Goal: Transaction & Acquisition: Purchase product/service

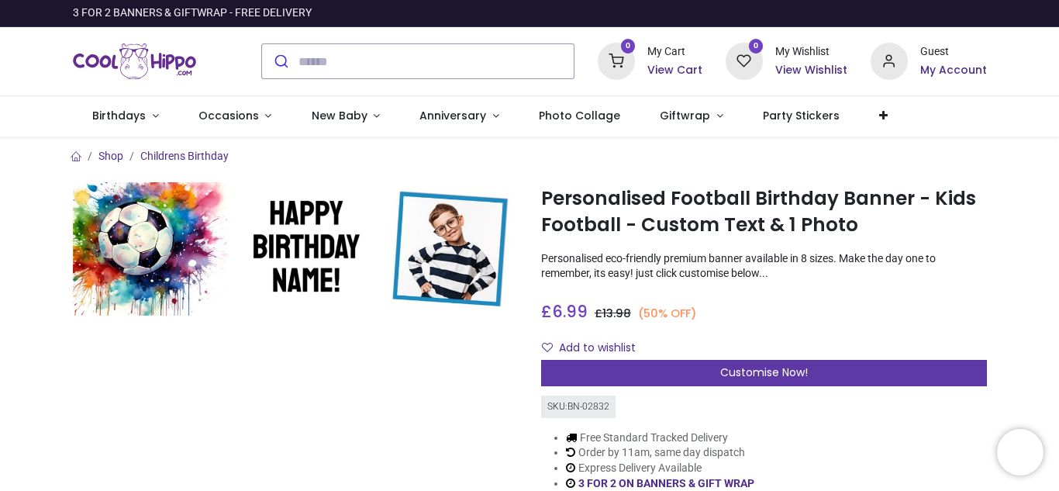
click at [678, 373] on div "Customise Now!" at bounding box center [764, 373] width 446 height 26
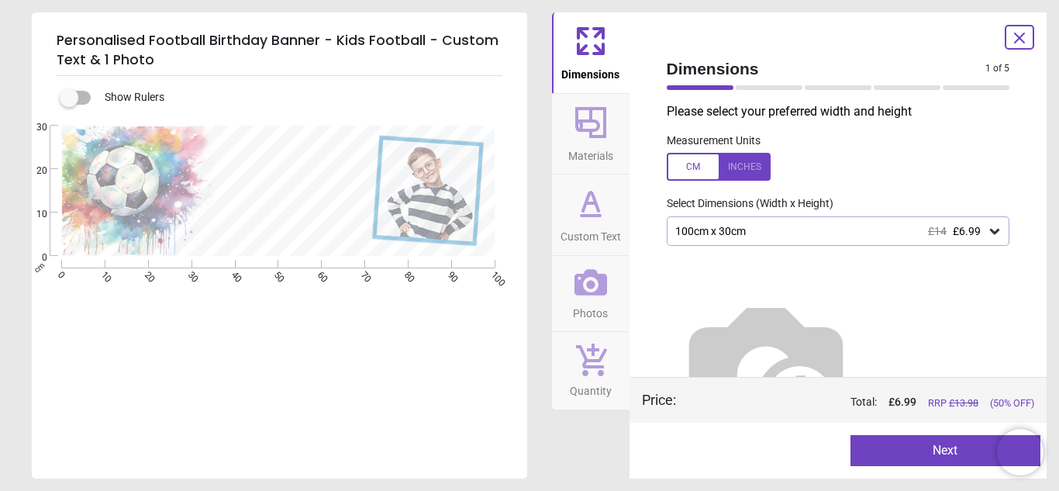
click at [686, 232] on div "100cm x 30cm £14 £6.99" at bounding box center [831, 231] width 314 height 13
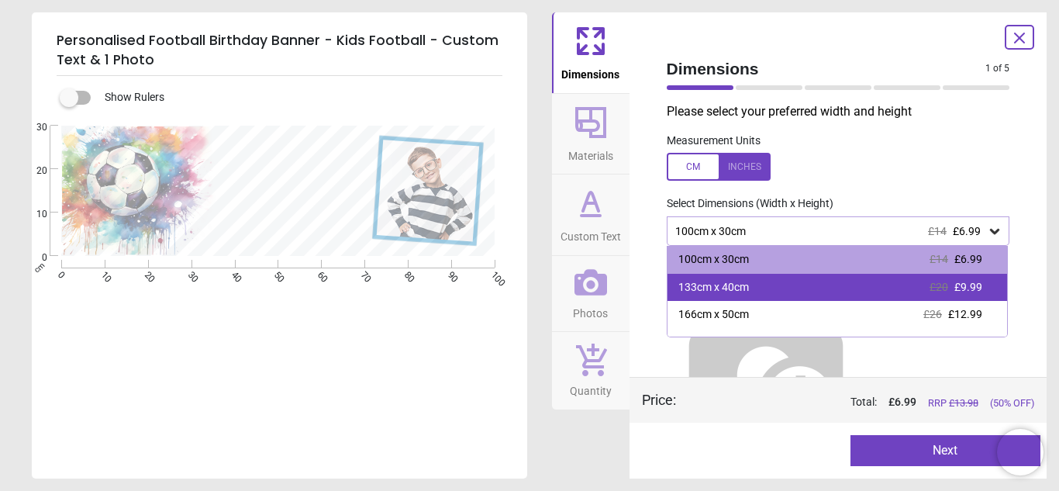
click at [694, 282] on div "133cm x 40cm" at bounding box center [714, 288] width 71 height 16
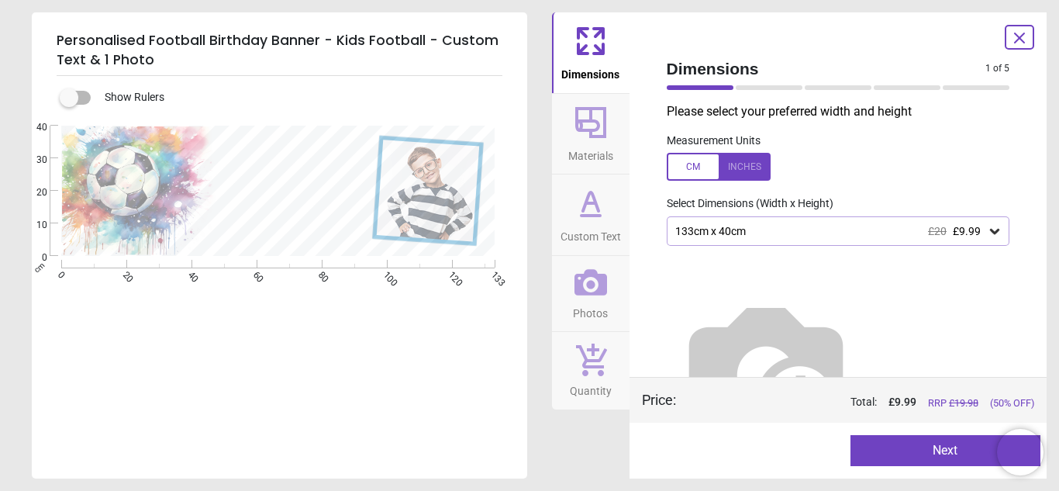
click at [867, 449] on button "Next" at bounding box center [946, 450] width 190 height 31
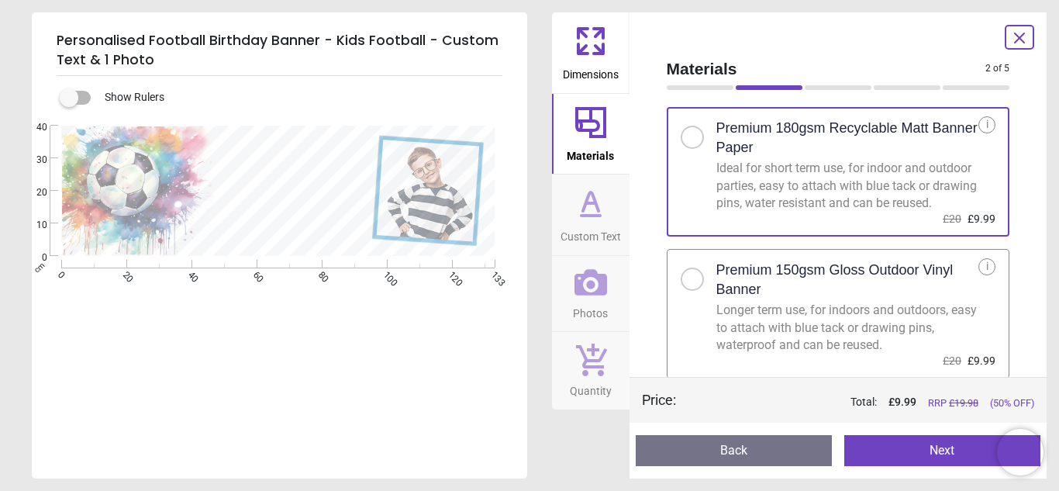
scroll to position [28, 0]
click at [818, 278] on h2 "Premium 150gsm Gloss Outdoor Vinyl Banner" at bounding box center [848, 278] width 263 height 39
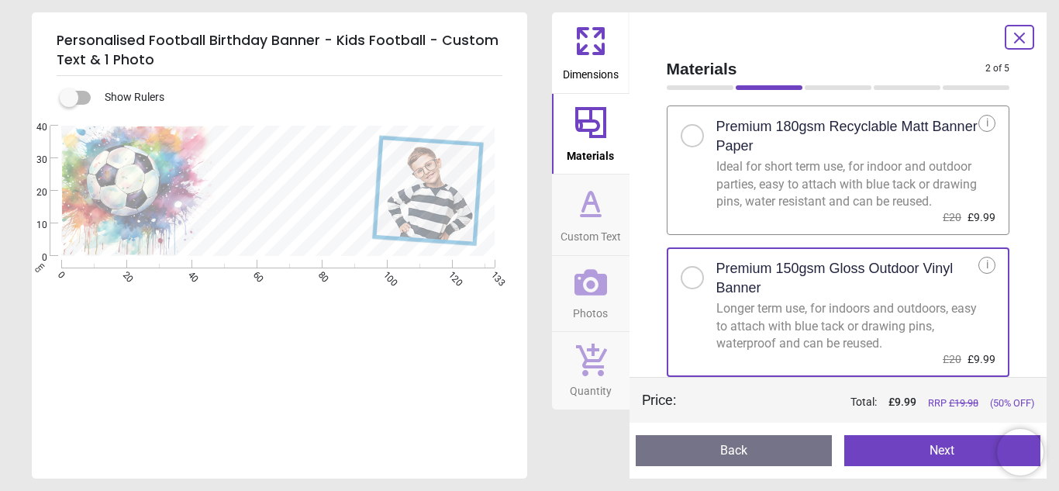
click at [882, 452] on button "Next" at bounding box center [943, 450] width 196 height 31
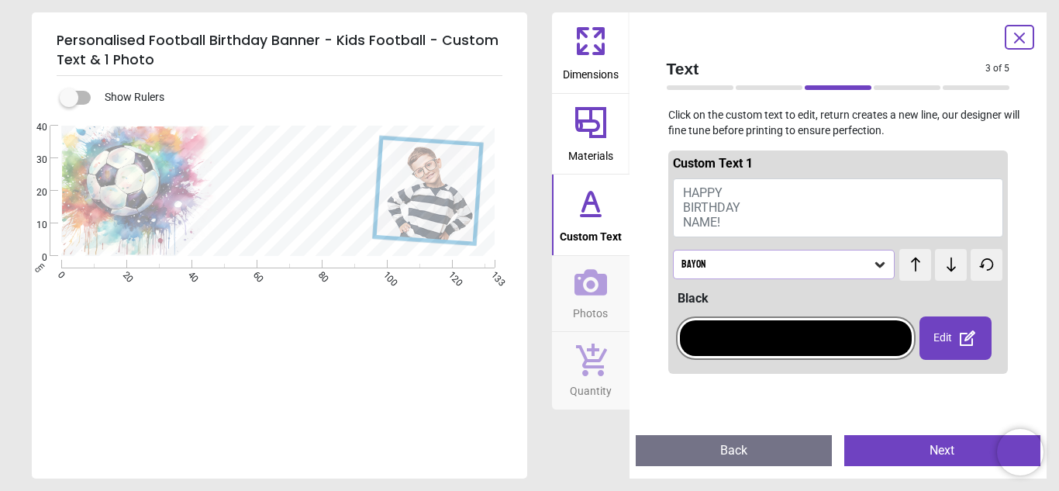
click at [691, 187] on span "HAPPY BIRTHDAY NAME!" at bounding box center [711, 207] width 57 height 44
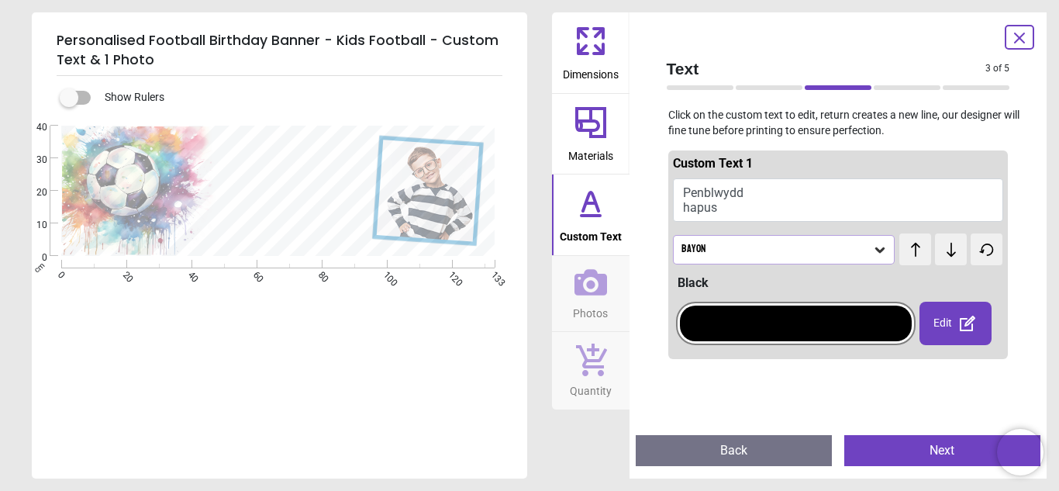
scroll to position [12, 0]
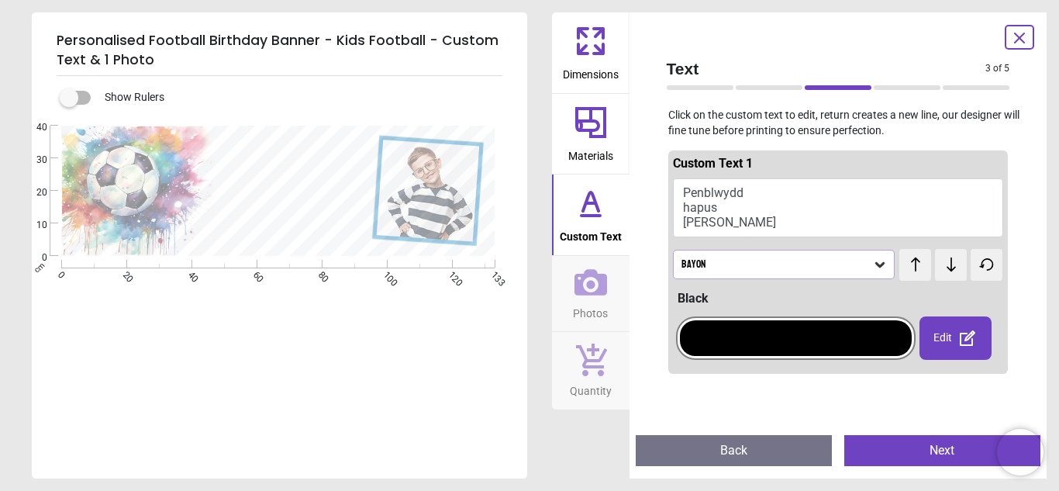
type textarea "**********"
click at [722, 256] on div "Bayon" at bounding box center [784, 264] width 223 height 29
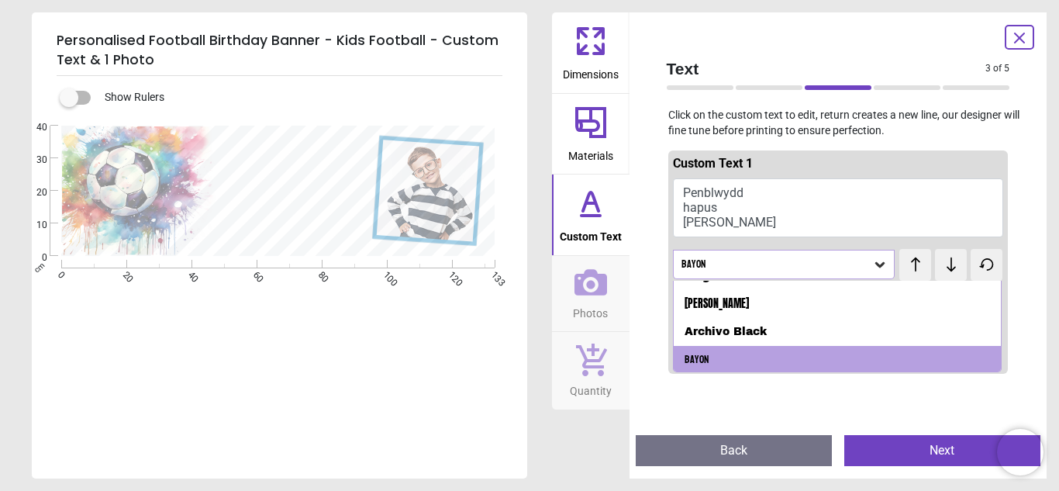
scroll to position [75, 0]
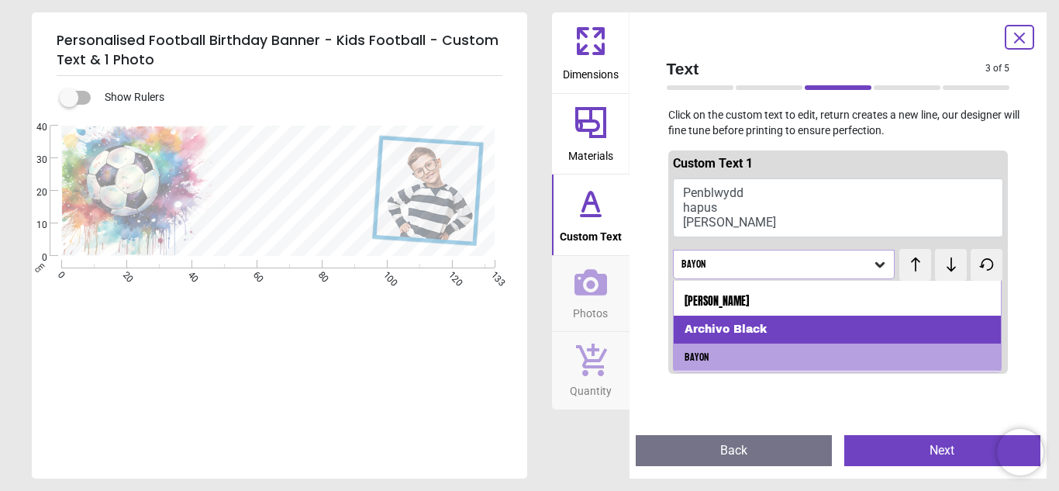
click at [722, 316] on div "Archivo Black" at bounding box center [838, 330] width 328 height 28
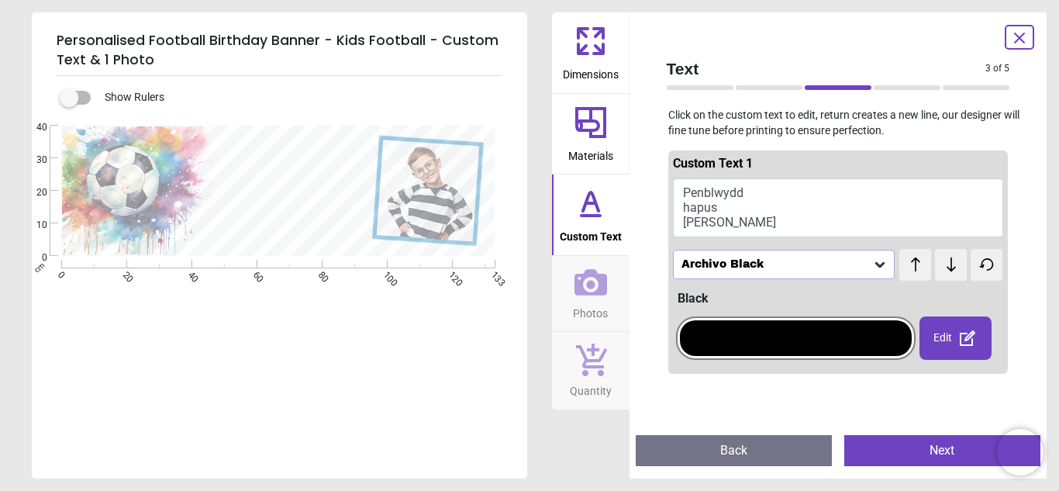
scroll to position [0, 0]
click at [718, 309] on div at bounding box center [796, 338] width 240 height 62
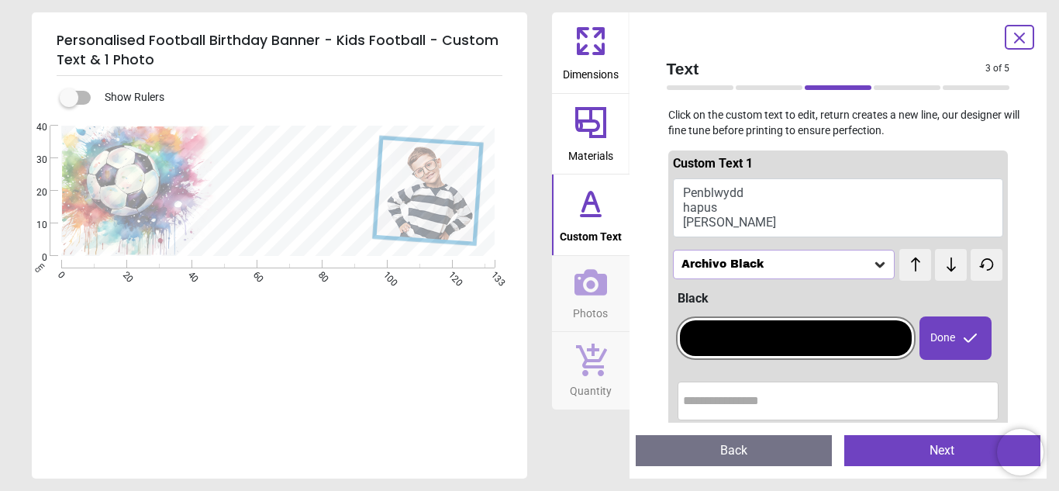
click at [832, 258] on div "Archivo Black" at bounding box center [776, 264] width 193 height 13
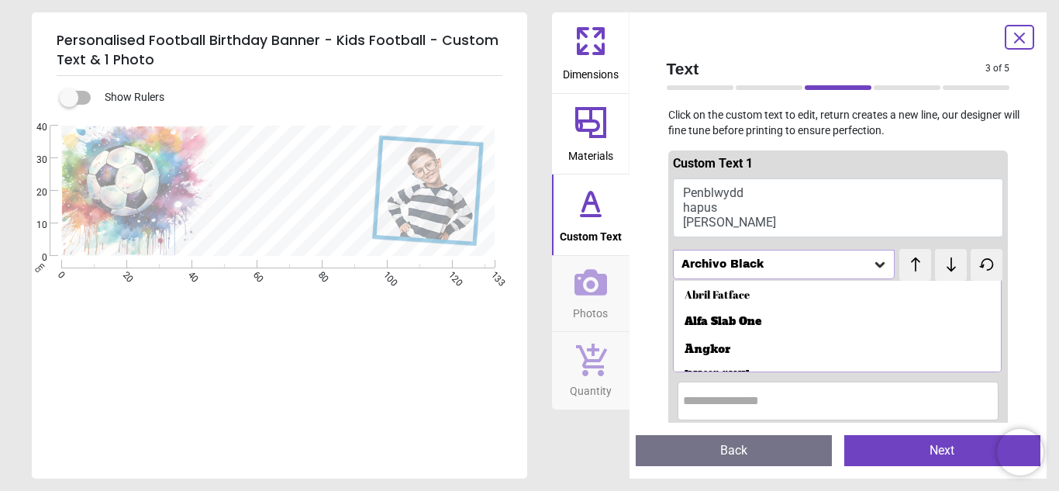
scroll to position [47, 0]
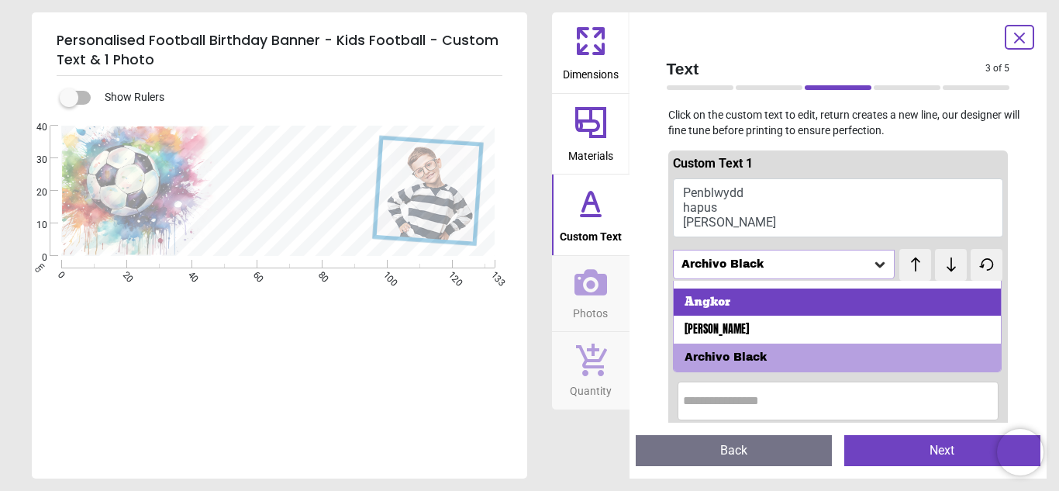
click at [949, 305] on div "Angkor" at bounding box center [838, 302] width 328 height 28
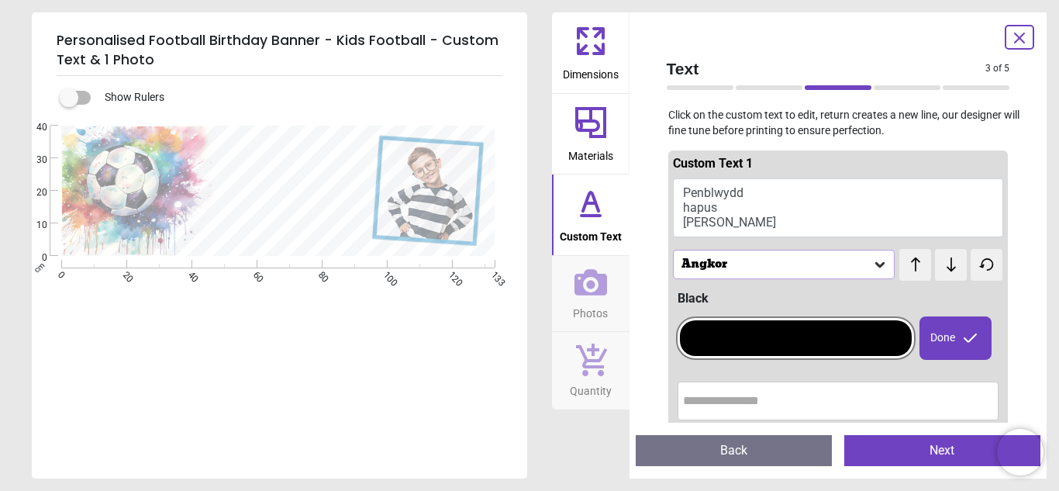
click at [820, 257] on div "Angkor" at bounding box center [784, 264] width 223 height 29
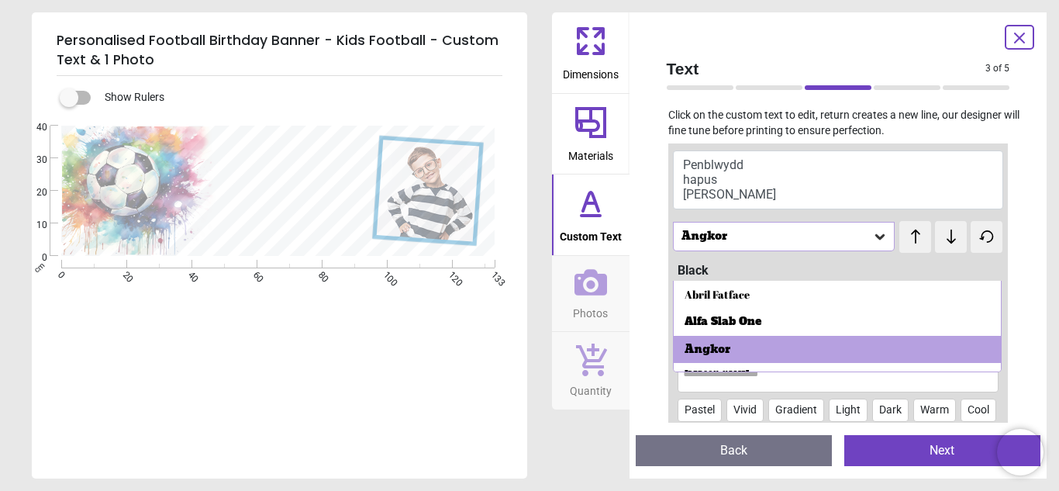
scroll to position [31, 0]
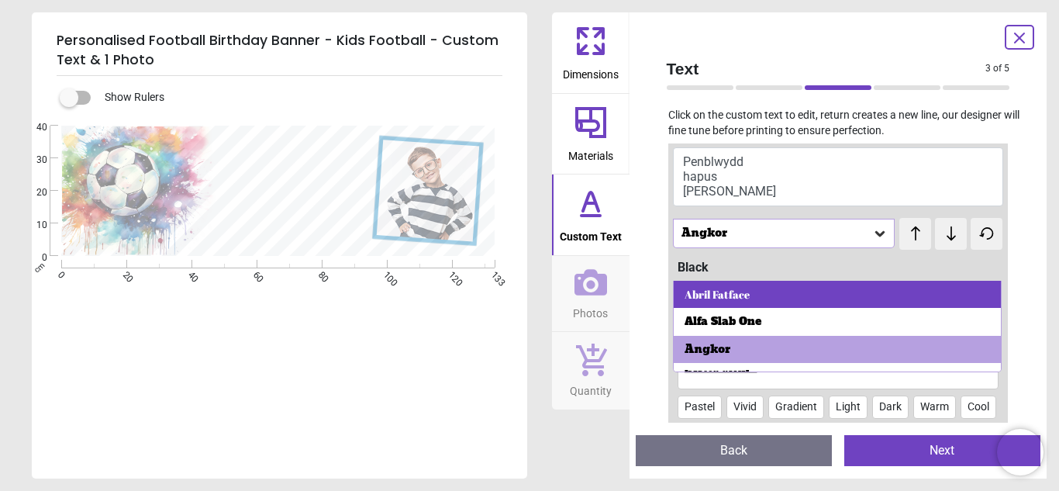
click at [705, 303] on div "Abril Fatface" at bounding box center [838, 295] width 328 height 28
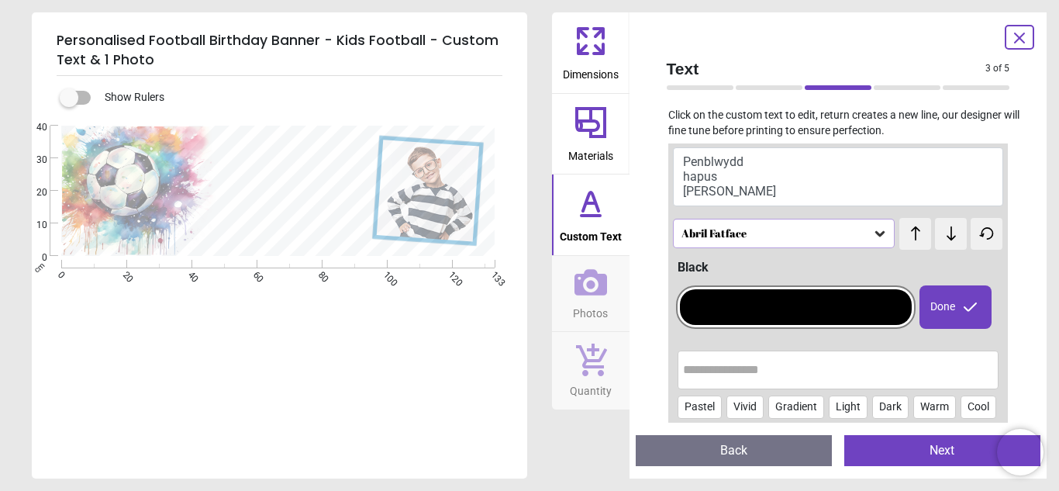
click at [759, 229] on div "Abril Fatface" at bounding box center [776, 233] width 193 height 13
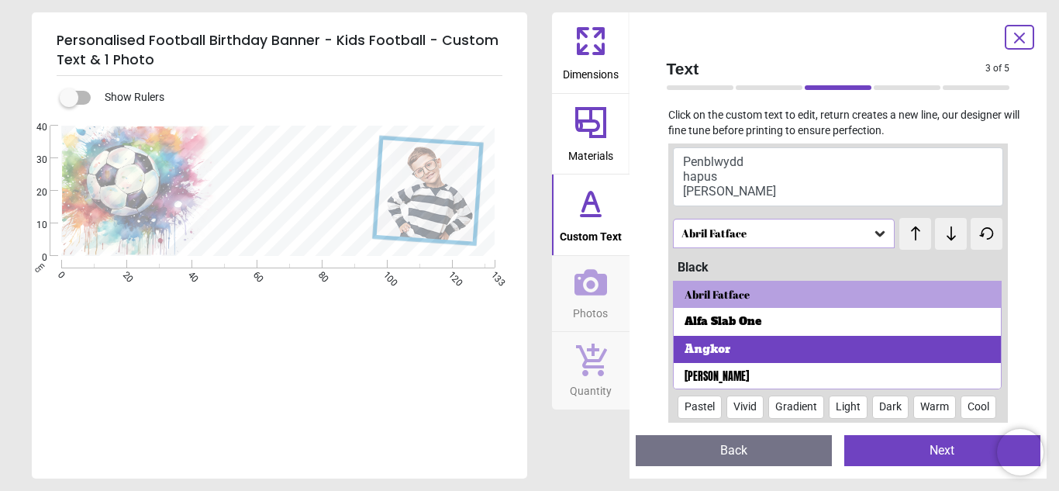
scroll to position [62, 0]
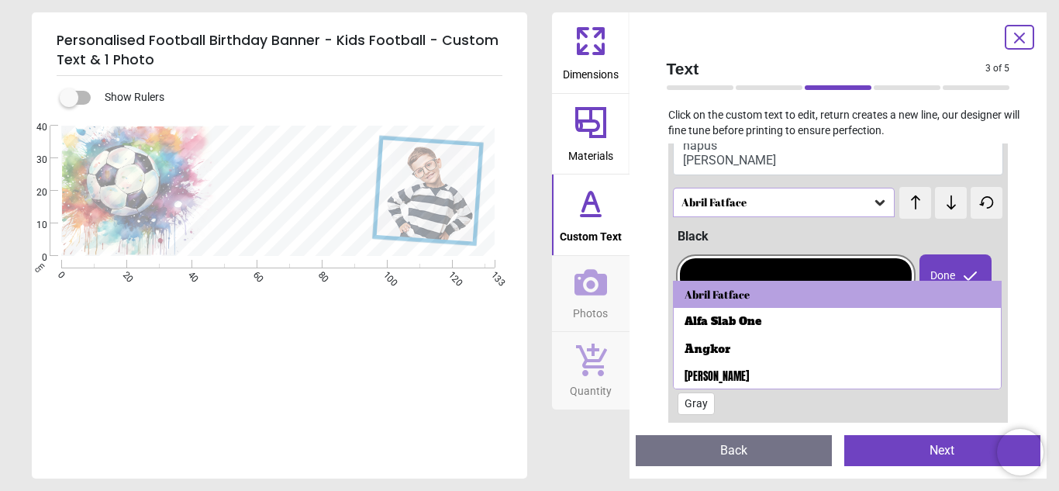
click at [883, 201] on icon at bounding box center [880, 202] width 9 height 5
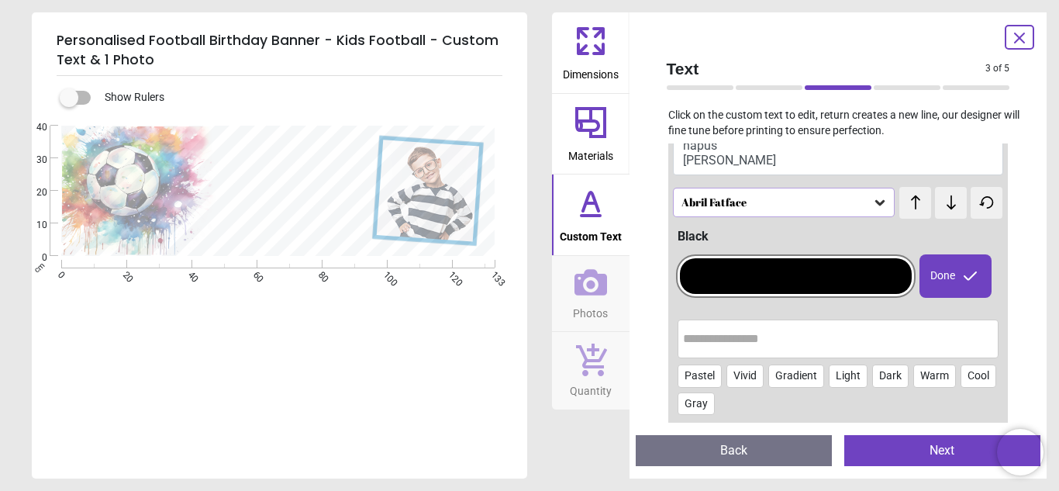
click at [883, 201] on icon at bounding box center [880, 202] width 9 height 5
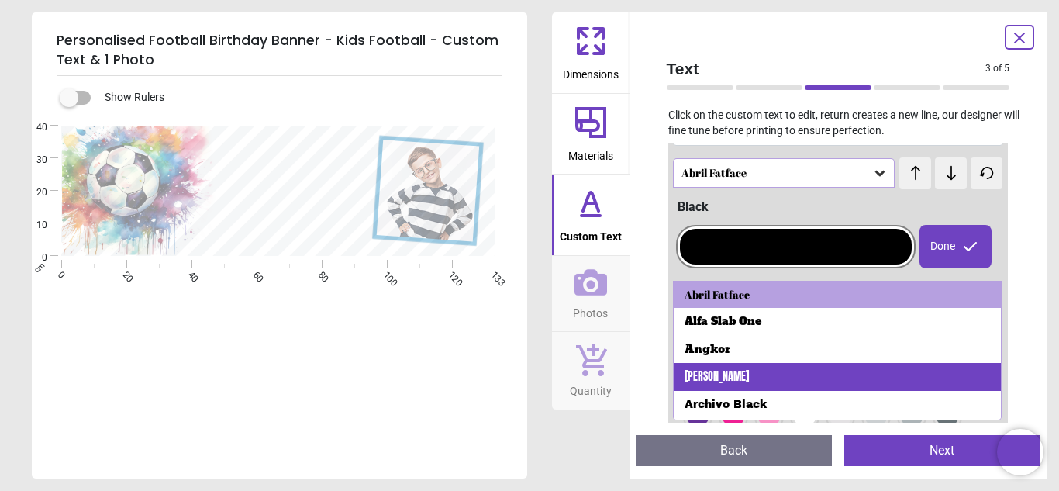
scroll to position [93, 0]
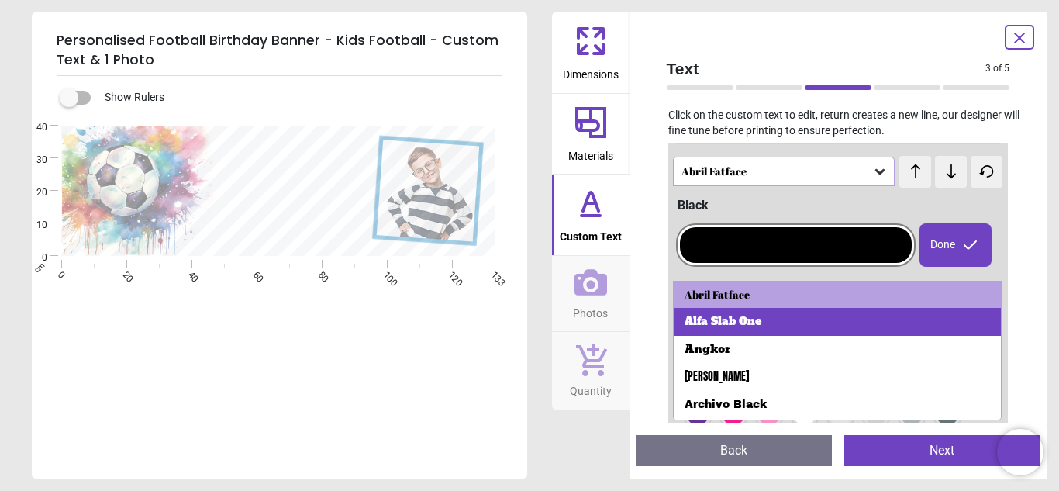
click at [847, 332] on div "Alfa Slab One" at bounding box center [838, 322] width 328 height 28
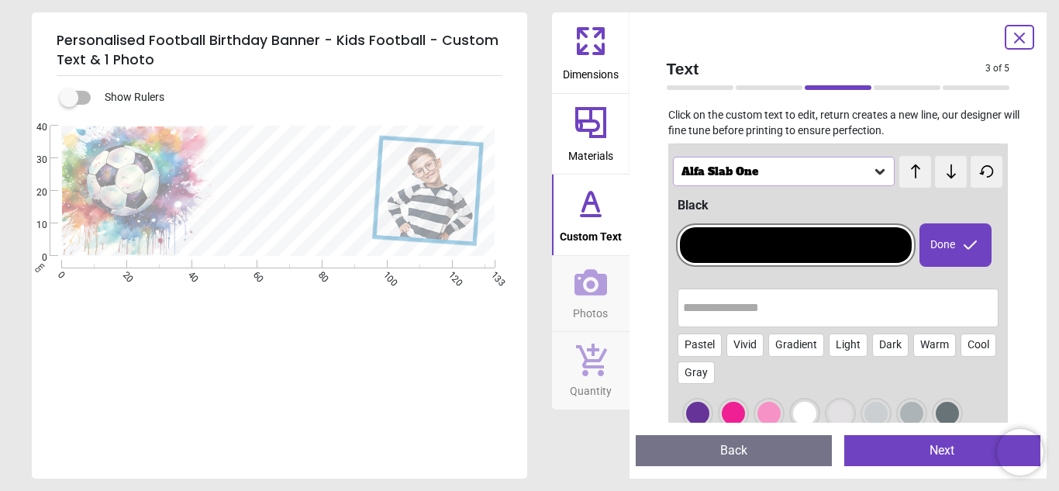
click at [874, 177] on icon at bounding box center [880, 172] width 16 height 16
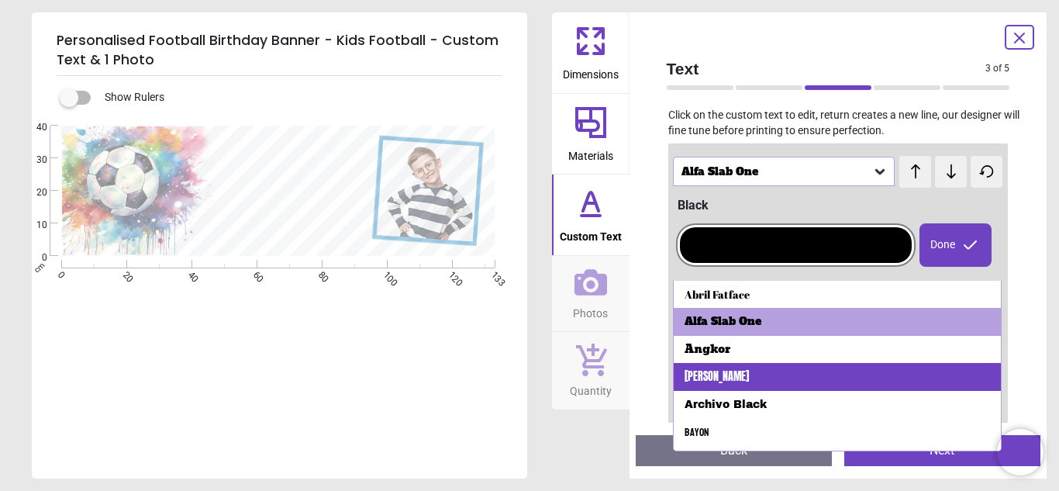
click at [790, 387] on div "Anton" at bounding box center [838, 377] width 328 height 28
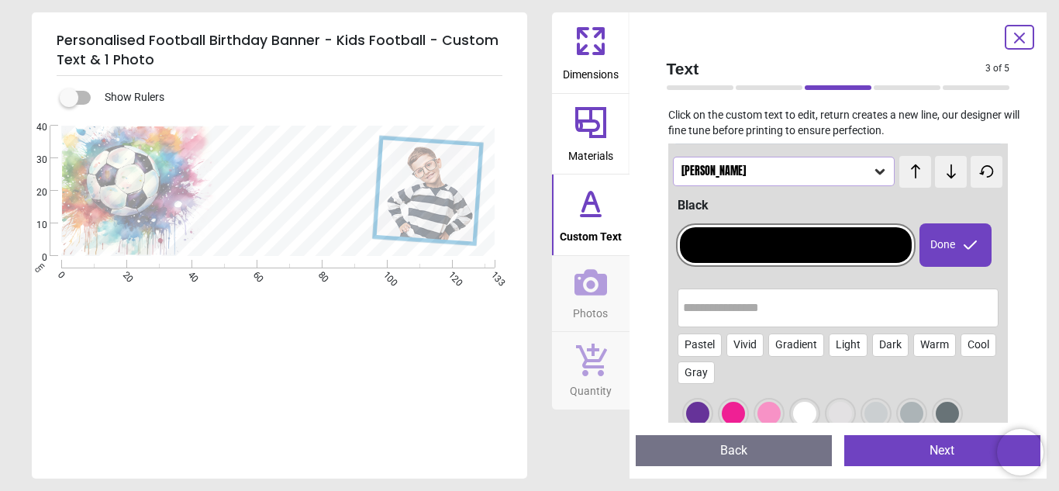
click at [879, 176] on icon at bounding box center [880, 172] width 16 height 16
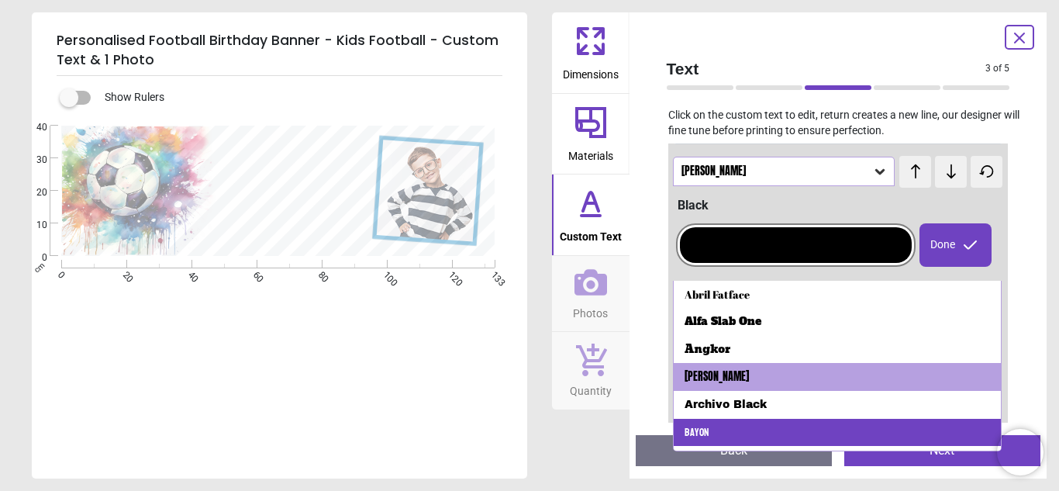
click at [769, 439] on div "Bayon" at bounding box center [838, 433] width 328 height 28
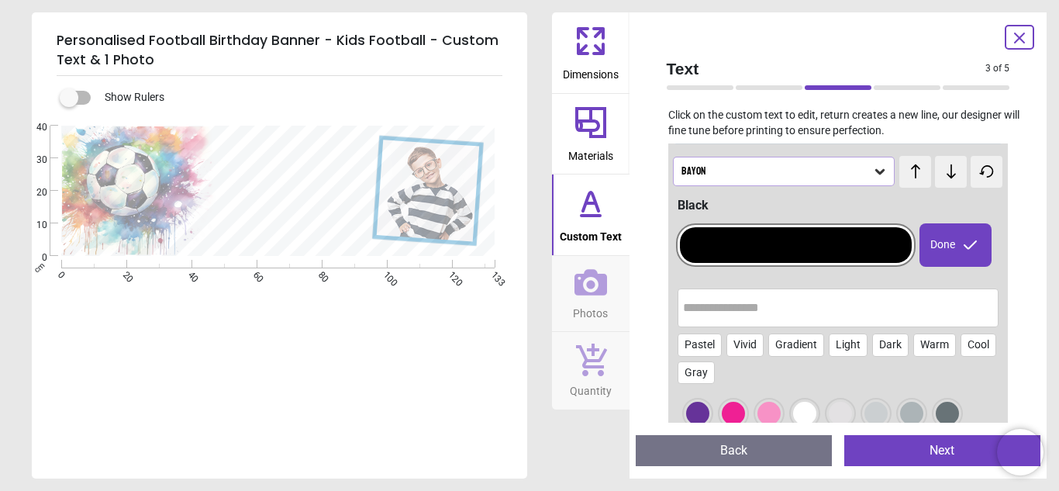
click at [874, 174] on icon at bounding box center [880, 172] width 16 height 16
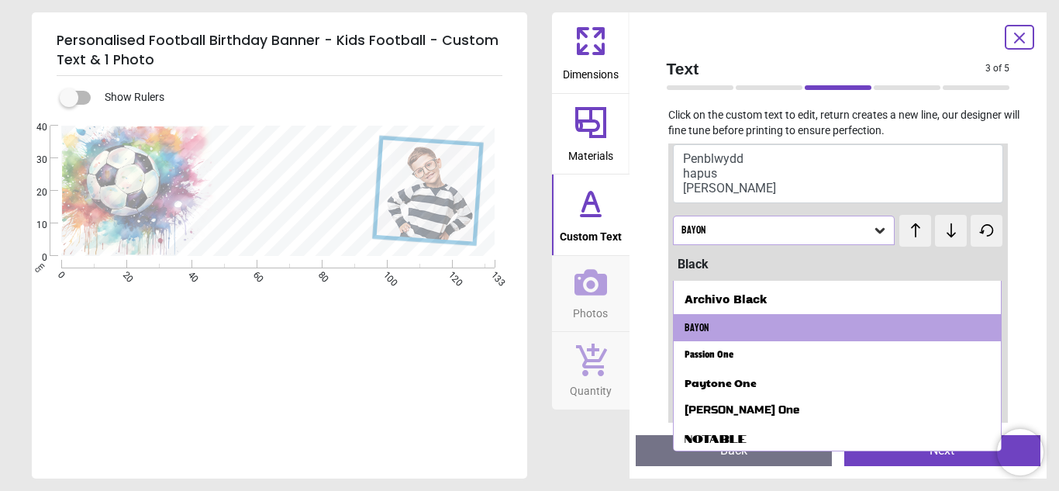
scroll to position [105, 0]
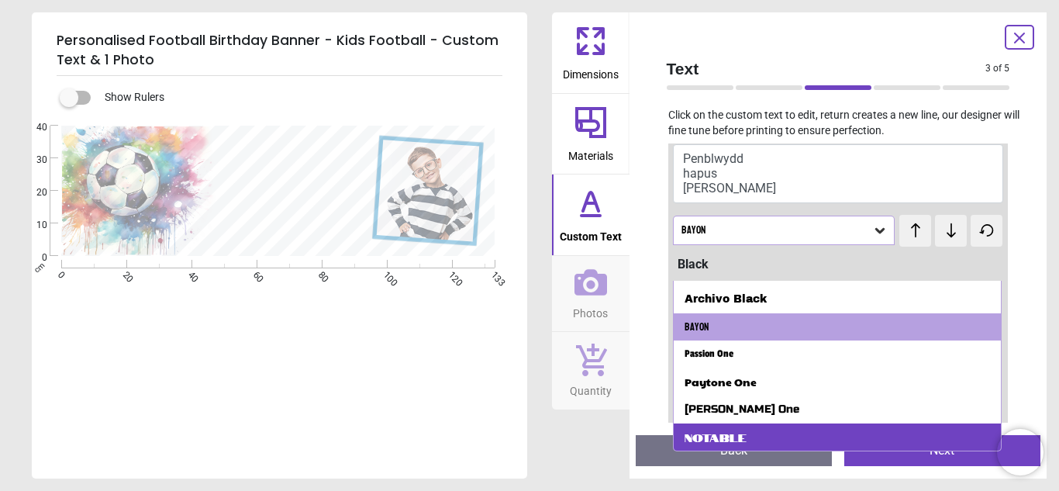
click at [914, 430] on div "Notable" at bounding box center [838, 437] width 328 height 28
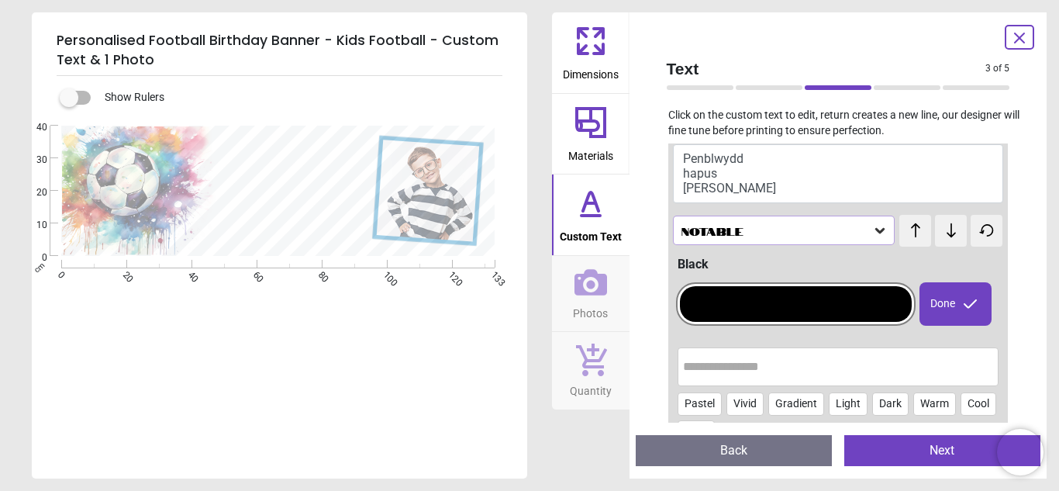
click at [888, 238] on div "Notable" at bounding box center [784, 230] width 223 height 29
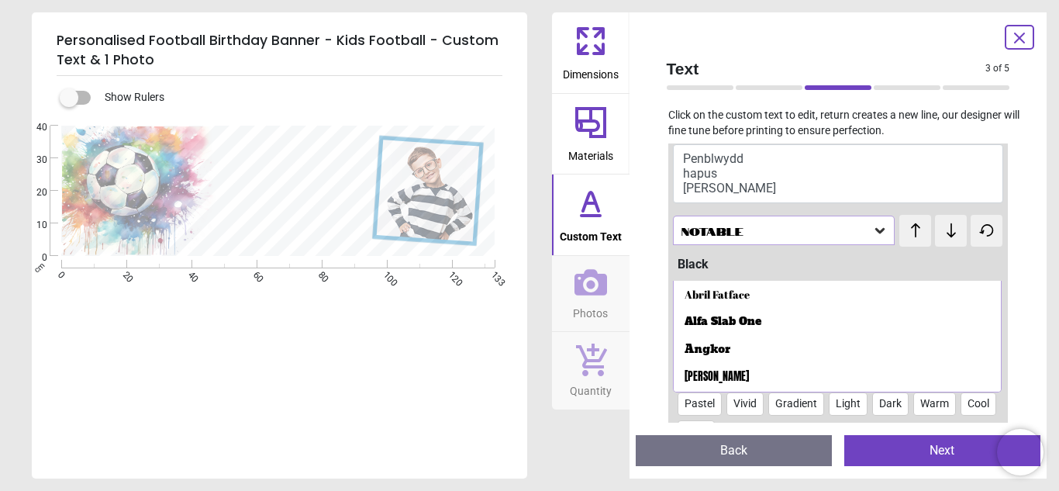
scroll to position [164, 0]
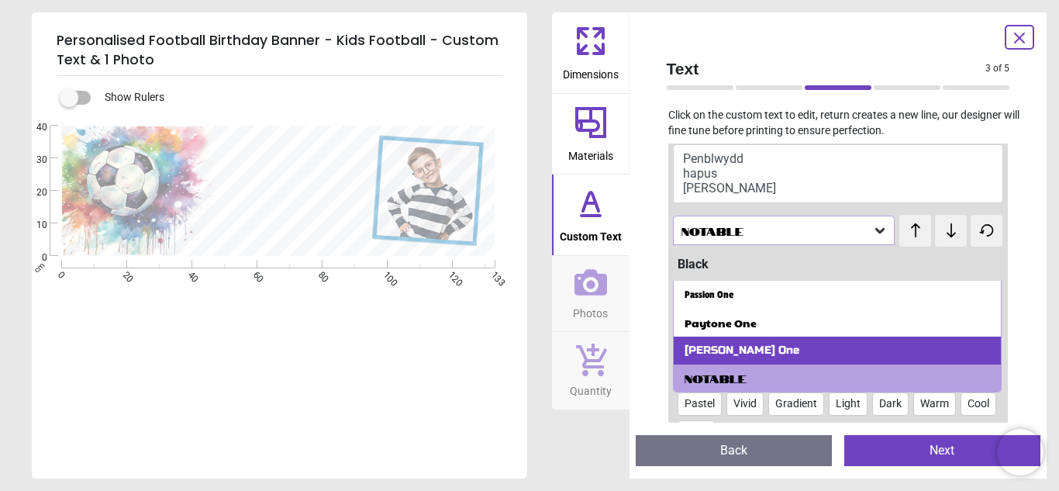
click at [870, 339] on div "Russo One" at bounding box center [838, 351] width 328 height 28
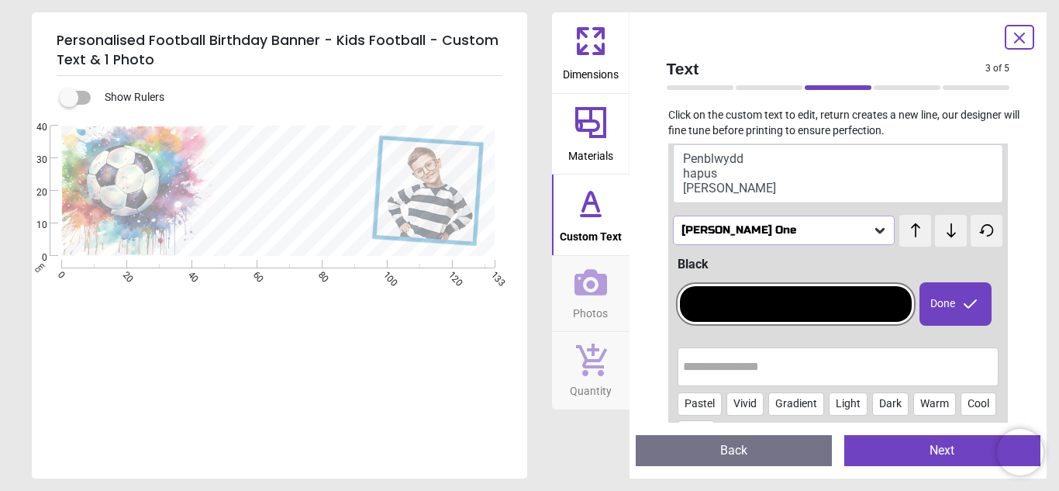
click at [884, 232] on icon at bounding box center [880, 231] width 16 height 16
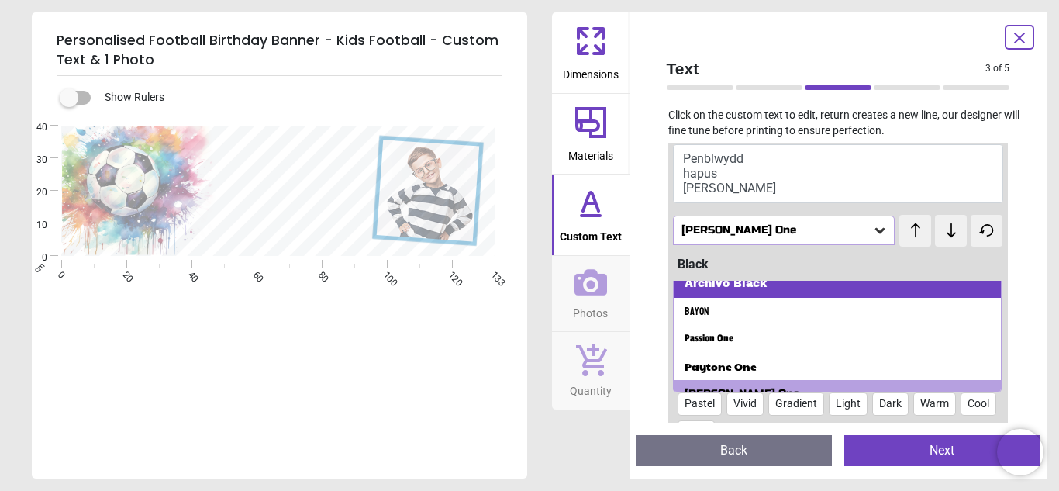
scroll to position [137, 0]
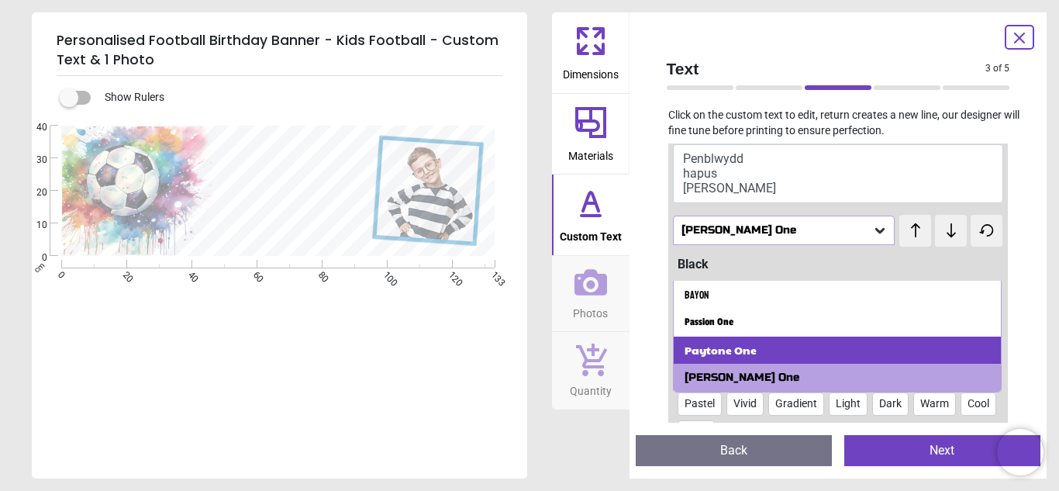
click at [829, 347] on div "Paytone One" at bounding box center [838, 351] width 328 height 28
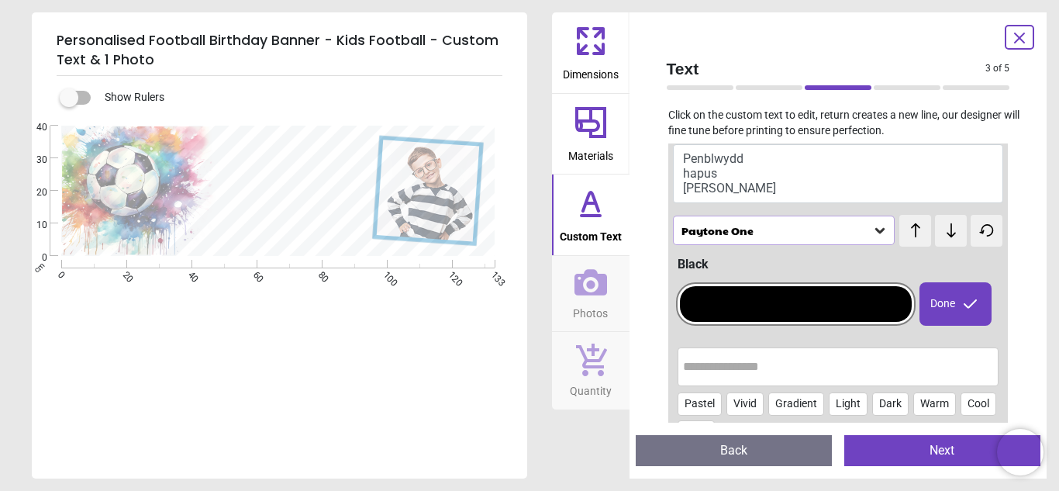
click at [878, 235] on icon at bounding box center [880, 231] width 16 height 16
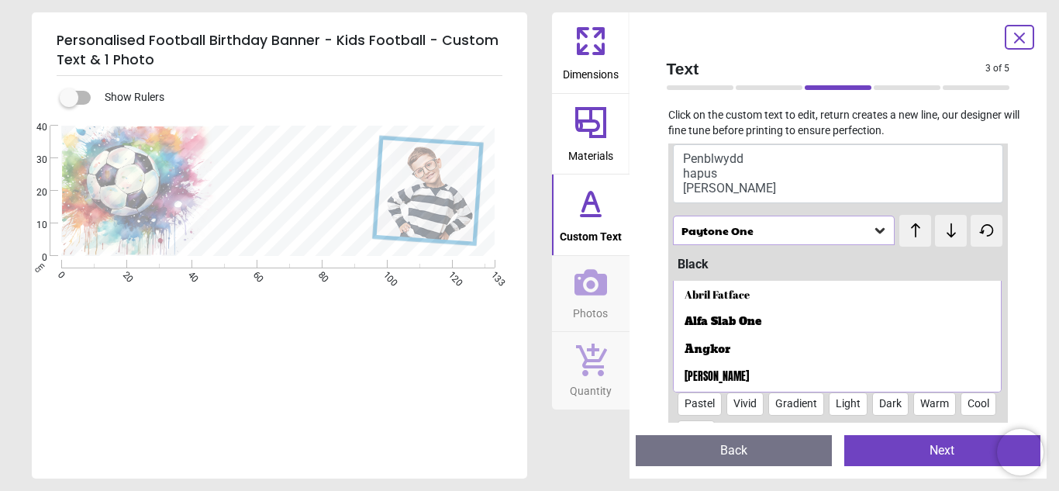
scroll to position [109, 0]
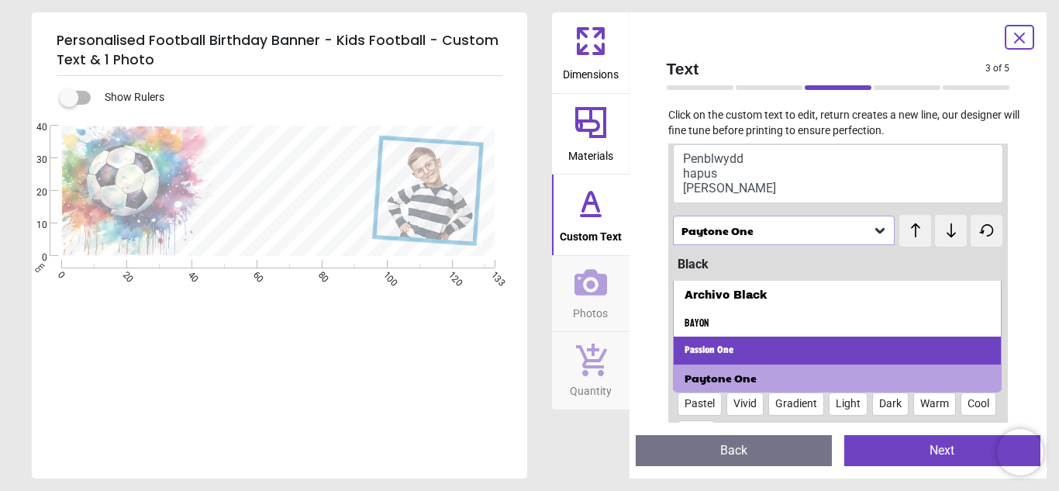
click at [831, 343] on div "Passion One" at bounding box center [838, 351] width 328 height 28
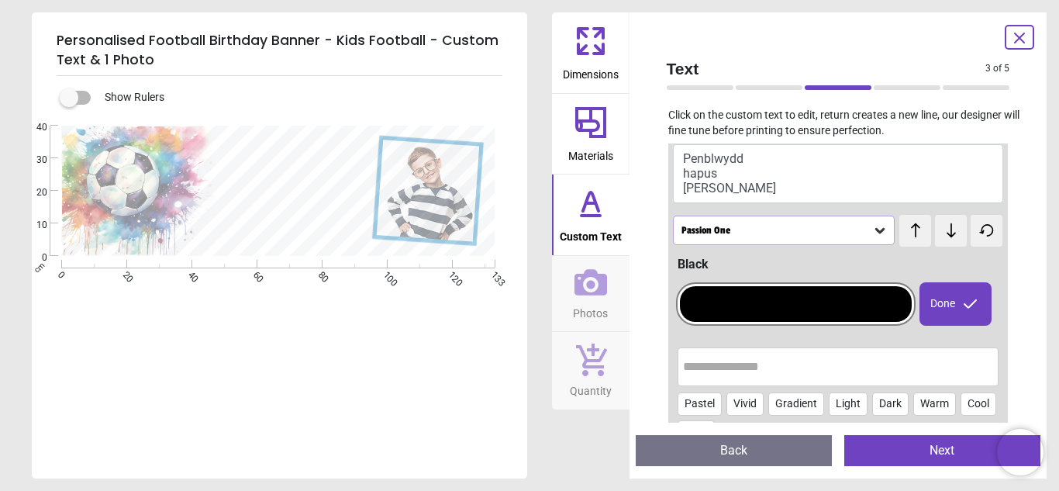
click at [879, 228] on icon at bounding box center [880, 231] width 16 height 16
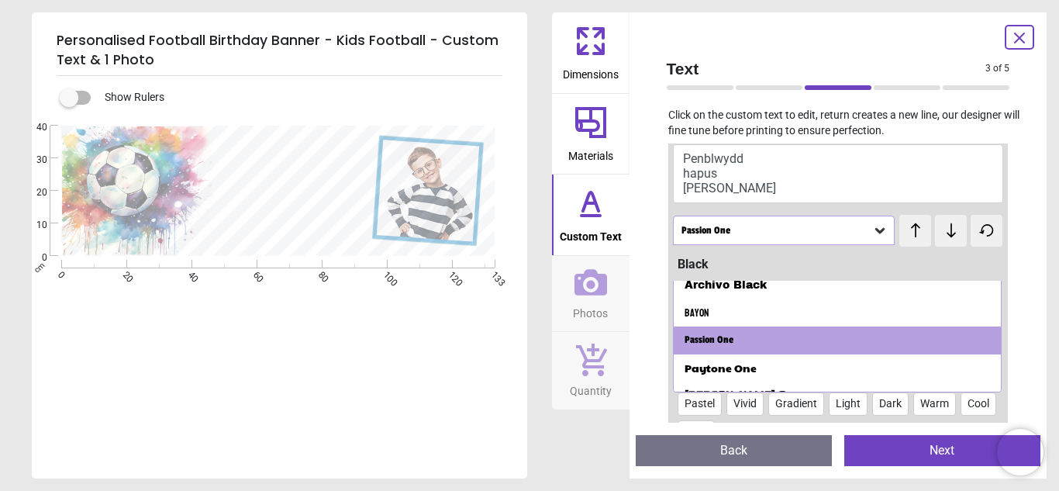
scroll to position [164, 0]
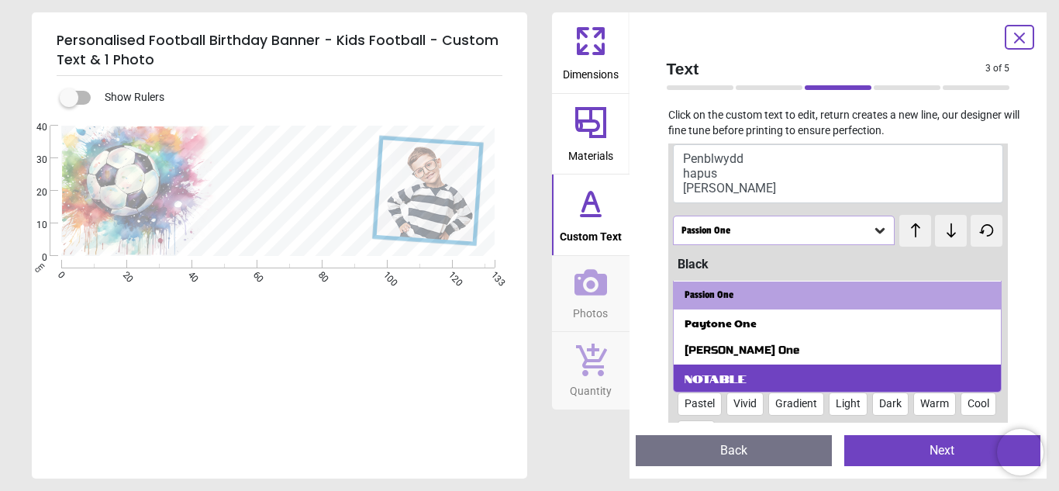
click at [974, 372] on div "Notable" at bounding box center [838, 378] width 328 height 28
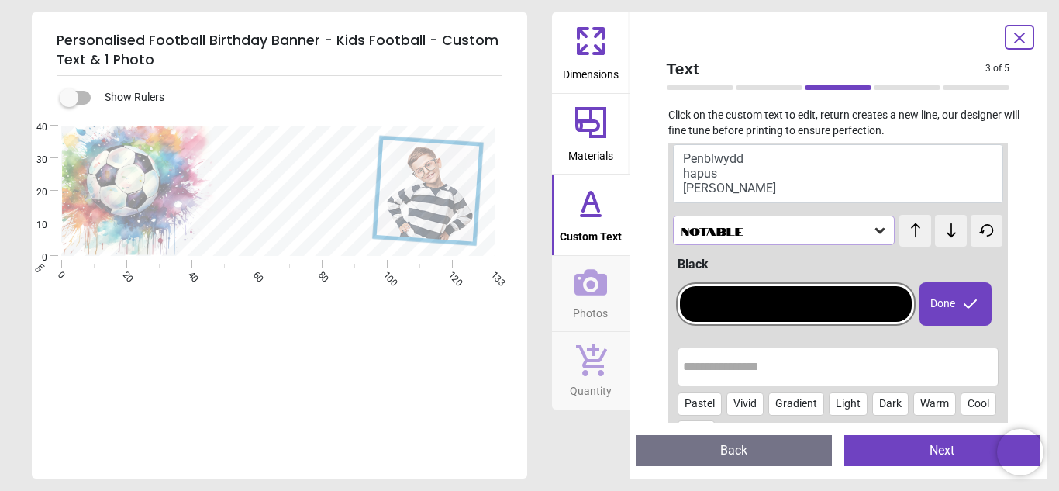
click at [886, 226] on icon at bounding box center [880, 231] width 16 height 16
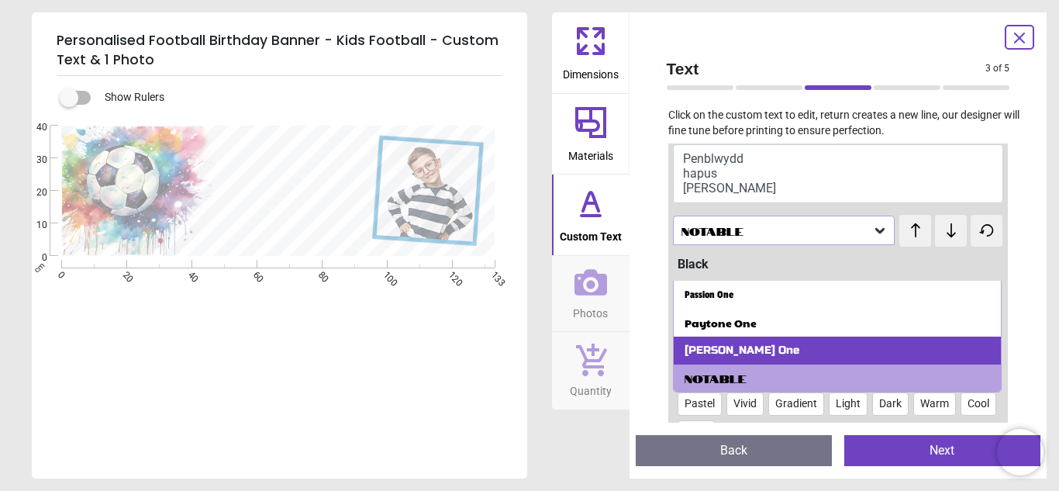
click at [848, 337] on div "Russo One" at bounding box center [838, 351] width 328 height 28
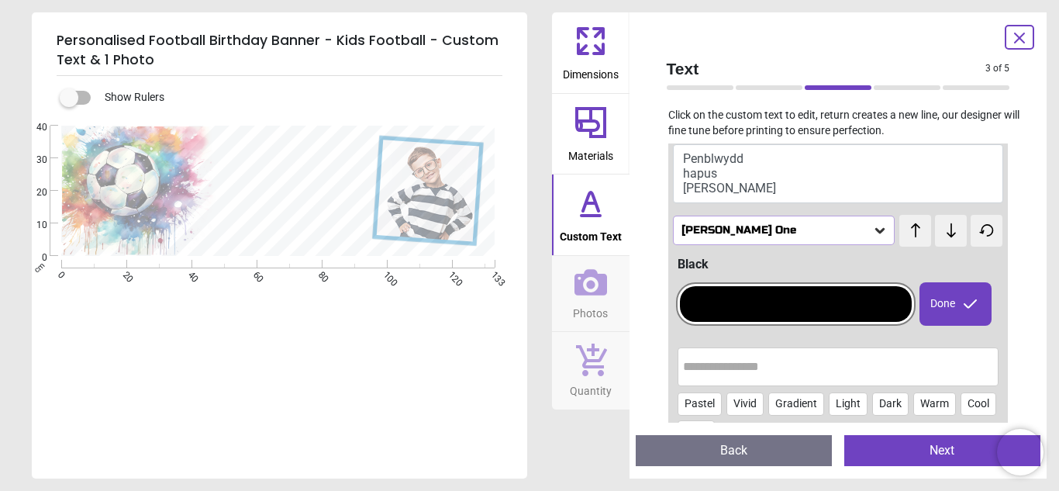
click at [689, 171] on button "Penblwydd hapus llew" at bounding box center [838, 173] width 331 height 59
click at [872, 231] on icon at bounding box center [880, 231] width 16 height 16
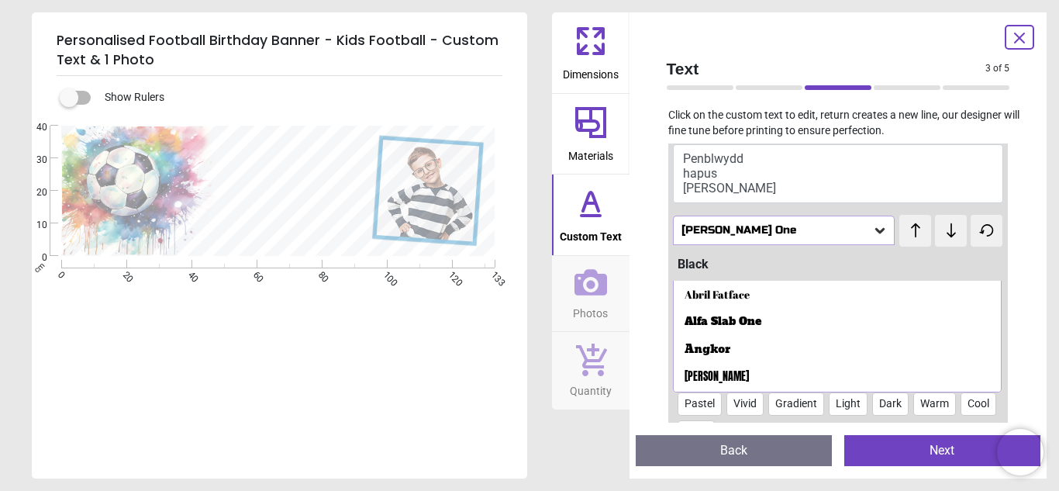
scroll to position [137, 0]
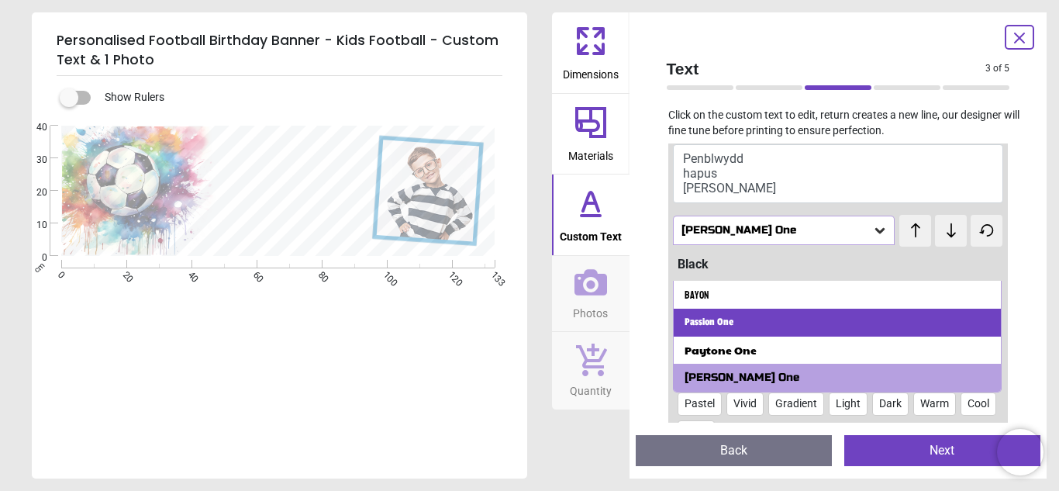
click at [848, 316] on div "Passion One" at bounding box center [838, 323] width 328 height 28
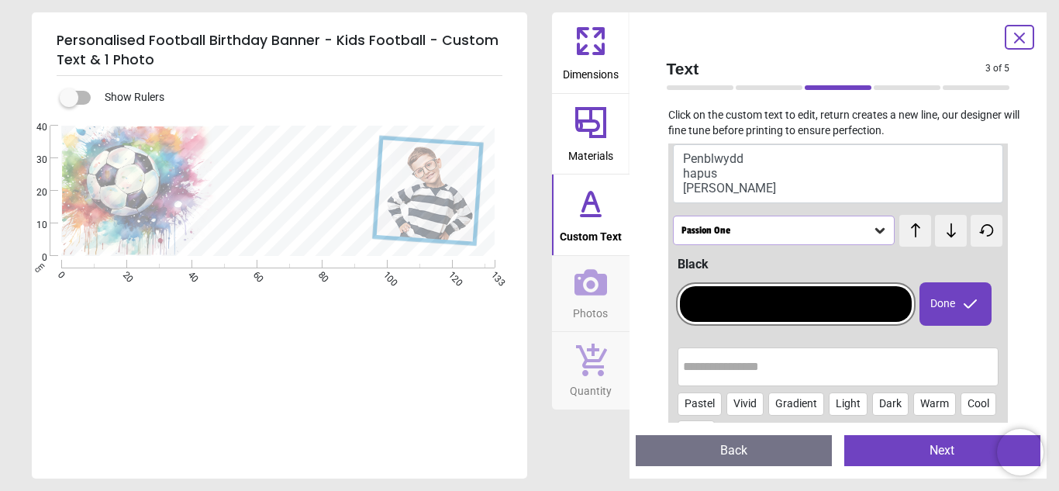
scroll to position [2, 0]
click at [875, 235] on icon at bounding box center [880, 231] width 16 height 16
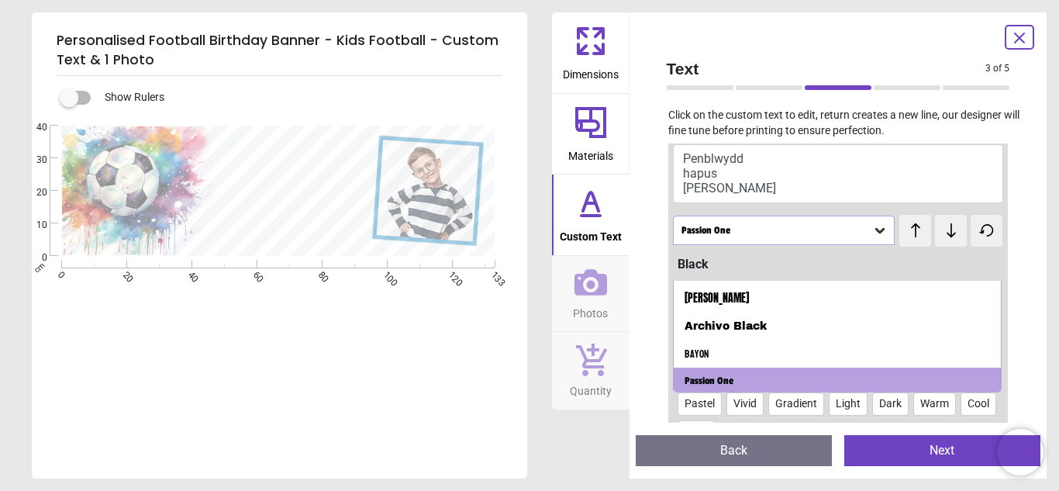
scroll to position [82, 0]
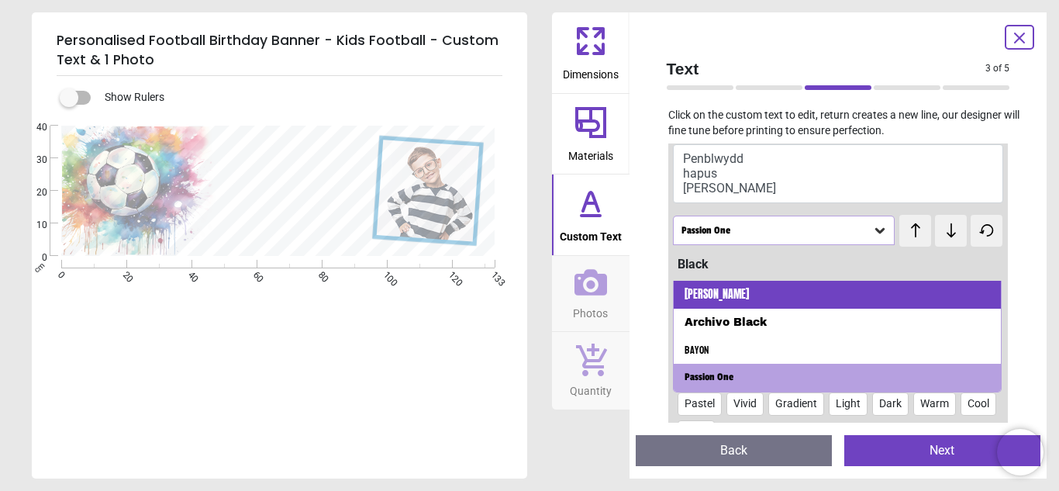
click at [859, 291] on div "Anton" at bounding box center [838, 295] width 328 height 28
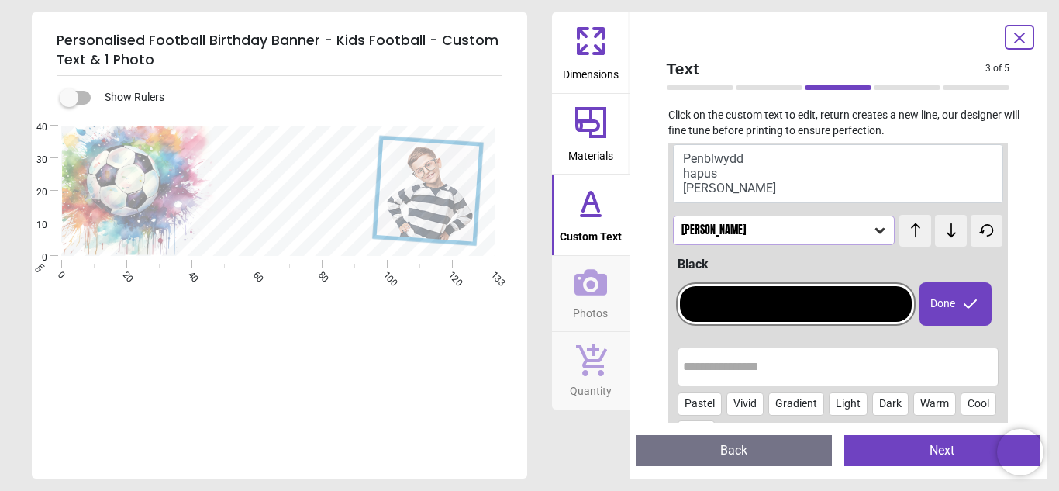
scroll to position [0, 0]
click at [876, 237] on icon at bounding box center [880, 231] width 16 height 16
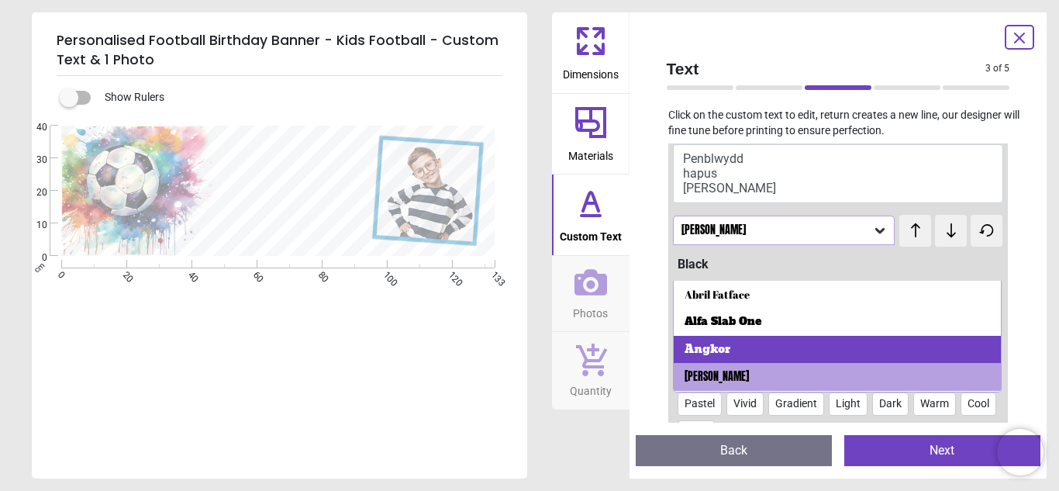
click at [851, 337] on div "Angkor" at bounding box center [838, 350] width 328 height 28
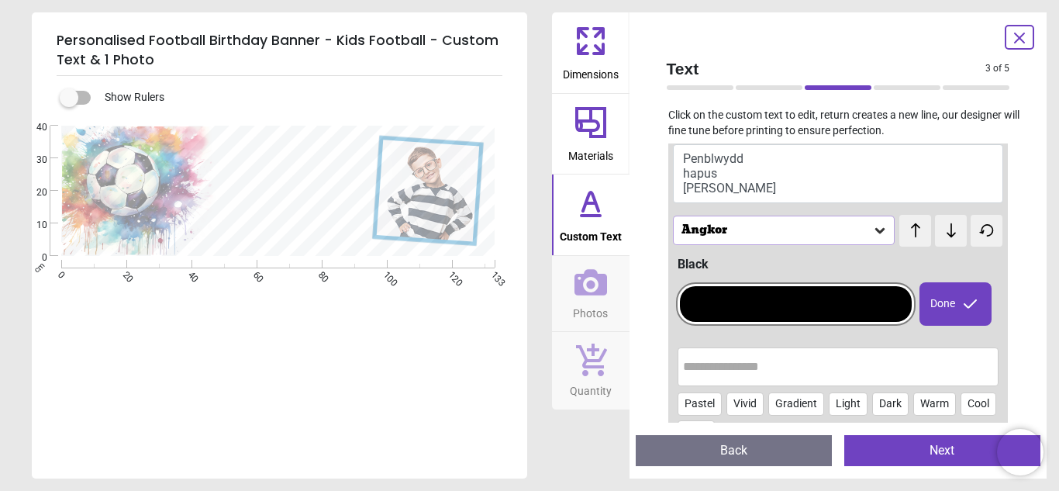
click at [870, 230] on div "Angkor" at bounding box center [776, 230] width 193 height 13
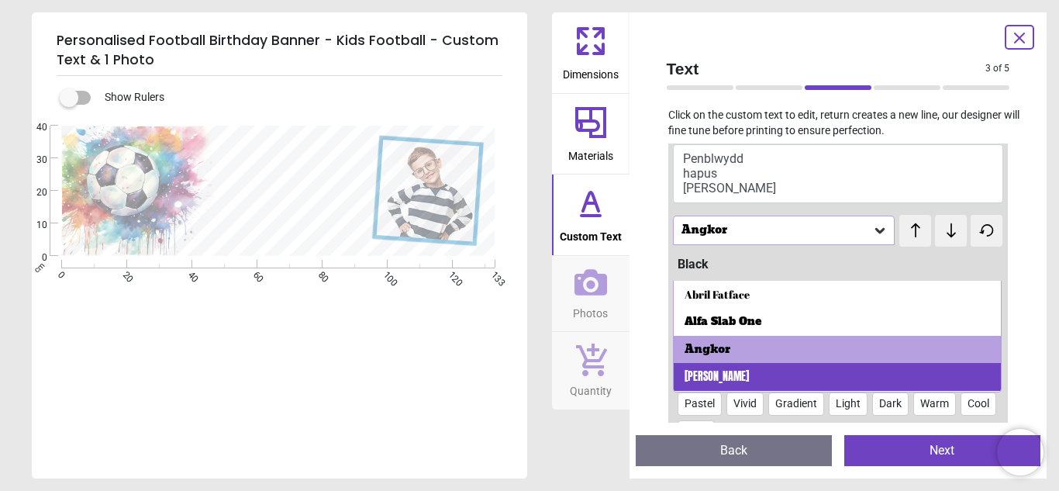
click at [880, 370] on div "Anton" at bounding box center [838, 377] width 328 height 28
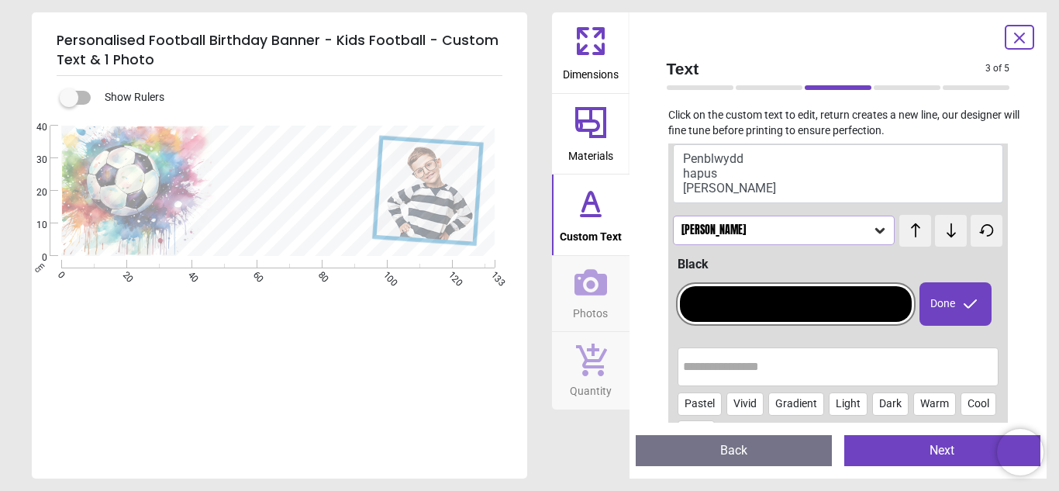
click at [880, 237] on icon at bounding box center [880, 231] width 16 height 16
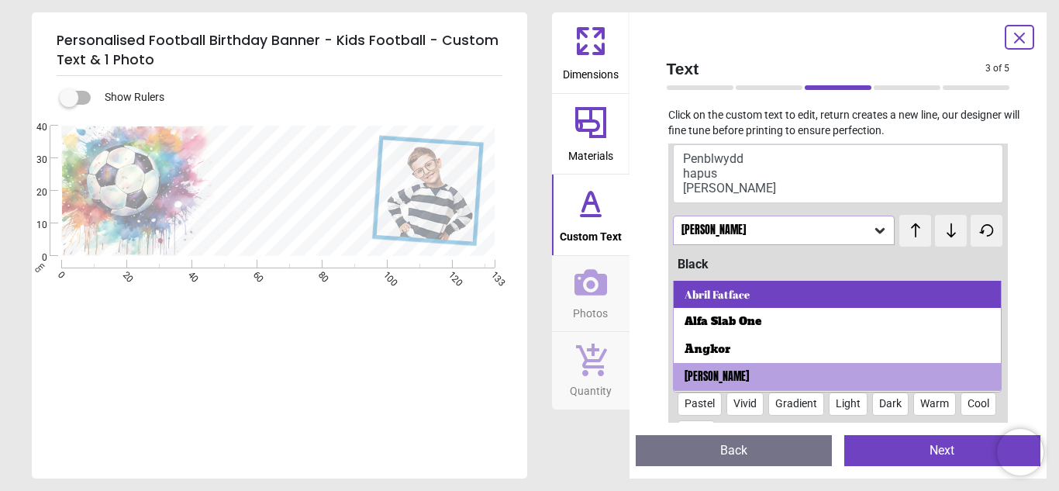
click at [945, 289] on div "Abril Fatface" at bounding box center [838, 295] width 328 height 28
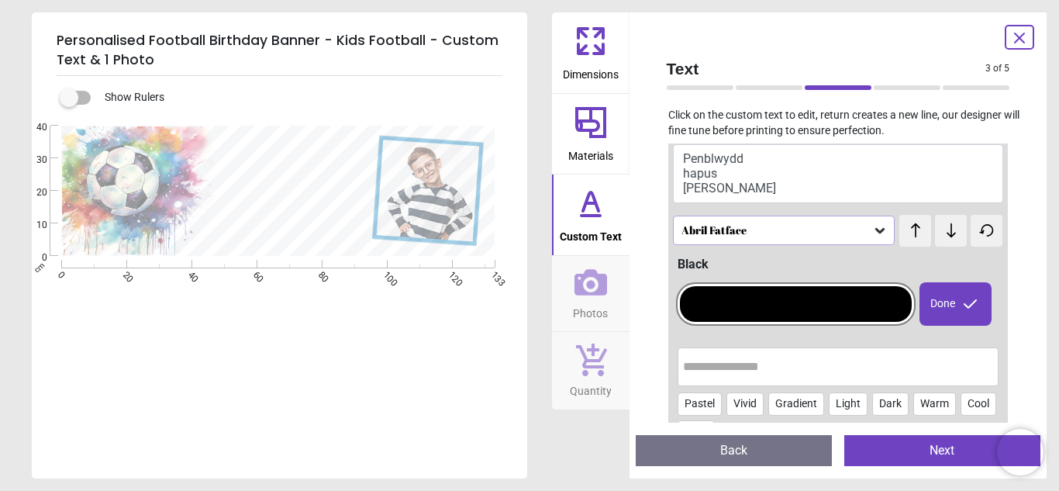
click at [879, 233] on icon at bounding box center [880, 230] width 9 height 5
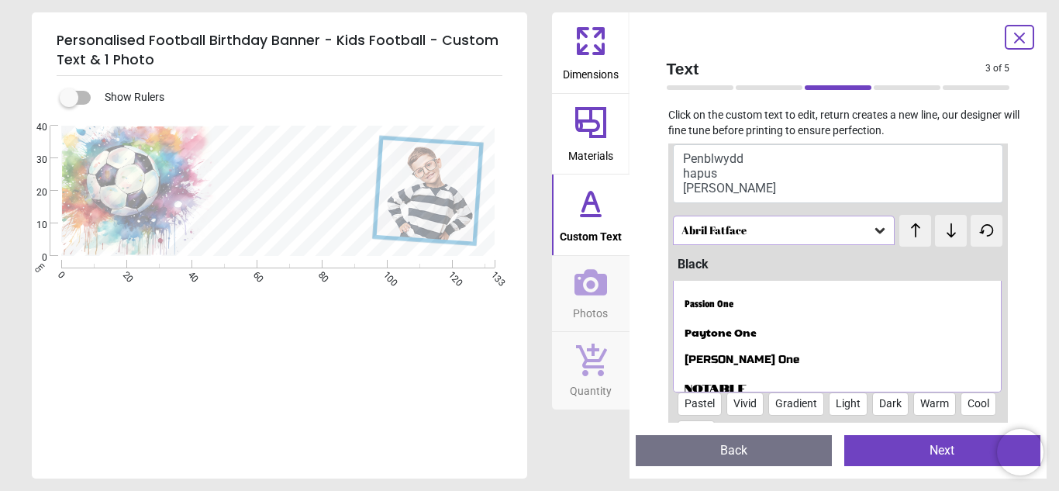
scroll to position [164, 0]
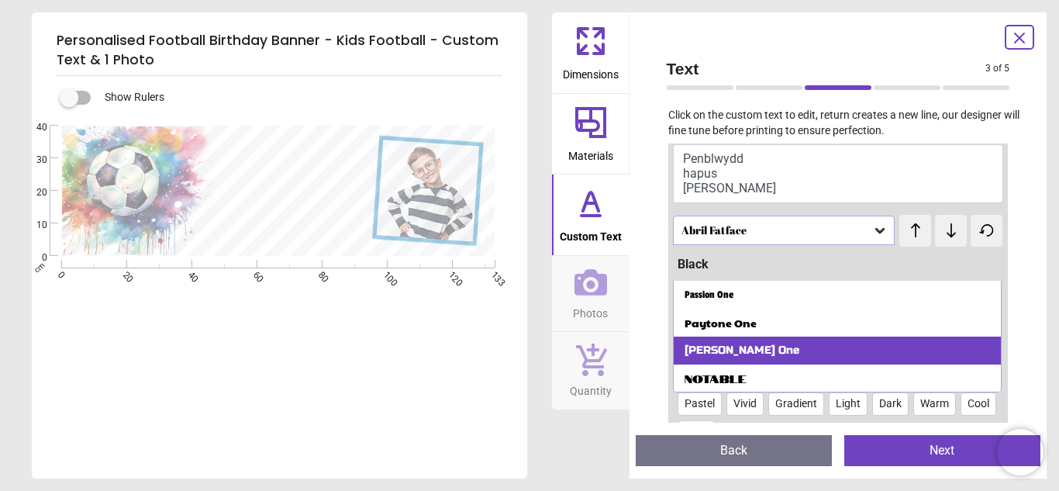
click at [981, 358] on div "Russo One" at bounding box center [838, 351] width 328 height 28
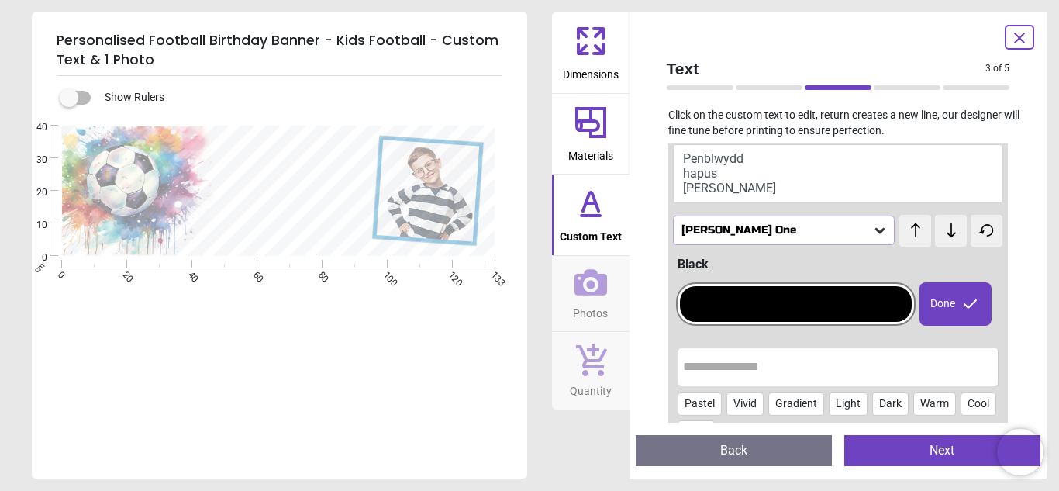
click at [881, 223] on icon at bounding box center [880, 231] width 16 height 16
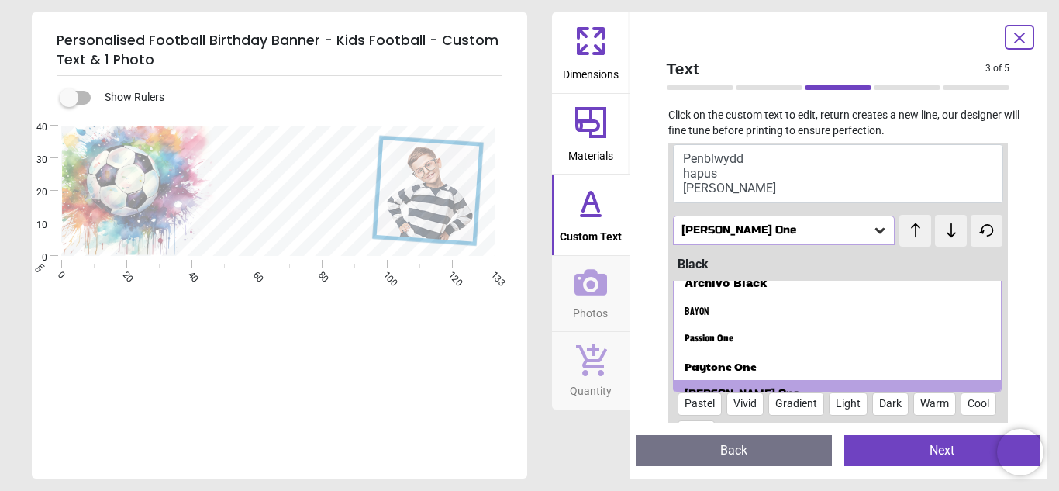
scroll to position [137, 0]
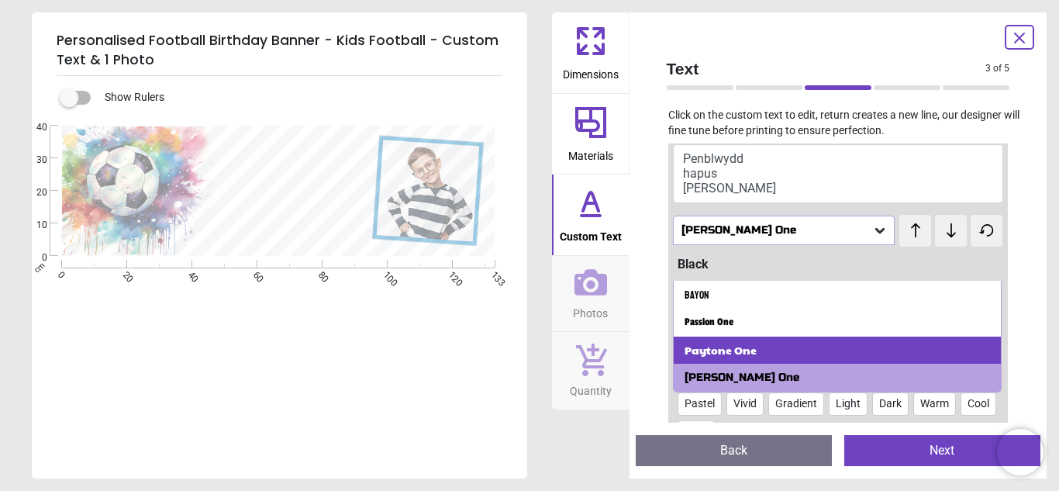
click at [930, 352] on div "Paytone One" at bounding box center [838, 351] width 328 height 28
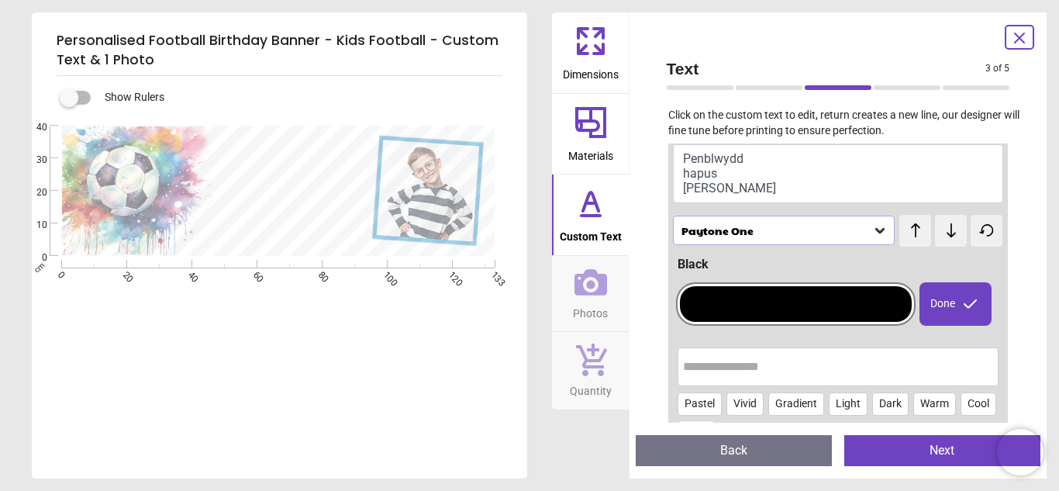
click at [891, 230] on div "Paytone One" at bounding box center [784, 230] width 223 height 29
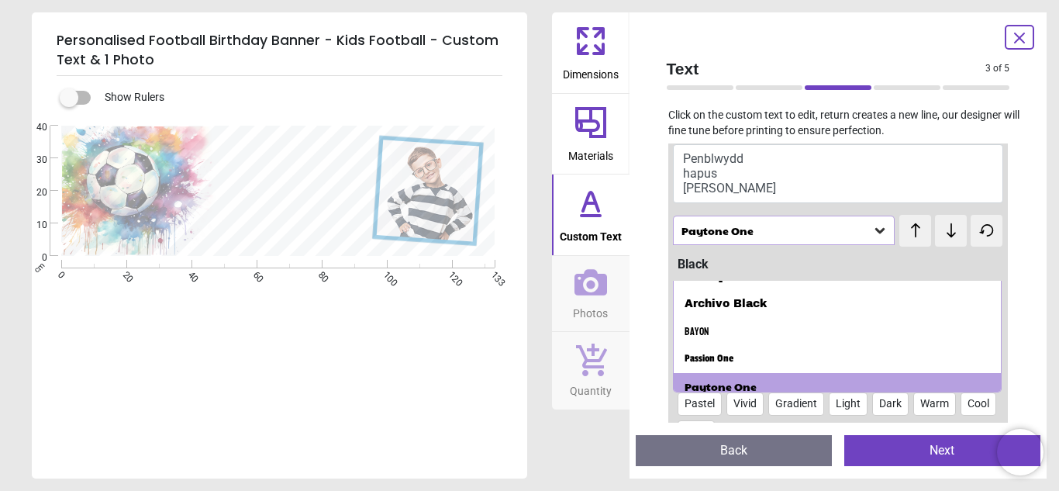
scroll to position [109, 0]
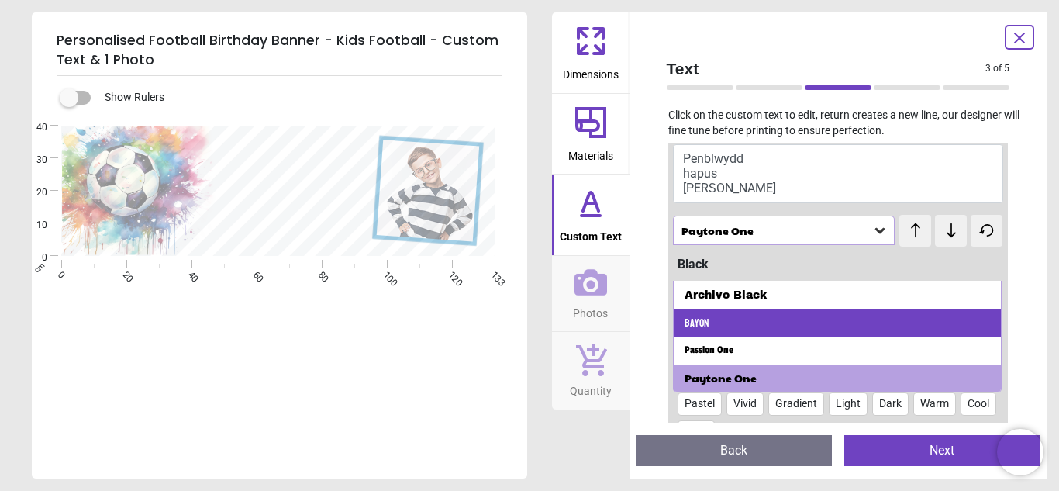
click at [872, 316] on div "Bayon" at bounding box center [838, 323] width 328 height 28
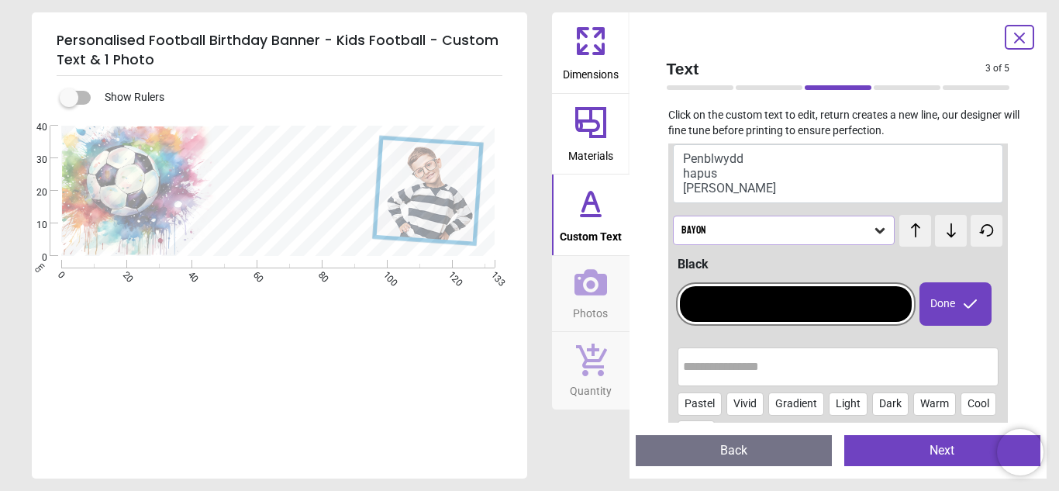
click at [881, 223] on icon at bounding box center [880, 231] width 16 height 16
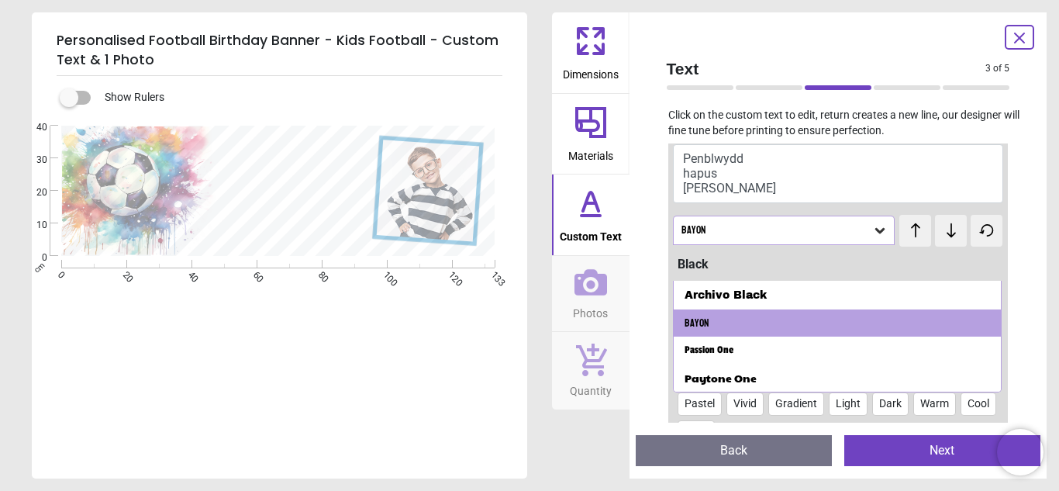
scroll to position [107, 0]
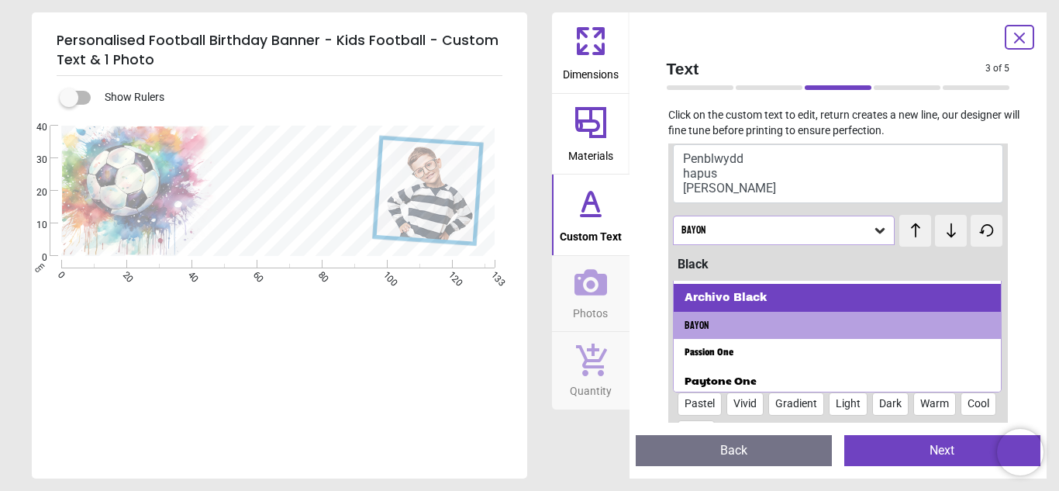
click at [977, 306] on div "Archivo Black" at bounding box center [838, 298] width 328 height 28
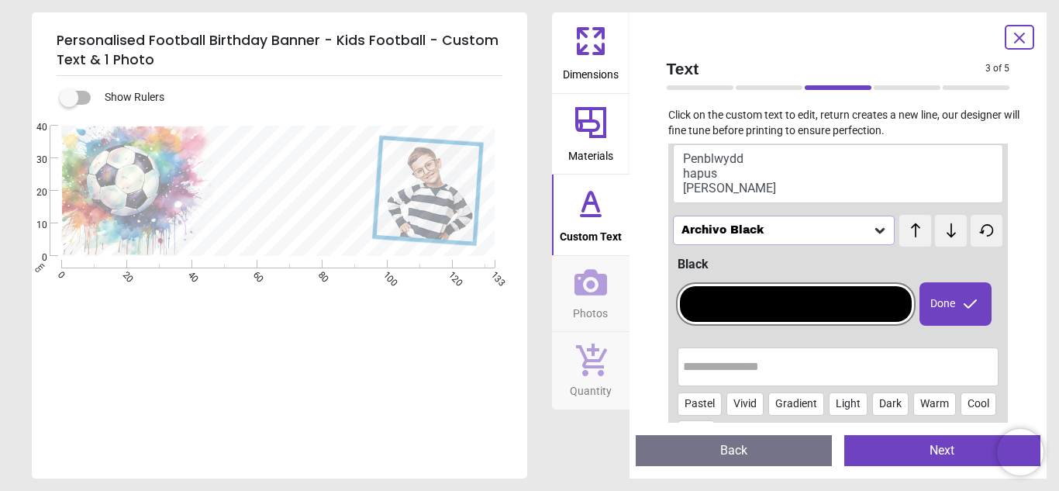
click at [883, 237] on icon at bounding box center [880, 231] width 16 height 16
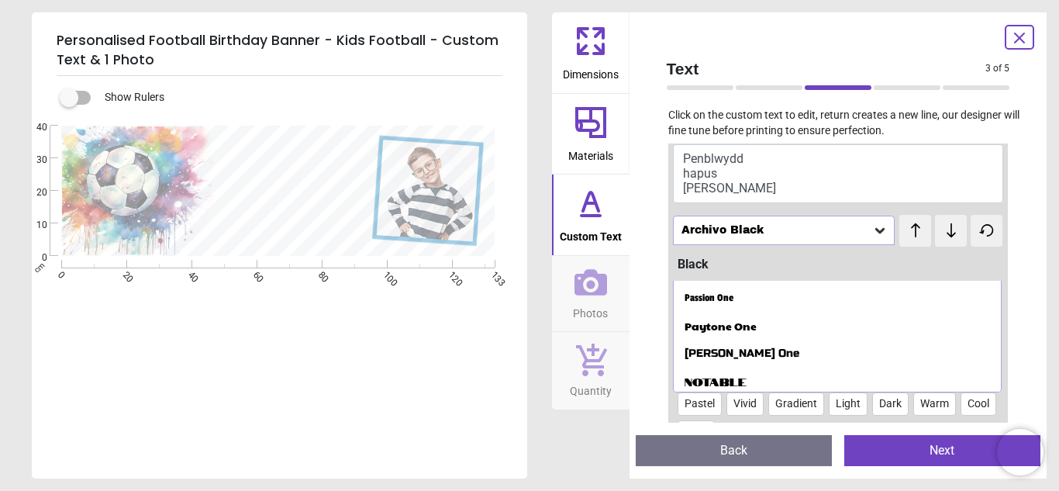
scroll to position [164, 0]
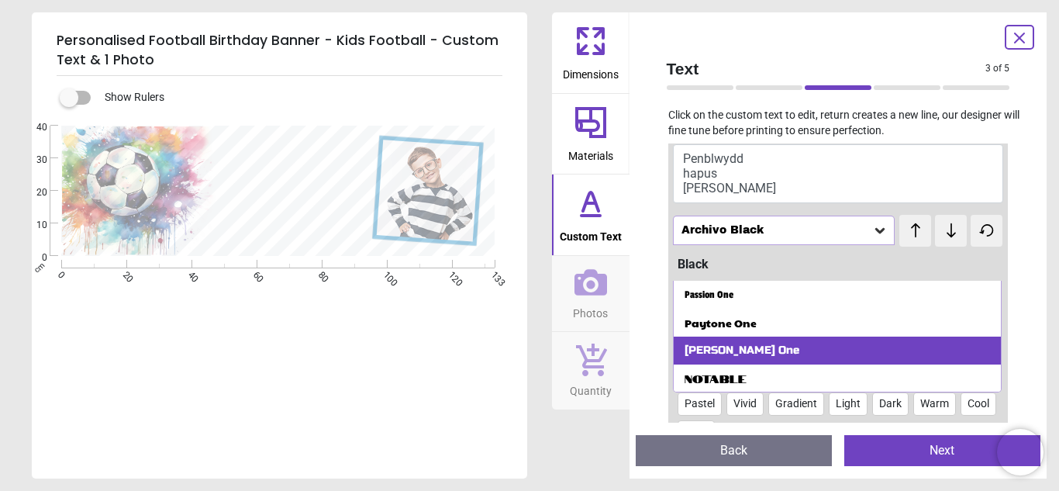
click at [868, 358] on div "Russo One" at bounding box center [838, 351] width 328 height 28
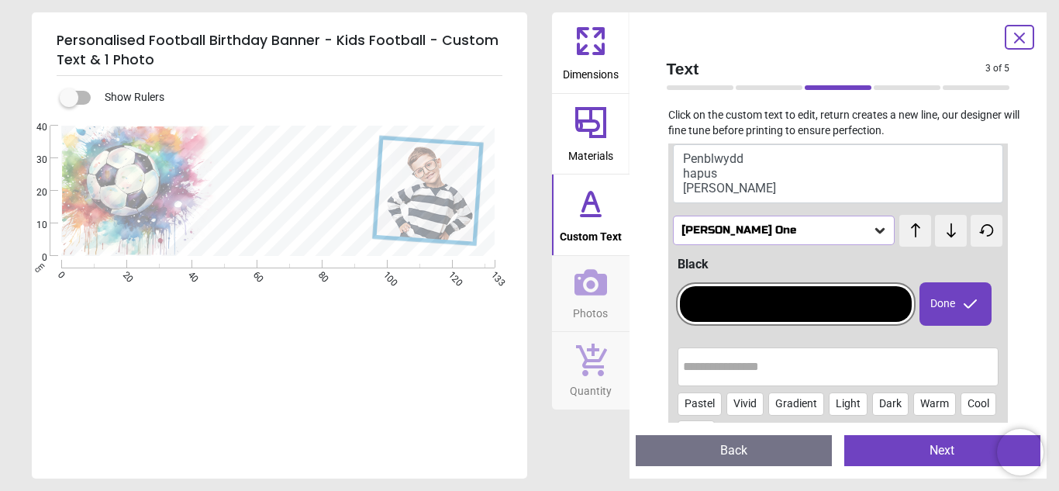
click at [716, 181] on button "Penblwydd hapus llew" at bounding box center [838, 173] width 331 height 59
click at [583, 206] on icon at bounding box center [591, 201] width 16 height 19
click at [736, 174] on button "Penblwydd hapus llew" at bounding box center [838, 173] width 331 height 59
click at [880, 235] on icon at bounding box center [880, 231] width 16 height 16
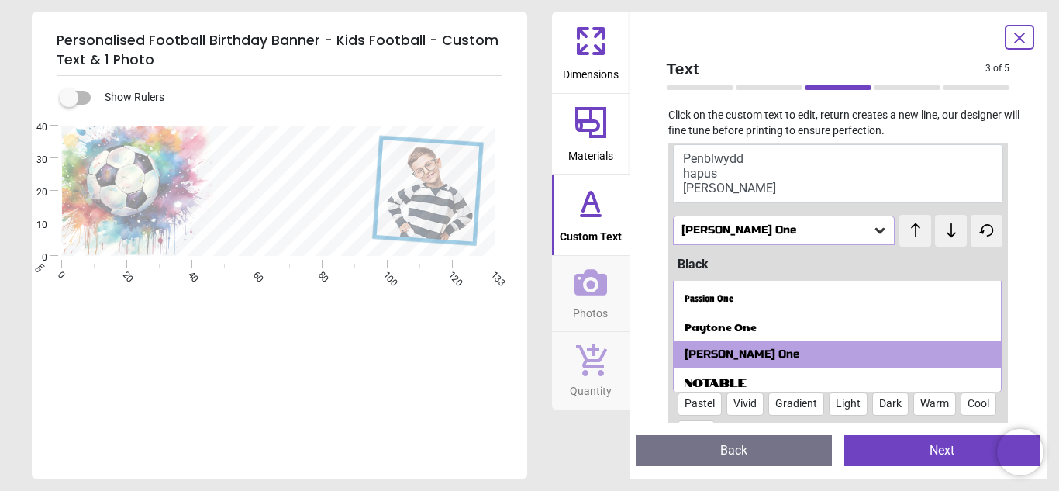
scroll to position [164, 0]
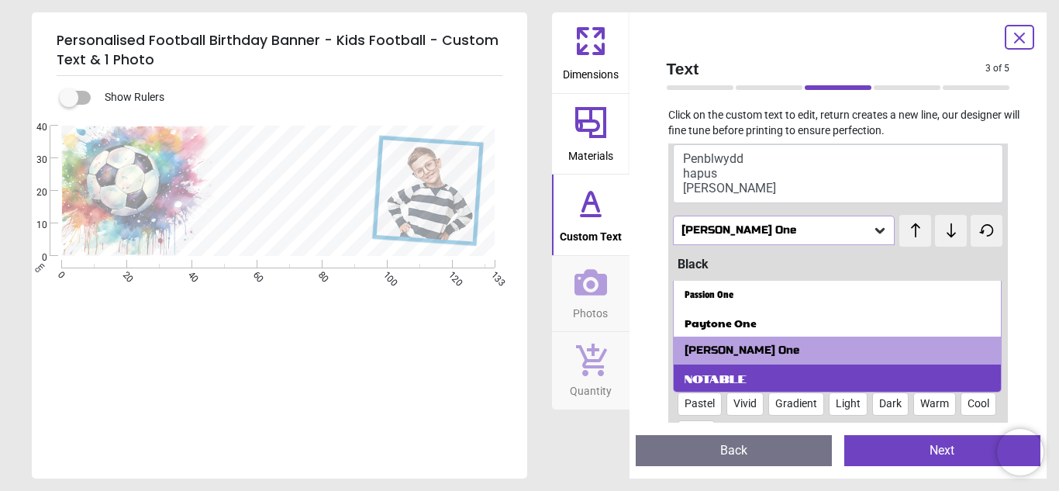
click at [982, 378] on div "Notable" at bounding box center [838, 378] width 328 height 28
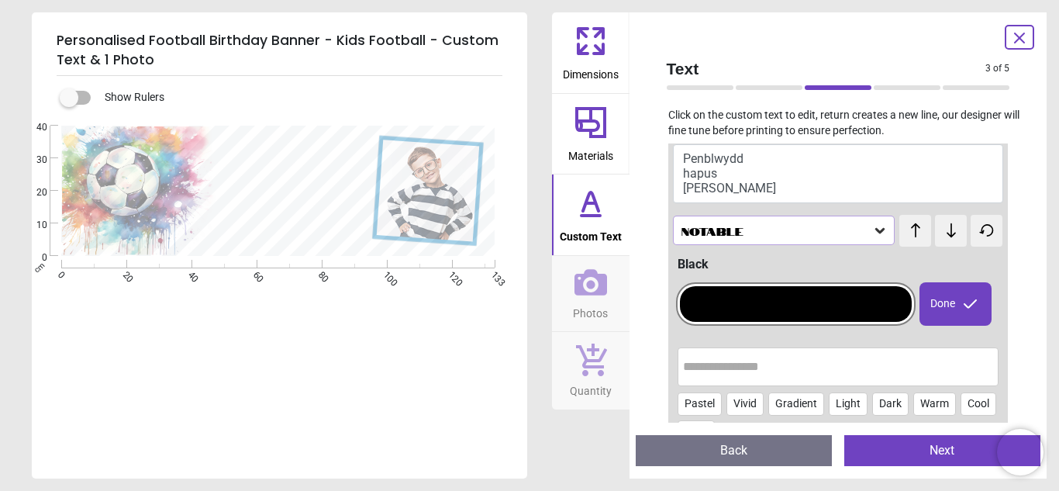
scroll to position [0, 0]
click at [875, 237] on icon at bounding box center [880, 231] width 16 height 16
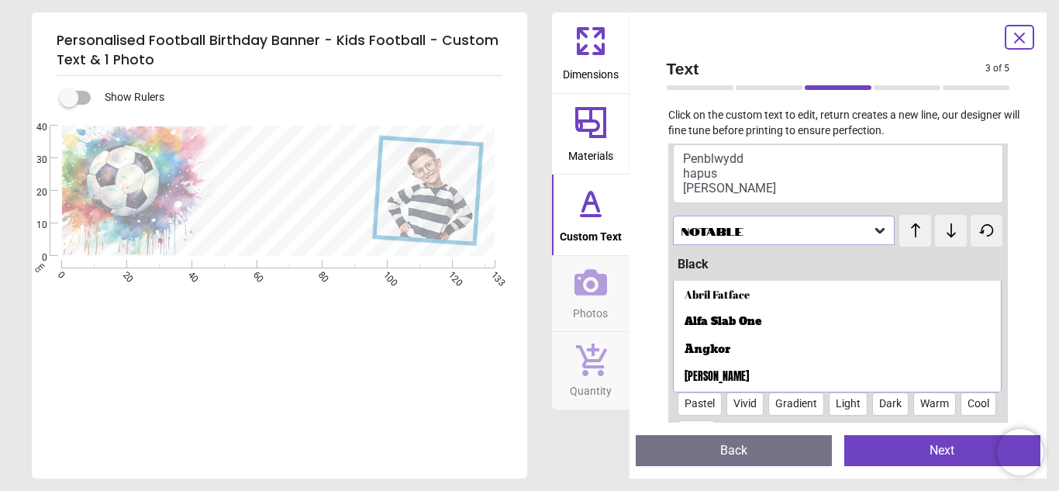
scroll to position [164, 0]
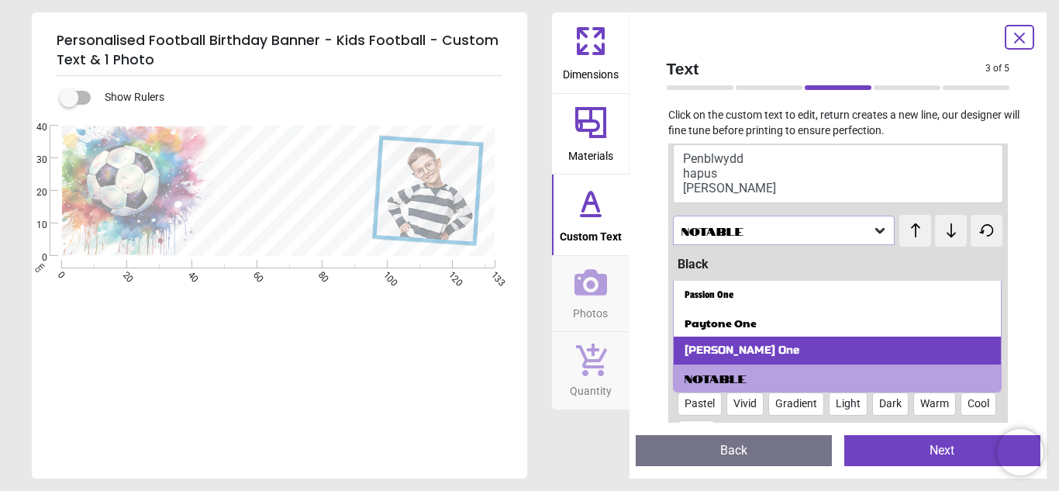
click at [979, 344] on div "Russo One" at bounding box center [838, 351] width 328 height 28
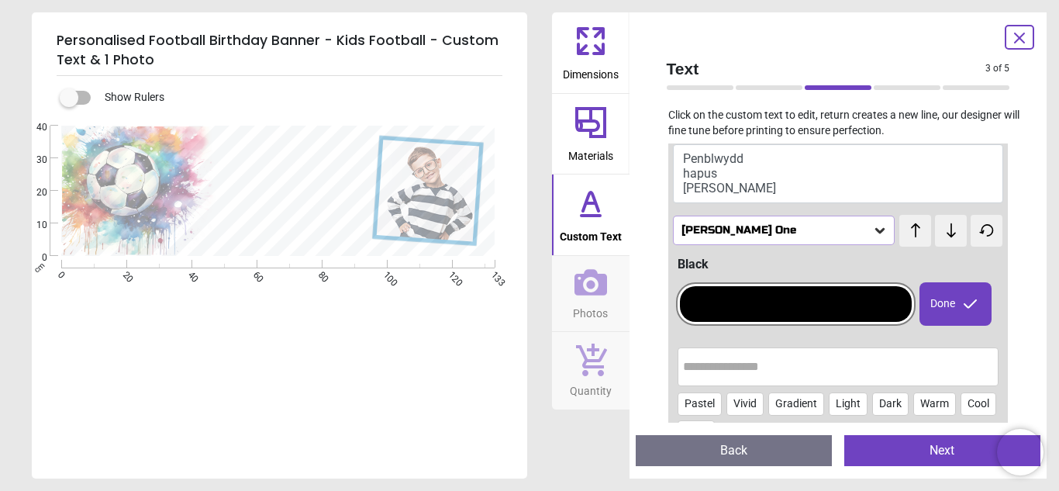
click at [953, 322] on div "Done" at bounding box center [956, 303] width 72 height 43
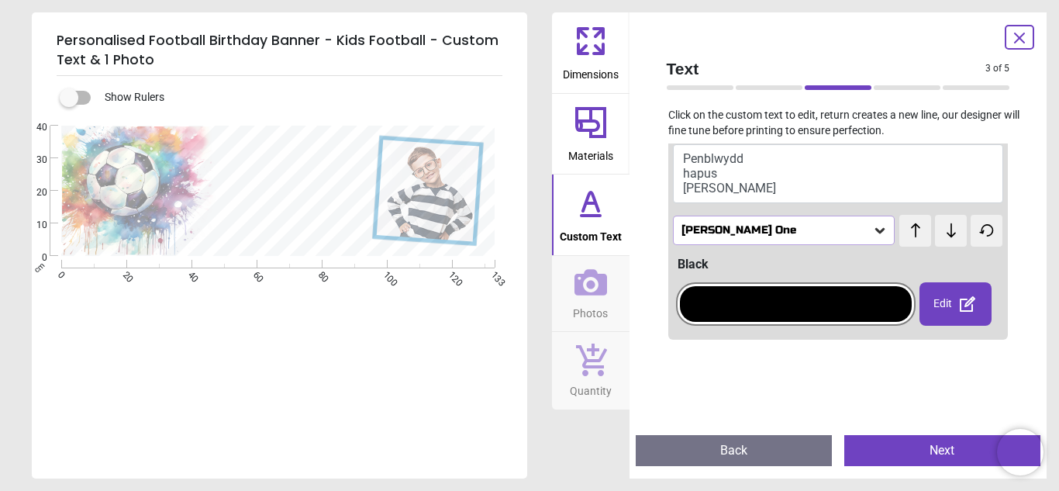
click at [900, 309] on div at bounding box center [796, 304] width 232 height 36
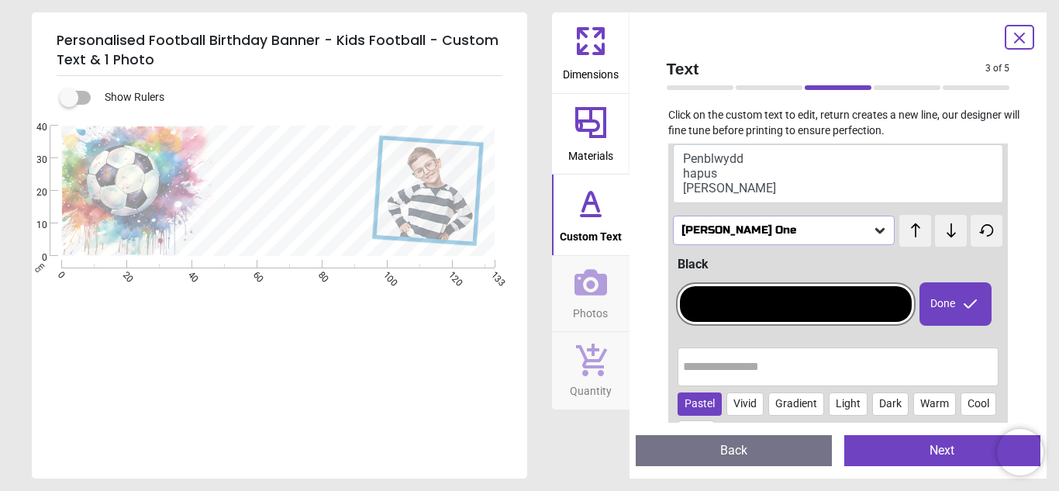
click at [693, 406] on div "Pastel" at bounding box center [700, 403] width 44 height 23
click at [758, 396] on div "Vivid" at bounding box center [745, 403] width 37 height 23
click at [827, 313] on div at bounding box center [796, 304] width 232 height 36
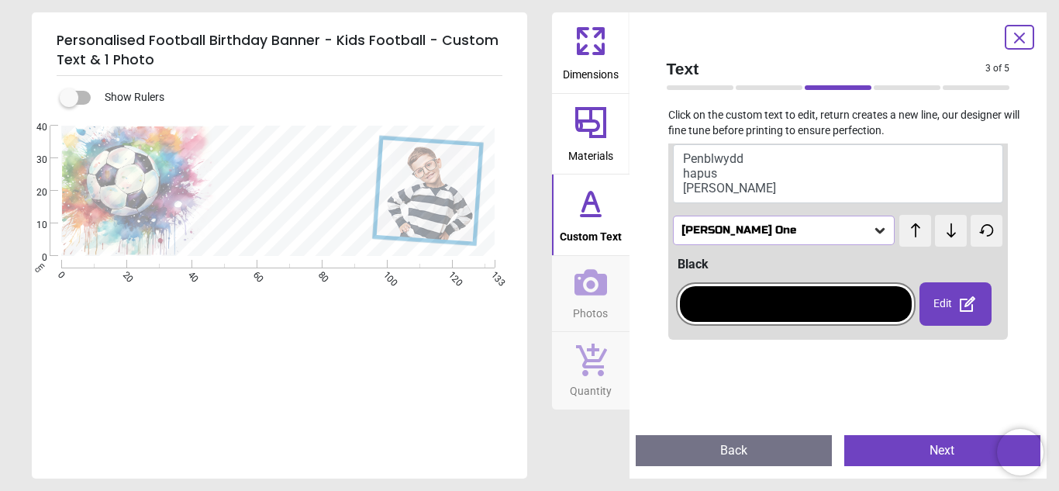
click at [827, 313] on div at bounding box center [796, 304] width 232 height 36
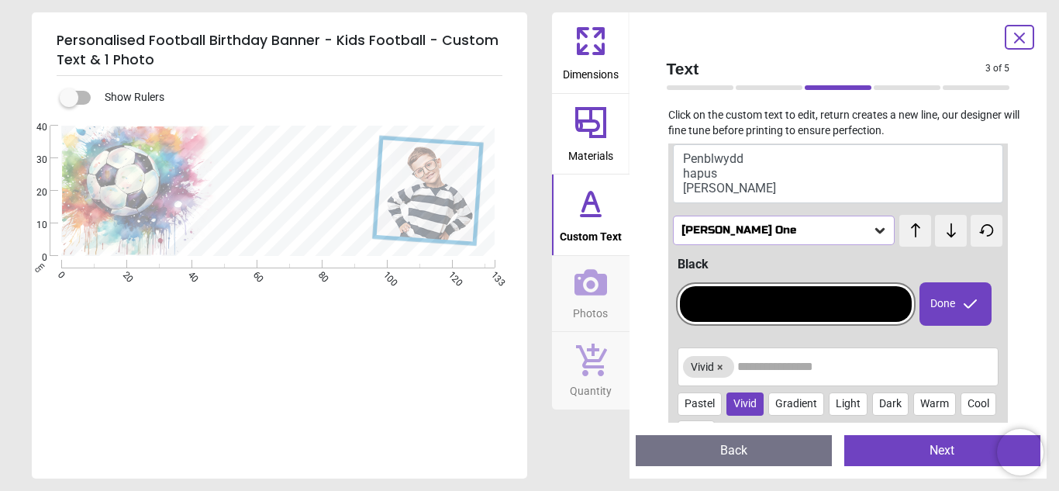
click at [721, 365] on button "×" at bounding box center [720, 367] width 12 height 12
click at [963, 406] on div "Cool" at bounding box center [979, 403] width 36 height 23
click at [835, 294] on div at bounding box center [796, 304] width 232 height 36
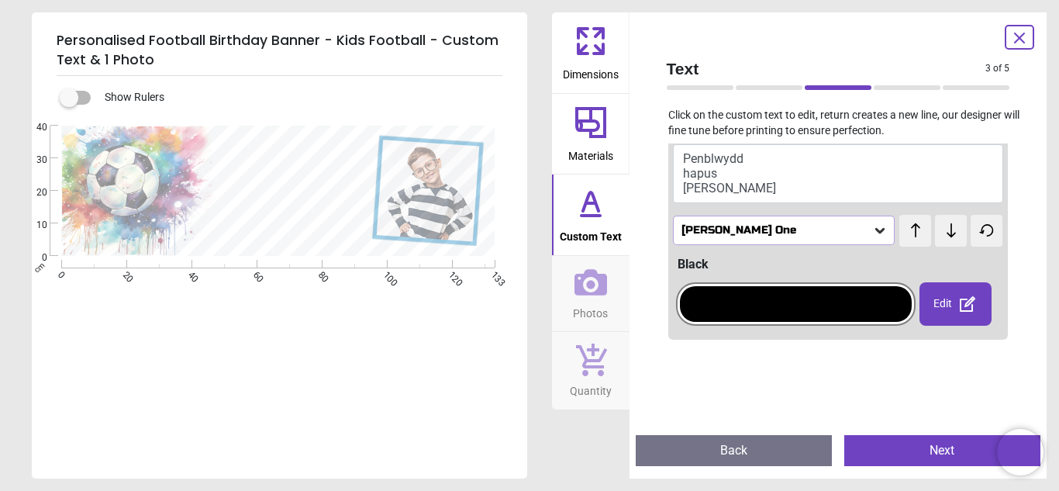
click at [835, 294] on div at bounding box center [796, 304] width 232 height 36
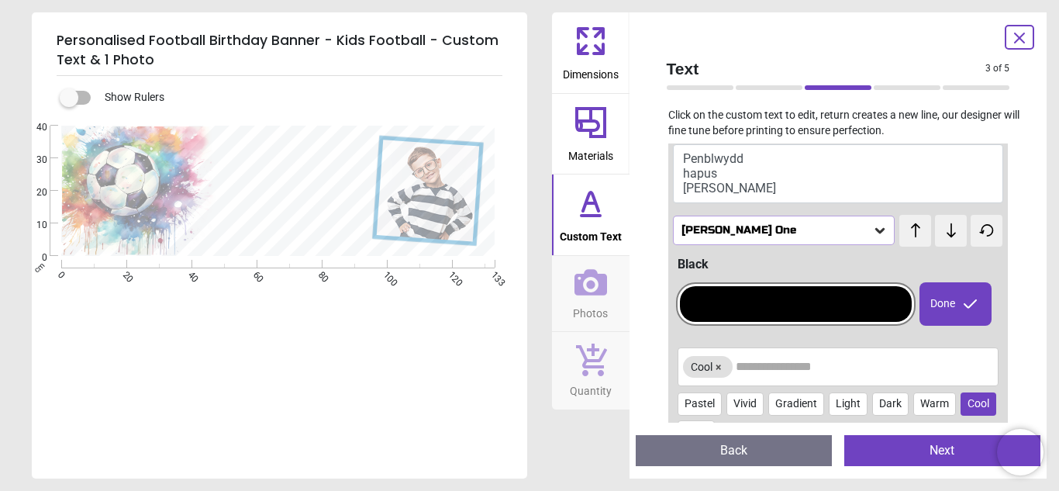
click at [859, 373] on input "text" at bounding box center [865, 366] width 258 height 31
type input "****"
click at [870, 448] on button "Next" at bounding box center [943, 450] width 196 height 31
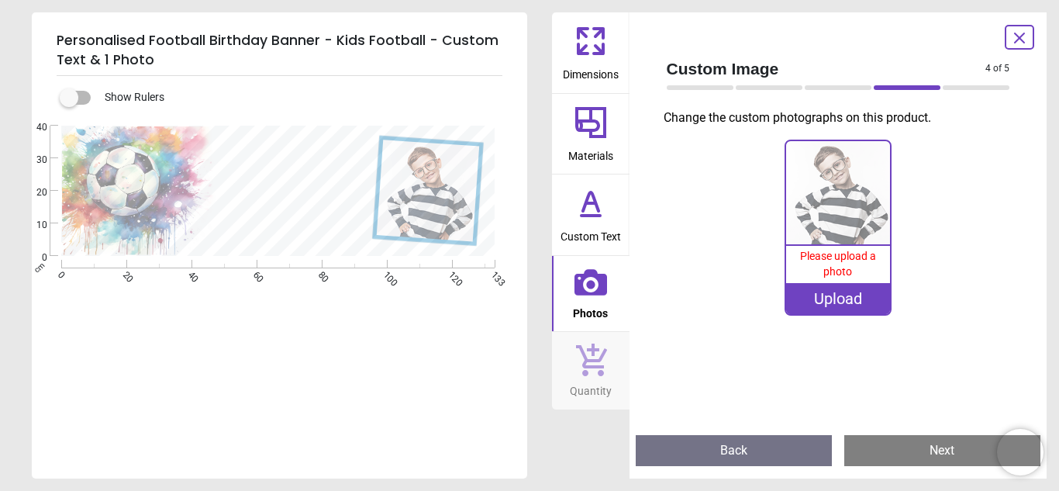
click at [575, 219] on icon at bounding box center [590, 203] width 37 height 37
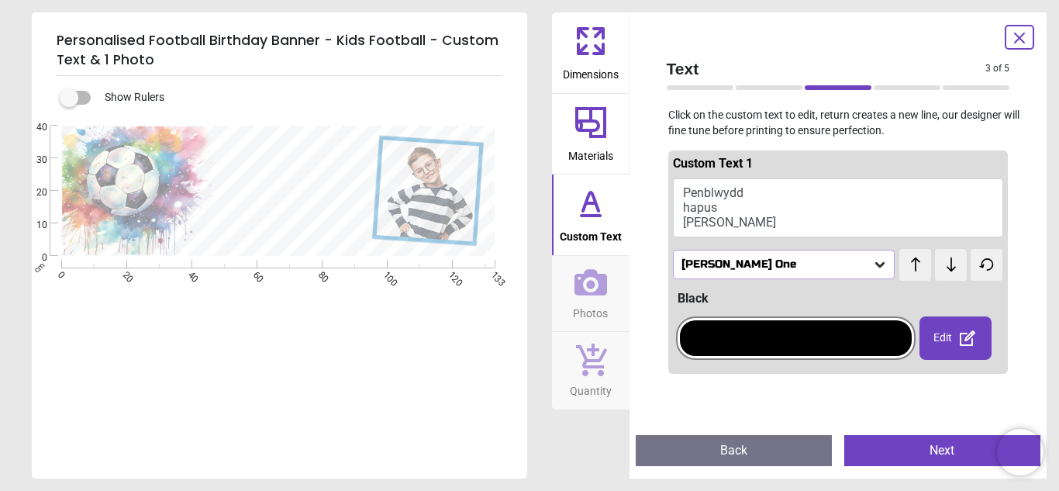
click at [714, 86] on div at bounding box center [700, 87] width 67 height 5
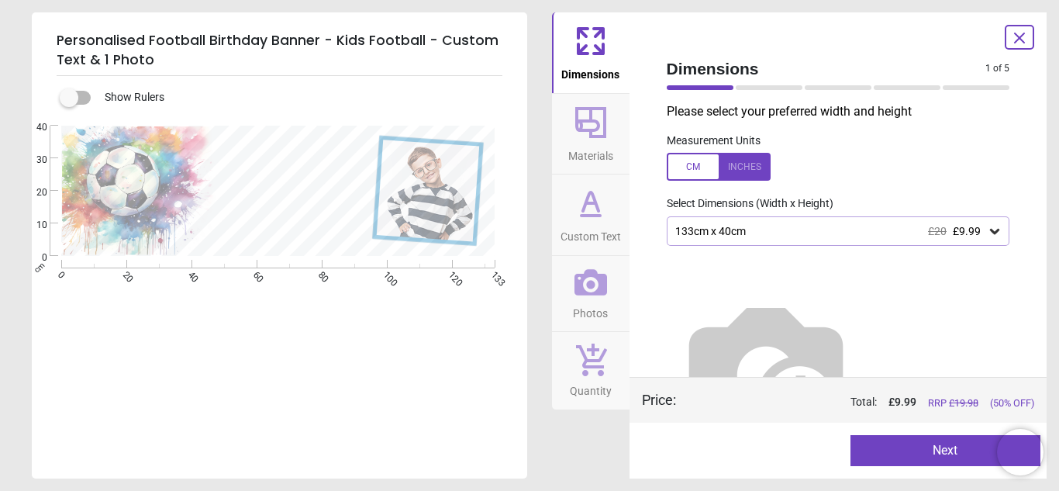
click at [697, 155] on div at bounding box center [719, 167] width 104 height 28
click at [760, 86] on div at bounding box center [769, 87] width 67 height 5
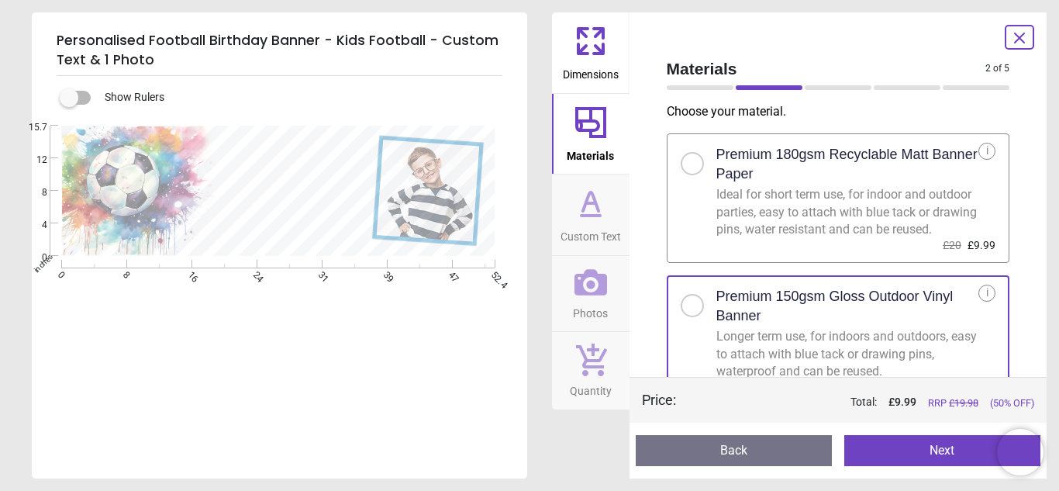
click at [872, 455] on button "Next" at bounding box center [943, 450] width 196 height 31
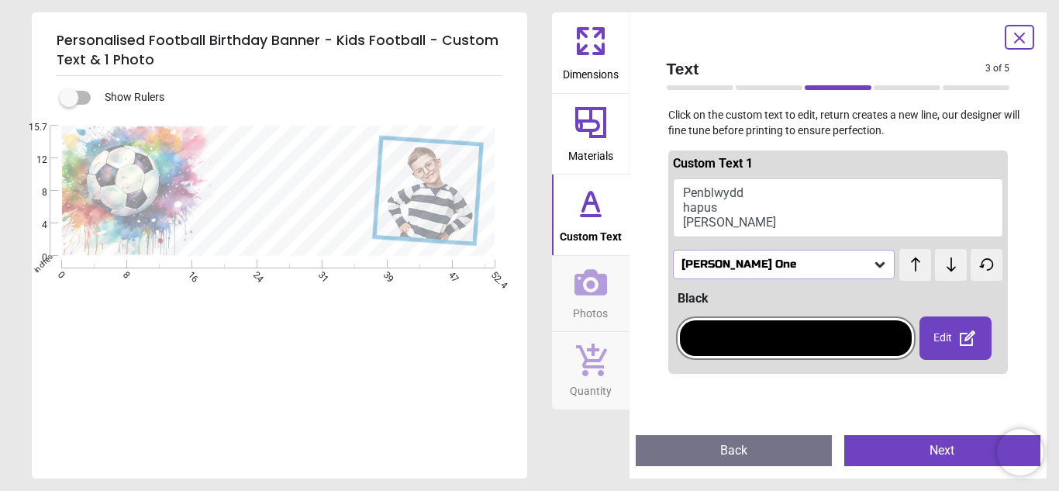
click at [685, 214] on button "Penblwydd hapus llew" at bounding box center [838, 207] width 331 height 59
click at [720, 204] on button "Penblwydd hapus llew" at bounding box center [838, 207] width 331 height 59
click at [760, 204] on button "Penblwydd hapus llew" at bounding box center [838, 207] width 331 height 59
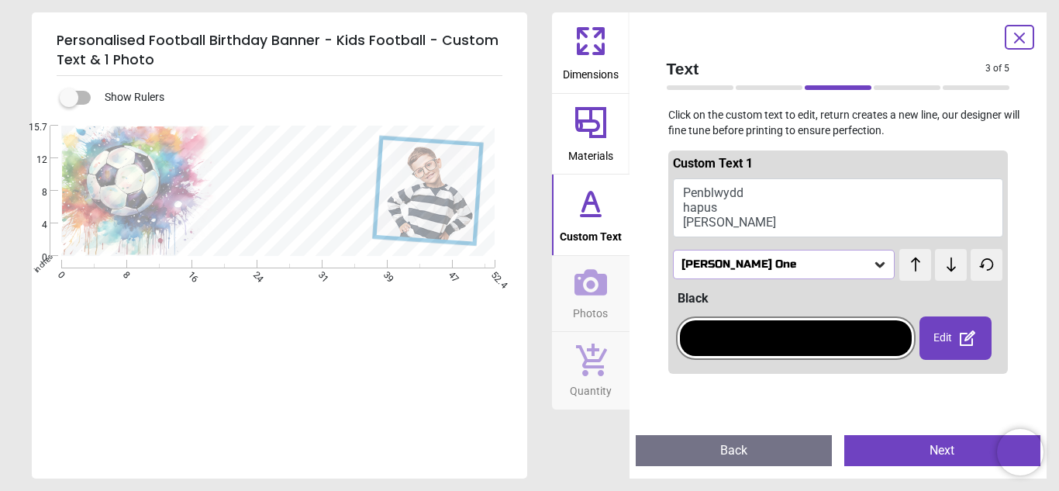
click at [852, 214] on button "Penblwydd hapus llew" at bounding box center [838, 207] width 331 height 59
click at [969, 334] on icon at bounding box center [968, 338] width 16 height 16
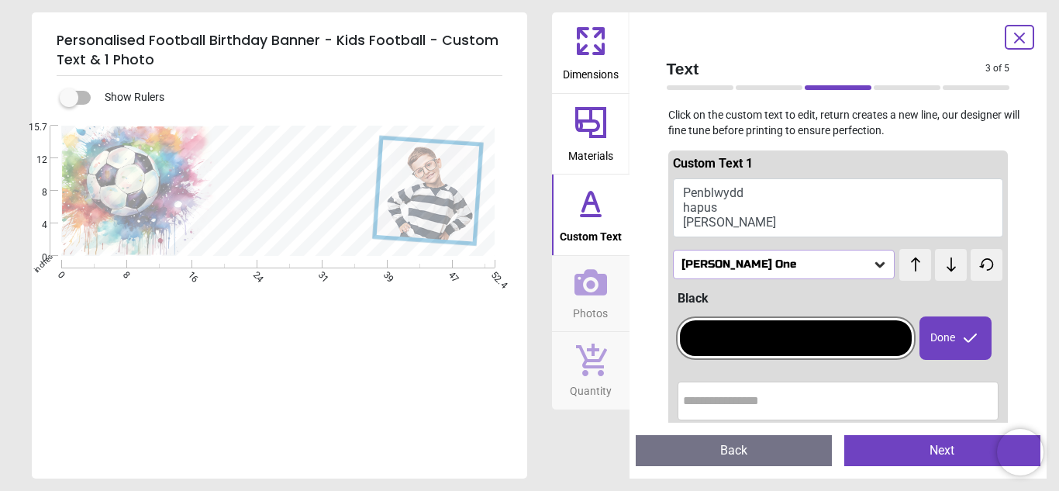
click at [786, 192] on button "Penblwydd hapus llew" at bounding box center [838, 207] width 331 height 59
click at [710, 191] on button "Penblwydd hapus llew" at bounding box center [838, 207] width 331 height 59
click at [271, 212] on div ".cls-1 { fill: #1b8bc4; filter: url(#drop-shadow-1); stroke-width: 0px; } Creat…" at bounding box center [278, 191] width 492 height 130
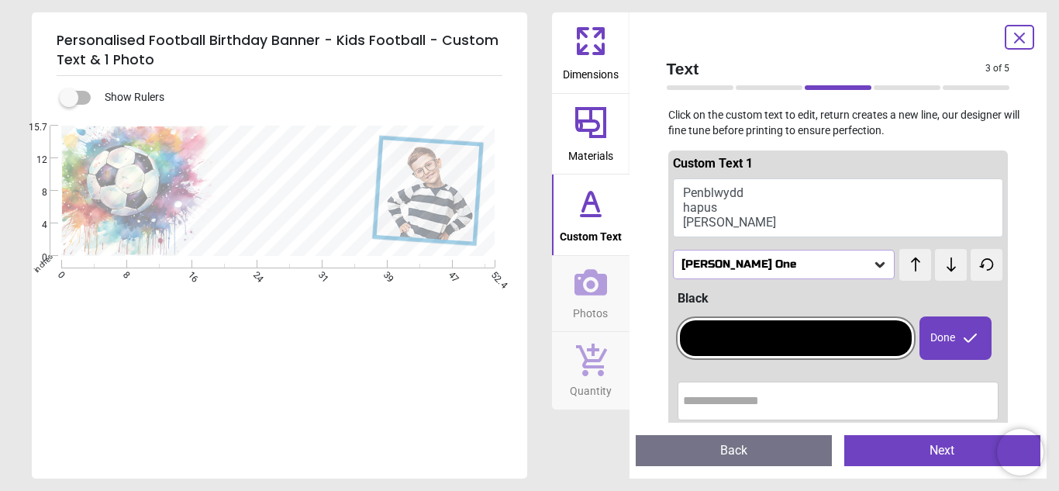
click at [271, 212] on div ".cls-1 { fill: #1b8bc4; filter: url(#drop-shadow-1); stroke-width: 0px; } Creat…" at bounding box center [278, 191] width 492 height 130
click at [717, 188] on button "Penblwydd hapus llew" at bounding box center [838, 207] width 331 height 59
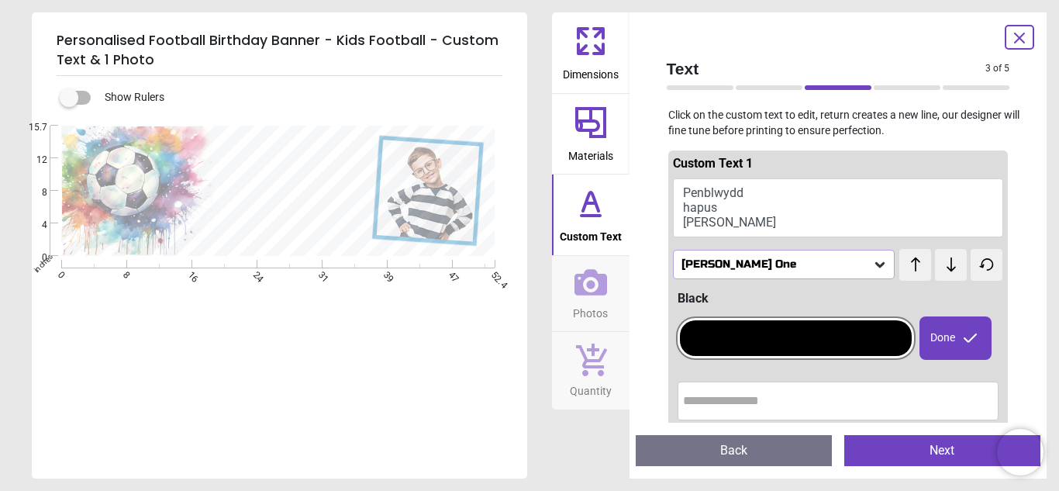
click at [717, 188] on button "Penblwydd hapus llew" at bounding box center [838, 207] width 331 height 59
click at [710, 163] on span "Custom Text 1" at bounding box center [713, 163] width 80 height 15
click at [733, 169] on span "Custom Text 1" at bounding box center [713, 163] width 80 height 15
click at [766, 174] on div "Custom Text 1" at bounding box center [838, 166] width 331 height 23
click at [755, 193] on button "Penblwydd hapus llew" at bounding box center [838, 207] width 331 height 59
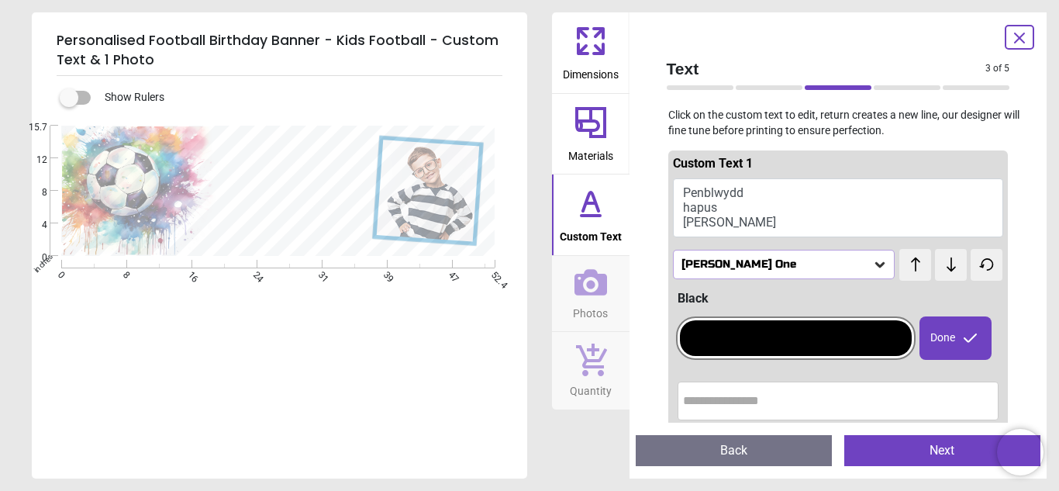
click at [755, 193] on button "Penblwydd hapus llew" at bounding box center [838, 207] width 331 height 59
click at [918, 268] on icon at bounding box center [915, 265] width 23 height 16
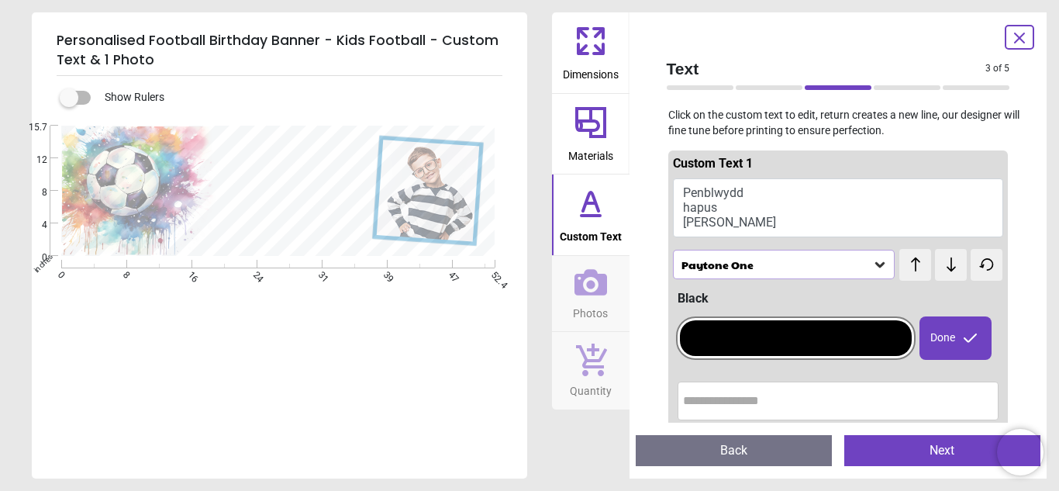
click at [918, 268] on icon at bounding box center [915, 265] width 23 height 16
click at [744, 224] on button "Penblwydd hapus llew" at bounding box center [838, 207] width 331 height 59
click at [588, 222] on span "Custom Text" at bounding box center [591, 233] width 62 height 23
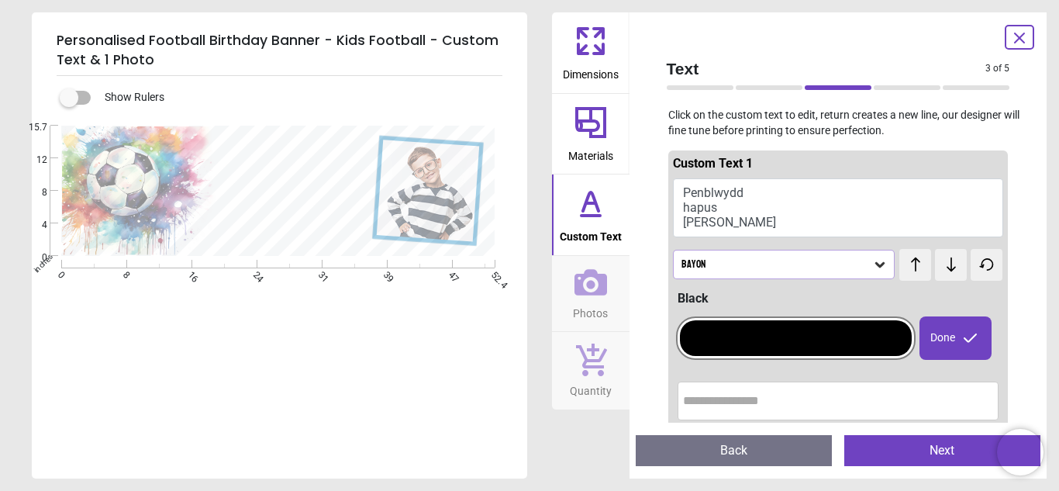
click at [1015, 36] on icon at bounding box center [1019, 38] width 19 height 19
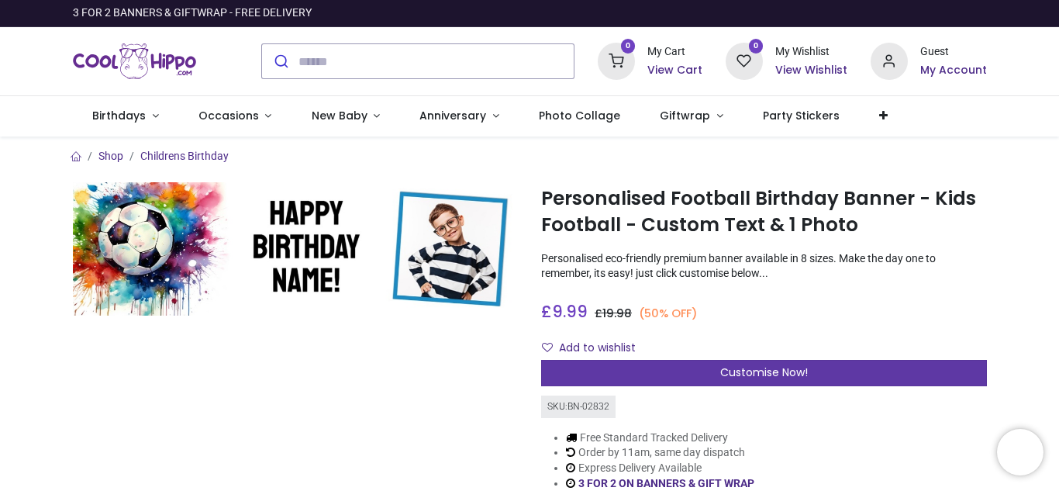
click at [766, 378] on span "Customise Now!" at bounding box center [764, 372] width 88 height 16
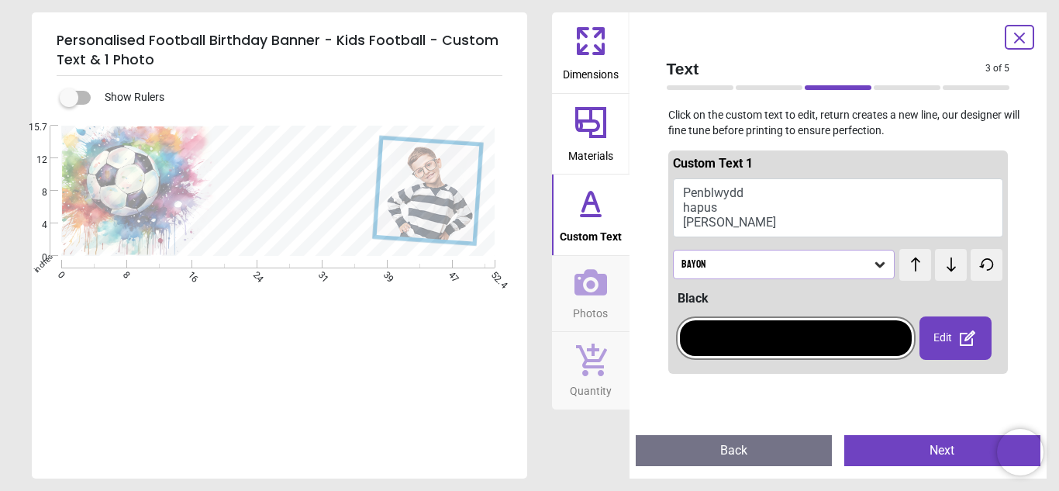
click at [719, 208] on button "Penblwydd hapus llew" at bounding box center [838, 207] width 331 height 59
click at [715, 223] on button "Penblwydd hapus llew" at bounding box center [838, 207] width 331 height 59
type textarea "**********"
click at [914, 262] on span "test" at bounding box center [907, 256] width 15 height 12
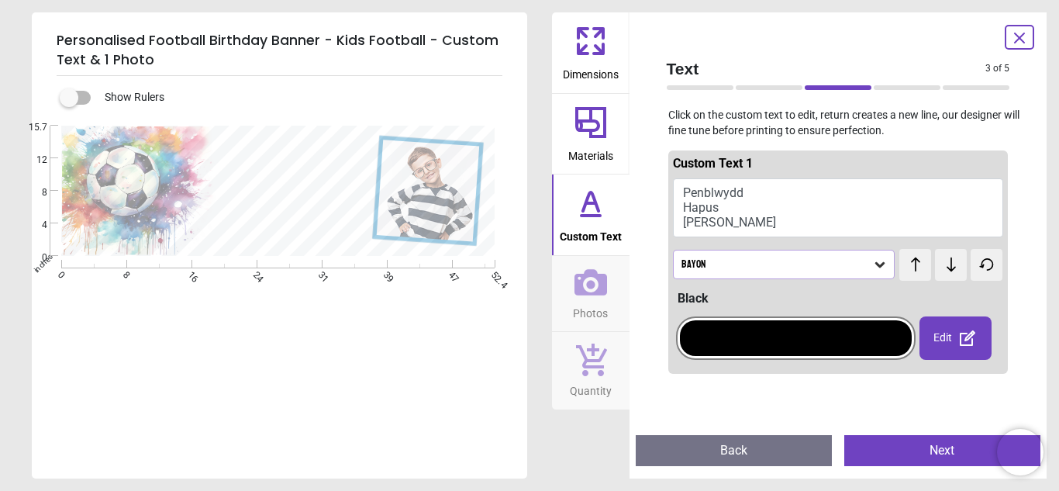
click at [948, 268] on icon at bounding box center [951, 264] width 9 height 14
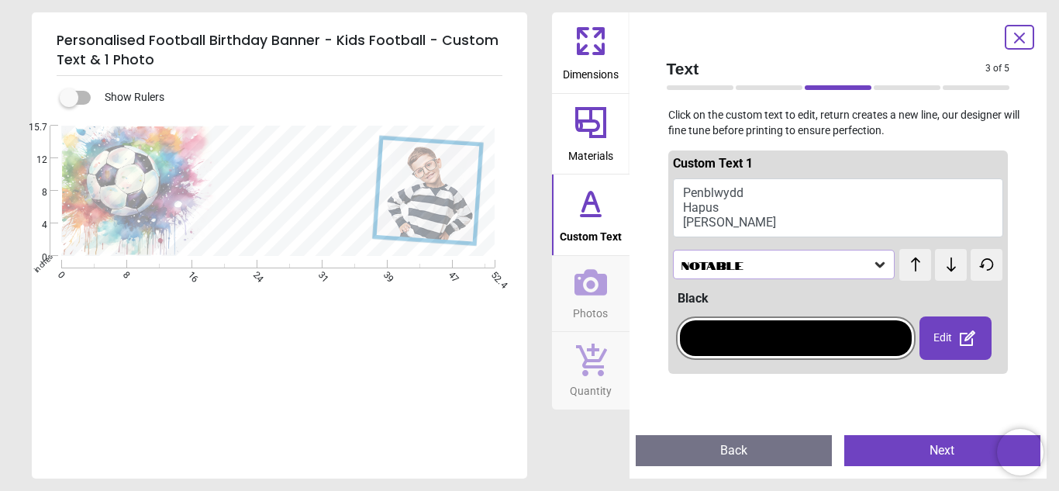
click at [946, 268] on icon at bounding box center [951, 265] width 23 height 16
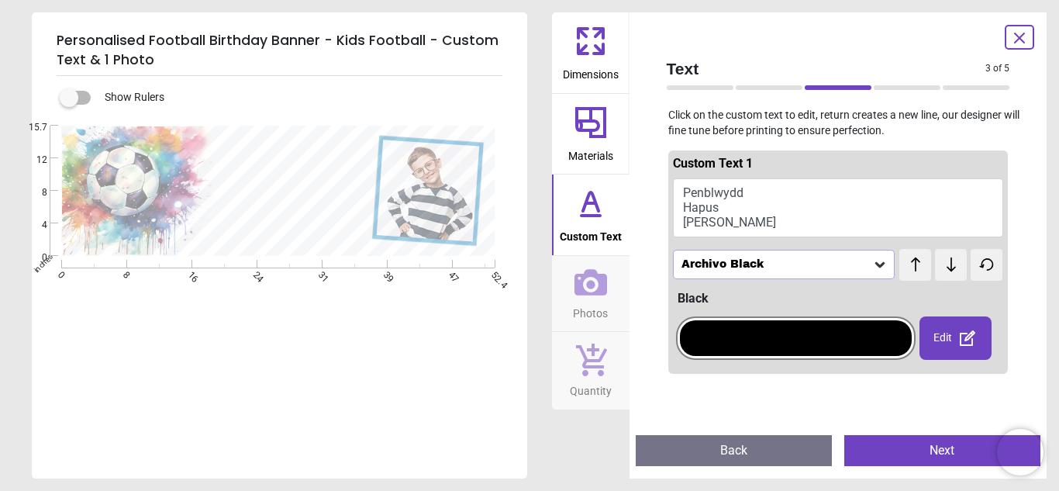
click at [946, 268] on icon at bounding box center [951, 265] width 23 height 16
click at [952, 337] on div "Edit" at bounding box center [956, 337] width 72 height 43
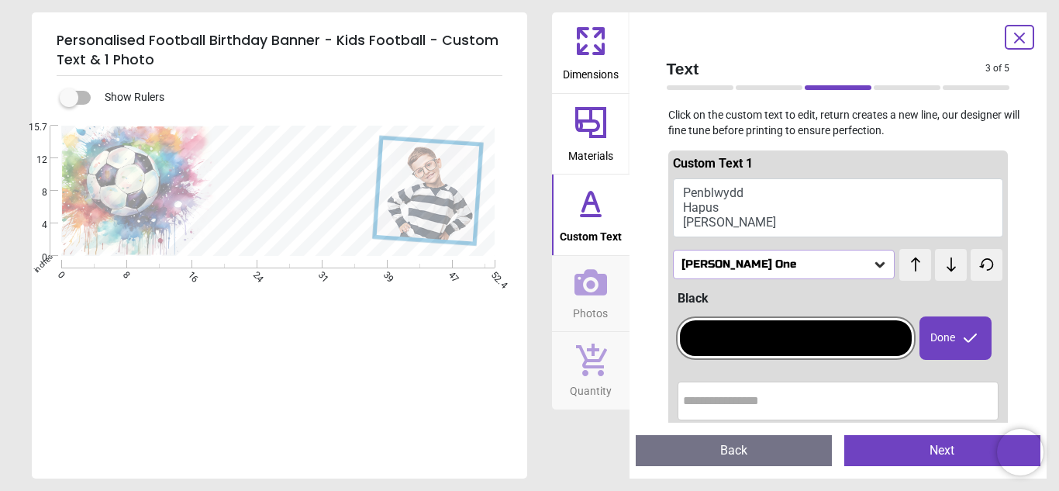
click at [952, 337] on div "Done" at bounding box center [956, 337] width 72 height 43
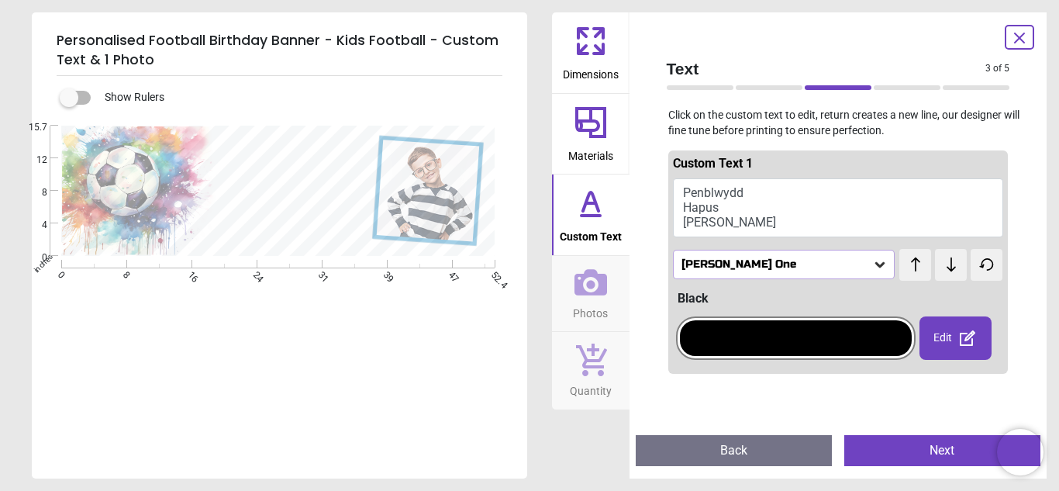
click at [952, 337] on div "Edit" at bounding box center [956, 337] width 72 height 43
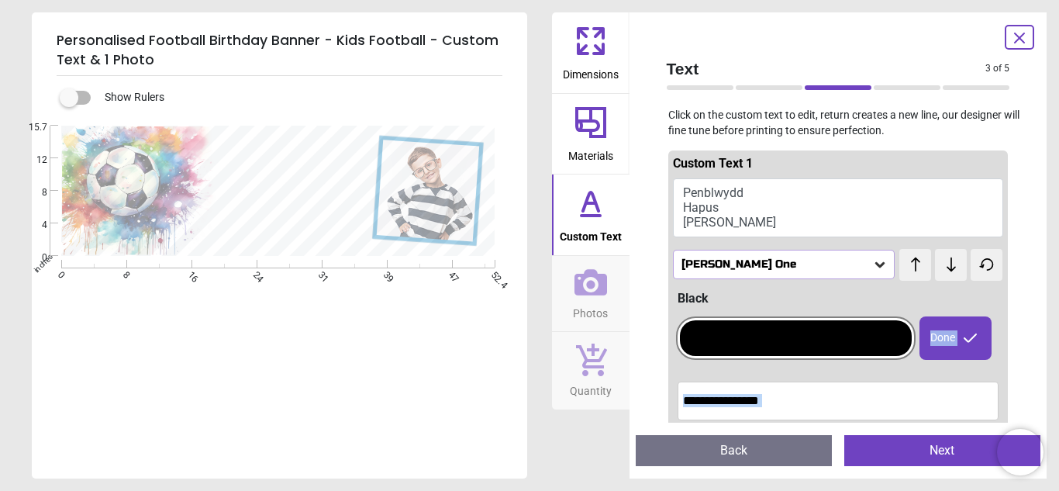
click at [969, 342] on icon at bounding box center [970, 337] width 13 height 9
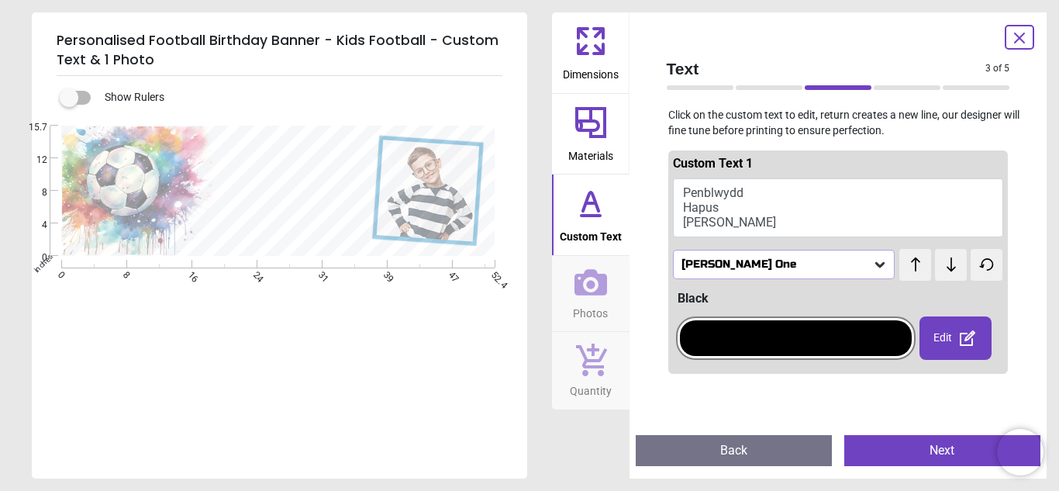
click at [860, 351] on div at bounding box center [796, 338] width 232 height 36
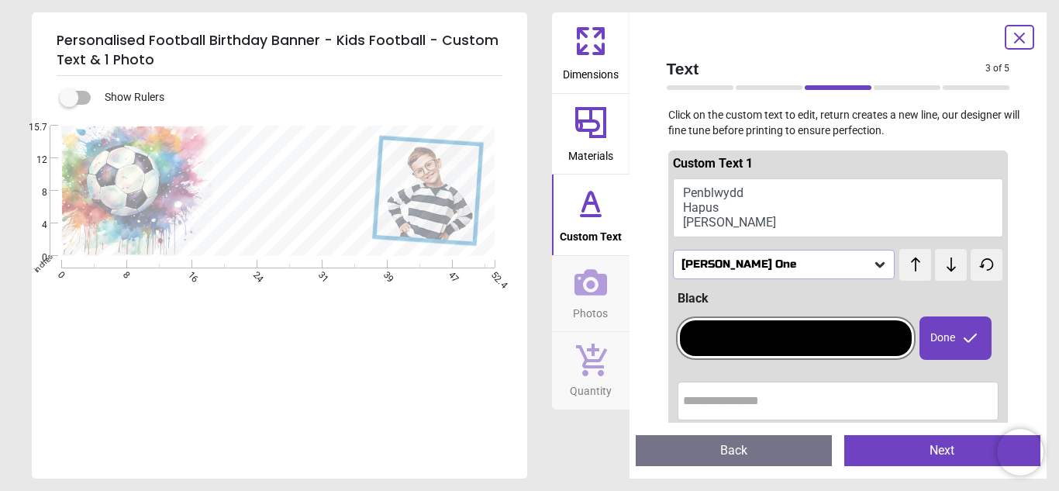
click at [841, 403] on input "text" at bounding box center [838, 400] width 311 height 31
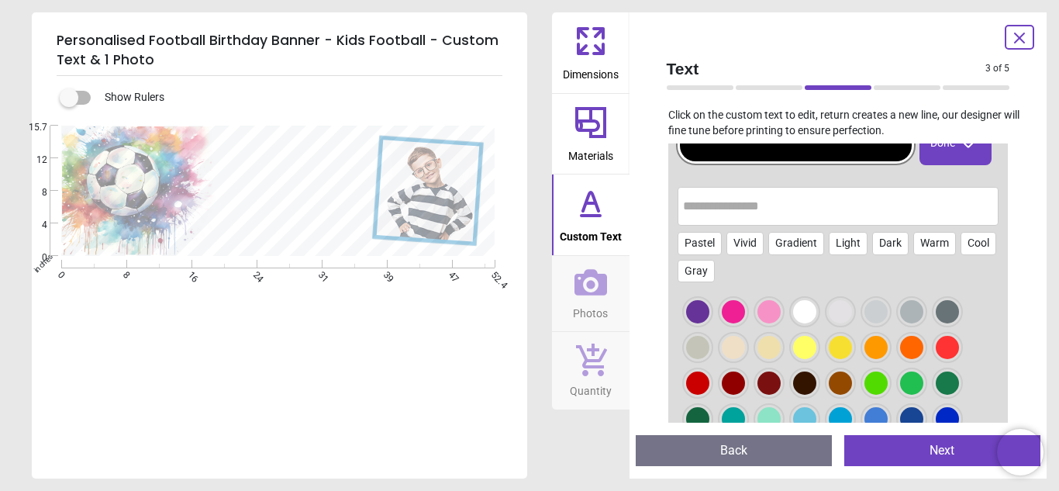
scroll to position [201, 0]
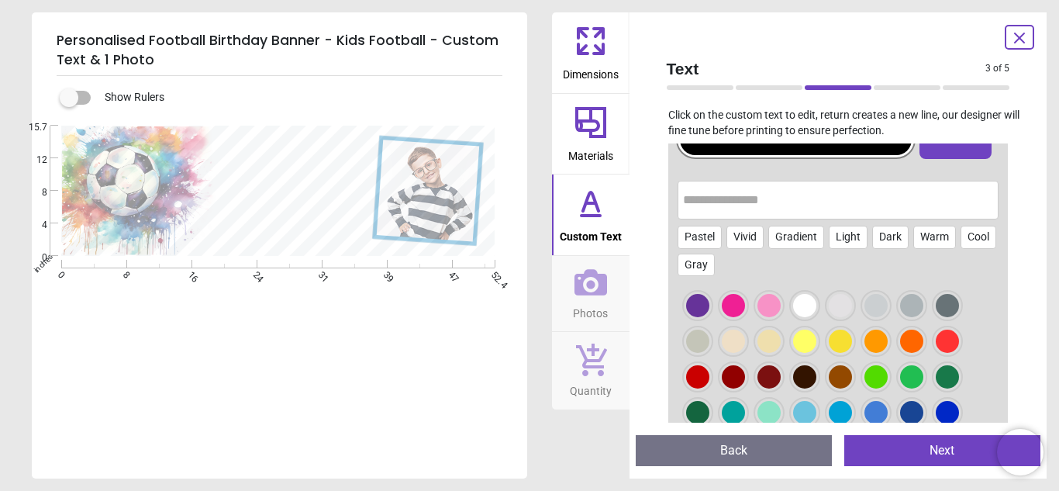
click at [921, 409] on div at bounding box center [911, 412] width 23 height 23
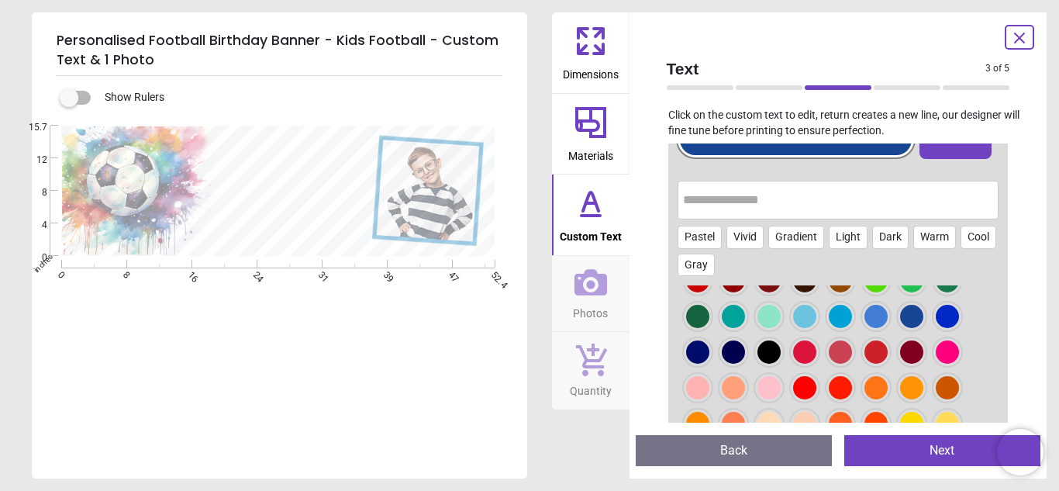
scroll to position [98, 0]
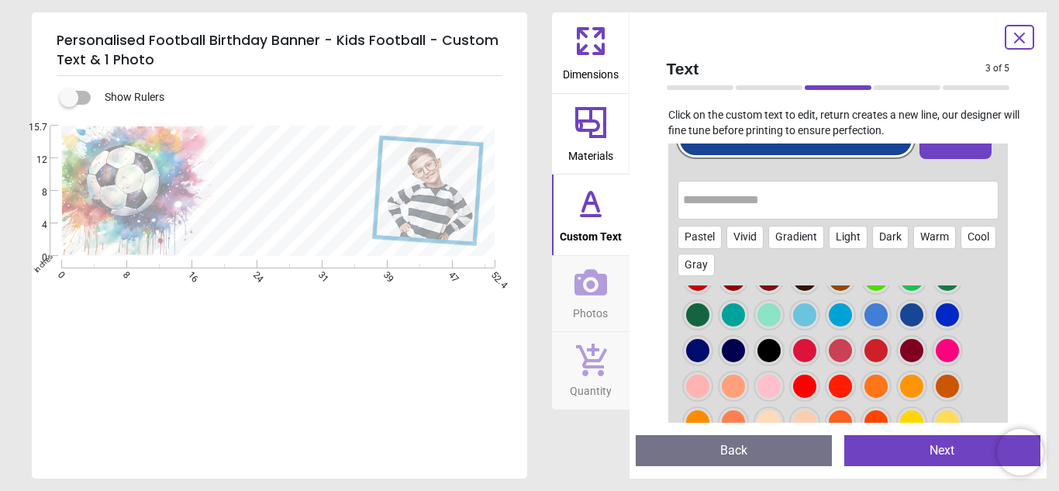
click at [701, 355] on div at bounding box center [697, 350] width 23 height 23
click at [928, 448] on button "Next" at bounding box center [943, 450] width 196 height 31
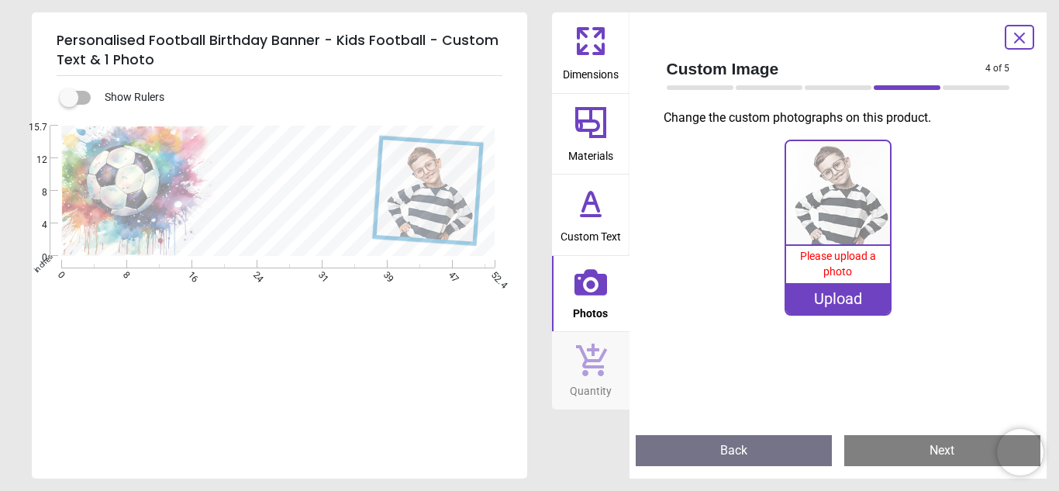
click at [835, 299] on div "Upload" at bounding box center [838, 298] width 104 height 31
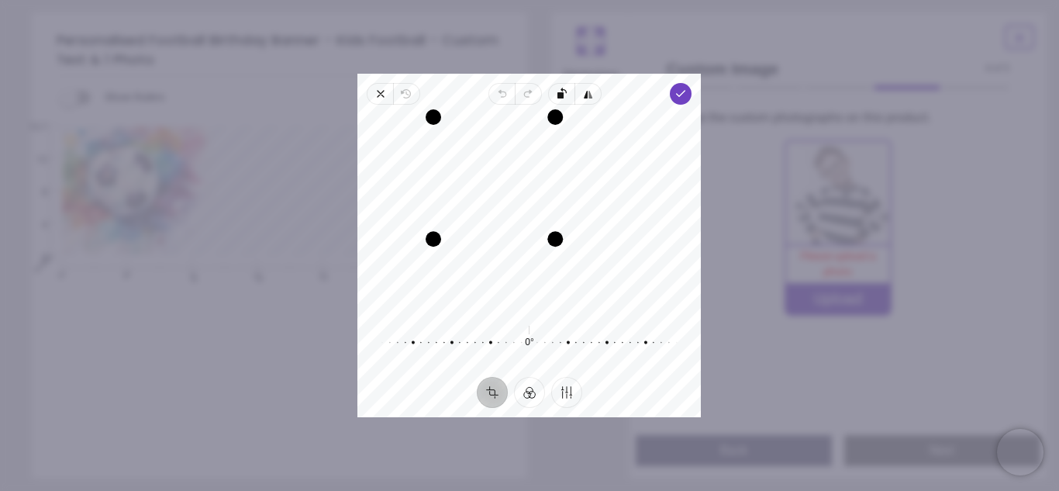
drag, startPoint x: 625, startPoint y: 308, endPoint x: 544, endPoint y: 249, distance: 99.9
click at [544, 249] on div "Recenter" at bounding box center [529, 213] width 319 height 192
drag, startPoint x: 522, startPoint y: 202, endPoint x: 489, endPoint y: 175, distance: 41.9
click at [489, 175] on div "Recenter" at bounding box center [529, 213] width 319 height 192
drag, startPoint x: 556, startPoint y: 239, endPoint x: 523, endPoint y: 214, distance: 41.6
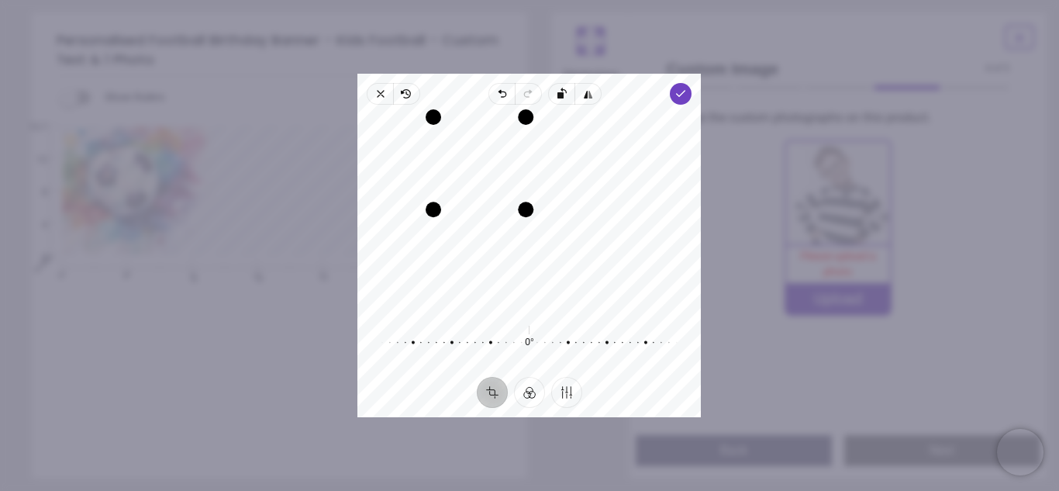
click at [523, 214] on div "Drag corner br" at bounding box center [527, 210] width 16 height 16
drag, startPoint x: 497, startPoint y: 188, endPoint x: 497, endPoint y: 179, distance: 8.5
click at [497, 179] on div "Recenter" at bounding box center [529, 213] width 319 height 192
click at [523, 205] on div "Drag corner br" at bounding box center [523, 207] width 16 height 16
click at [679, 90] on icon "button" at bounding box center [681, 94] width 12 height 12
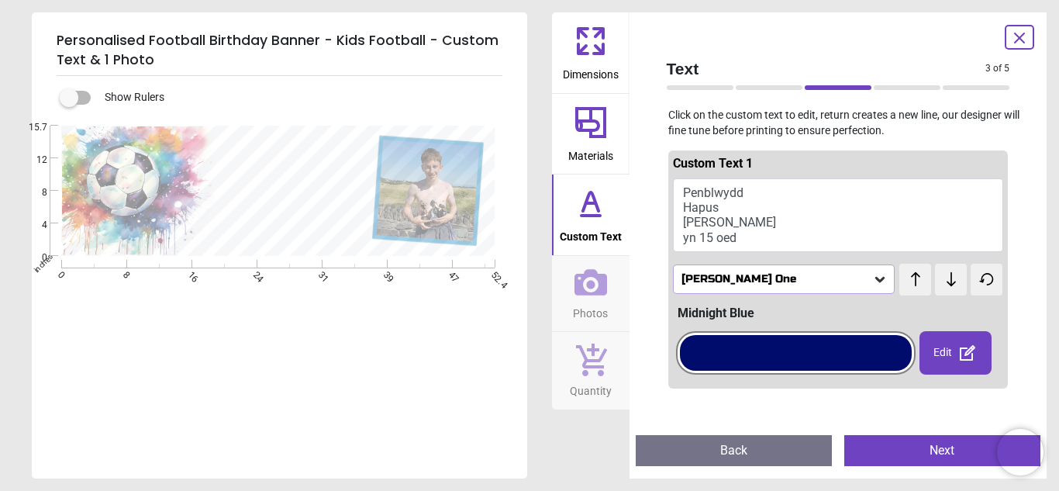
scroll to position [2, 0]
type textarea "**********"
click at [885, 451] on button "Next" at bounding box center [943, 450] width 196 height 31
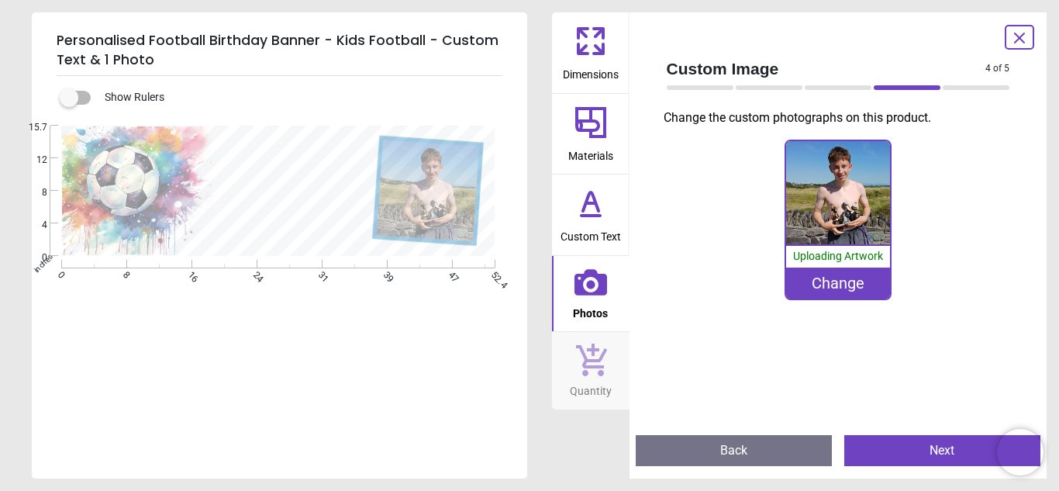
click at [899, 448] on button "Next" at bounding box center [943, 450] width 196 height 31
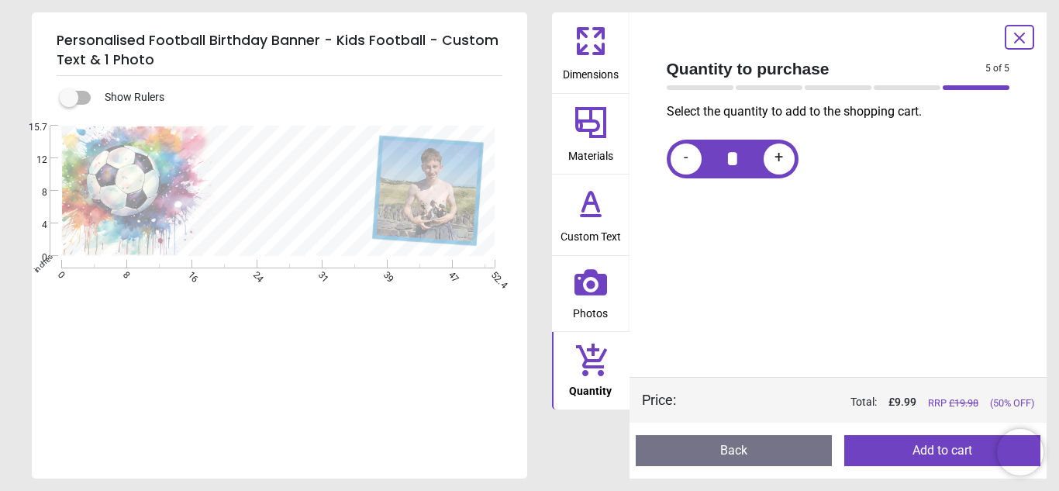
click at [899, 448] on button "Add to cart" at bounding box center [943, 450] width 196 height 31
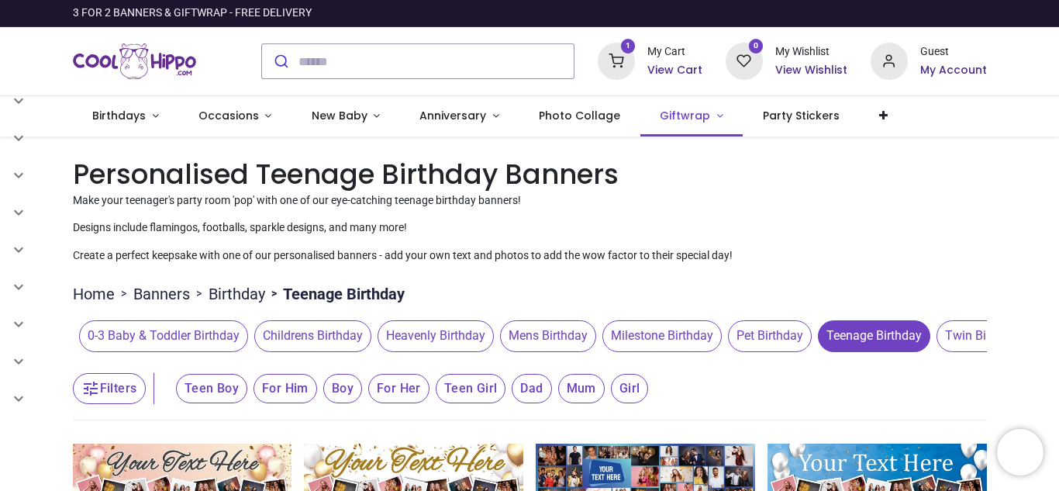
click at [679, 124] on link "Giftwrap" at bounding box center [692, 116] width 103 height 40
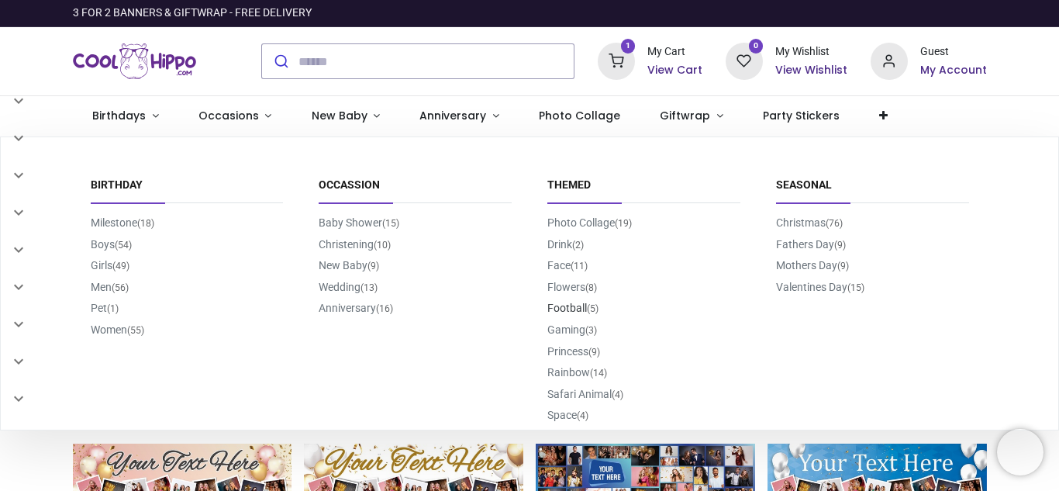
click at [579, 308] on link "Football (5)" at bounding box center [573, 308] width 51 height 12
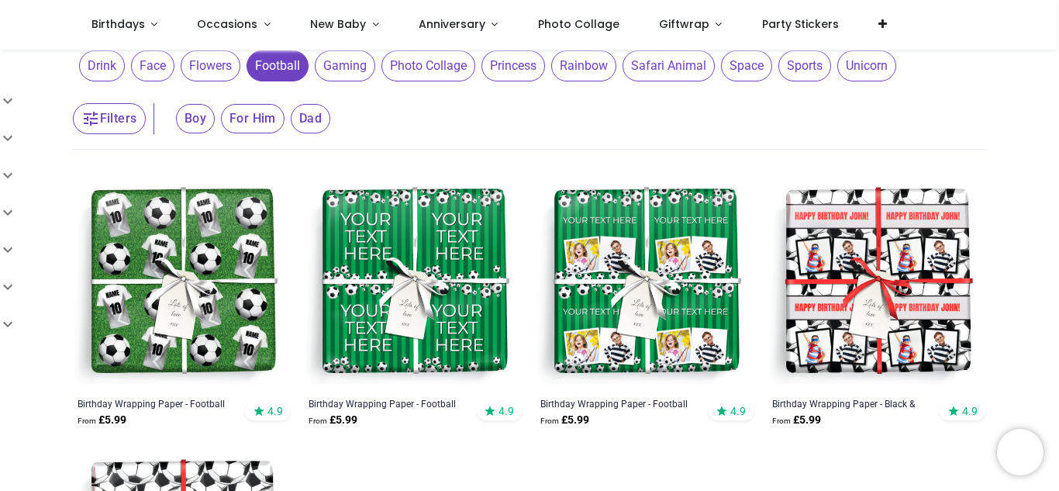
scroll to position [127, 0]
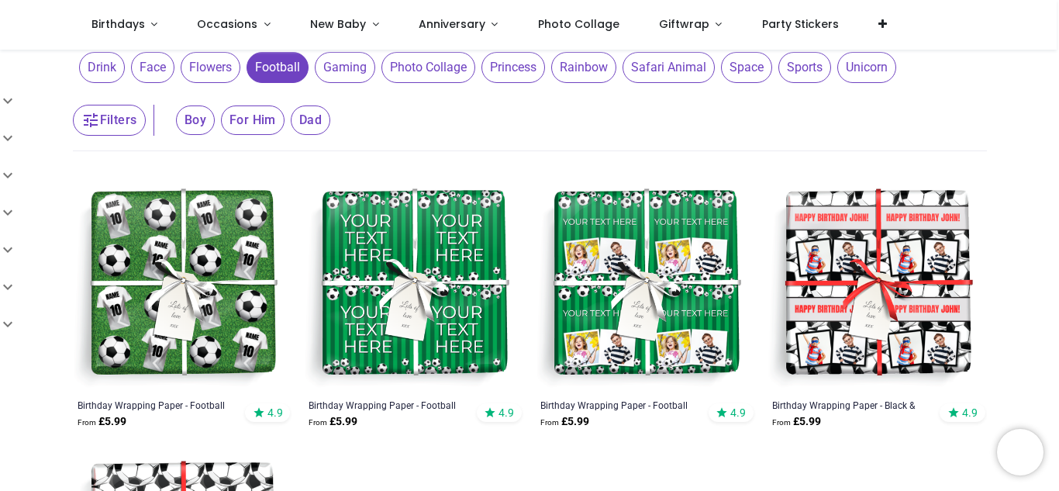
click at [216, 275] on img at bounding box center [182, 283] width 219 height 219
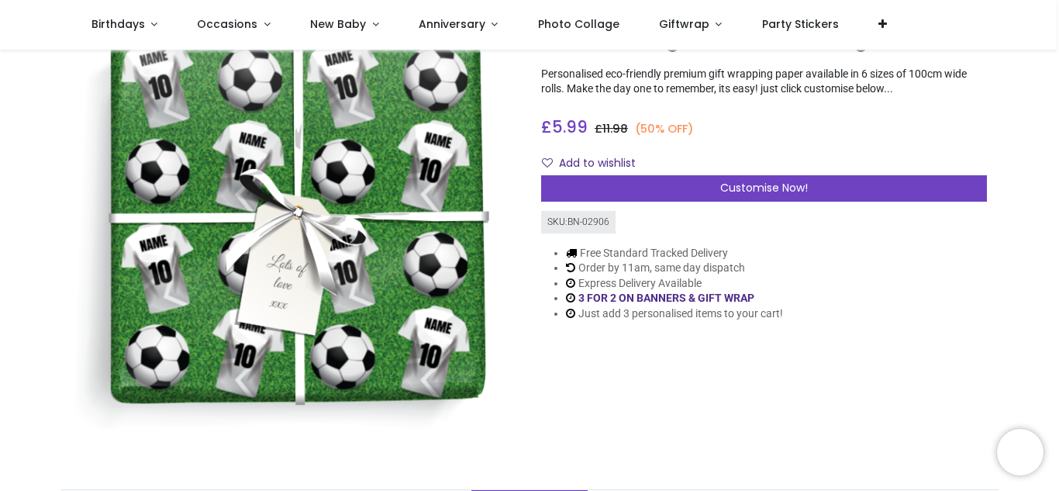
scroll to position [116, 0]
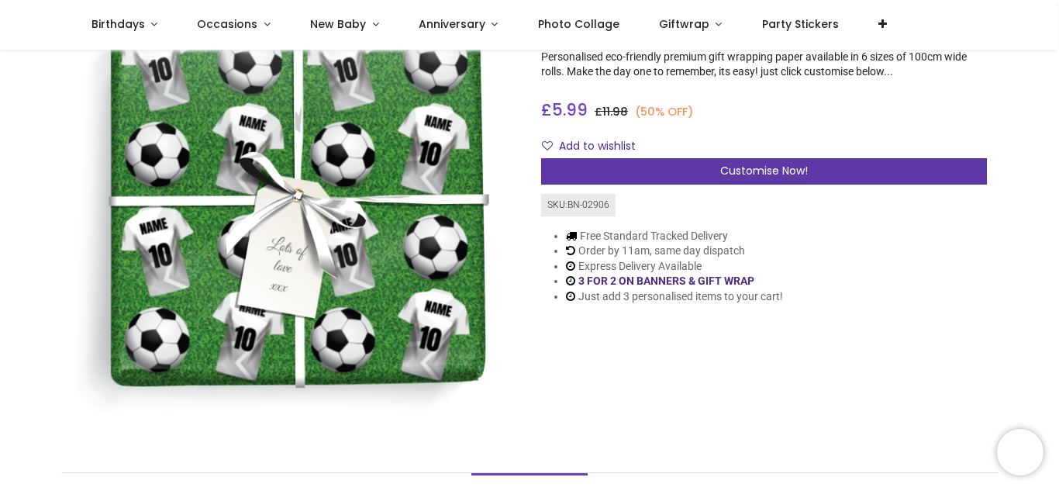
click at [751, 174] on span "Customise Now!" at bounding box center [764, 171] width 88 height 16
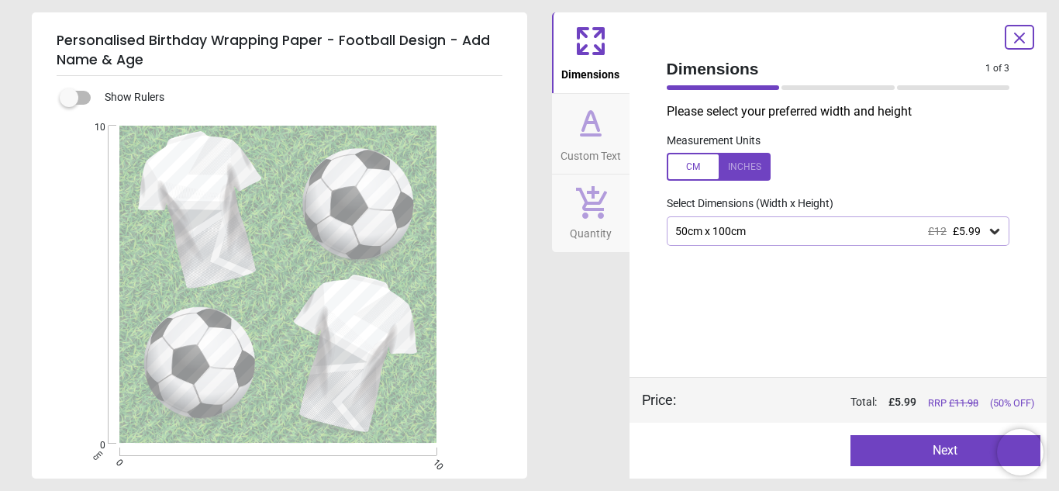
click at [803, 232] on div "50cm x 100cm £12 £5.99" at bounding box center [831, 231] width 314 height 13
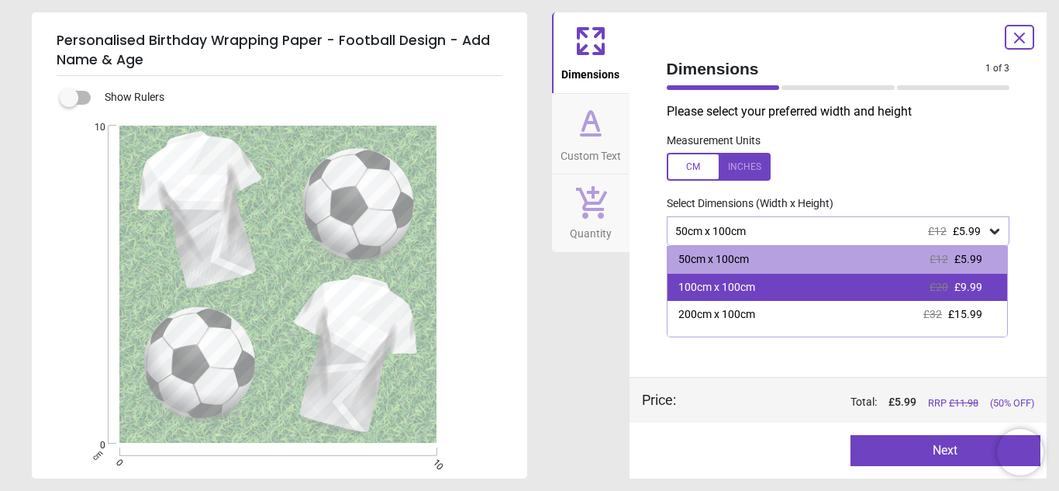
click at [801, 285] on div "100cm x 100cm £20 £9.99" at bounding box center [838, 288] width 340 height 28
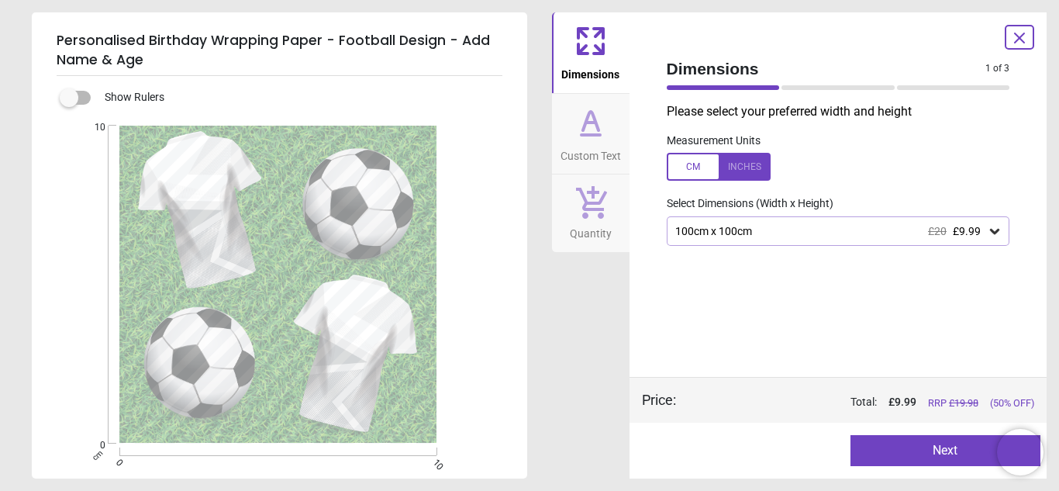
click at [896, 443] on button "Next" at bounding box center [946, 450] width 190 height 31
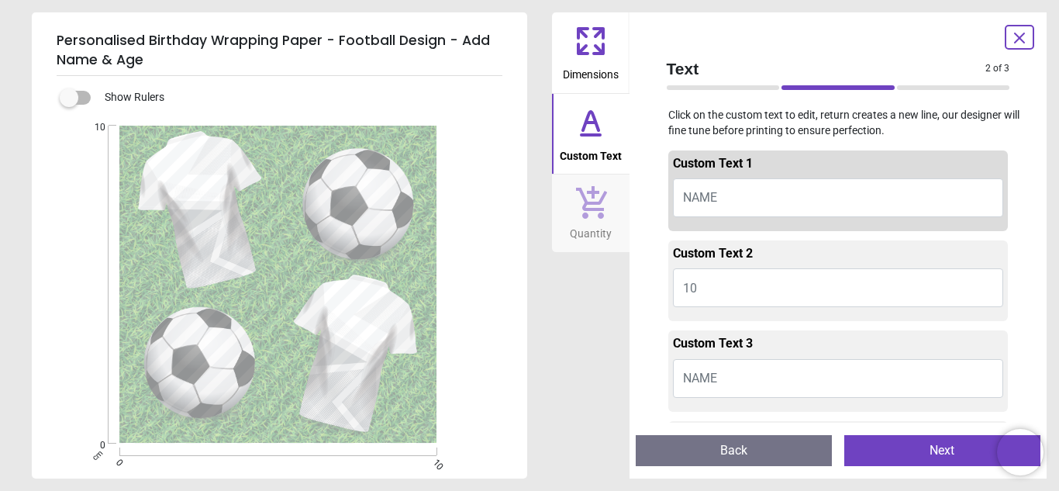
click at [738, 198] on button "NAME" at bounding box center [838, 197] width 331 height 39
type textarea "*"
type textarea "****"
click at [707, 277] on button "10" at bounding box center [838, 287] width 331 height 39
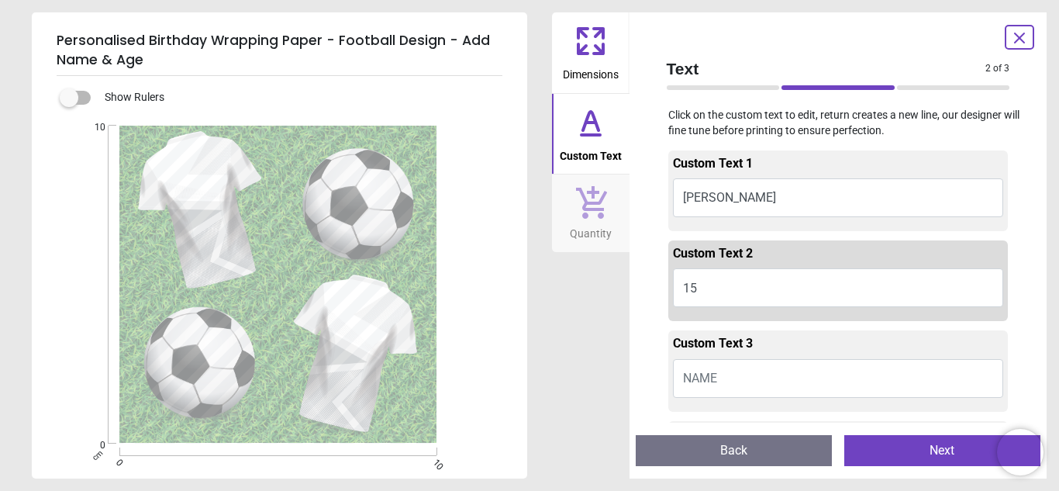
type textarea "**"
click at [743, 370] on button "NAME" at bounding box center [838, 378] width 331 height 39
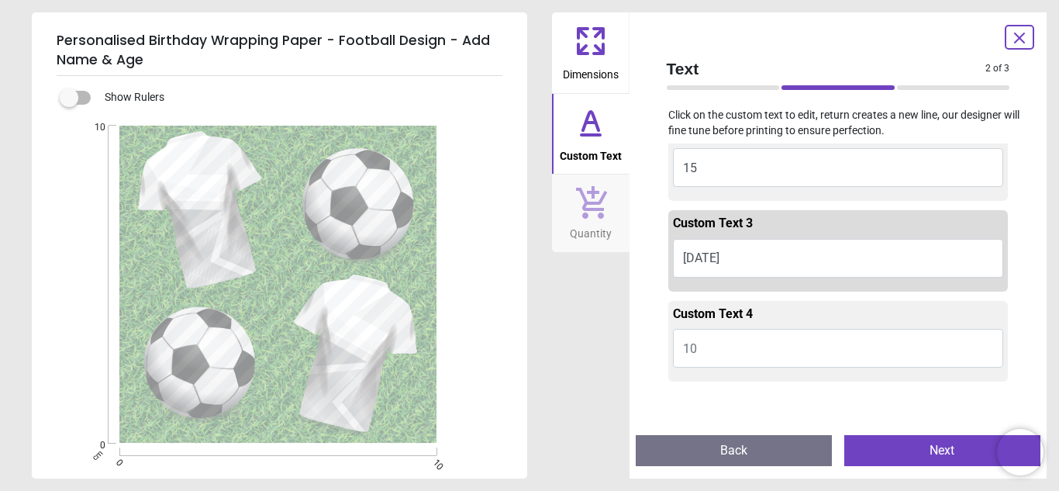
scroll to position [122, 0]
type textarea "********"
click at [705, 349] on button "10" at bounding box center [838, 346] width 331 height 39
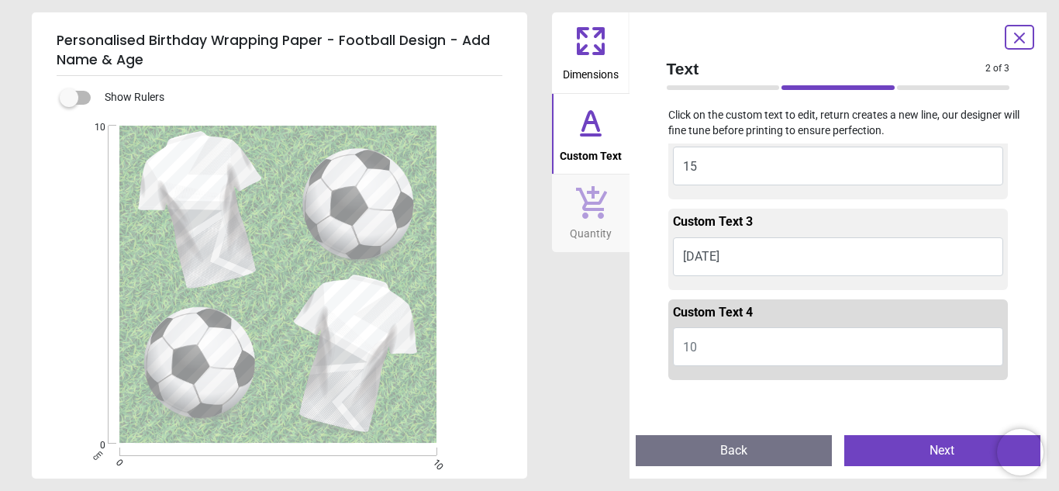
click at [705, 349] on button "10" at bounding box center [838, 346] width 331 height 39
type textarea "**"
click at [696, 350] on button "15" at bounding box center [838, 346] width 331 height 39
click at [717, 257] on button "04.10.25" at bounding box center [838, 256] width 331 height 39
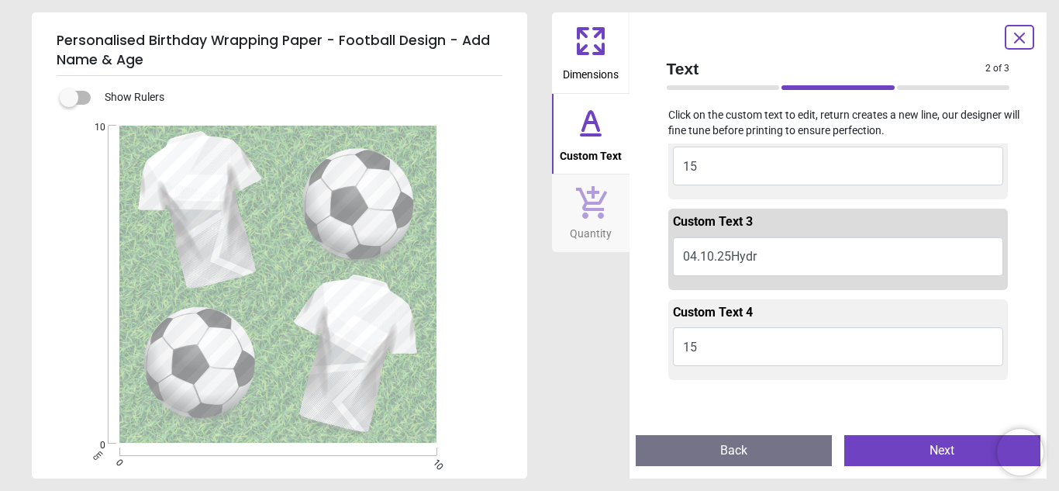
scroll to position [0, 0]
type textarea "*"
type textarea "******"
click at [714, 350] on button "15" at bounding box center [838, 346] width 331 height 39
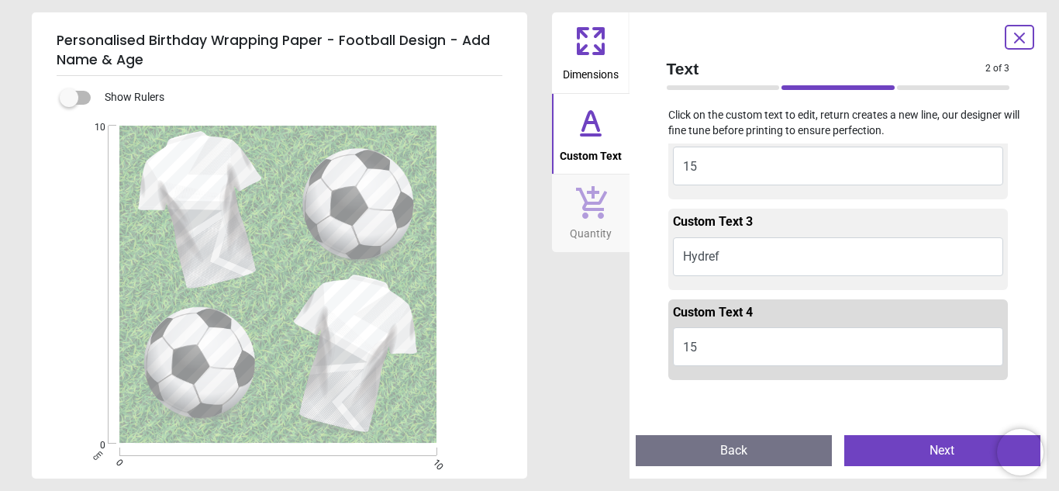
type textarea "*"
click at [729, 265] on button "Hydref" at bounding box center [838, 256] width 331 height 39
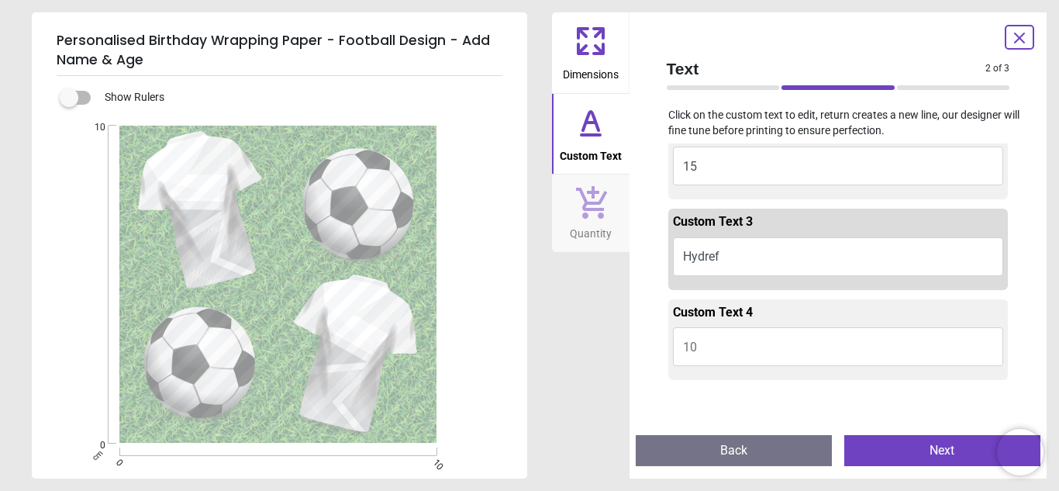
click at [696, 337] on button "10" at bounding box center [838, 346] width 331 height 39
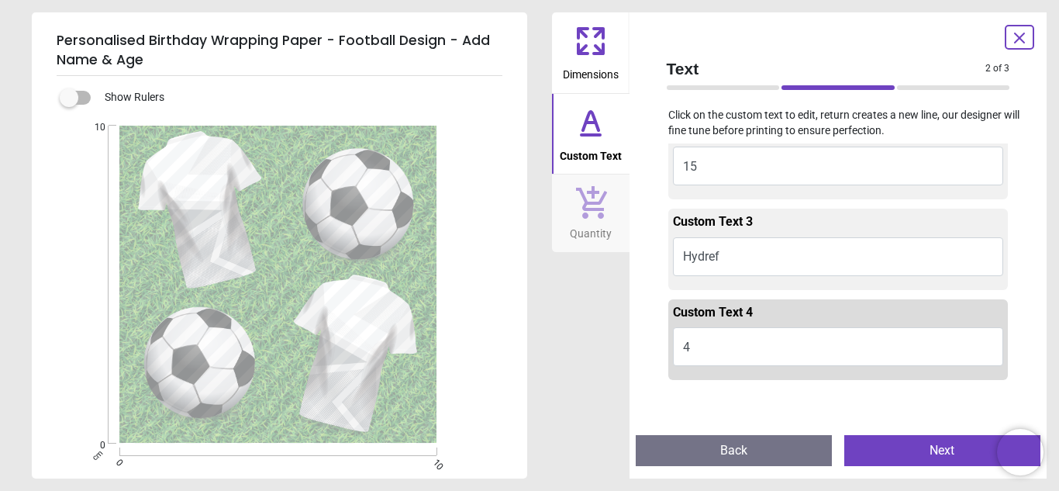
type textarea "*"
click at [877, 446] on button "Next" at bounding box center [943, 450] width 196 height 31
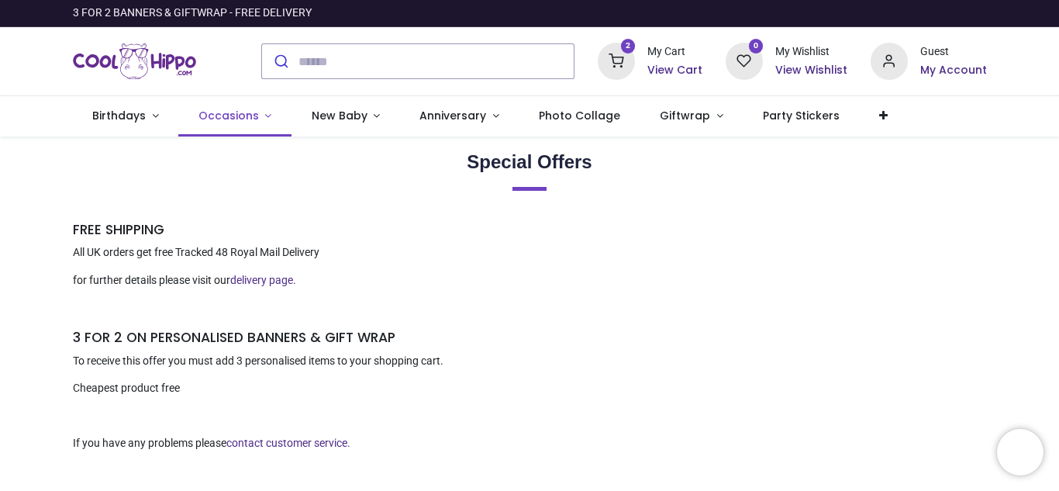
click at [254, 117] on span "Occasions" at bounding box center [231, 116] width 64 height 16
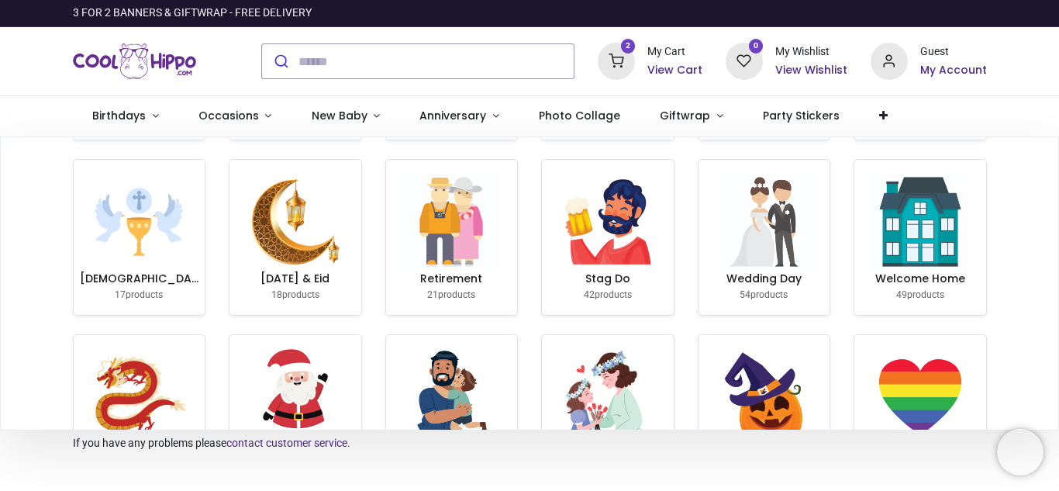
scroll to position [89, 0]
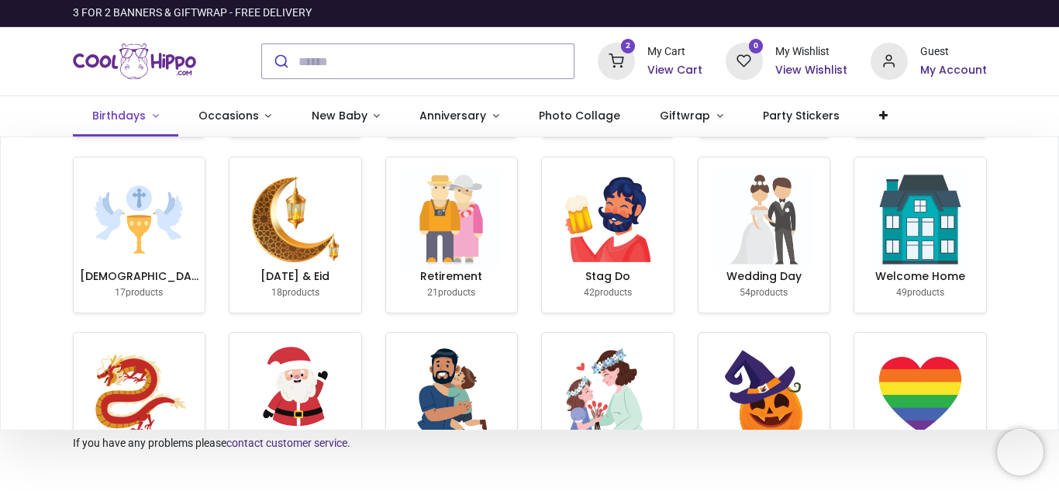
click at [133, 122] on span "Birthdays" at bounding box center [119, 116] width 54 height 16
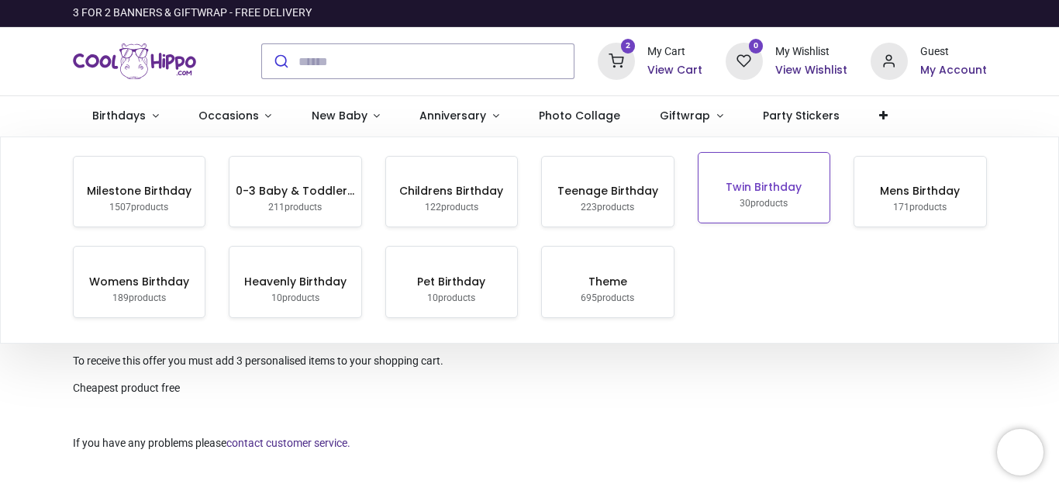
scroll to position [81, 0]
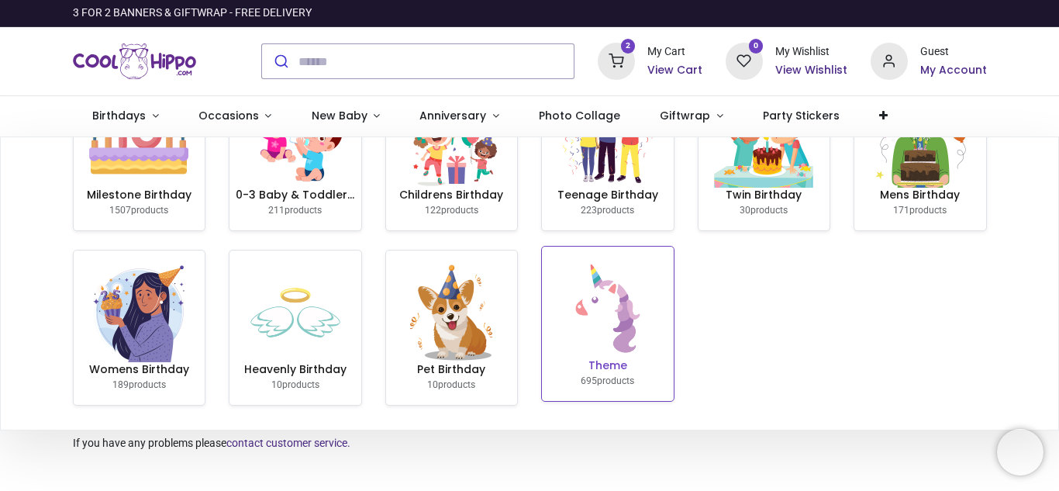
click at [619, 342] on img at bounding box center [607, 308] width 99 height 99
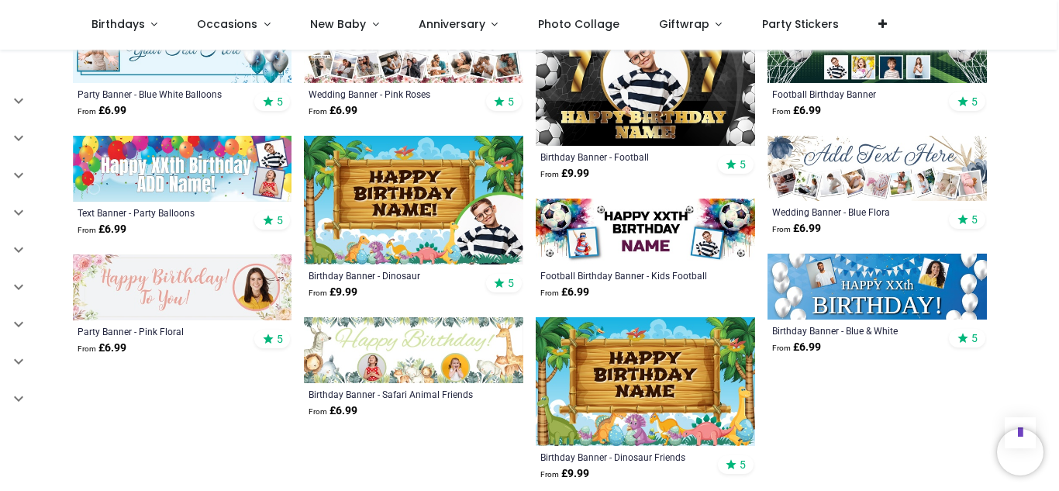
scroll to position [820, 0]
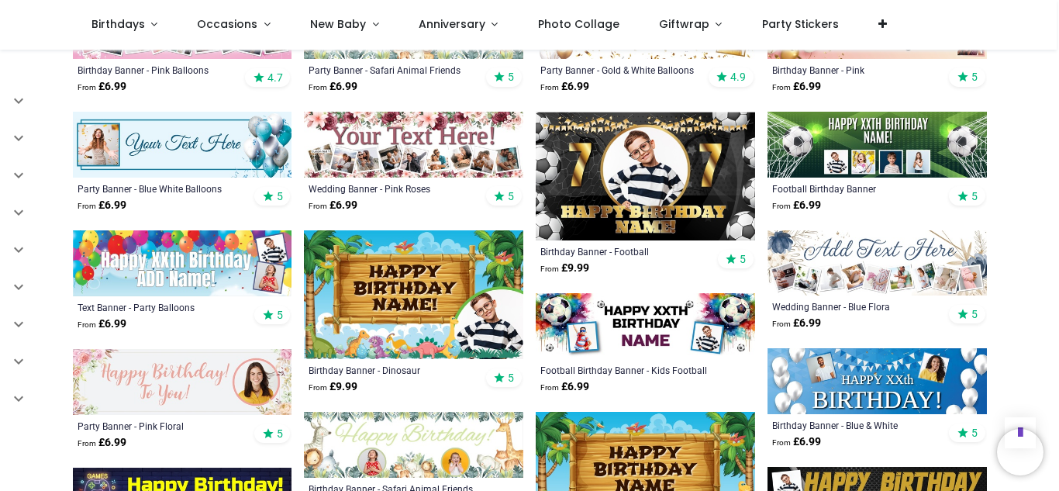
scroll to position [328, 0]
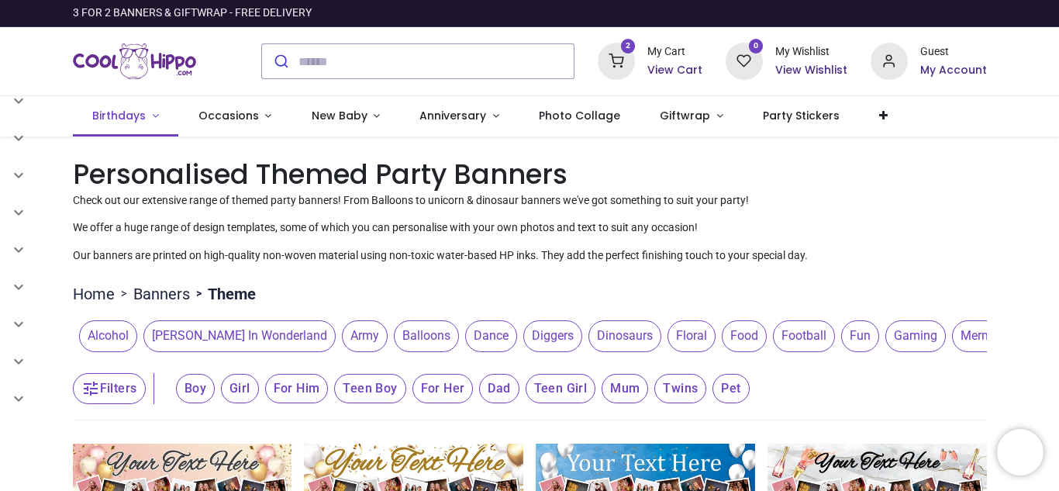
click at [138, 119] on span "Birthdays" at bounding box center [119, 116] width 54 height 16
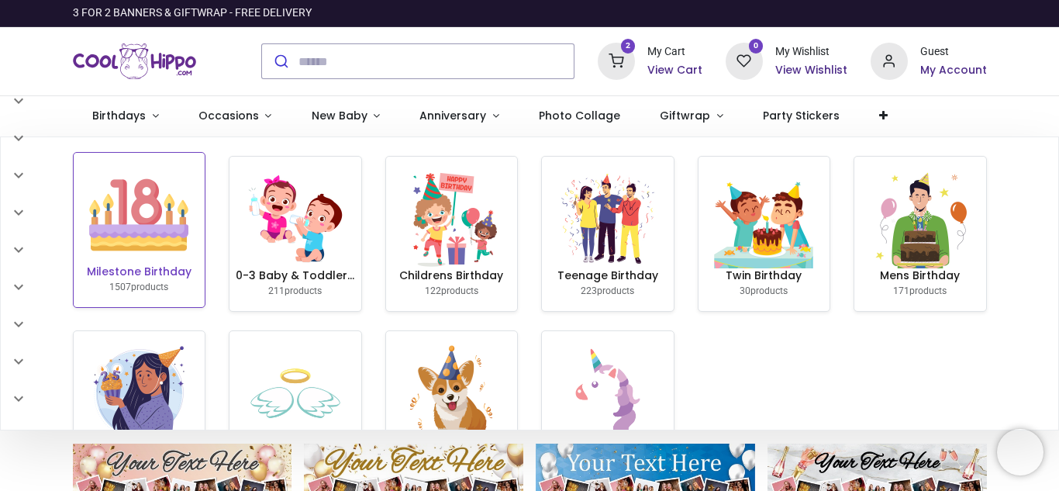
click at [200, 250] on link "Milestone Birthday 1507 products" at bounding box center [140, 230] width 132 height 154
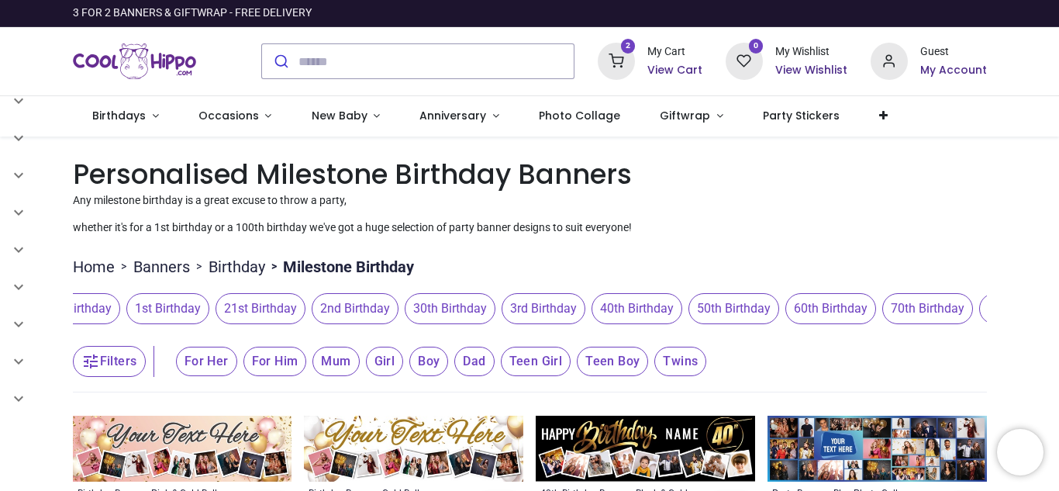
scroll to position [0, 445]
click at [754, 302] on span "50th Birthday" at bounding box center [733, 308] width 91 height 31
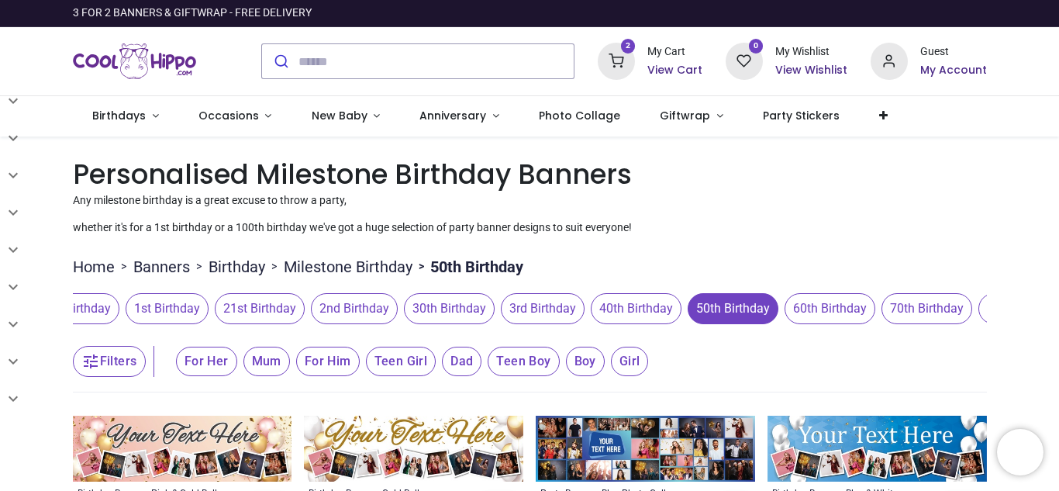
click at [770, 351] on header "Filters Filters For Her Mum For Him Teen Girl Dad Teen Boy Boy Girl" at bounding box center [530, 361] width 914 height 62
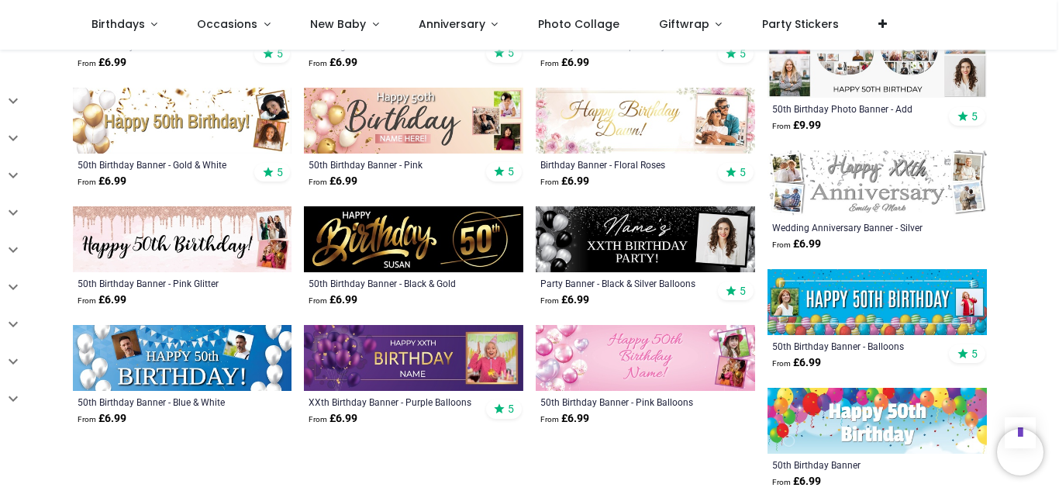
scroll to position [722, 0]
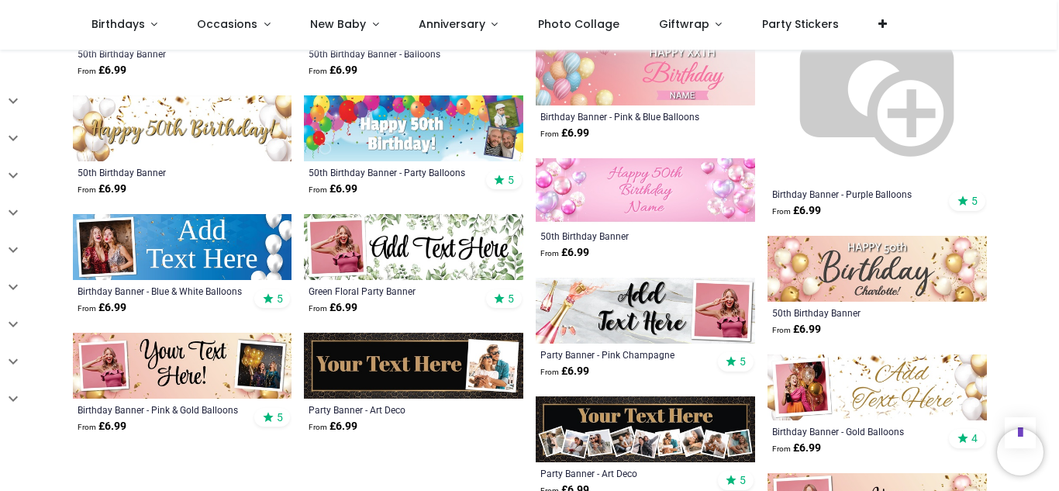
scroll to position [1542, 0]
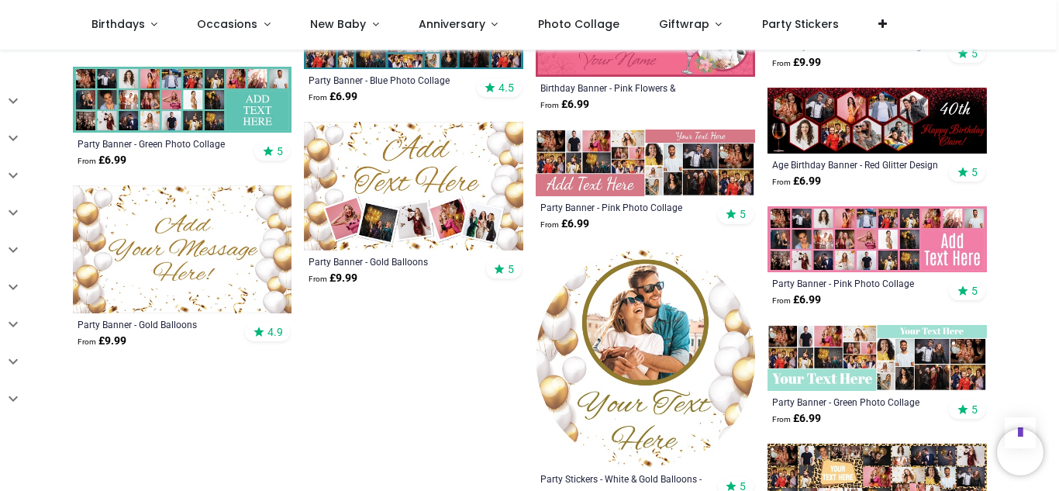
scroll to position [2638, 0]
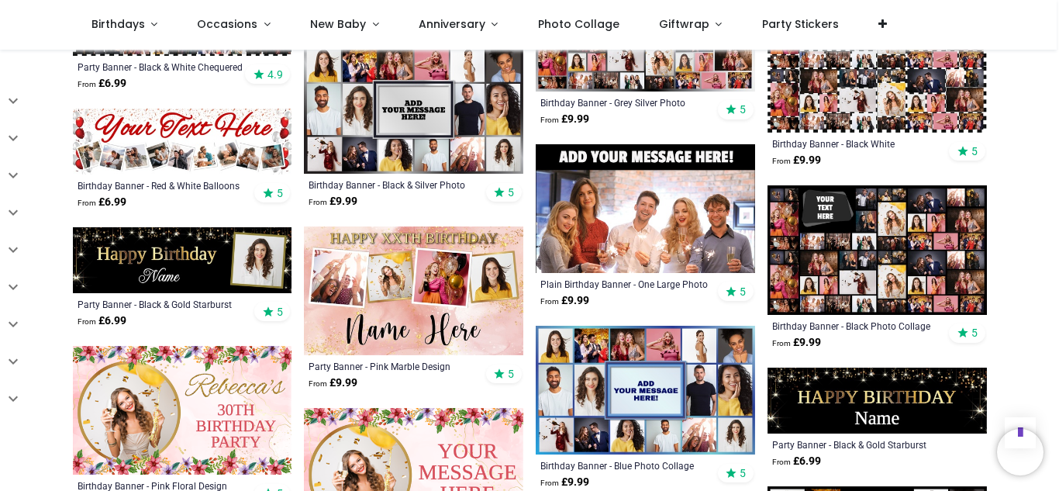
scroll to position [3256, 0]
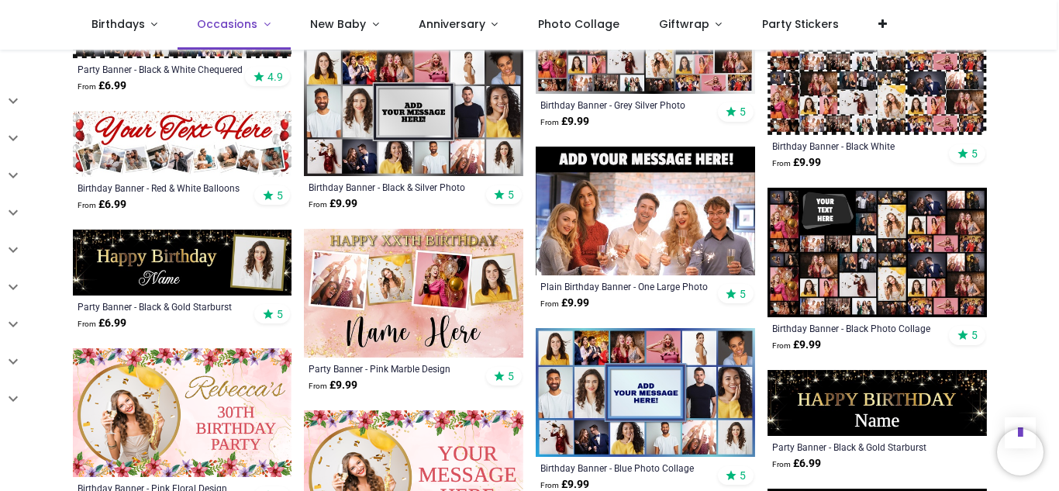
click at [234, 22] on span "Occasions" at bounding box center [227, 24] width 60 height 16
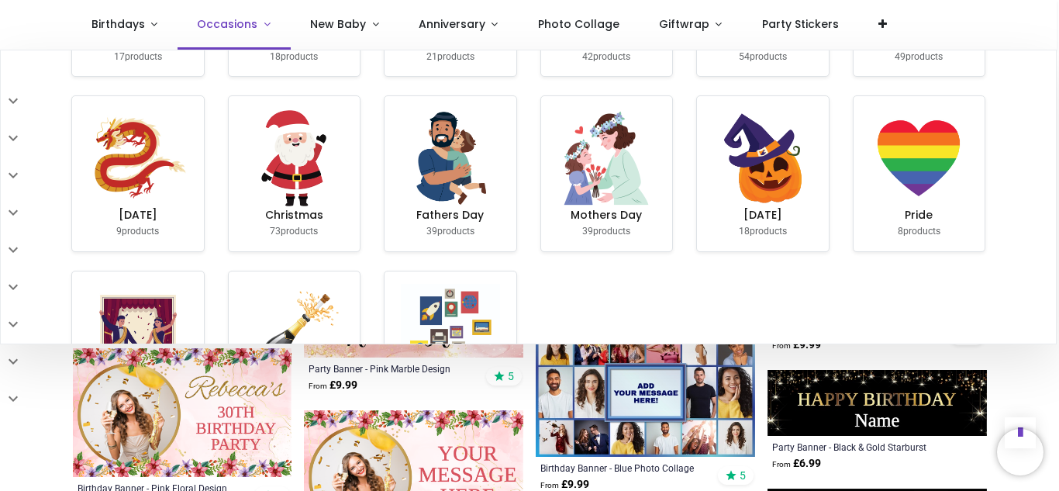
scroll to position [246, 0]
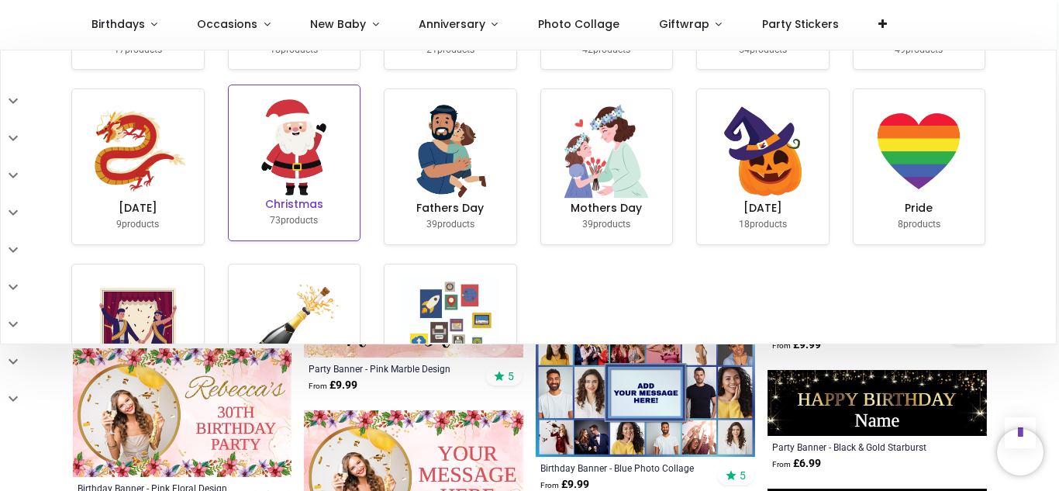
click at [285, 197] on img at bounding box center [293, 147] width 99 height 99
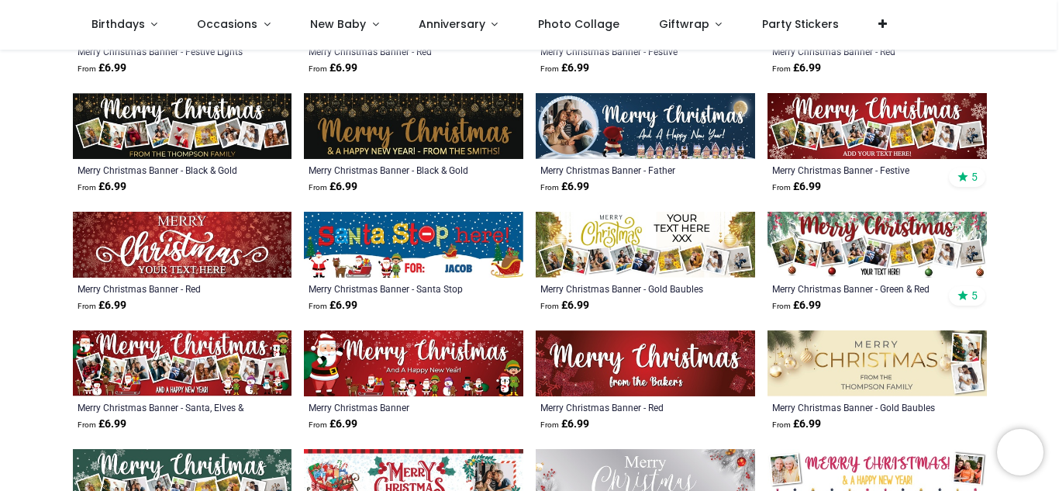
scroll to position [506, 0]
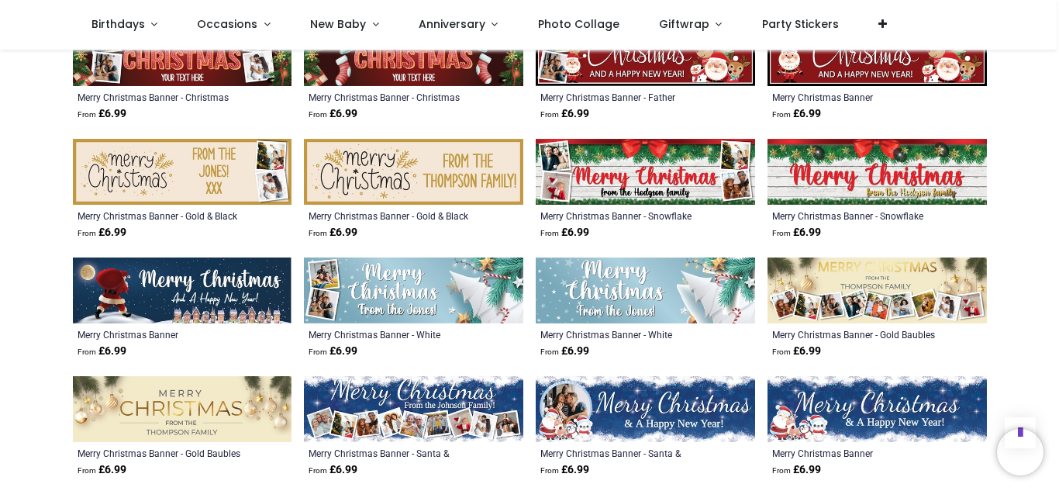
scroll to position [1560, 0]
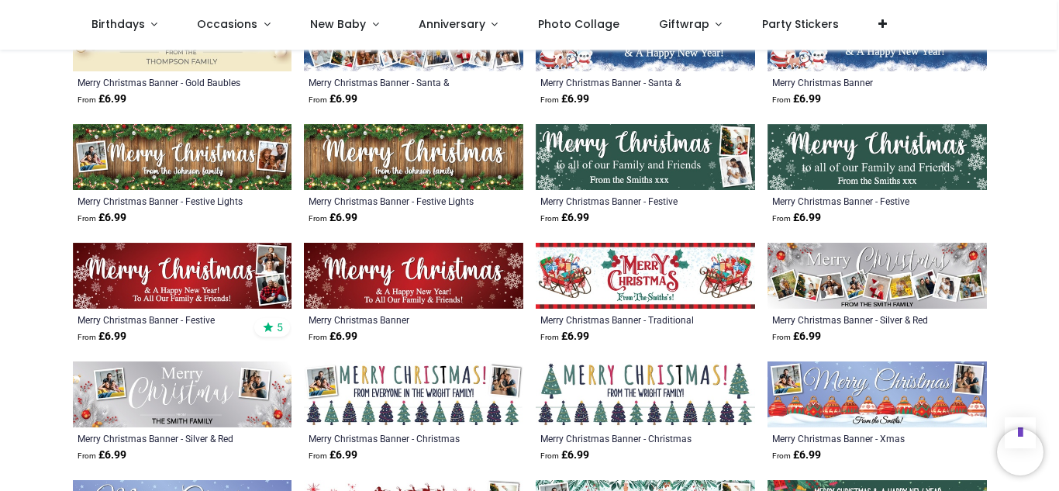
scroll to position [1890, 0]
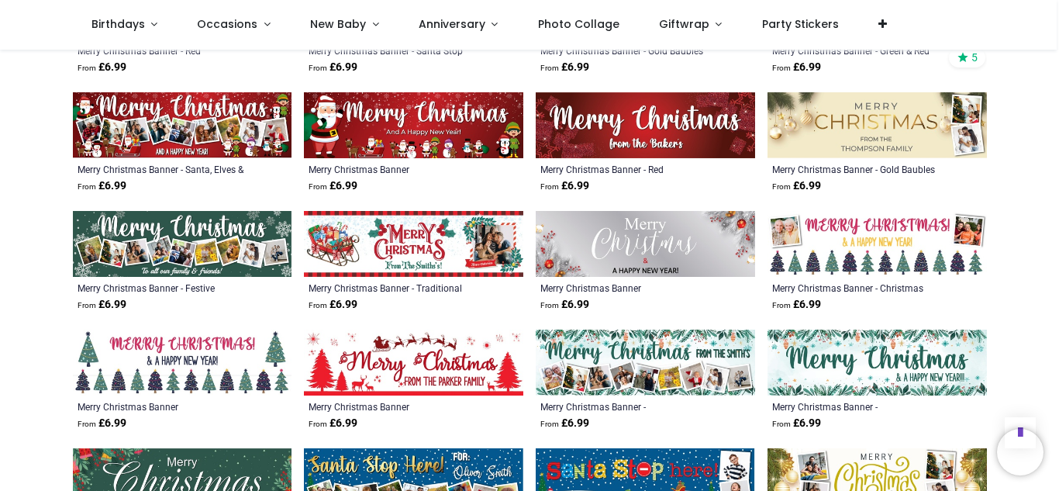
scroll to position [734, 0]
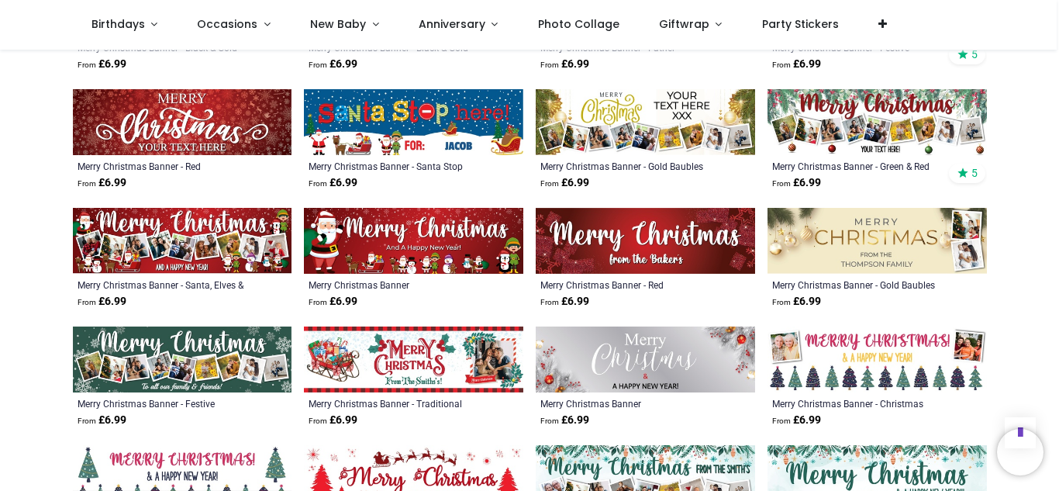
scroll to position [634, 0]
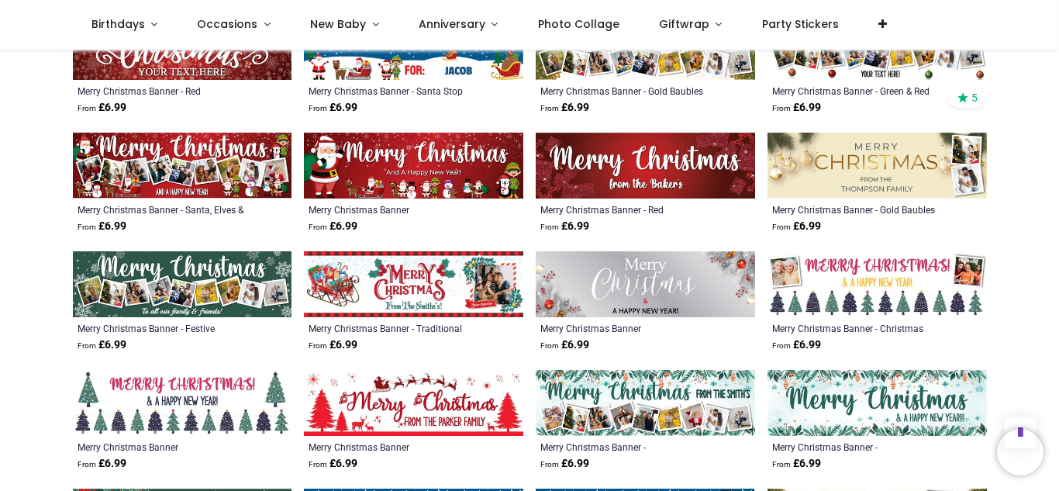
scroll to position [687, 0]
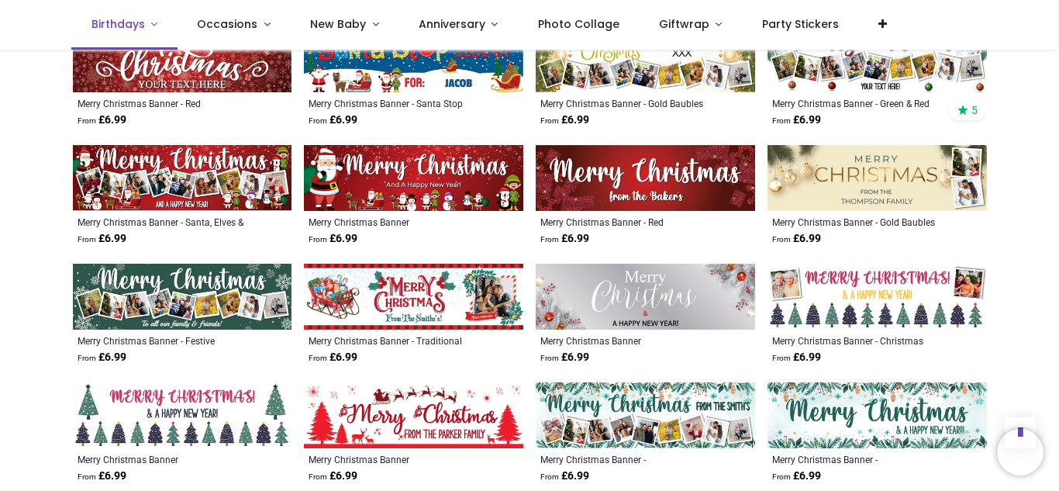
click at [112, 33] on link "Birthdays" at bounding box center [124, 25] width 106 height 50
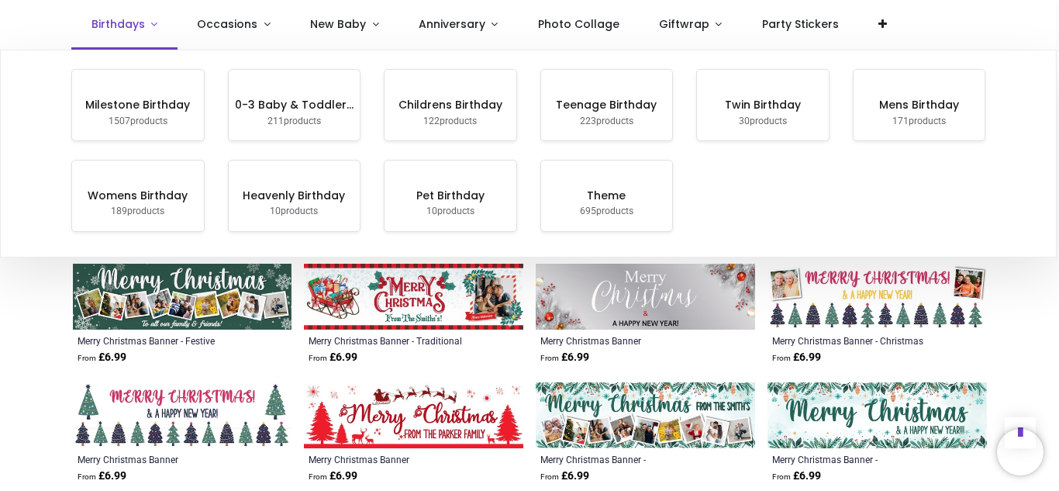
scroll to position [59, 0]
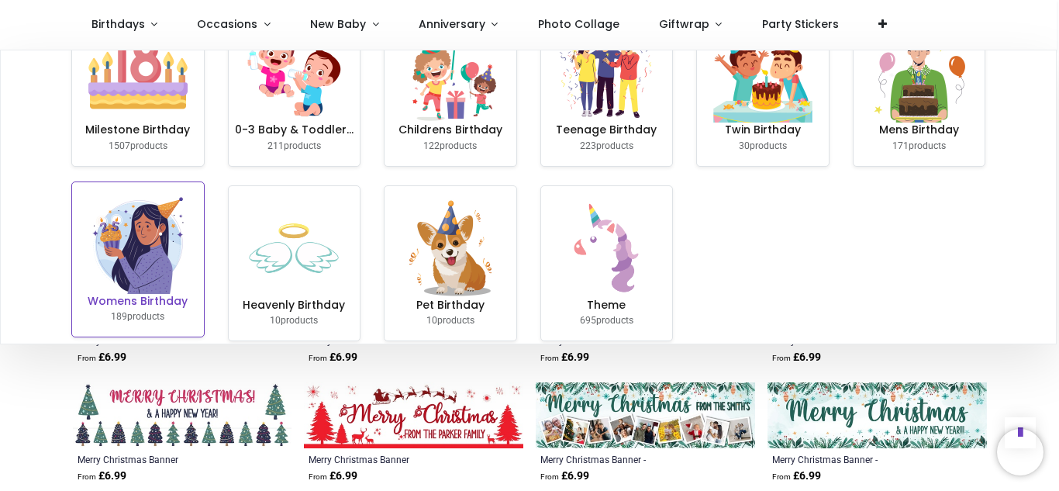
click at [137, 235] on img at bounding box center [137, 244] width 99 height 99
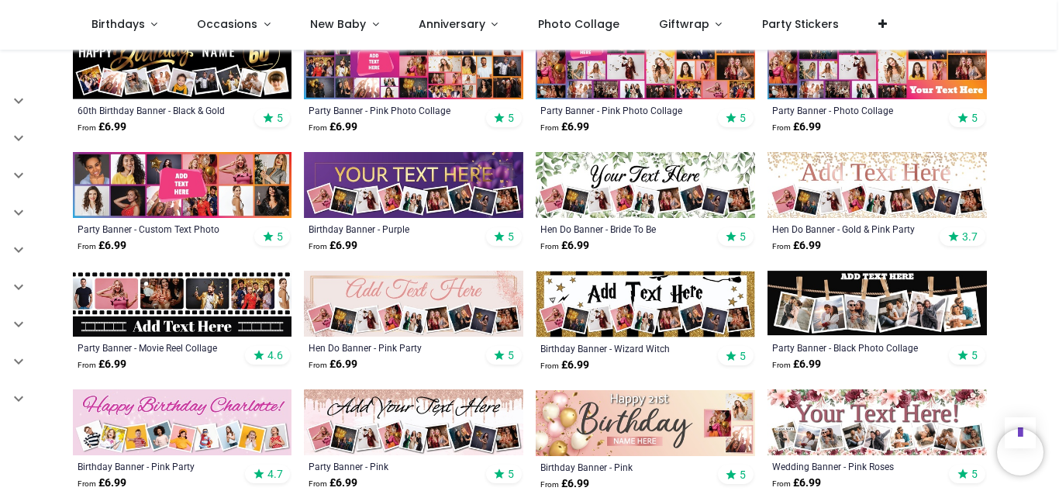
scroll to position [634, 0]
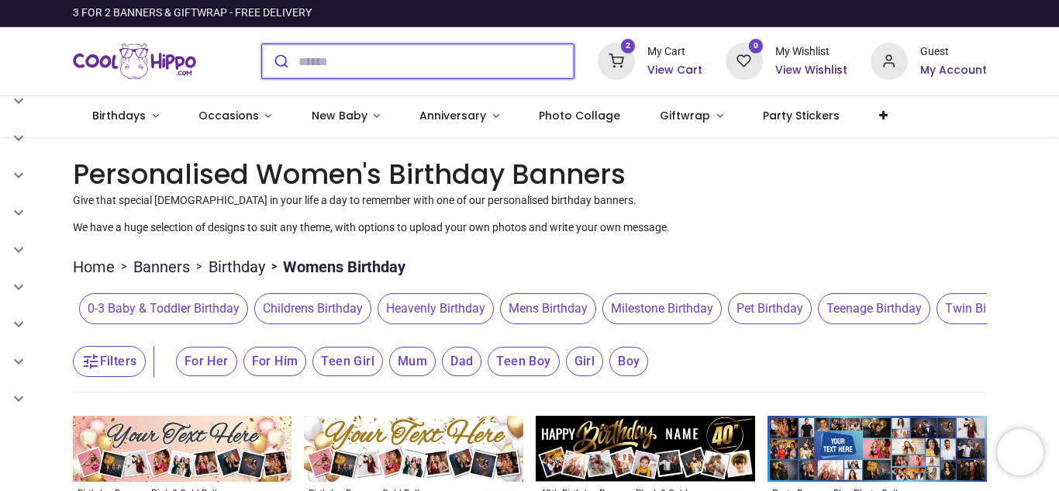
click at [343, 65] on input "search" at bounding box center [436, 61] width 275 height 34
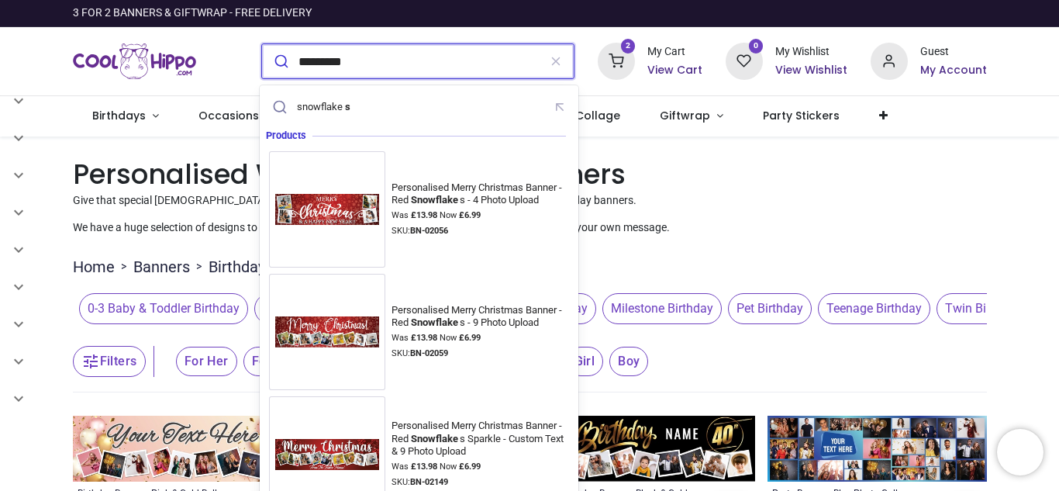
type input "*********"
click at [262, 44] on button "submit" at bounding box center [280, 61] width 36 height 34
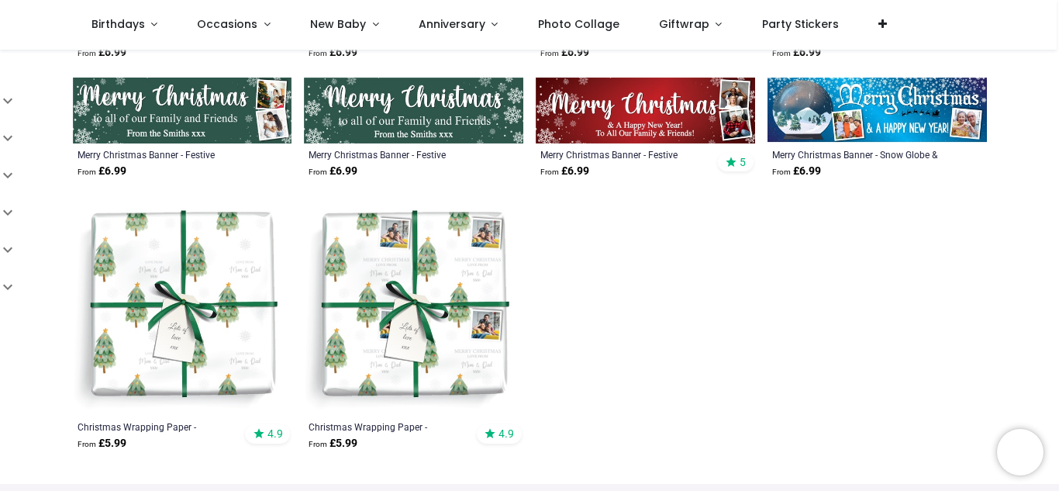
scroll to position [521, 0]
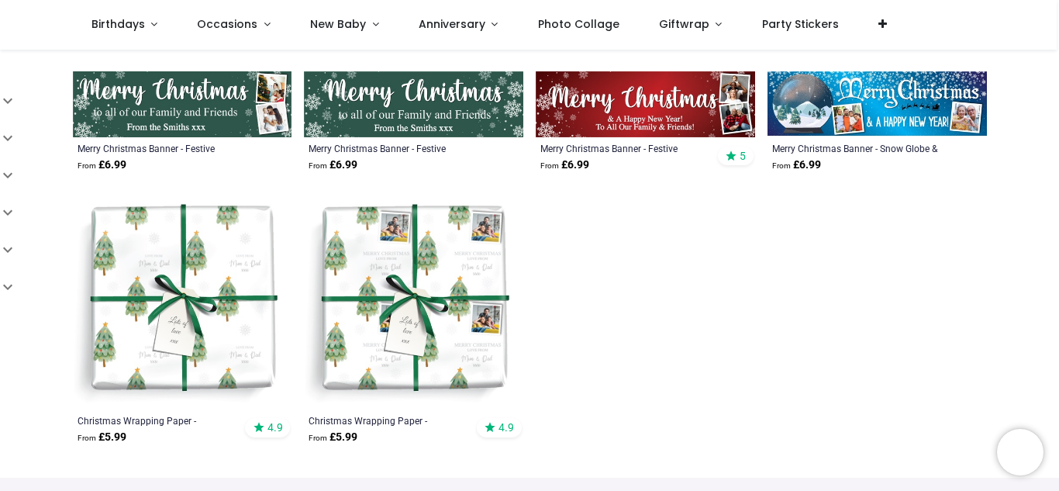
click at [22, 354] on div "Pricelist : Public Pricelist Public Pricelist Categories All Products" at bounding box center [529, 2] width 1059 height 948
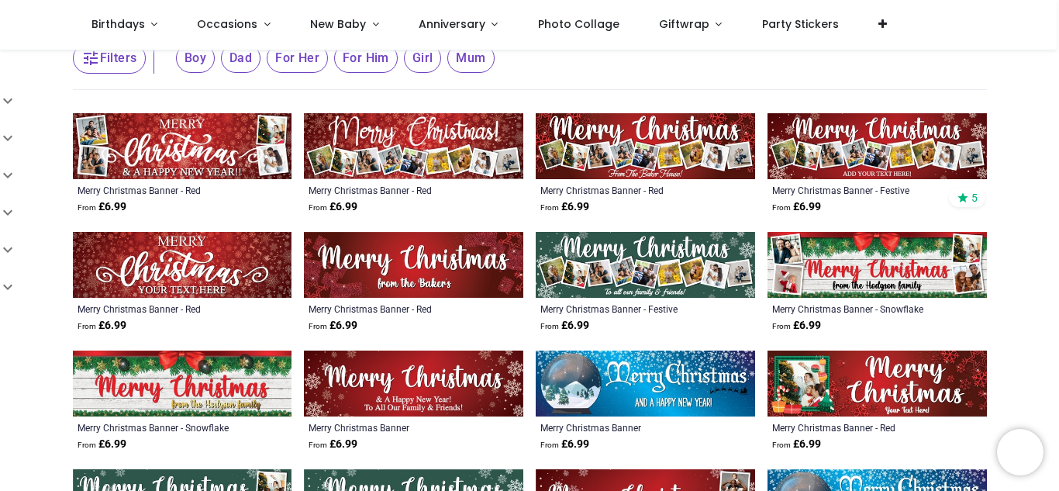
scroll to position [0, 0]
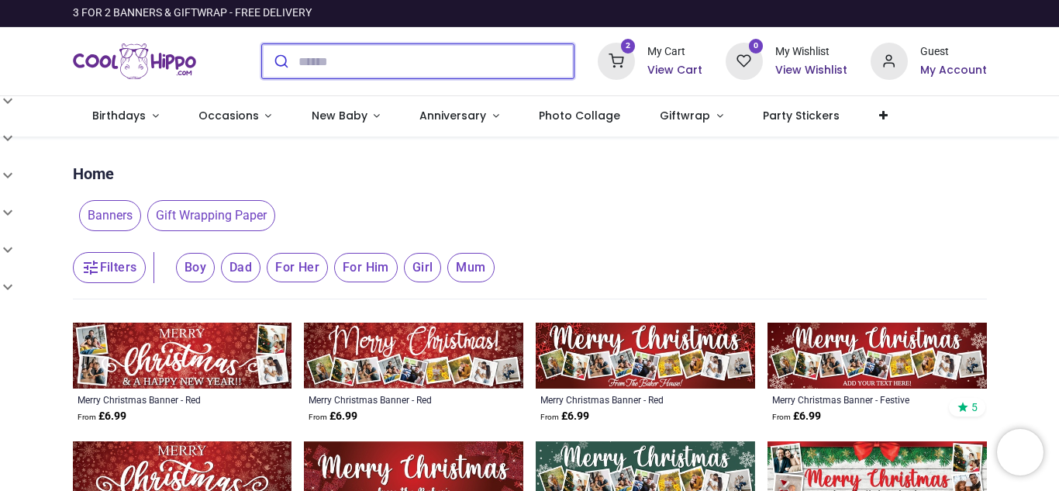
click at [331, 67] on input "search" at bounding box center [436, 61] width 275 height 34
type input "******"
click at [262, 44] on button "submit" at bounding box center [280, 61] width 36 height 34
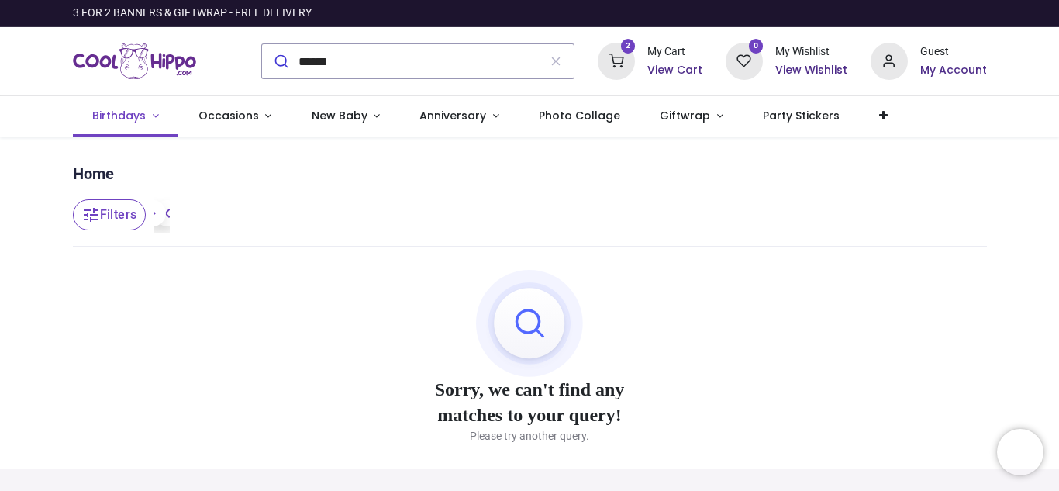
click at [118, 119] on span "Birthdays" at bounding box center [119, 116] width 54 height 16
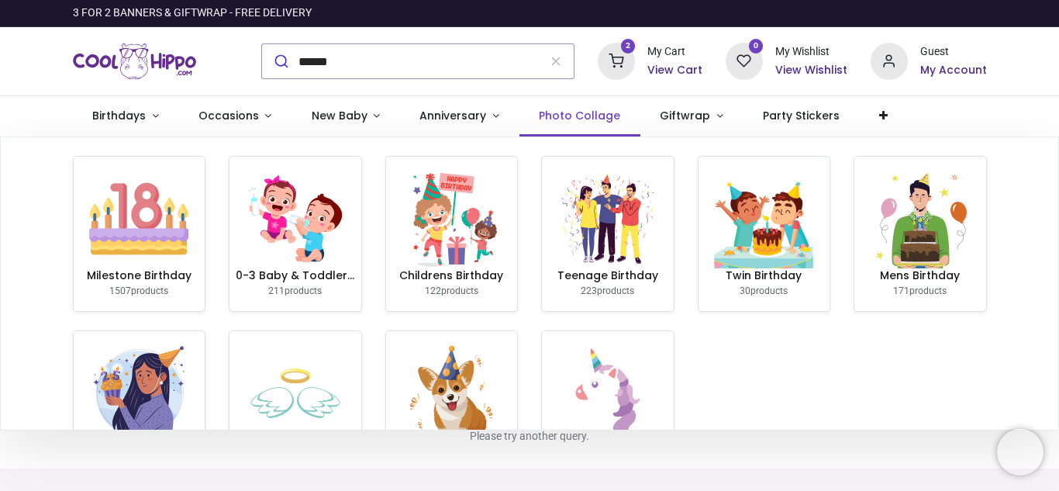
click at [559, 119] on span "Photo Collage" at bounding box center [579, 116] width 81 height 16
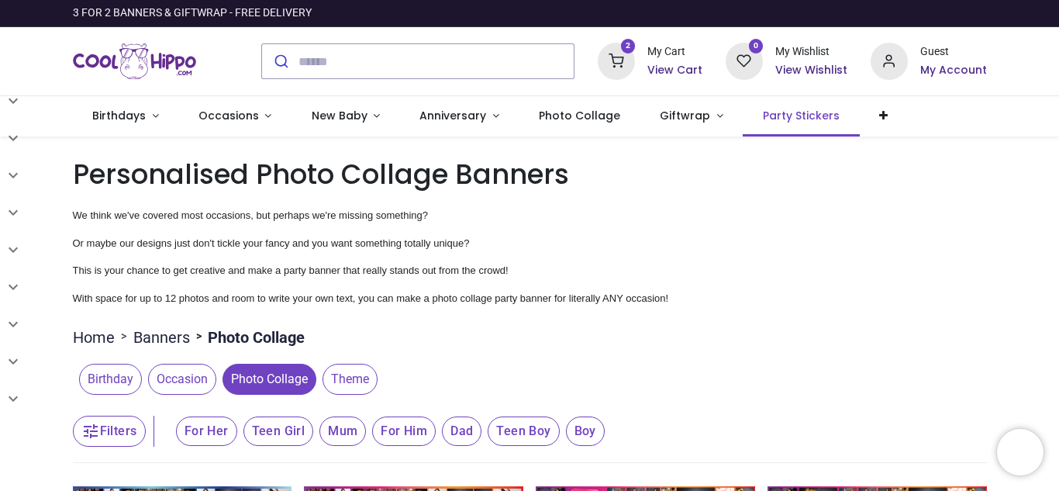
click at [779, 117] on span "Party Stickers" at bounding box center [801, 116] width 77 height 16
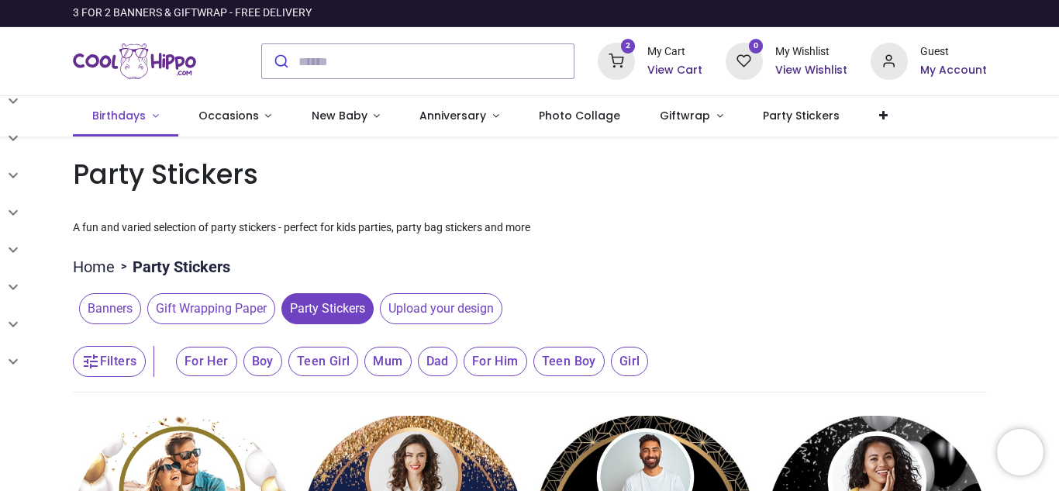
click at [126, 117] on span "Birthdays" at bounding box center [119, 116] width 54 height 16
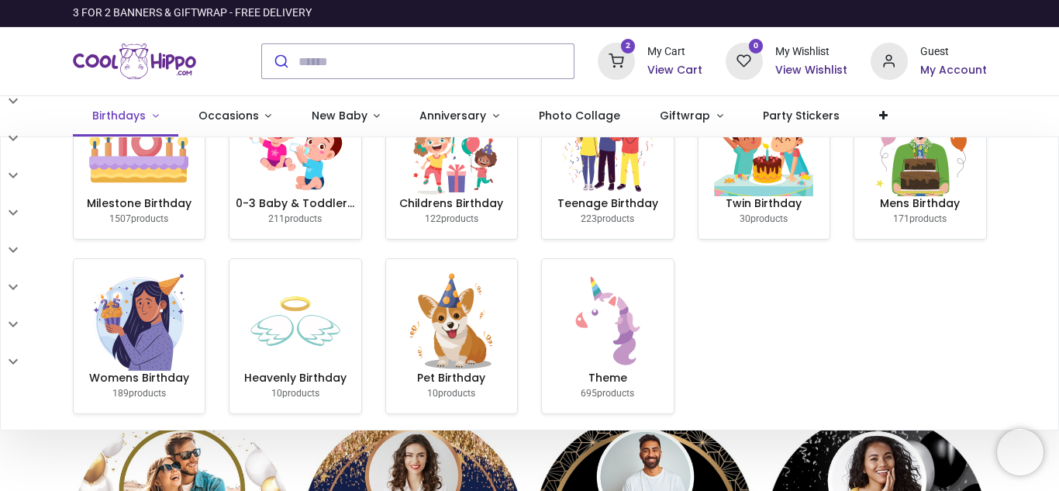
scroll to position [78, 0]
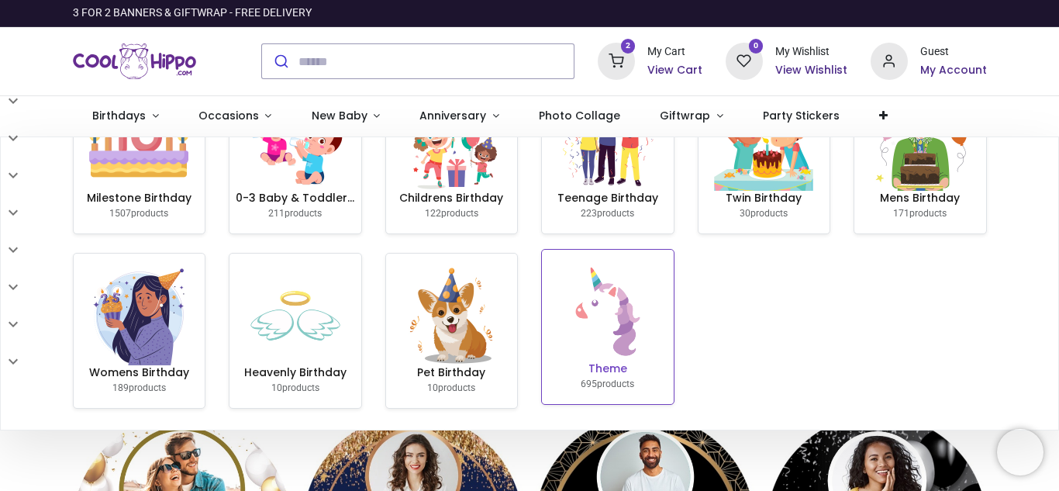
click at [603, 332] on img at bounding box center [607, 311] width 99 height 99
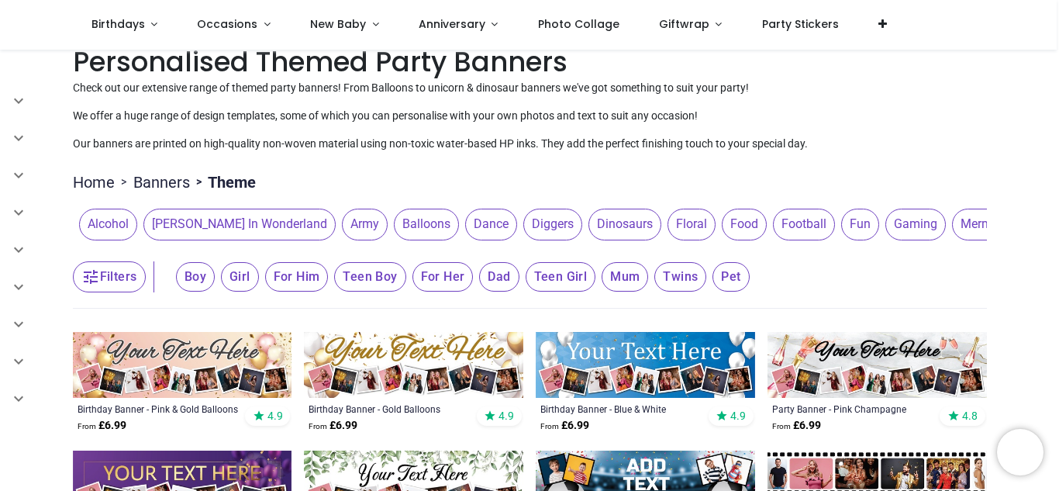
click at [105, 231] on span "Alcohol" at bounding box center [108, 224] width 58 height 31
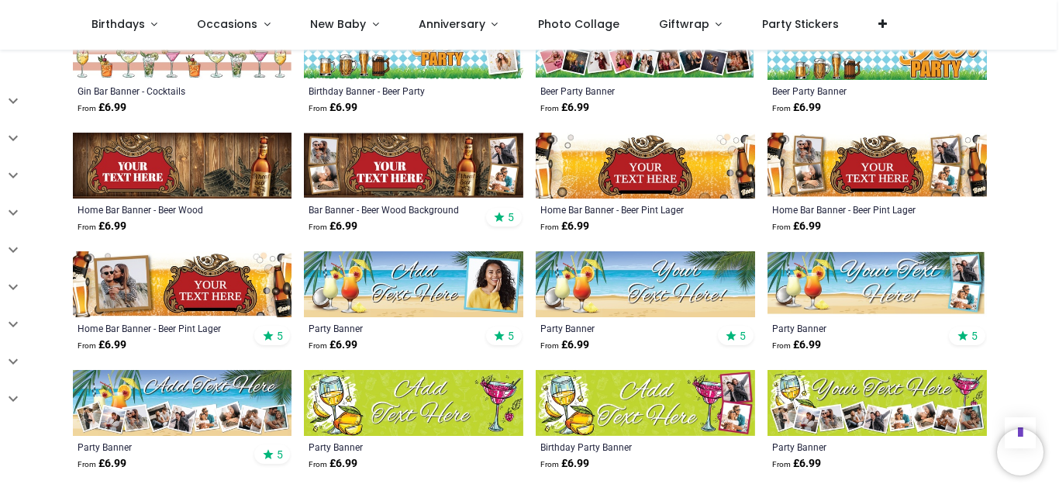
scroll to position [712, 0]
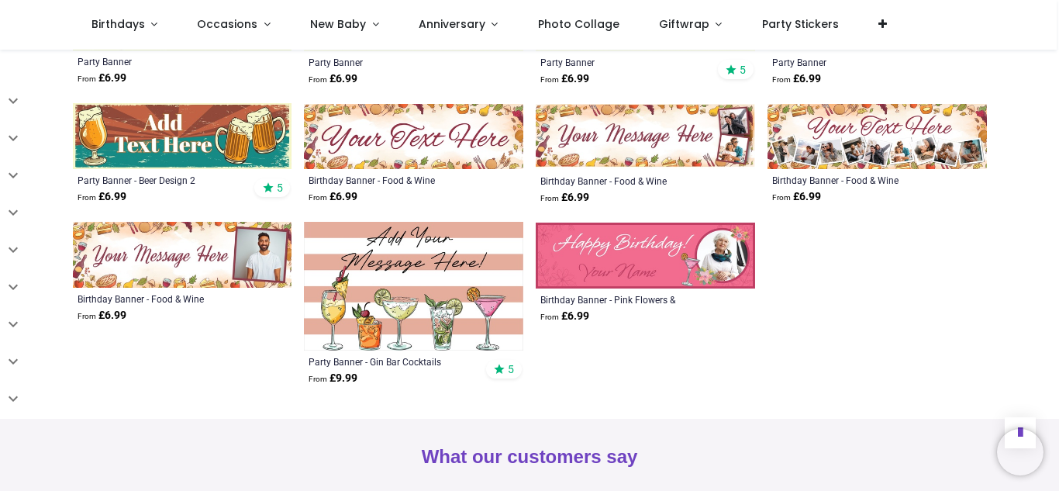
scroll to position [1201, 0]
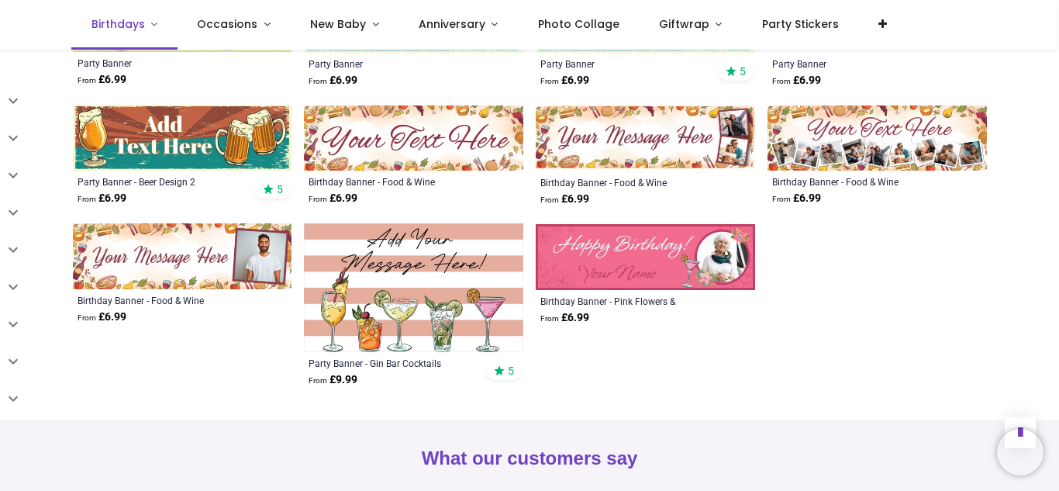
click at [119, 36] on link "Birthdays" at bounding box center [124, 25] width 106 height 50
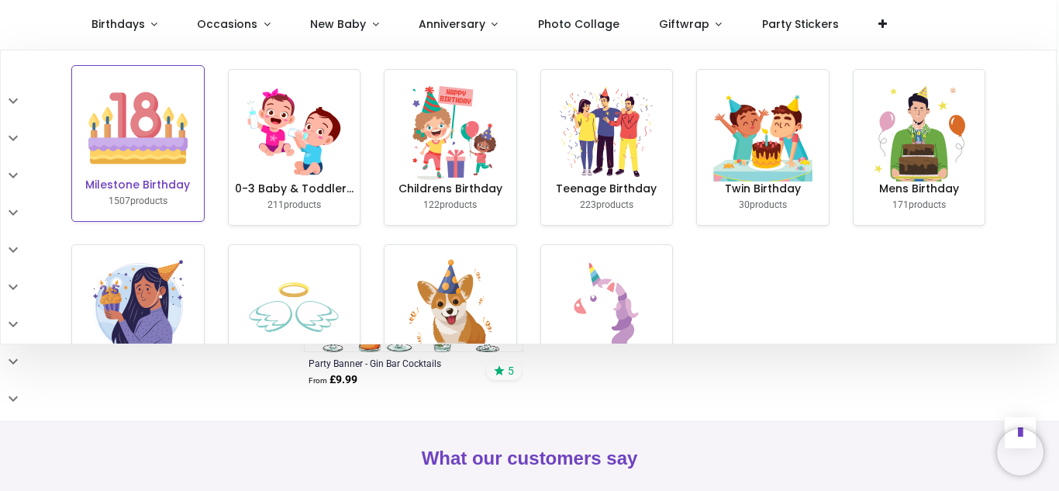
click at [114, 145] on img at bounding box center [137, 127] width 99 height 99
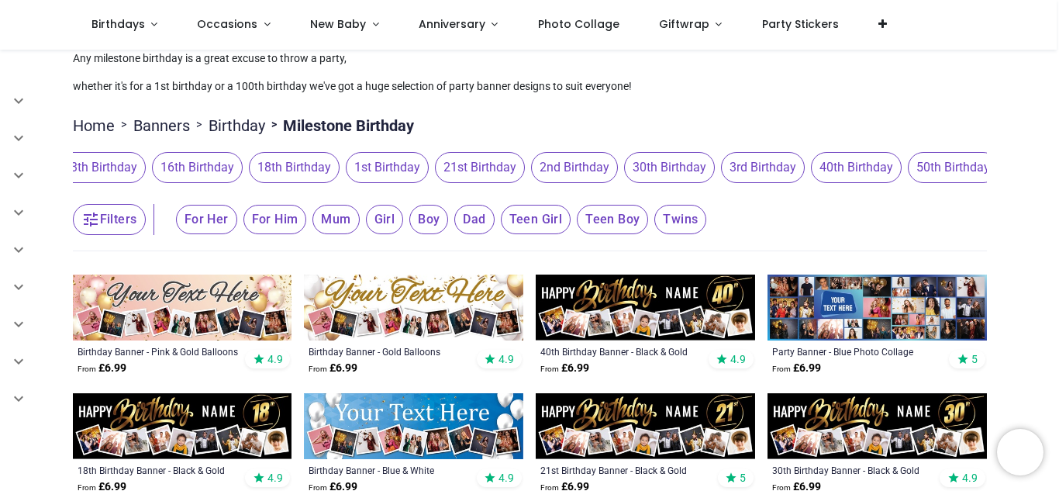
scroll to position [0, 224]
click at [962, 174] on span "50th Birthday" at bounding box center [954, 167] width 91 height 31
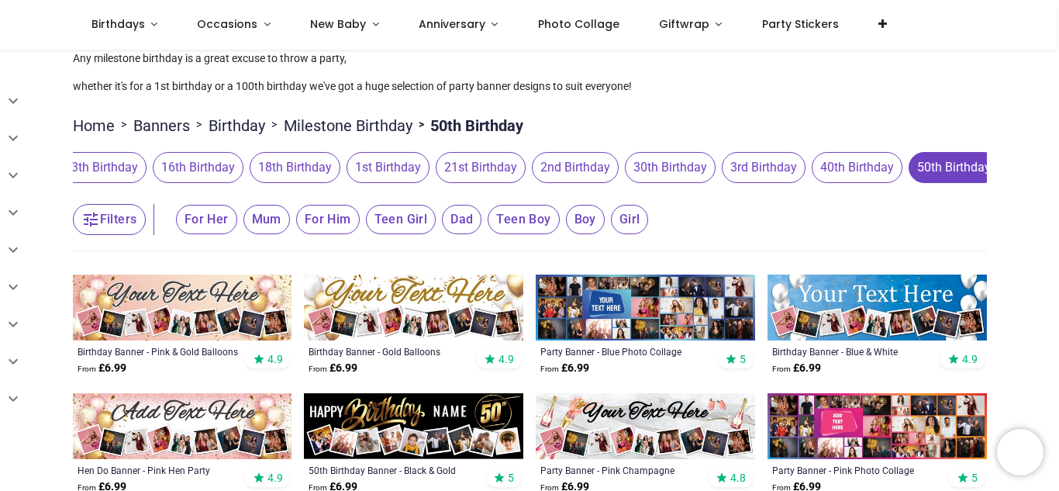
click at [202, 233] on span "For Her" at bounding box center [206, 219] width 61 height 29
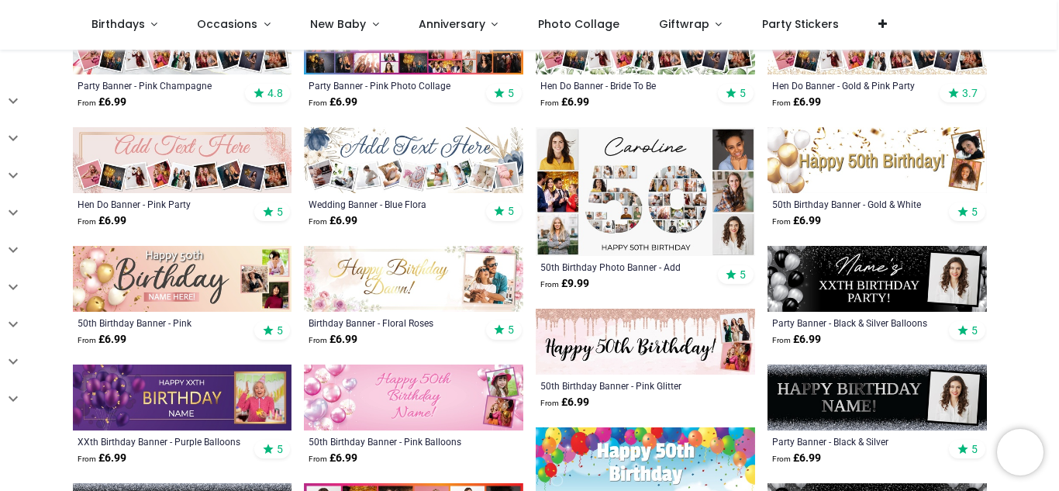
scroll to position [437, 0]
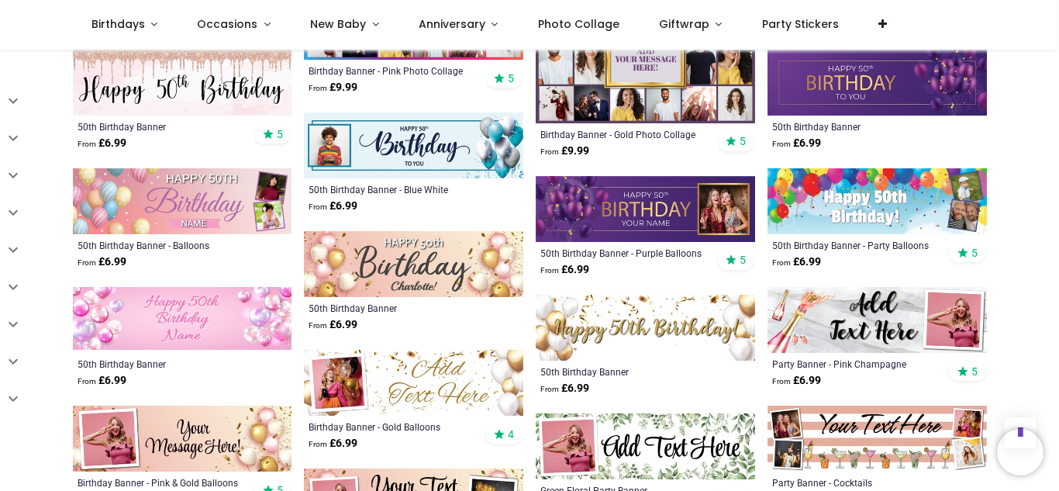
scroll to position [993, 0]
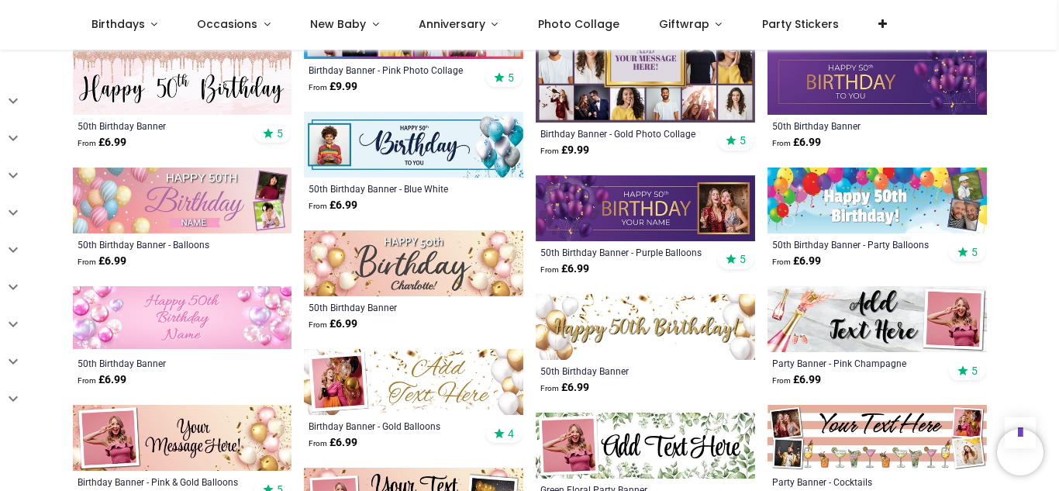
click at [860, 330] on img at bounding box center [877, 319] width 219 height 66
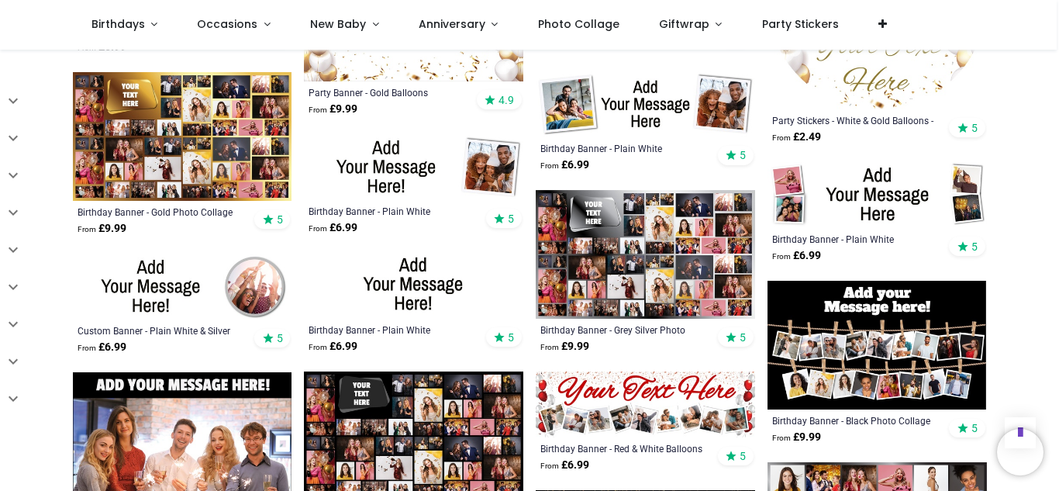
scroll to position [1404, 0]
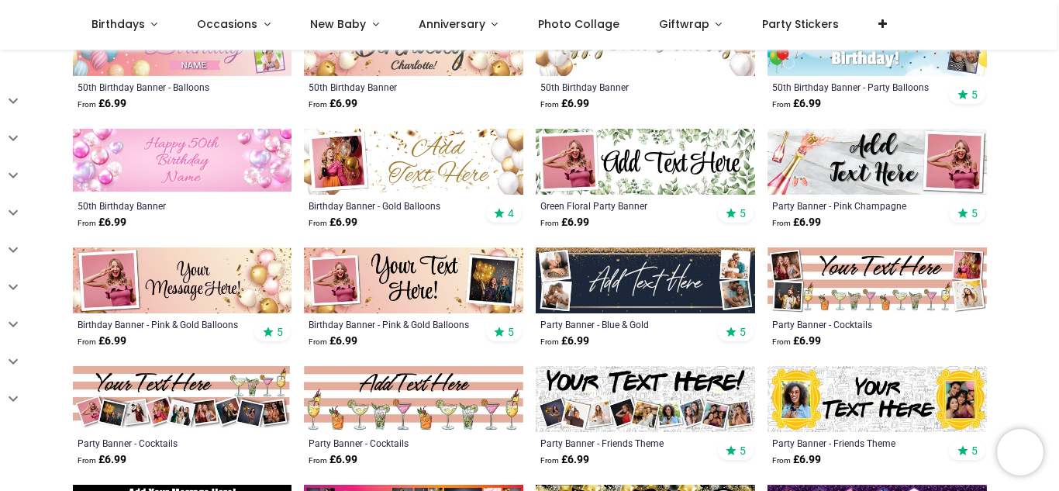
scroll to position [479, 0]
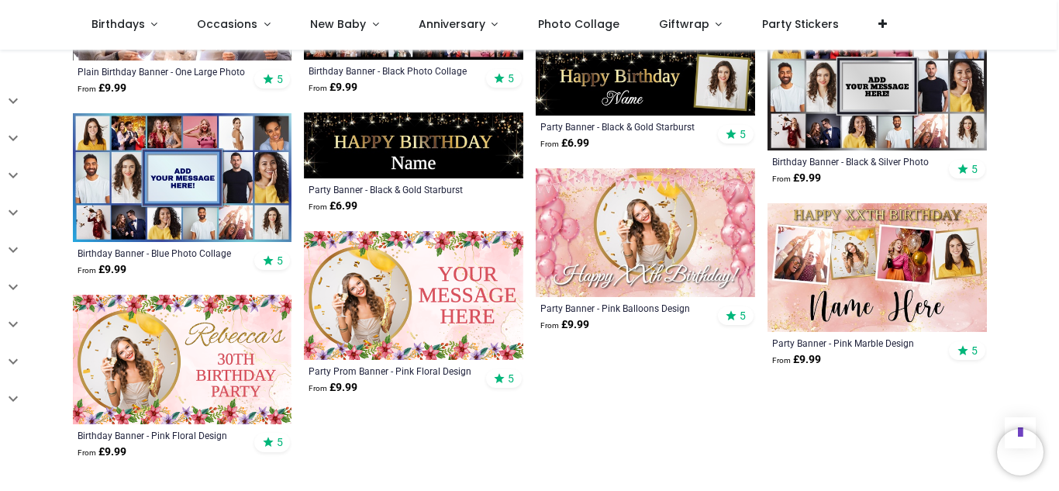
scroll to position [1860, 0]
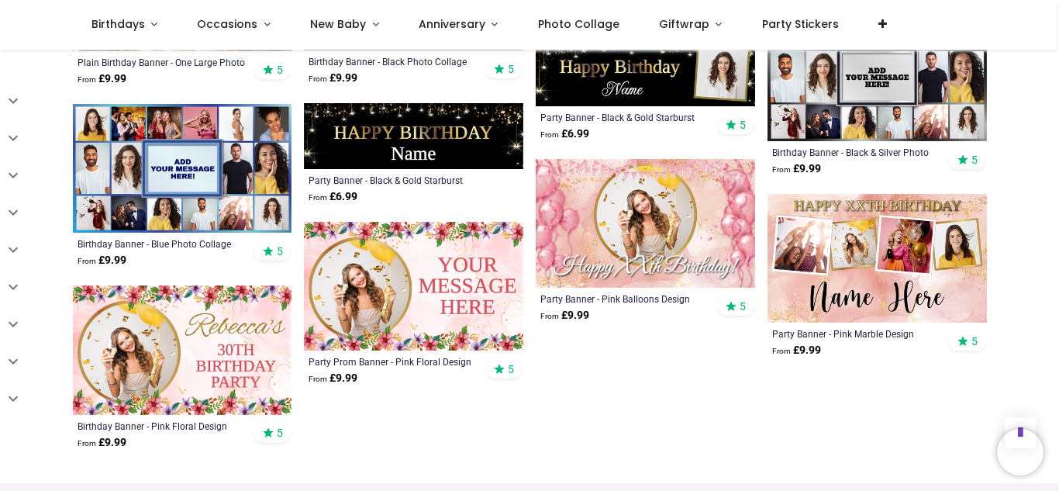
click at [369, 280] on img at bounding box center [413, 286] width 219 height 129
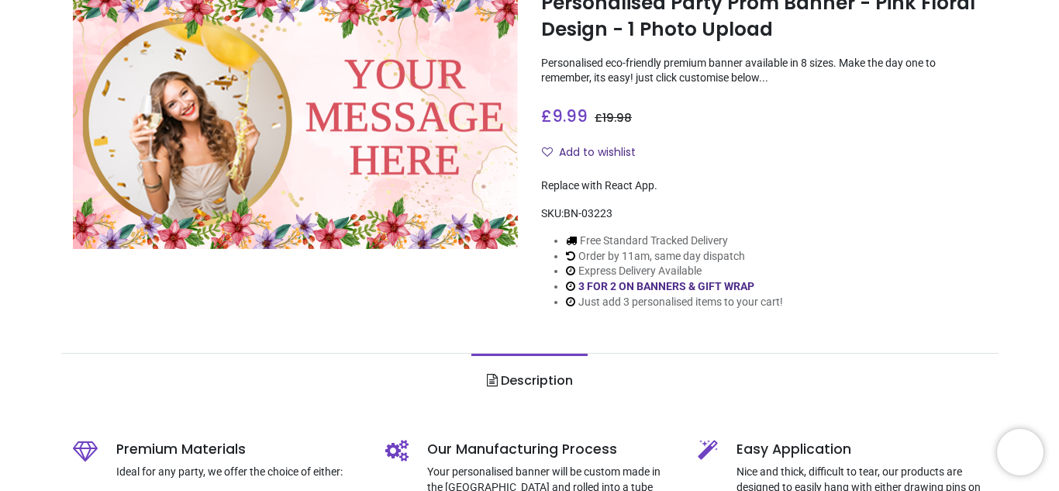
scroll to position [230, 0]
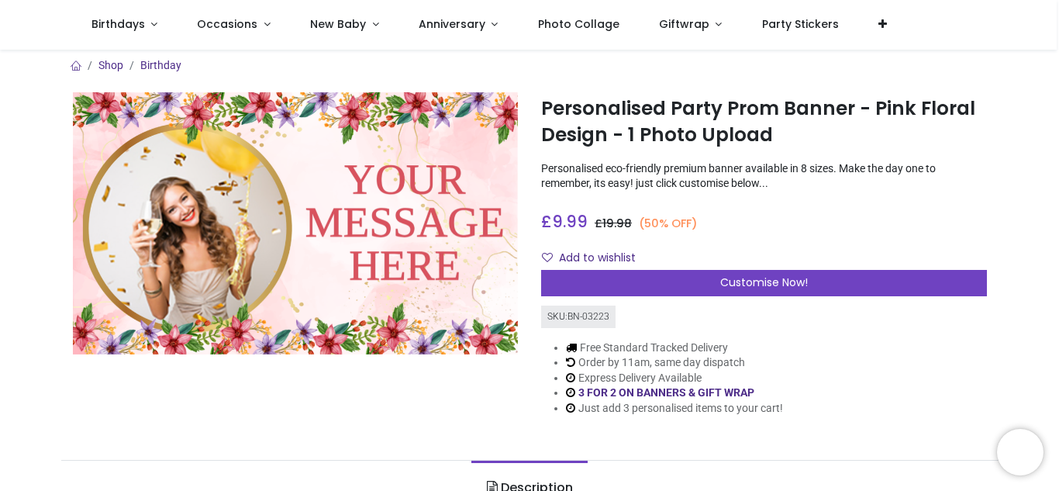
scroll to position [7, 0]
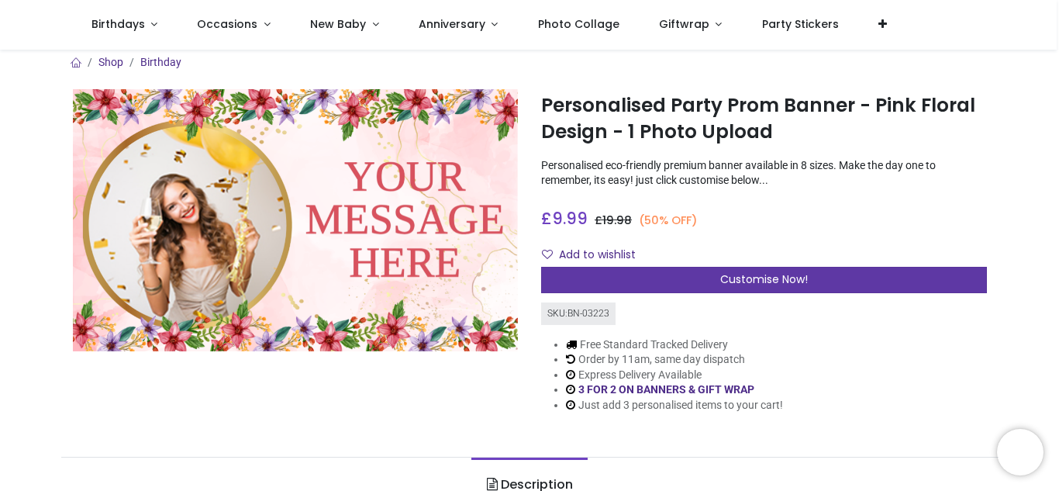
click at [782, 279] on span "Customise Now!" at bounding box center [764, 279] width 88 height 16
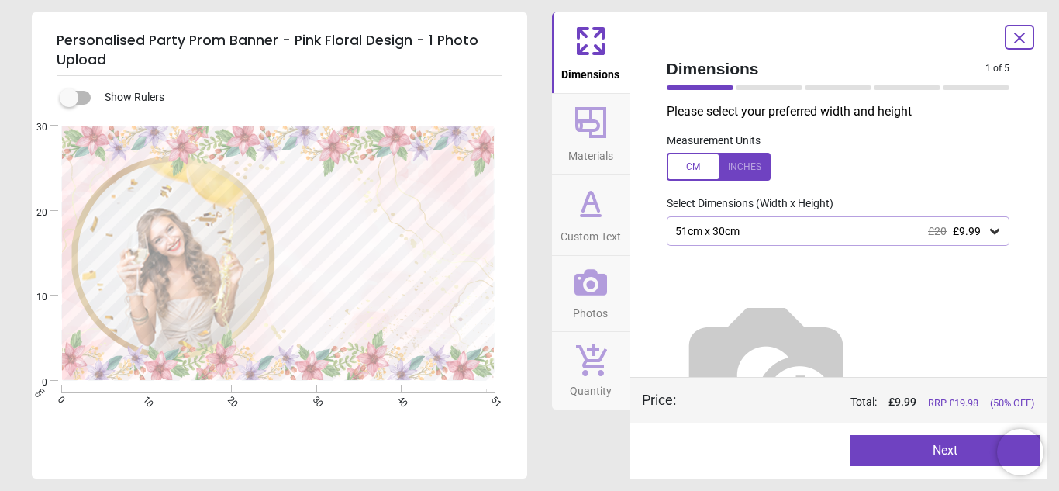
click at [496, 309] on div "E" at bounding box center [278, 253] width 492 height 255
click at [734, 227] on div "51cm x 30cm £20 £9.99" at bounding box center [831, 231] width 314 height 13
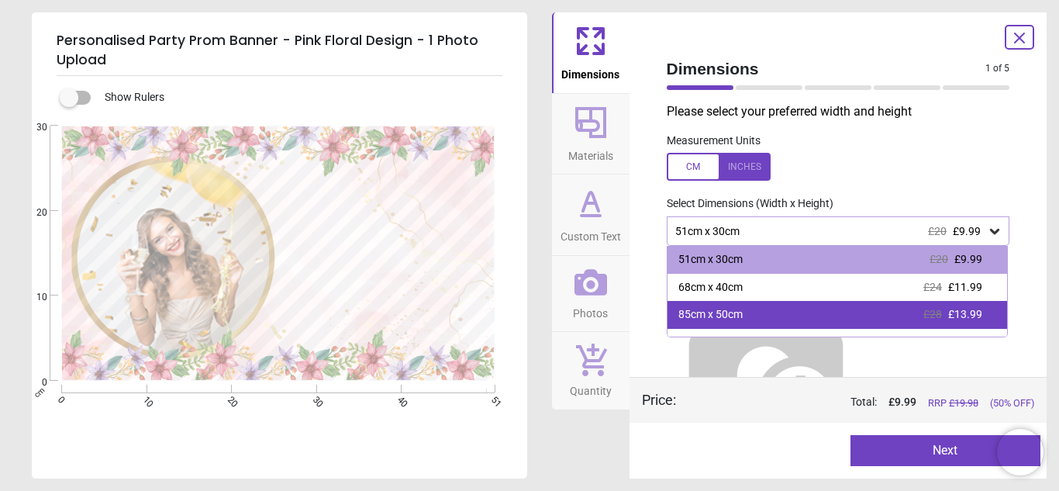
click at [846, 316] on div "85cm x 50cm £28 £13.99" at bounding box center [838, 315] width 340 height 28
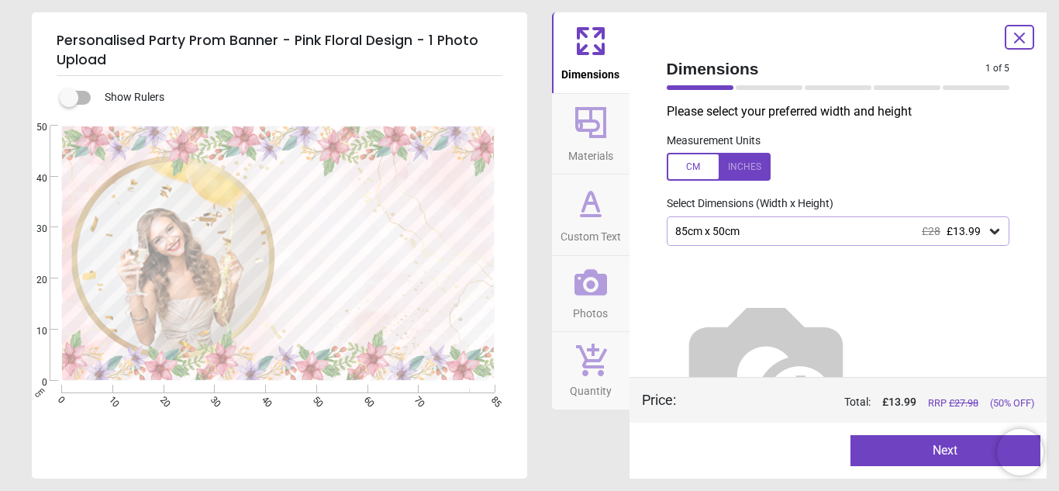
click at [900, 445] on button "Next" at bounding box center [946, 450] width 190 height 31
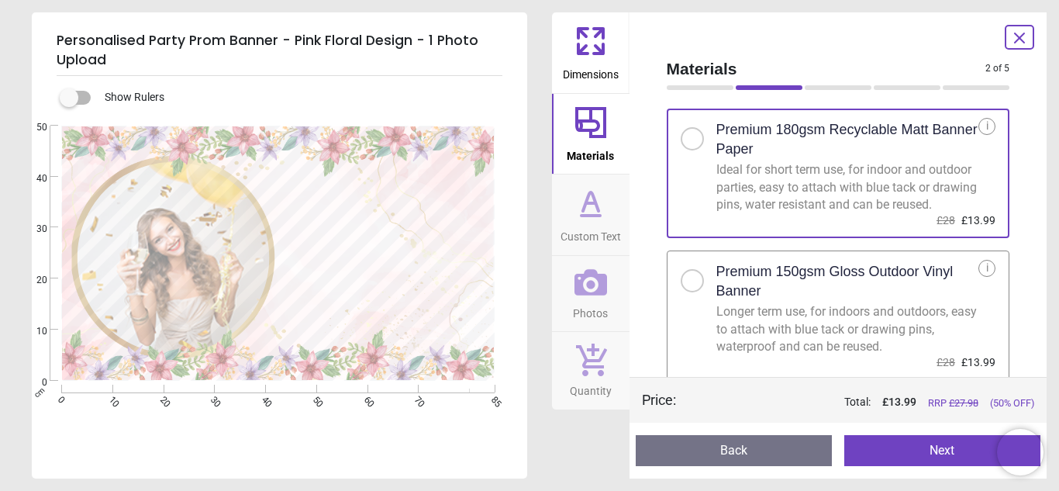
scroll to position [28, 0]
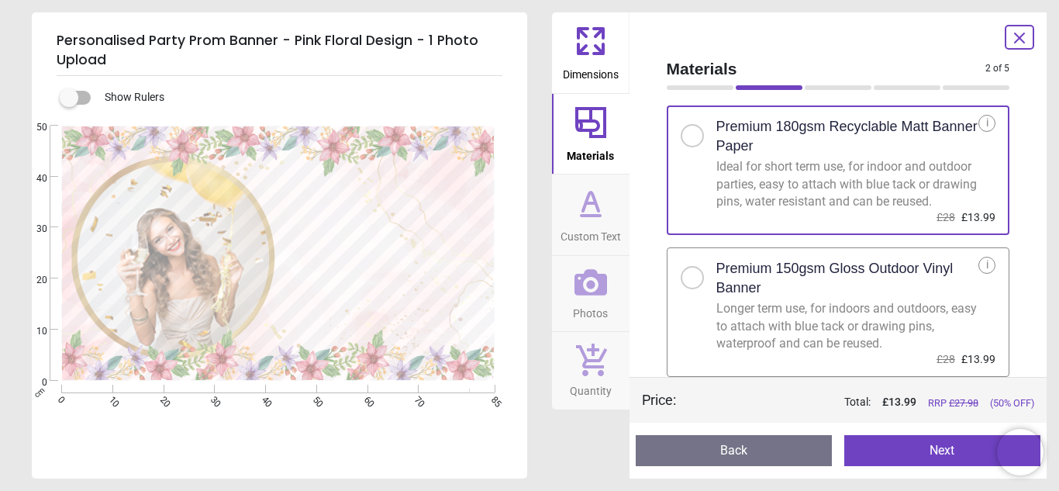
click at [866, 302] on div "Longer term use, for indoors and outdoors, easy to attach with blue tack or dra…" at bounding box center [848, 326] width 263 height 52
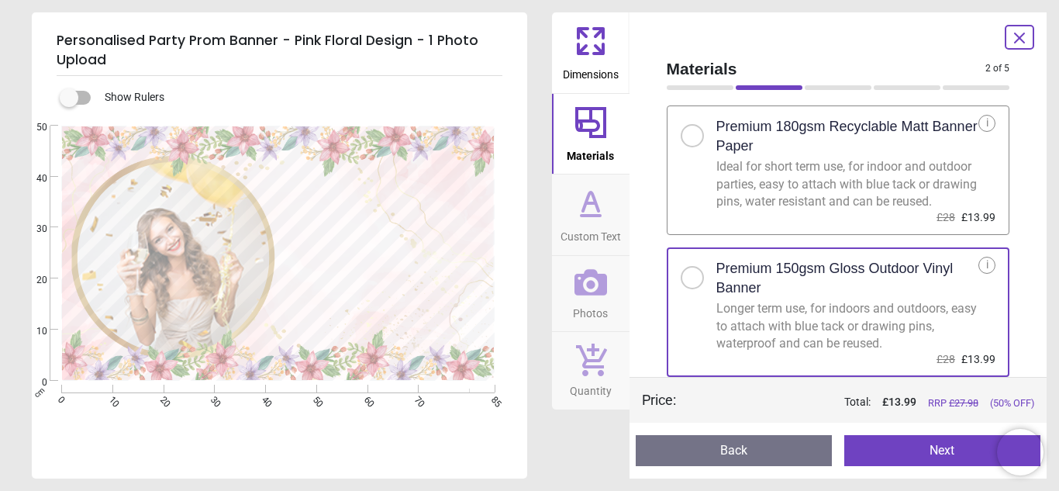
click at [882, 445] on button "Next" at bounding box center [943, 450] width 196 height 31
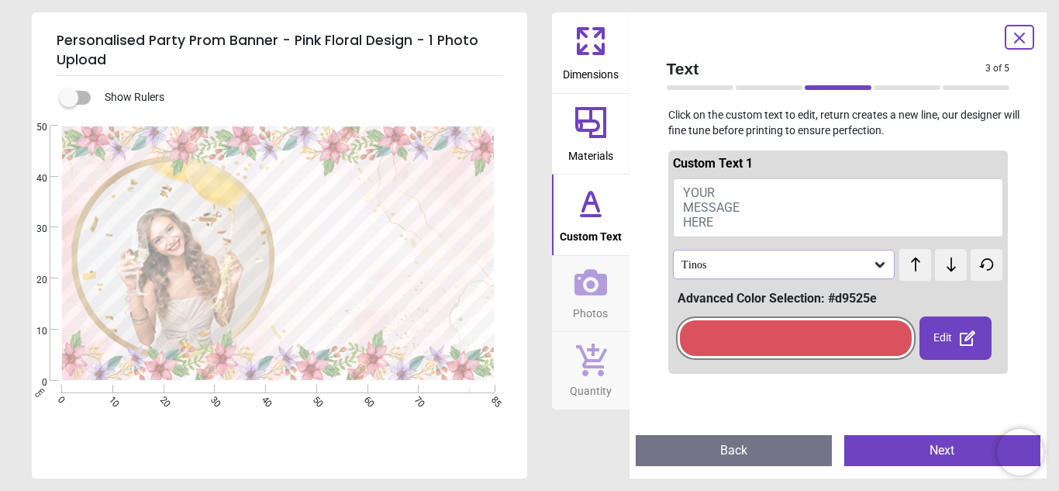
click at [686, 192] on span "YOUR MESSAGE HERE" at bounding box center [711, 207] width 57 height 44
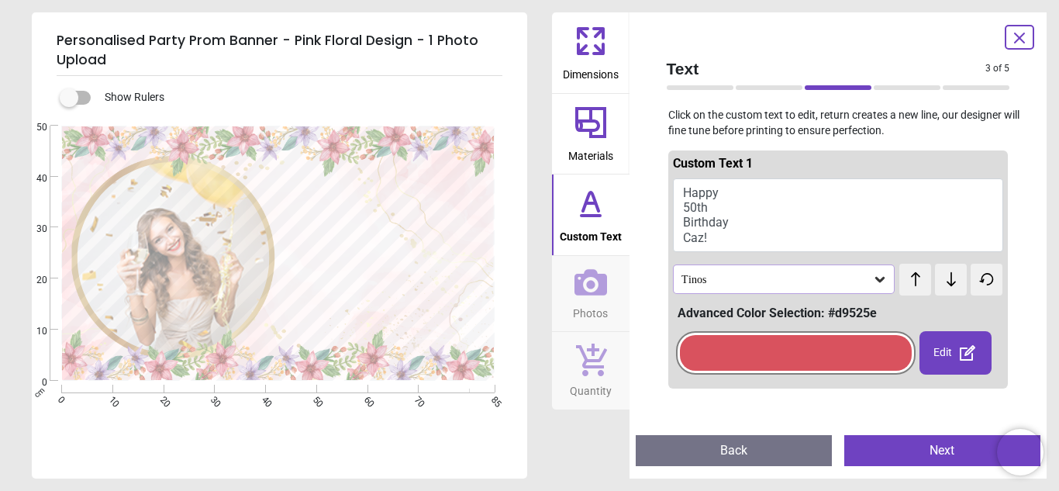
type textarea "****** **** ******** ****"
click at [915, 286] on icon at bounding box center [915, 279] width 9 height 14
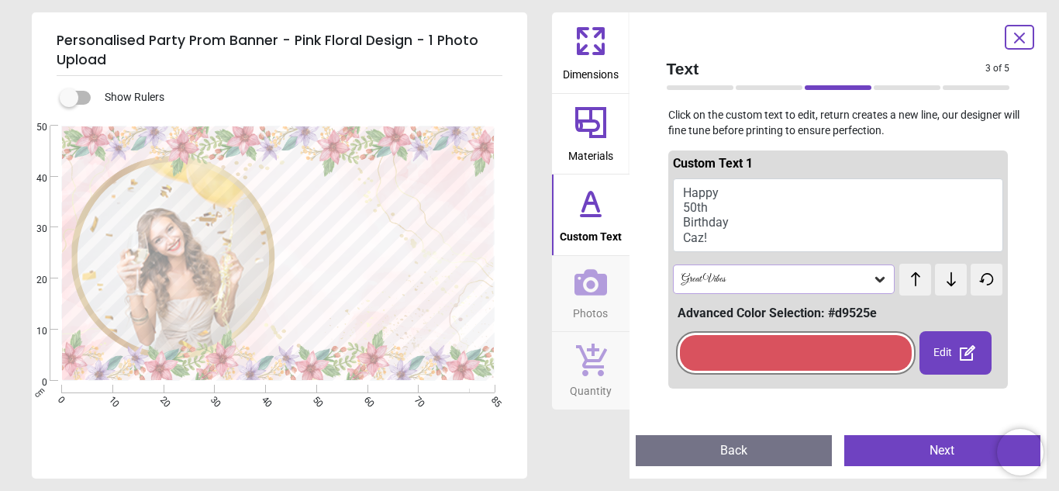
click at [915, 286] on icon at bounding box center [915, 279] width 9 height 14
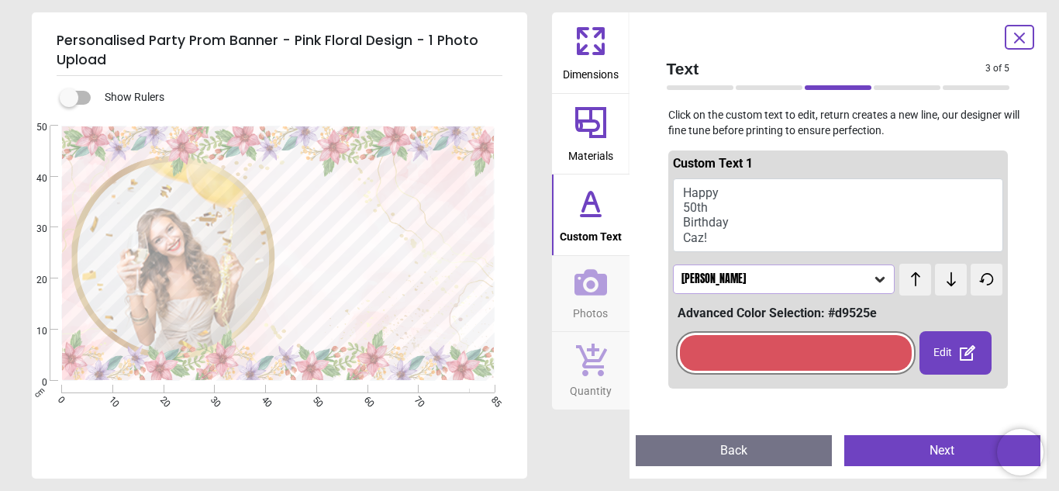
click at [915, 286] on icon at bounding box center [915, 279] width 9 height 14
click at [943, 282] on icon at bounding box center [951, 279] width 23 height 16
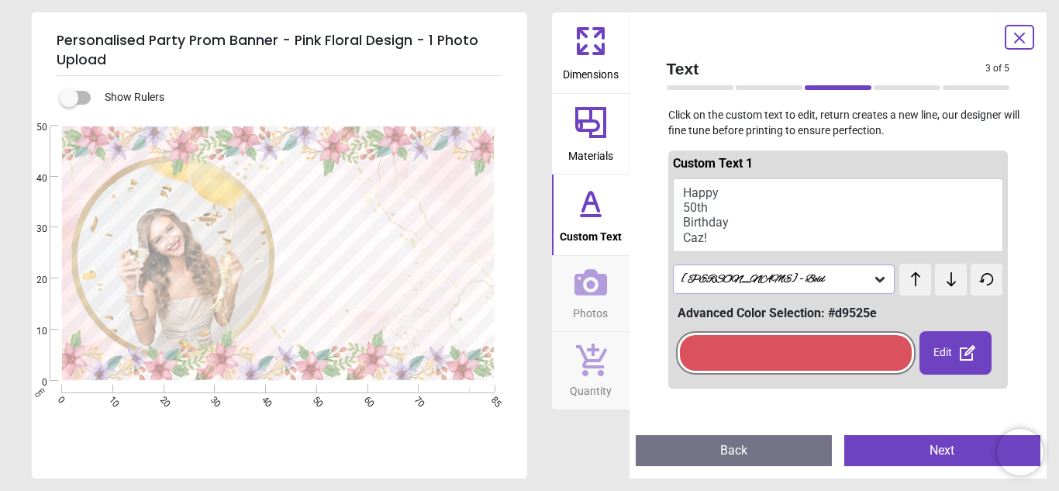
click at [945, 285] on icon at bounding box center [951, 279] width 23 height 16
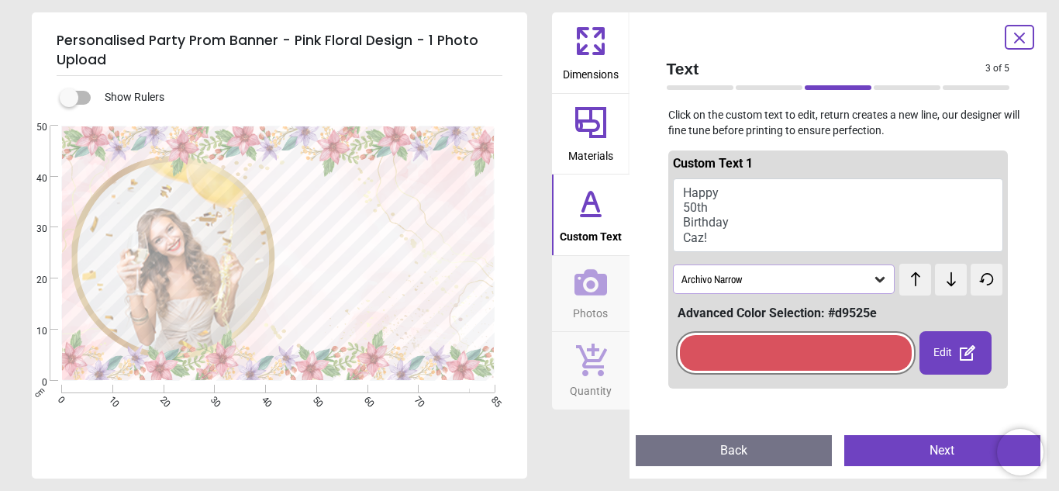
click at [945, 285] on icon at bounding box center [951, 279] width 23 height 16
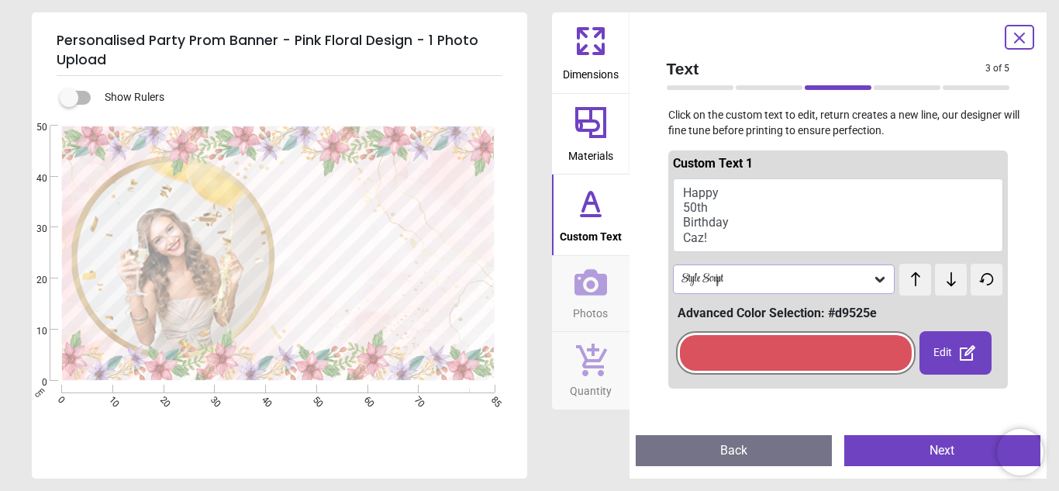
click at [945, 285] on icon at bounding box center [951, 279] width 23 height 16
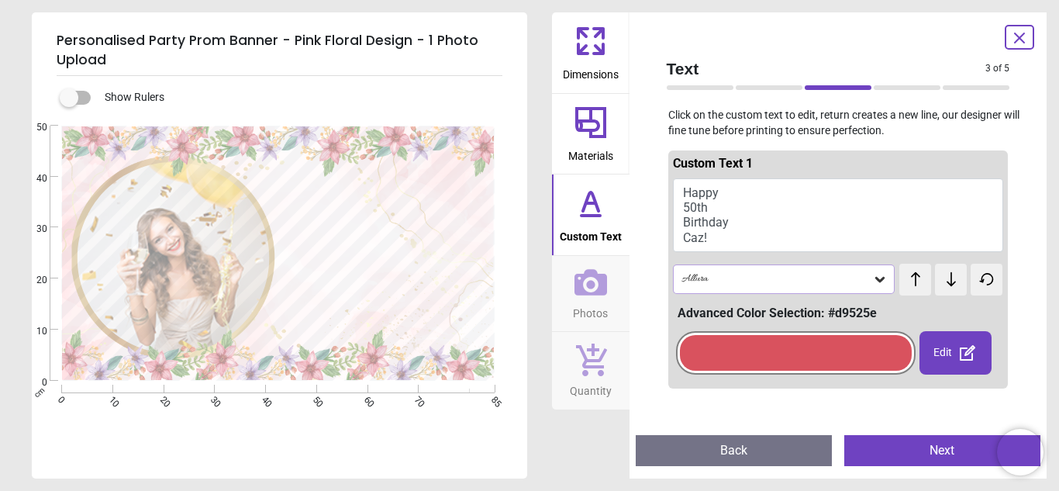
click at [945, 285] on icon at bounding box center [951, 279] width 23 height 16
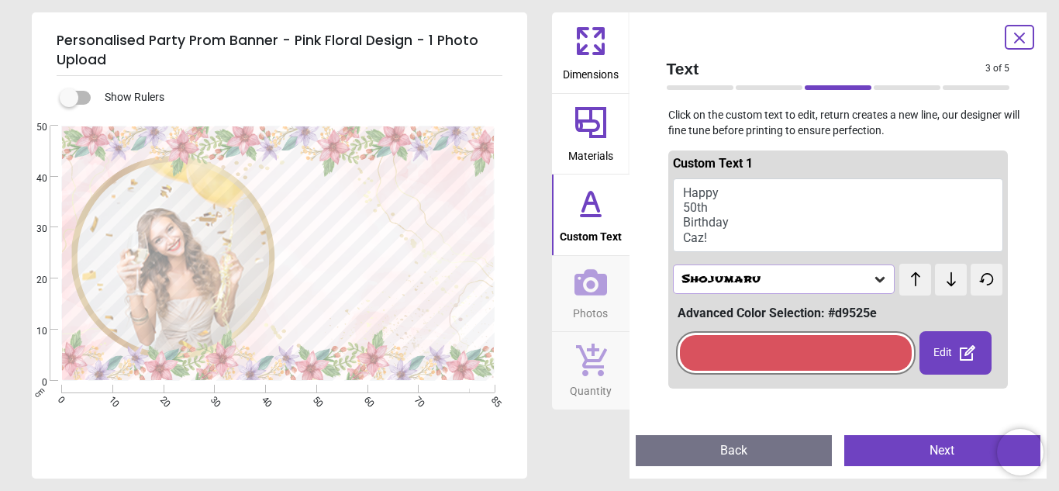
click at [945, 285] on icon at bounding box center [951, 279] width 23 height 16
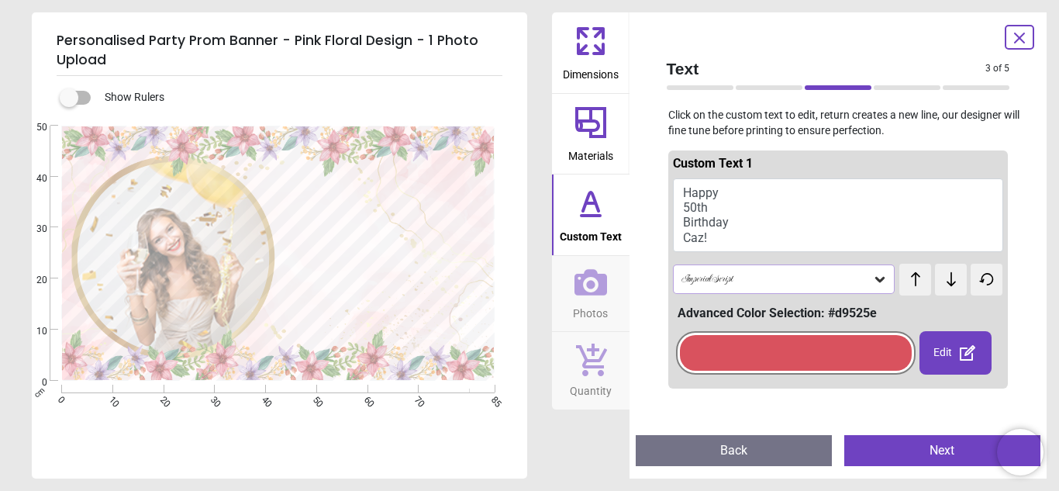
click at [945, 285] on icon at bounding box center [951, 279] width 23 height 16
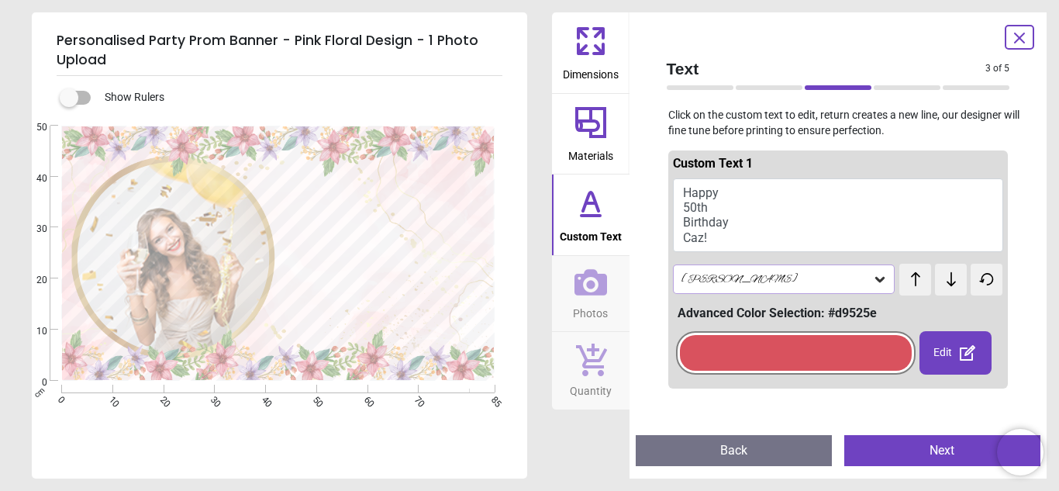
click at [945, 285] on icon at bounding box center [951, 279] width 23 height 16
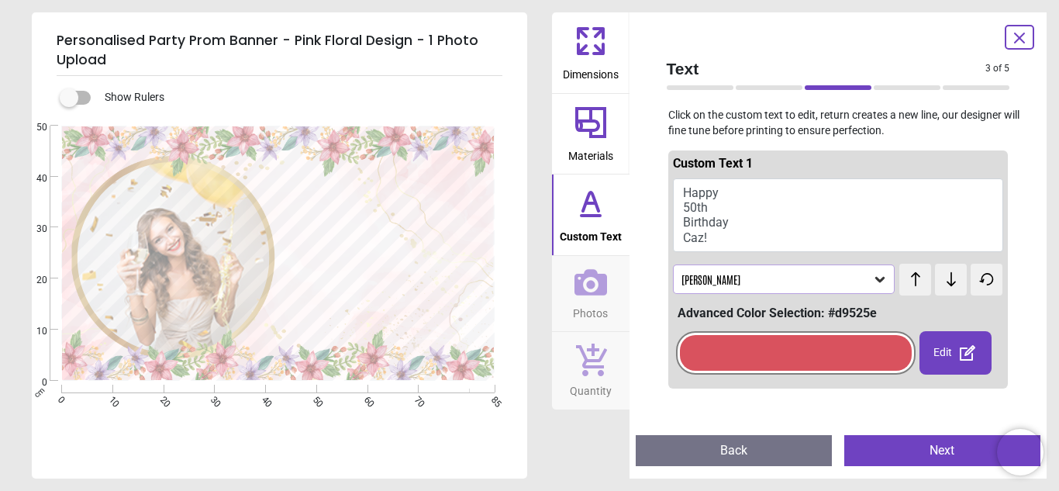
click at [945, 285] on icon at bounding box center [951, 279] width 23 height 16
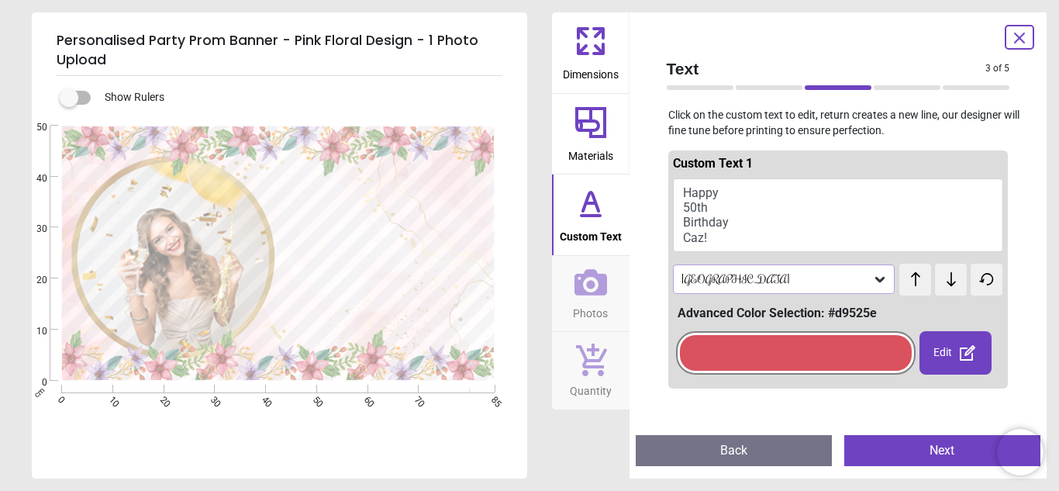
click at [945, 285] on icon at bounding box center [951, 279] width 23 height 16
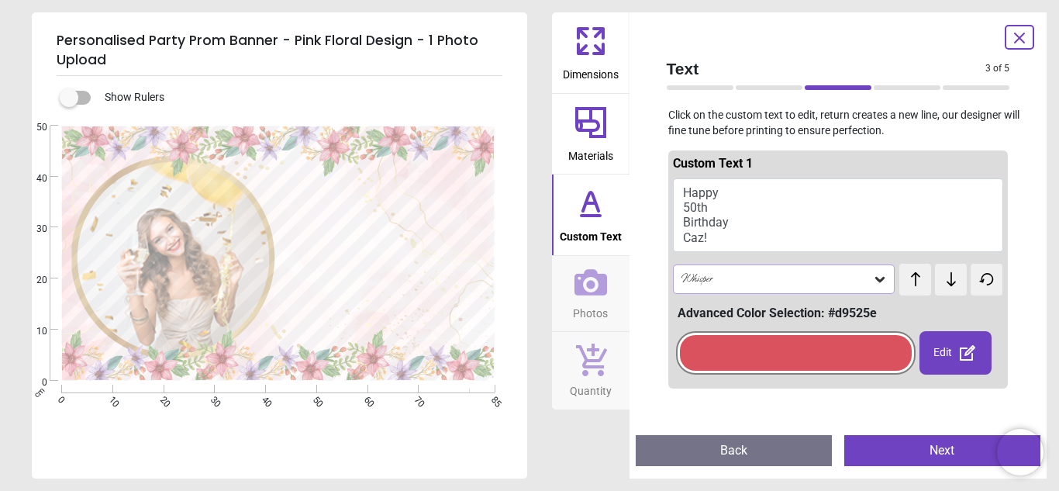
click at [945, 285] on icon at bounding box center [951, 279] width 23 height 16
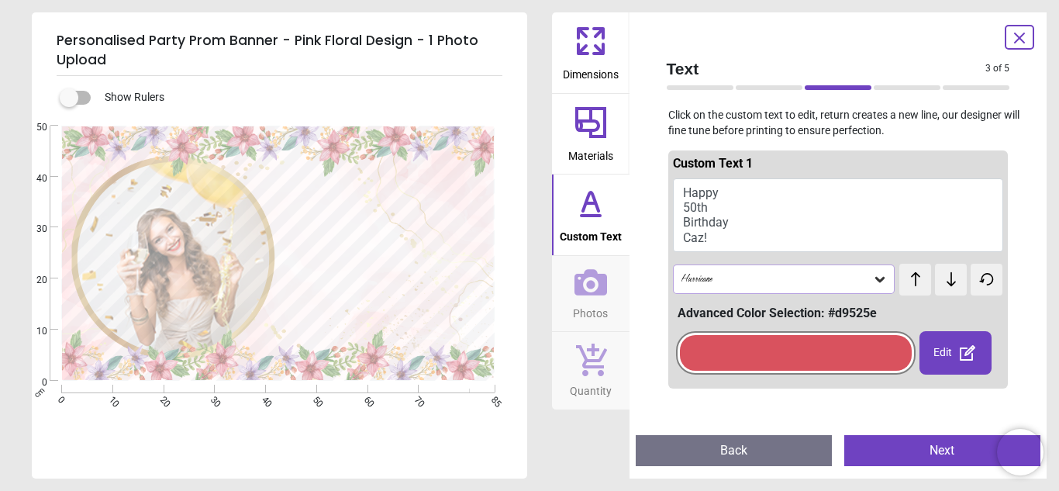
click at [945, 285] on icon at bounding box center [951, 279] width 23 height 16
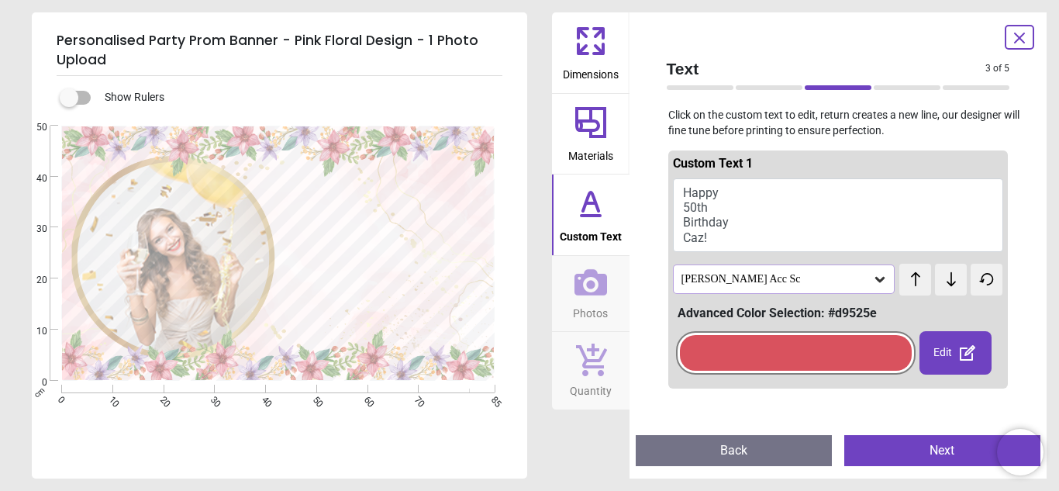
click at [945, 285] on icon at bounding box center [951, 279] width 23 height 16
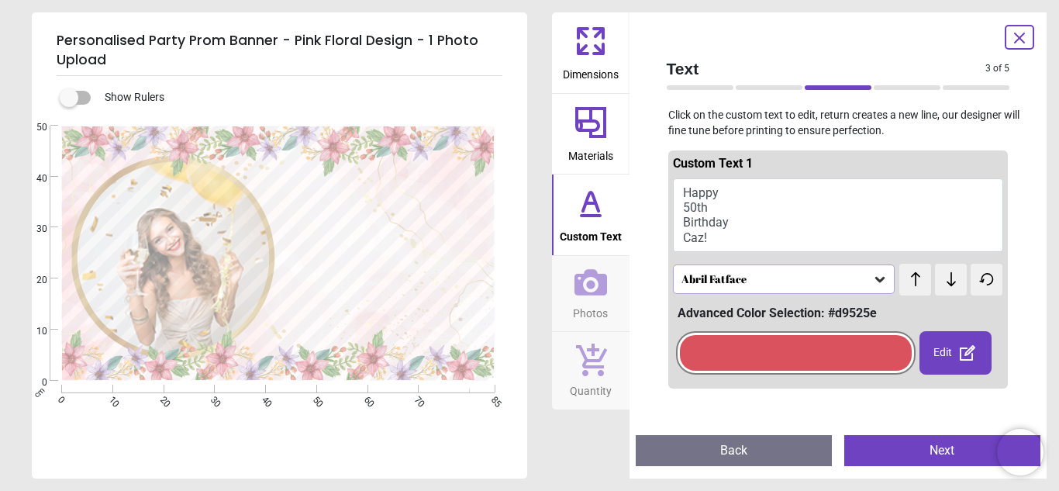
click at [945, 285] on icon at bounding box center [951, 279] width 23 height 16
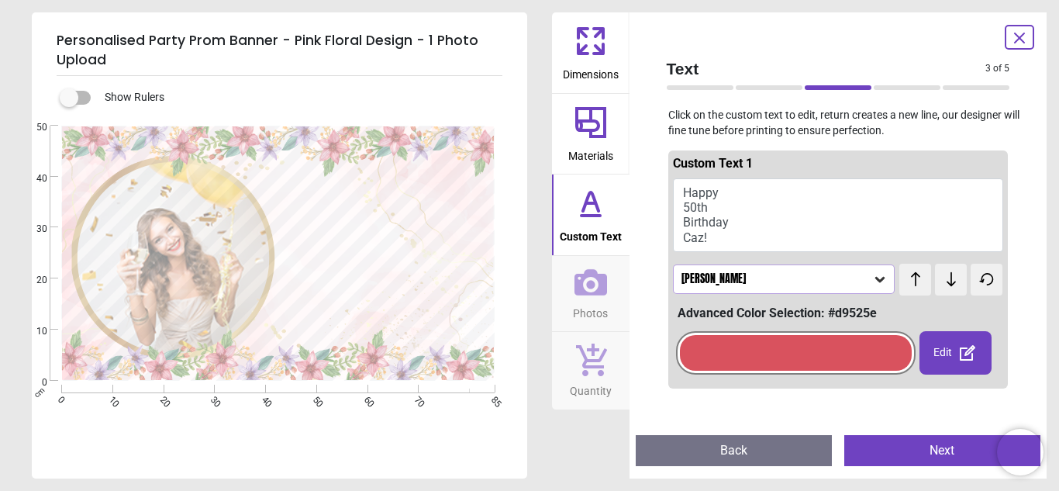
click at [945, 285] on icon at bounding box center [951, 279] width 23 height 16
click at [902, 447] on button "Next" at bounding box center [943, 450] width 196 height 31
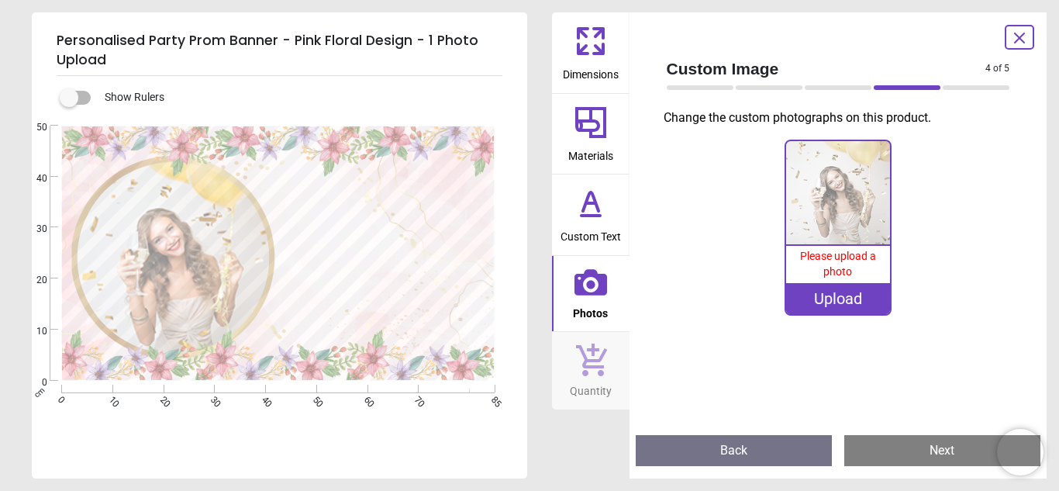
click at [838, 297] on div "Upload" at bounding box center [838, 298] width 104 height 31
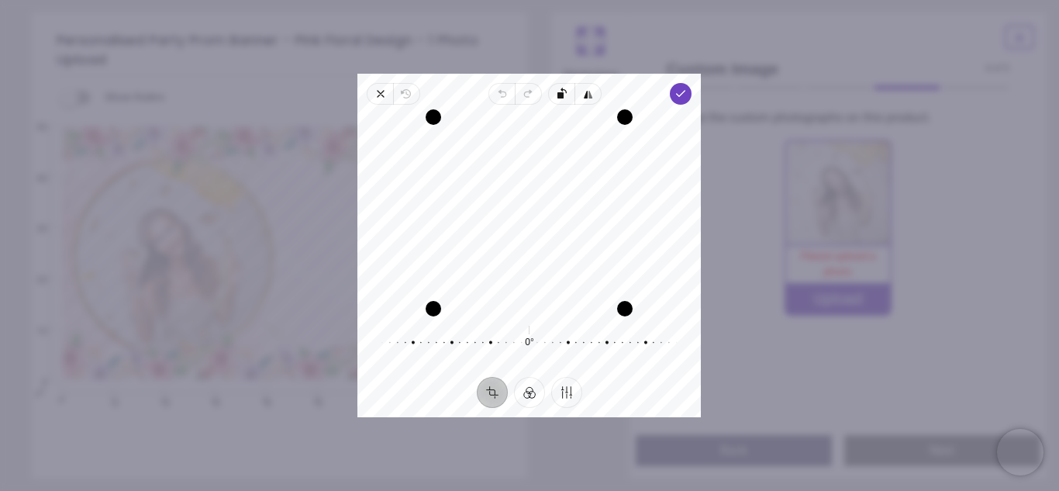
click at [490, 393] on button "Crop" at bounding box center [492, 392] width 31 height 31
click at [556, 92] on icon "button" at bounding box center [706, 191] width 301 height 208
drag, startPoint x: 559, startPoint y: 154, endPoint x: 558, endPoint y: 169, distance: 15.5
click at [558, 169] on div "Recenter" at bounding box center [529, 213] width 319 height 192
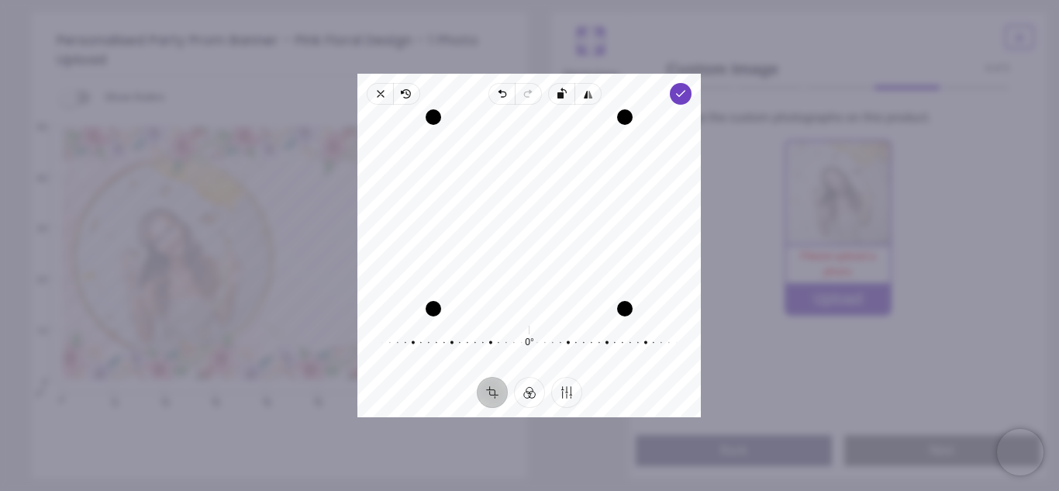
click at [558, 169] on div "Recenter" at bounding box center [529, 213] width 319 height 192
drag, startPoint x: 558, startPoint y: 169, endPoint x: 559, endPoint y: 185, distance: 15.5
click at [559, 185] on div "Recenter" at bounding box center [529, 213] width 319 height 192
click at [615, 265] on div "Recenter" at bounding box center [529, 213] width 319 height 192
drag, startPoint x: 625, startPoint y: 316, endPoint x: 548, endPoint y: 255, distance: 98.4
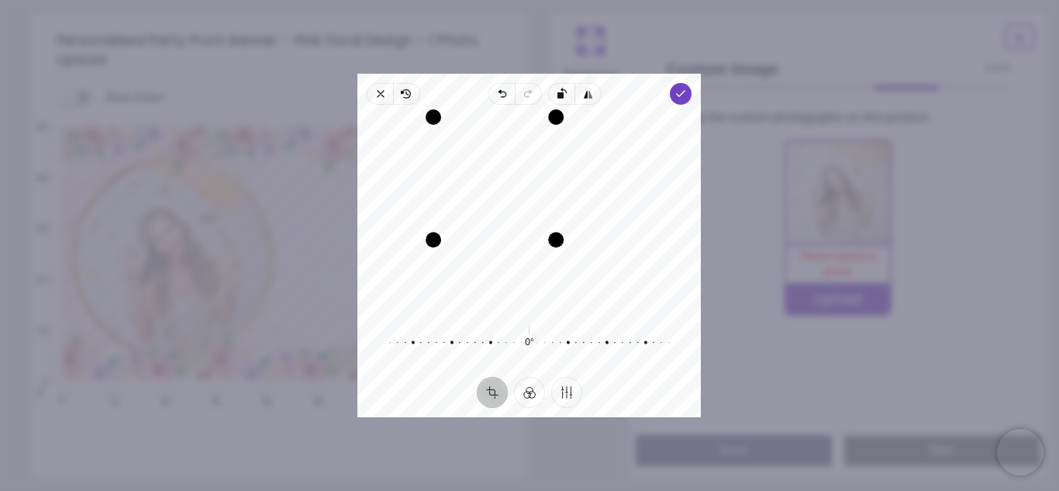
click at [548, 255] on div "Recenter" at bounding box center [529, 213] width 319 height 192
drag, startPoint x: 513, startPoint y: 209, endPoint x: 486, endPoint y: 186, distance: 34.7
click at [486, 186] on div "Recenter" at bounding box center [529, 213] width 319 height 192
drag, startPoint x: 554, startPoint y: 244, endPoint x: 564, endPoint y: 253, distance: 13.2
click at [564, 253] on div "Drag corner br" at bounding box center [566, 249] width 16 height 16
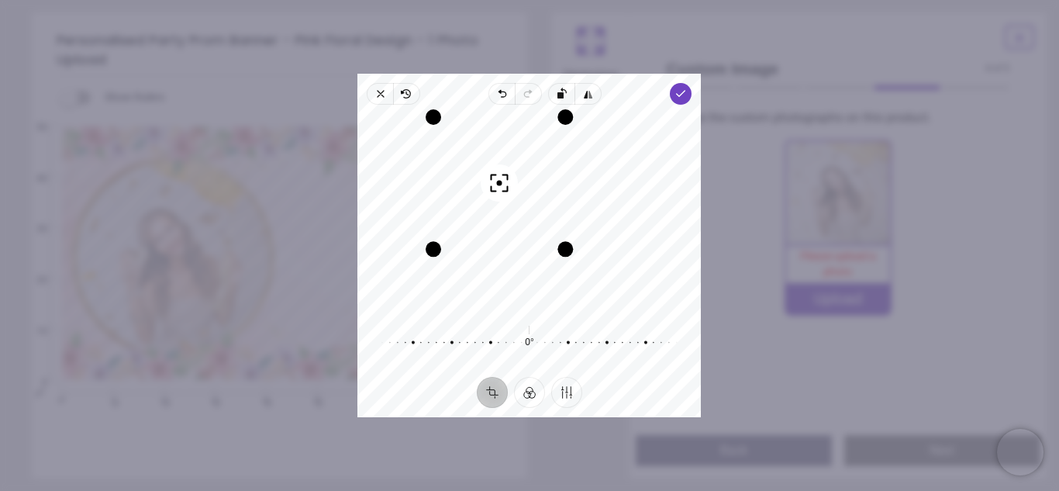
click at [479, 198] on div "Recenter" at bounding box center [529, 213] width 319 height 192
click at [572, 257] on div "Drag corner br" at bounding box center [569, 252] width 16 height 16
click at [678, 94] on polyline "button" at bounding box center [681, 93] width 9 height 5
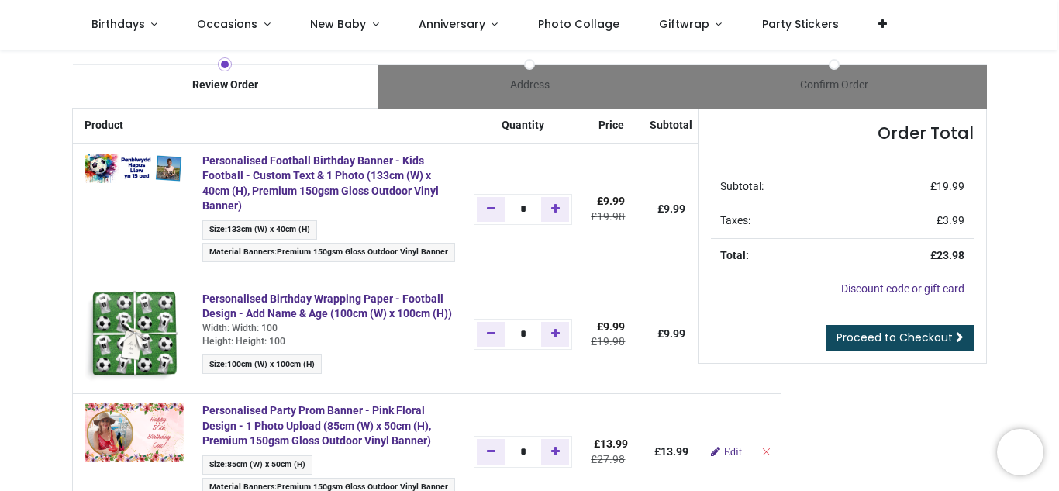
scroll to position [10, 0]
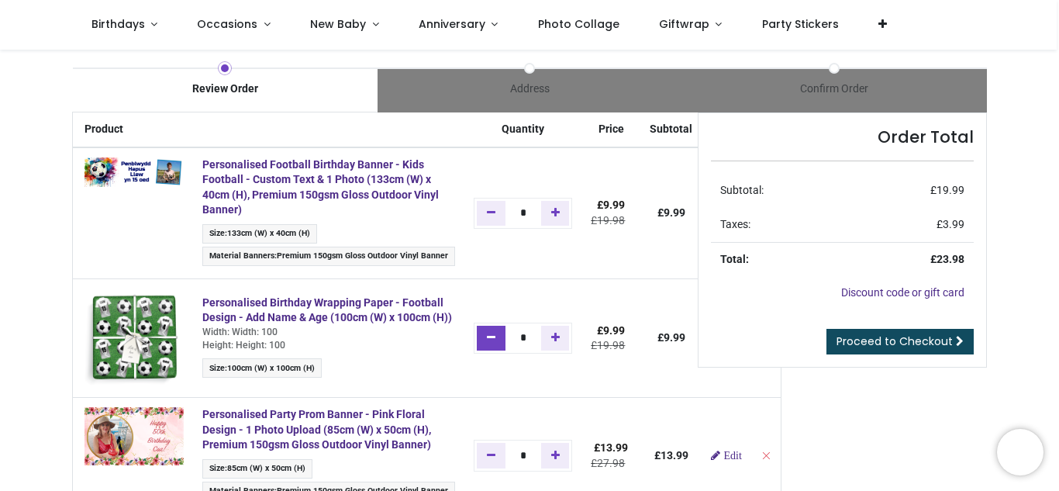
click at [483, 346] on link "Remove one" at bounding box center [491, 338] width 29 height 25
type input "*"
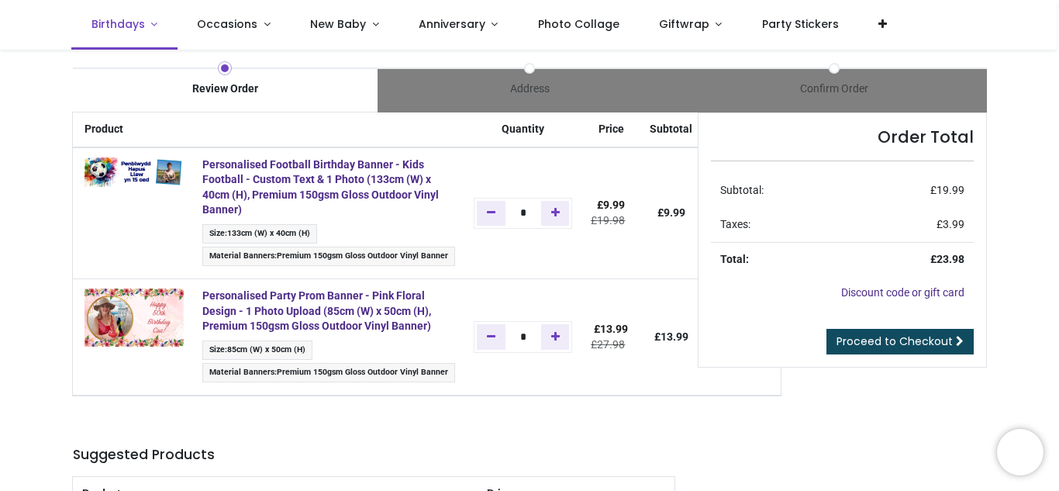
click at [152, 22] on link "Birthdays" at bounding box center [124, 25] width 106 height 50
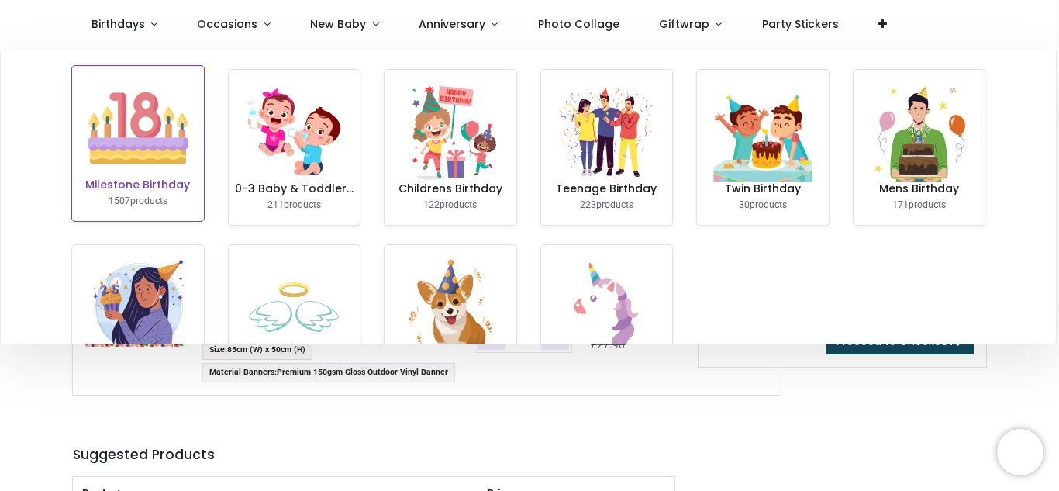
click at [143, 144] on img at bounding box center [137, 127] width 99 height 99
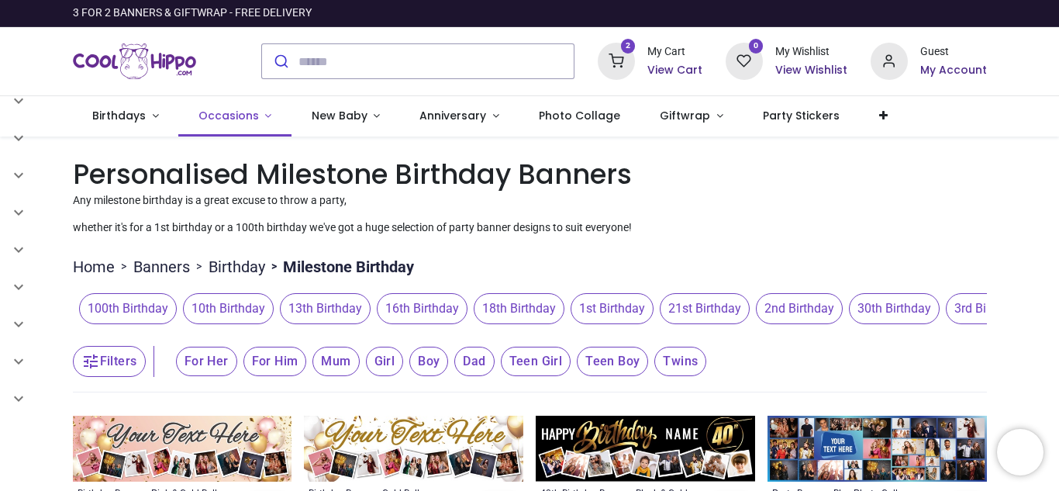
click at [236, 112] on span "Occasions" at bounding box center [229, 116] width 60 height 16
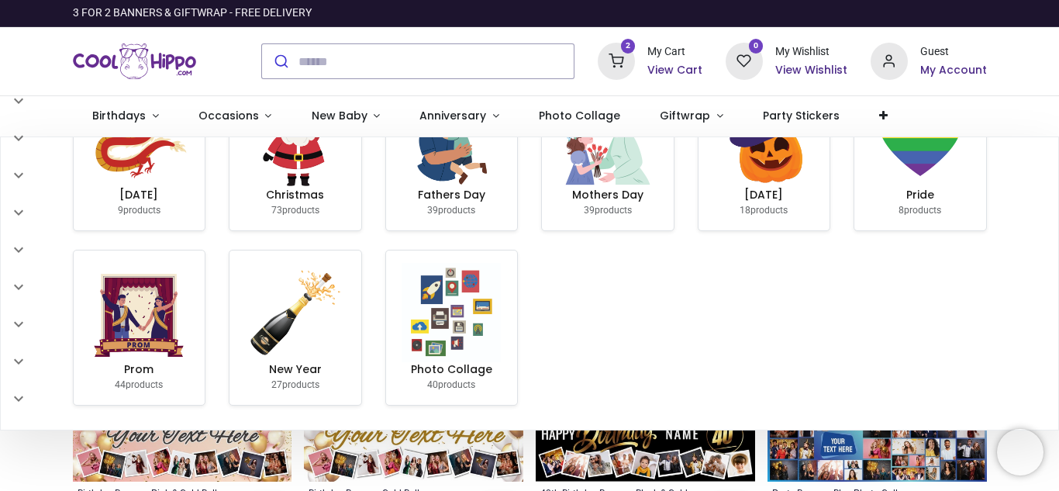
scroll to position [430, 0]
click at [315, 326] on img at bounding box center [295, 308] width 99 height 99
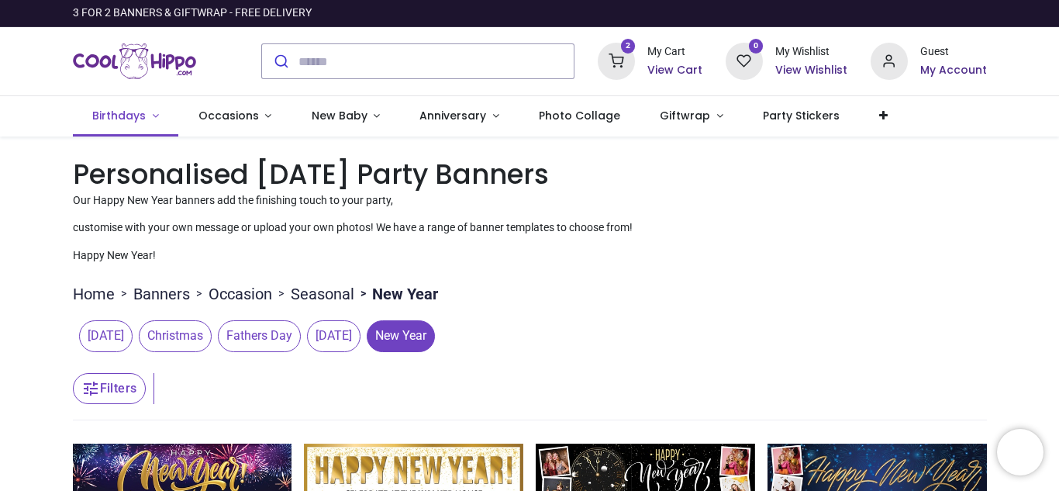
click at [142, 113] on span "Birthdays" at bounding box center [120, 116] width 57 height 16
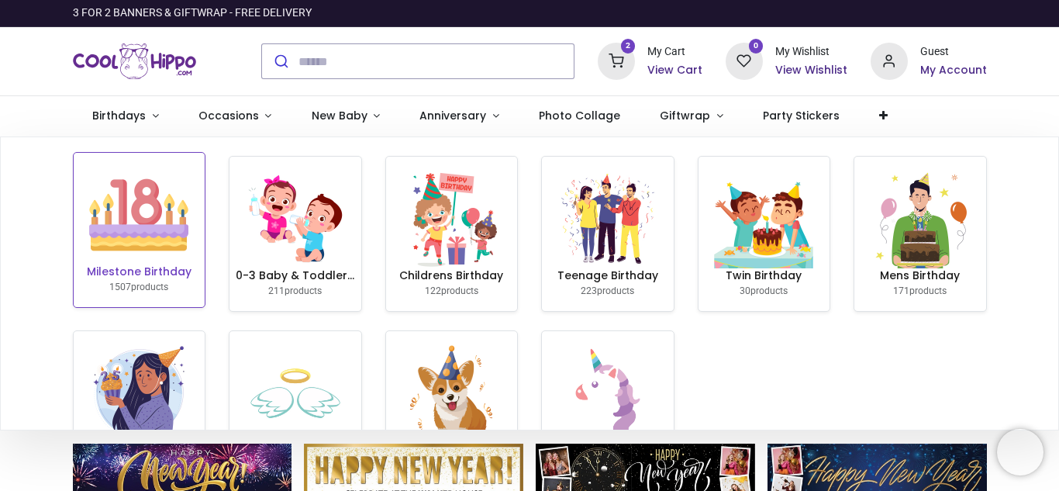
click at [168, 225] on img at bounding box center [138, 214] width 99 height 99
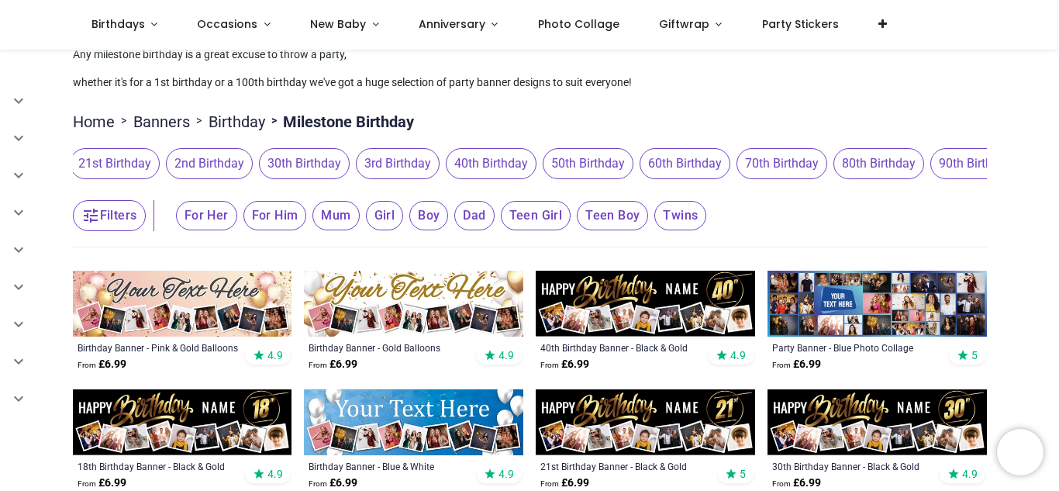
scroll to position [0, 624]
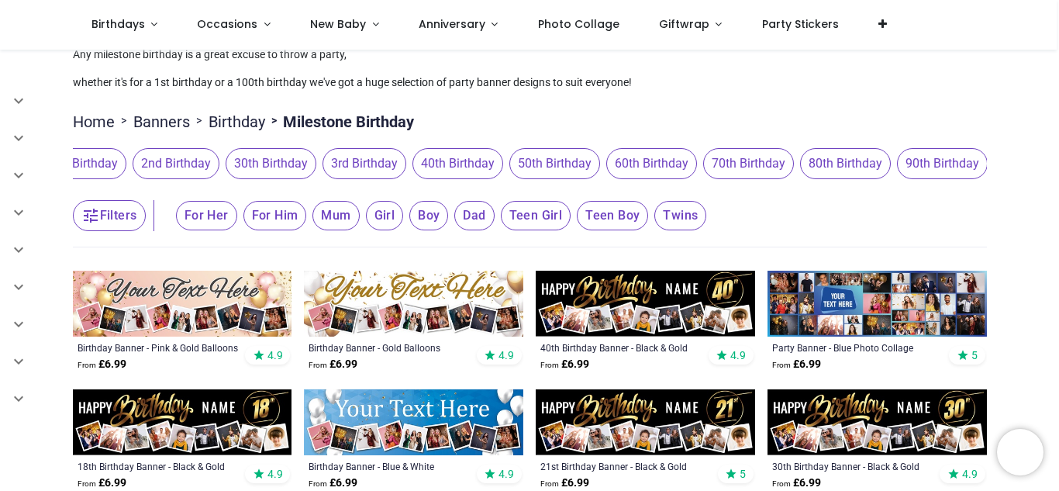
click at [568, 156] on span "50th Birthday" at bounding box center [555, 163] width 91 height 31
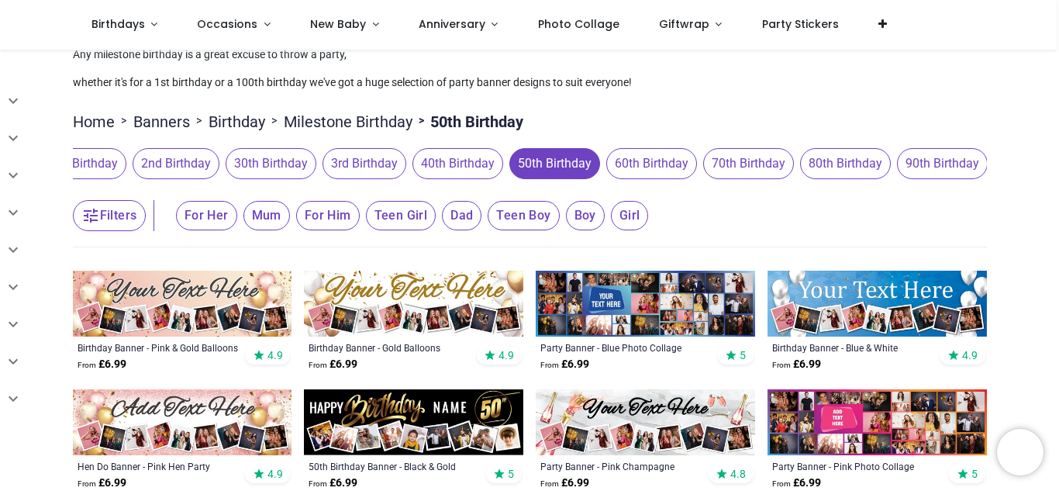
click at [223, 227] on span "For Her" at bounding box center [206, 215] width 61 height 29
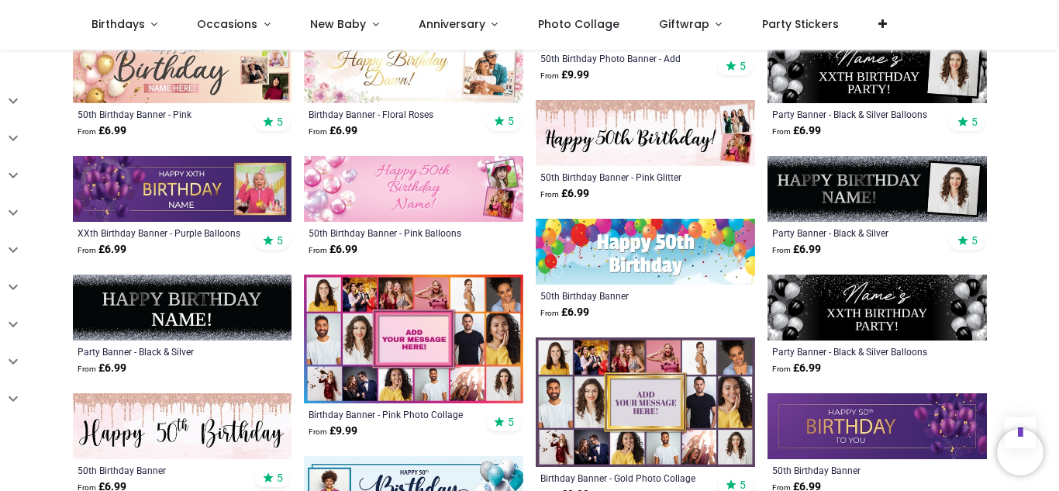
scroll to position [658, 0]
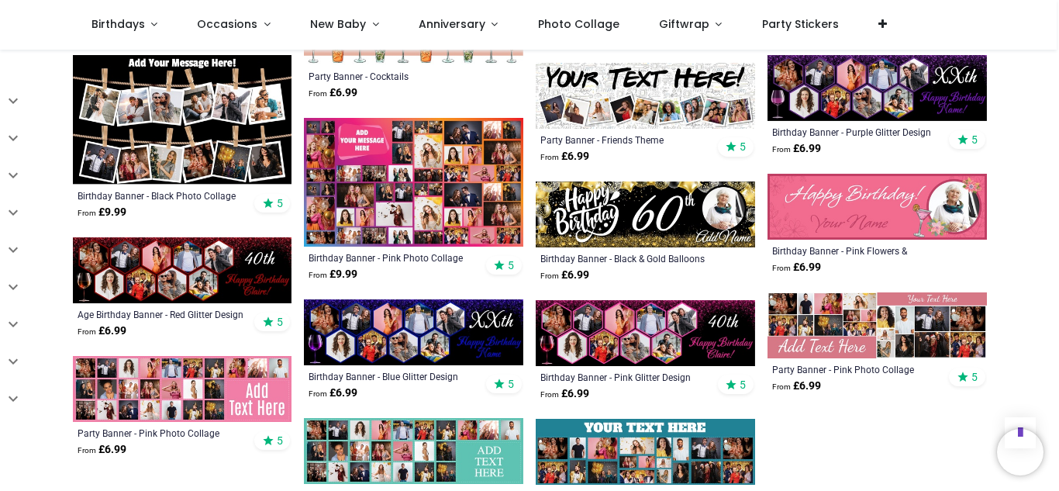
scroll to position [1634, 0]
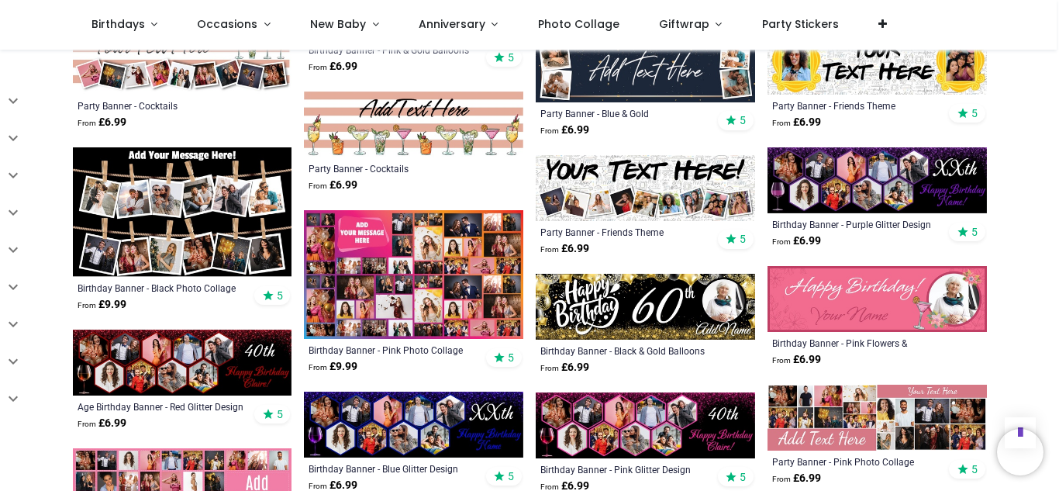
scroll to position [1481, 0]
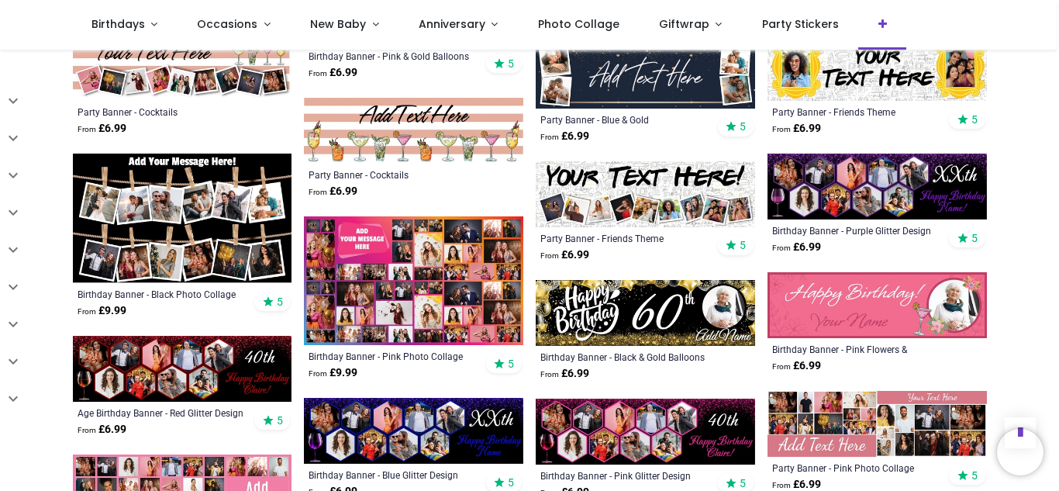
click at [879, 25] on icon at bounding box center [883, 24] width 9 height 11
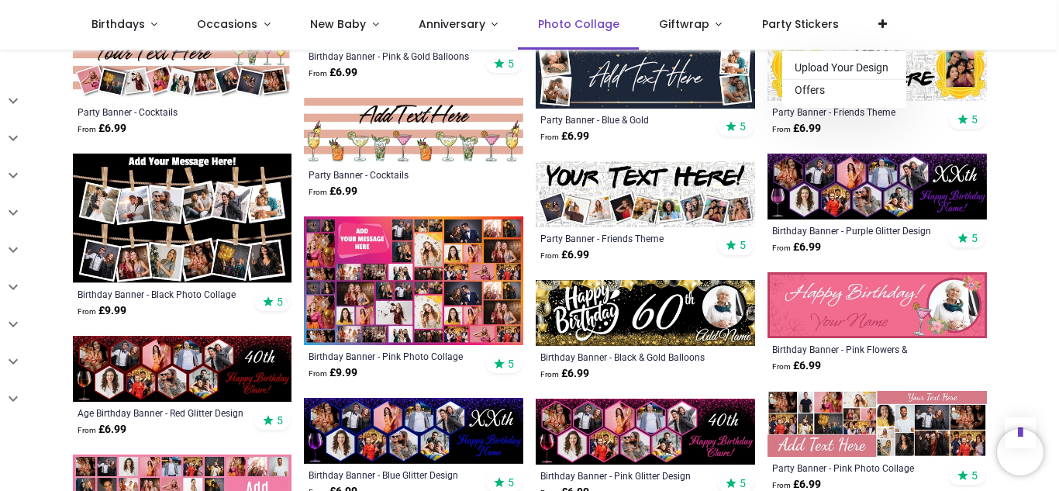
click at [576, 26] on span "Photo Collage" at bounding box center [578, 24] width 81 height 16
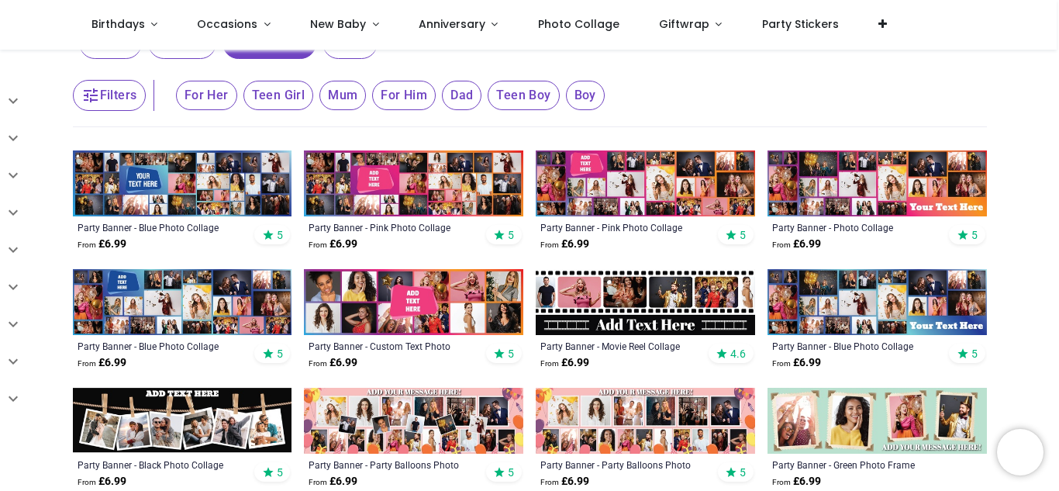
scroll to position [250, 0]
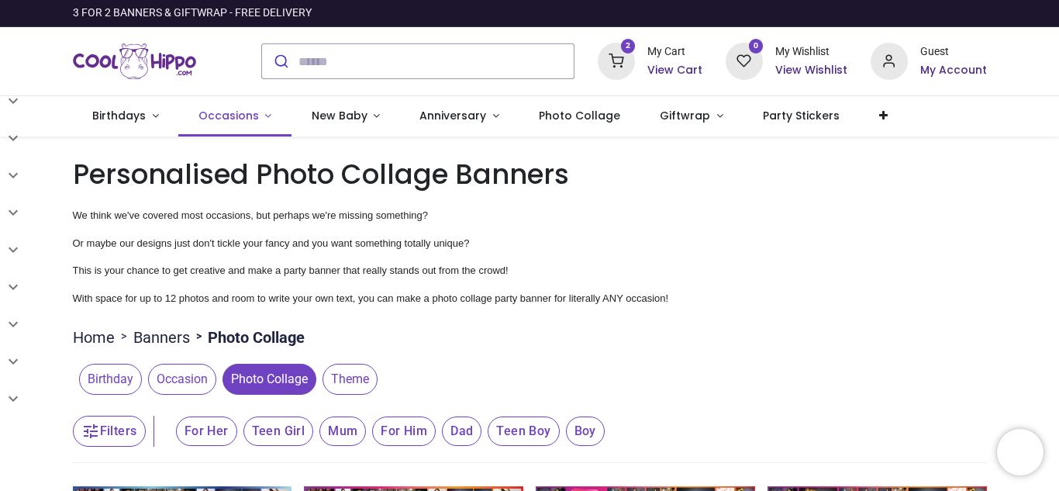
click at [233, 113] on span "Occasions" at bounding box center [229, 116] width 60 height 16
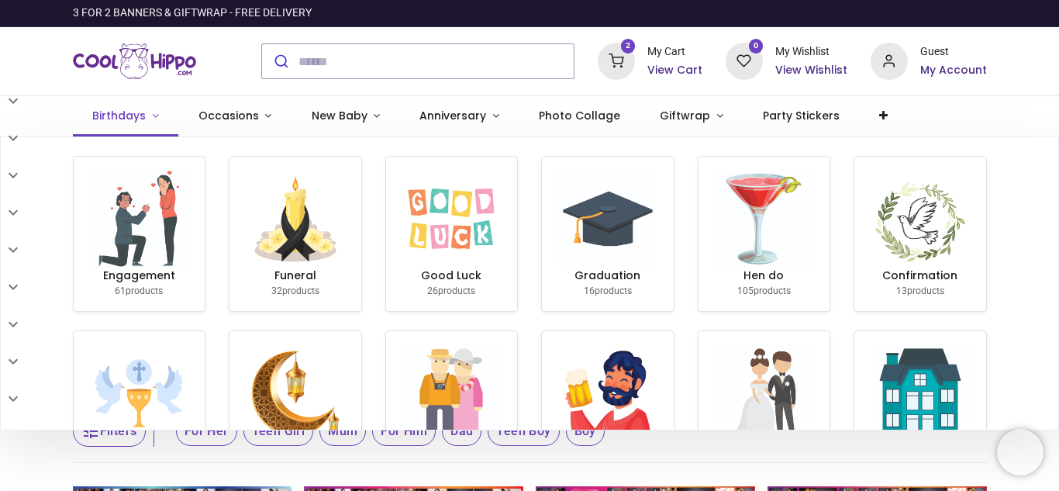
click at [150, 114] on link "Birthdays" at bounding box center [126, 116] width 106 height 40
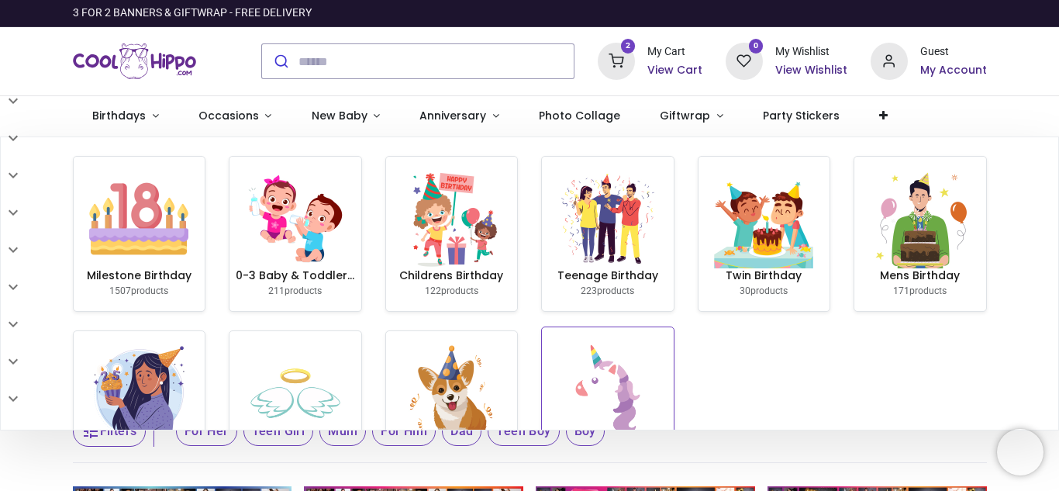
click at [594, 359] on img at bounding box center [607, 389] width 99 height 99
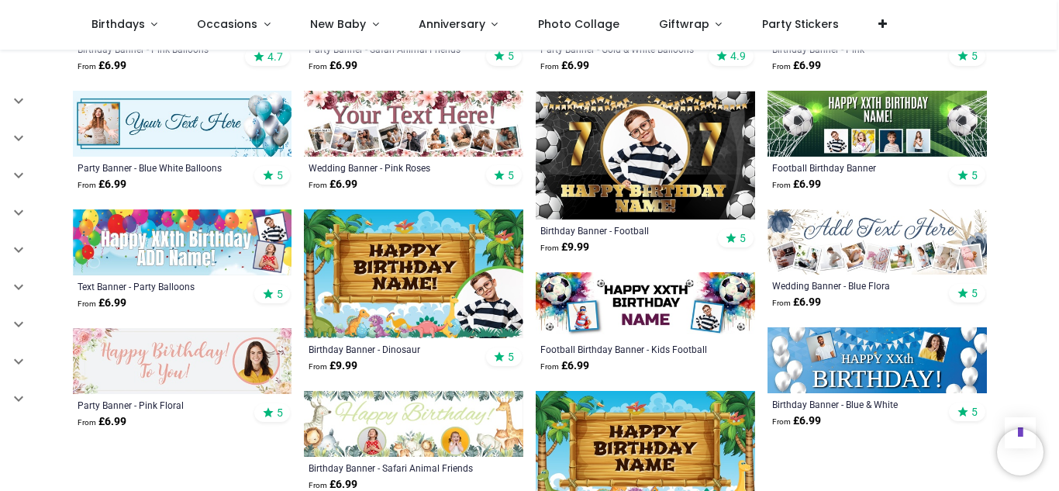
scroll to position [751, 0]
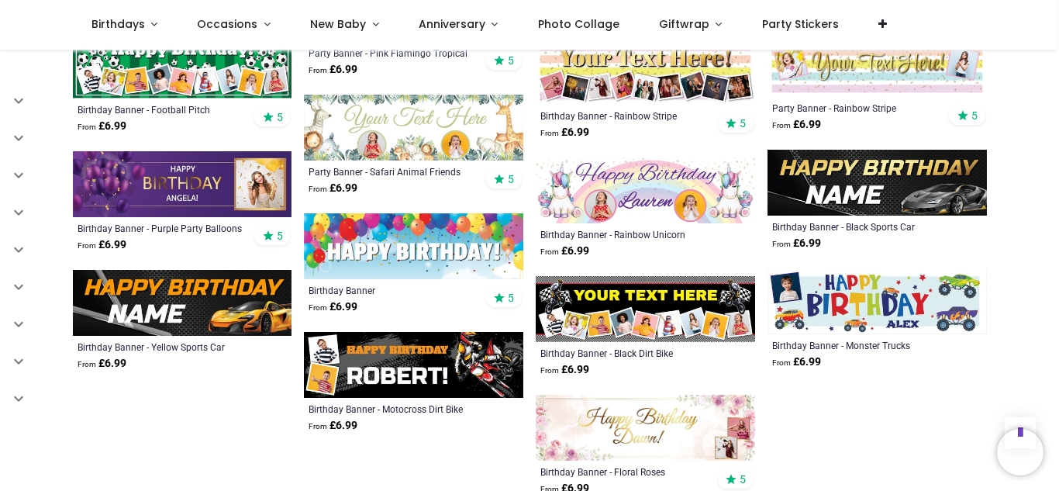
scroll to position [1643, 0]
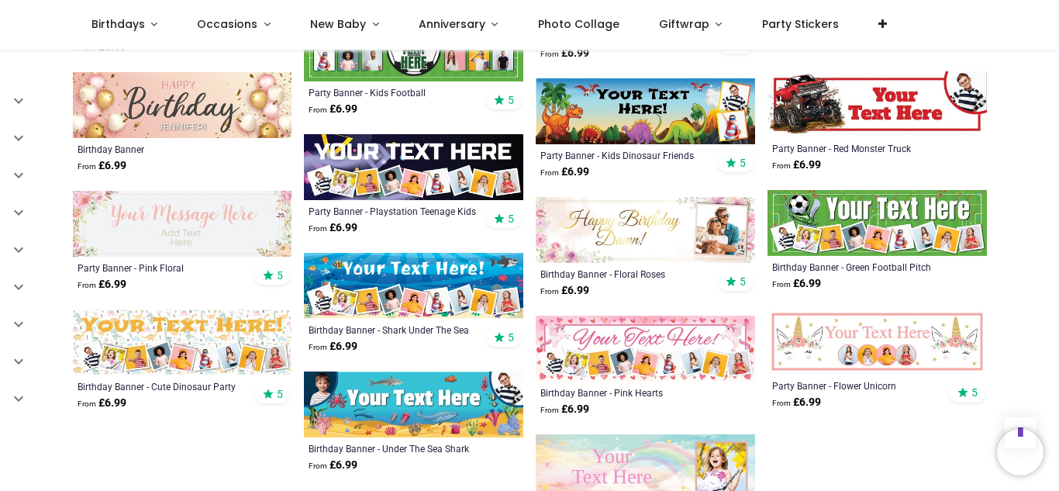
scroll to position [2470, 0]
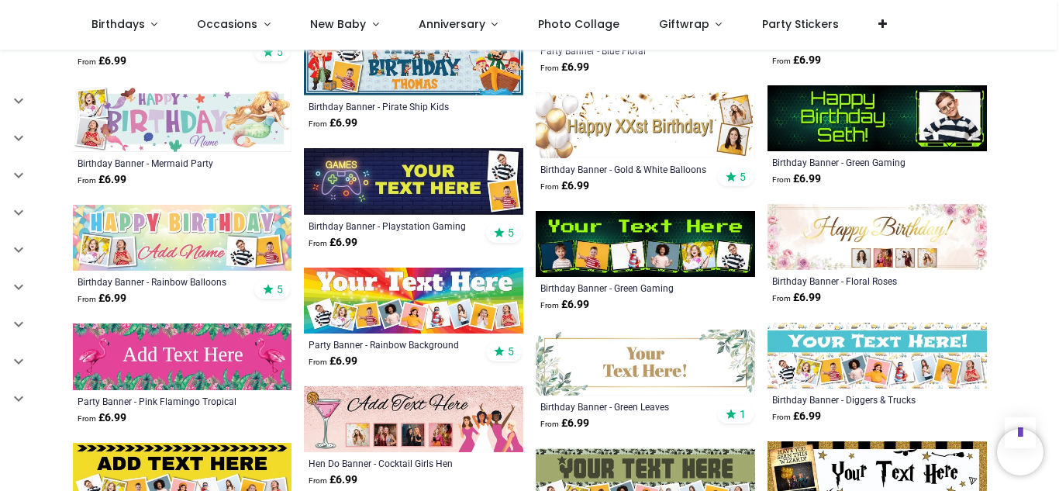
scroll to position [3122, 0]
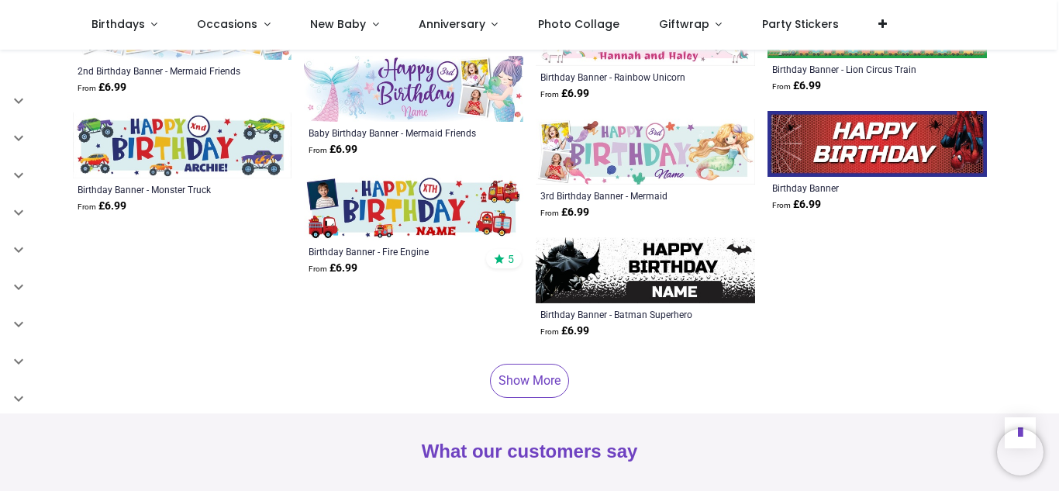
scroll to position [4282, 0]
click at [512, 389] on link "Show More" at bounding box center [529, 380] width 79 height 34
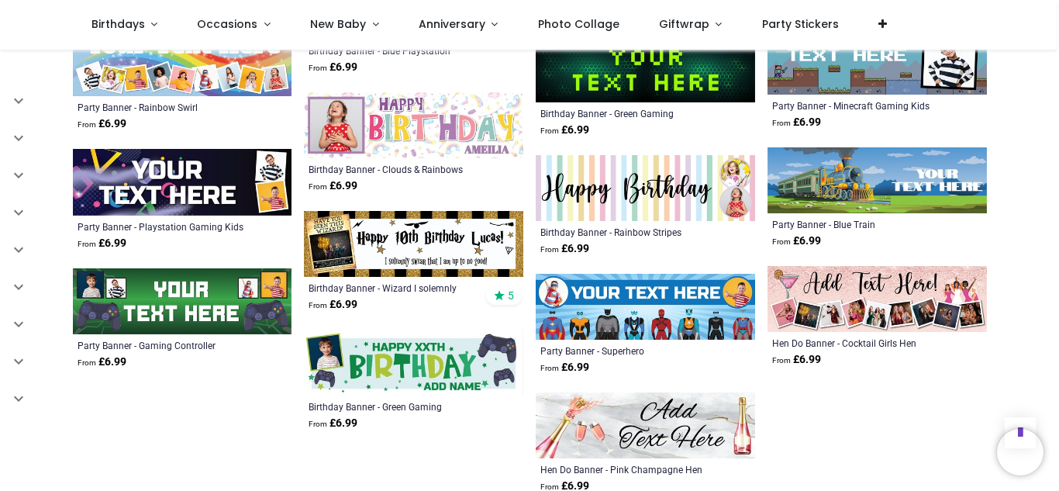
scroll to position [4983, 0]
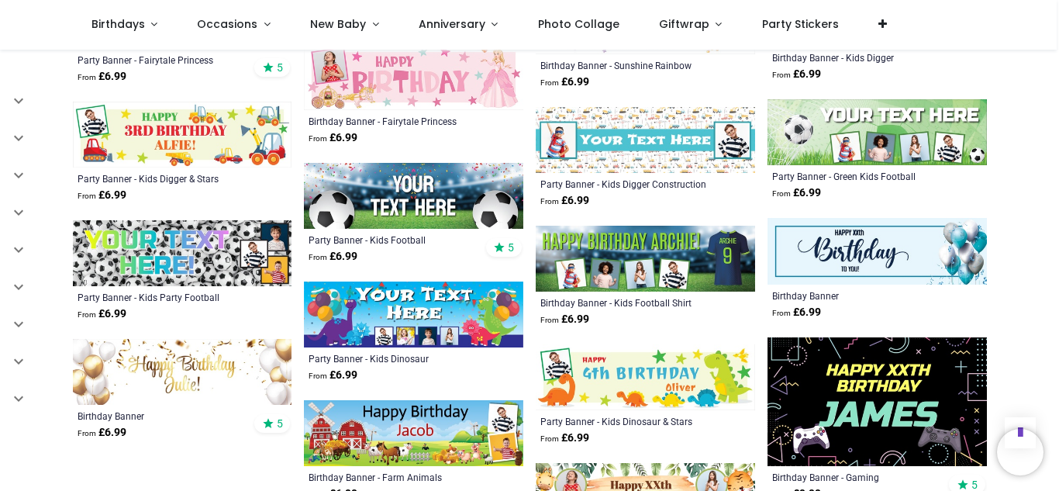
scroll to position [5733, 0]
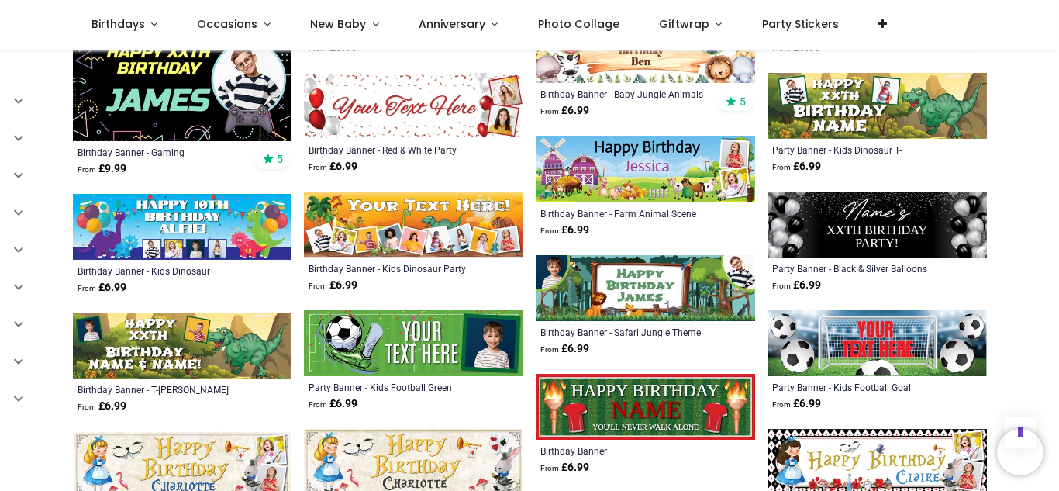
scroll to position [6174, 0]
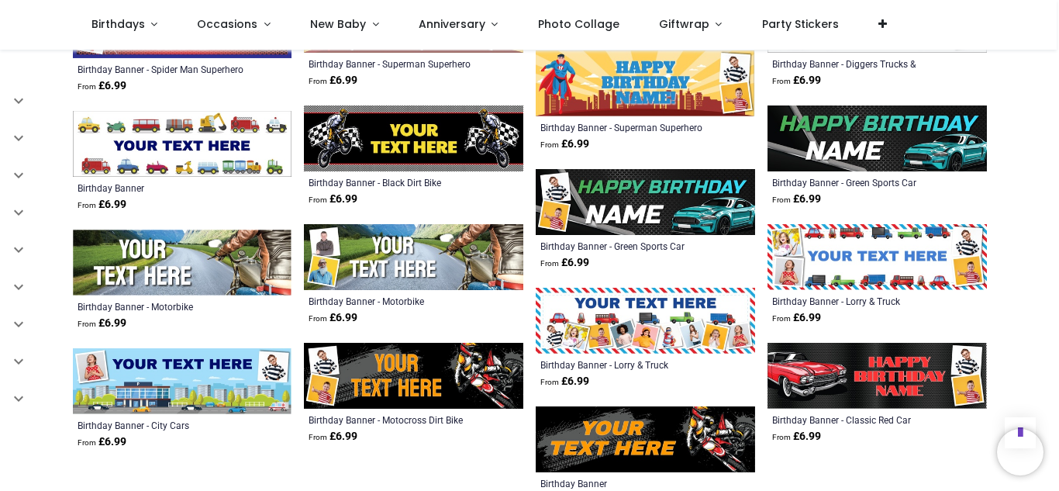
scroll to position [8271, 0]
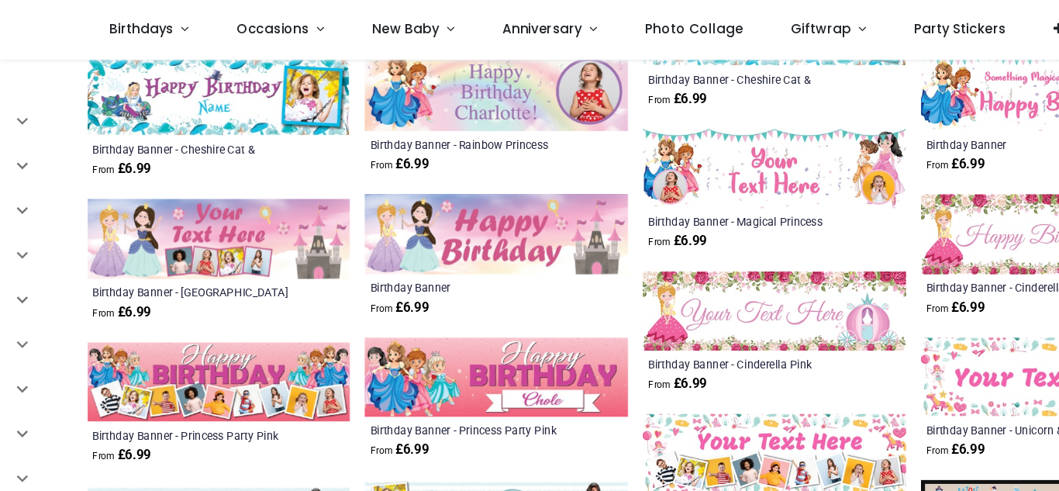
scroll to position [5514, 0]
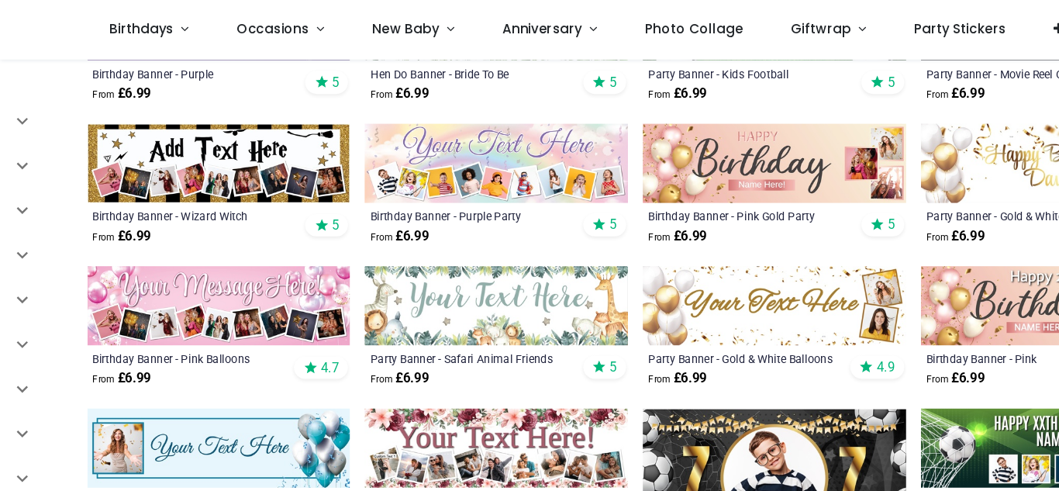
scroll to position [337, 0]
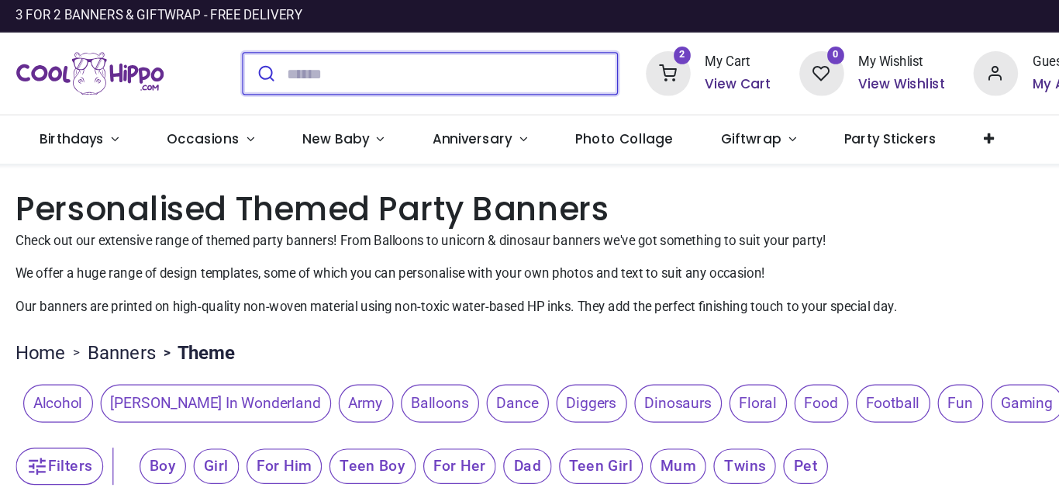
click at [490, 60] on input "search" at bounding box center [436, 61] width 275 height 34
type input "****"
click at [262, 44] on button "submit" at bounding box center [280, 61] width 36 height 34
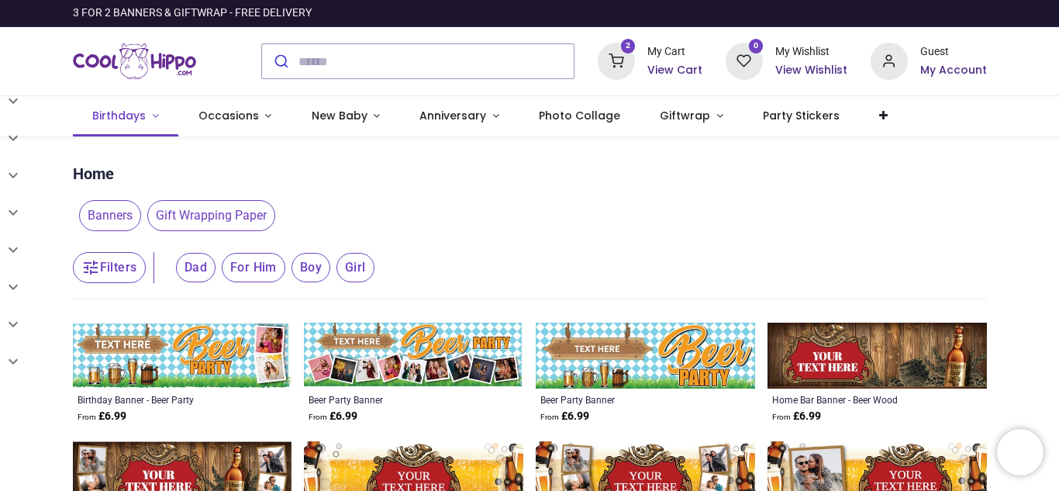
click at [147, 116] on link "Birthdays" at bounding box center [126, 116] width 106 height 40
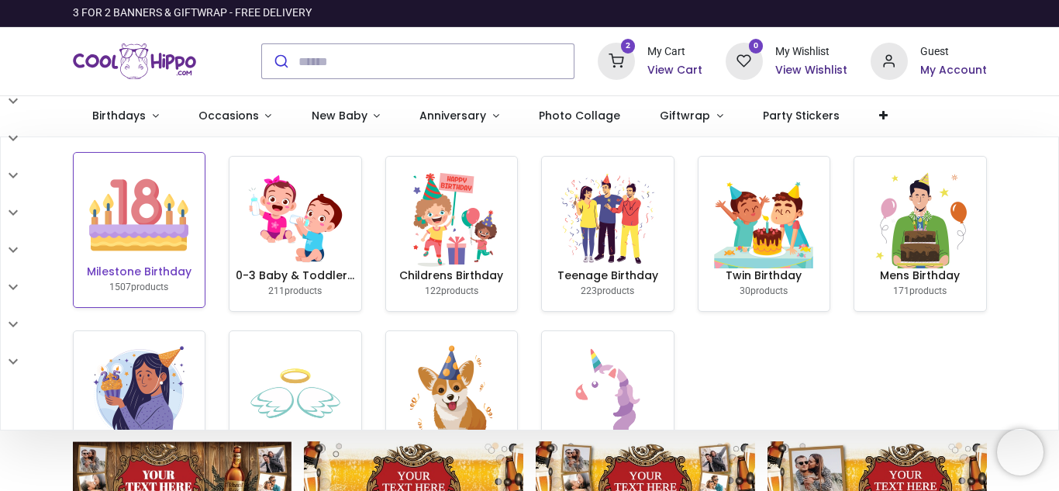
click at [150, 192] on img at bounding box center [138, 214] width 99 height 99
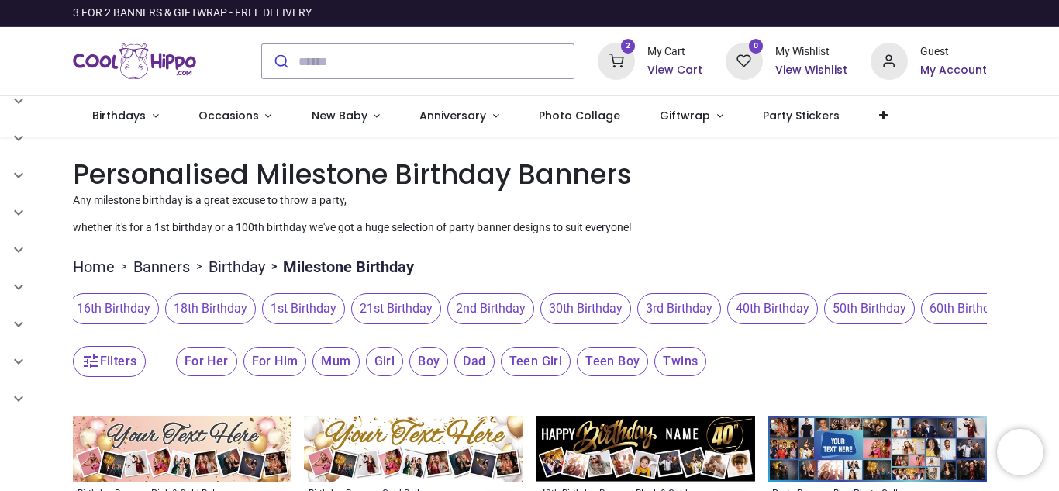
scroll to position [0, 309]
click at [870, 311] on span "50th Birthday" at bounding box center [869, 308] width 91 height 31
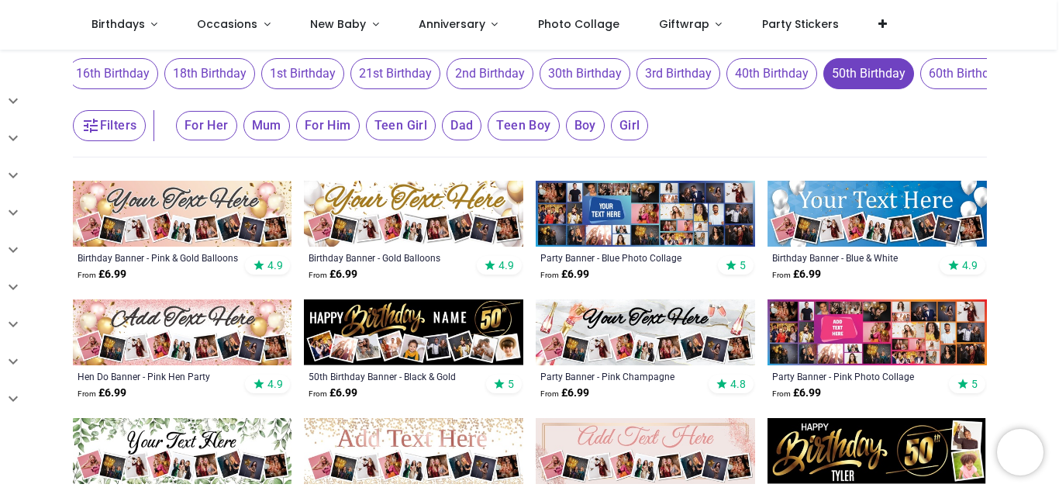
scroll to position [158, 0]
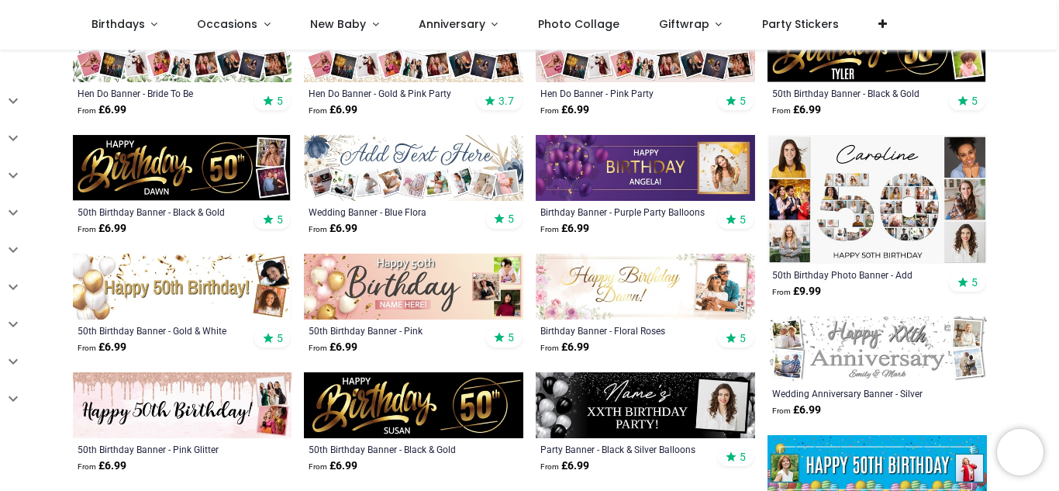
scroll to position [561, 0]
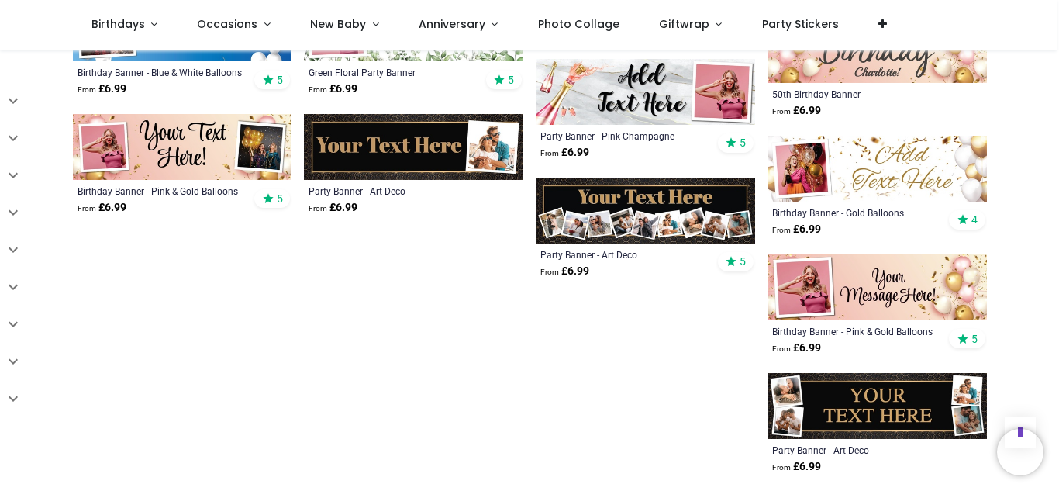
scroll to position [1759, 0]
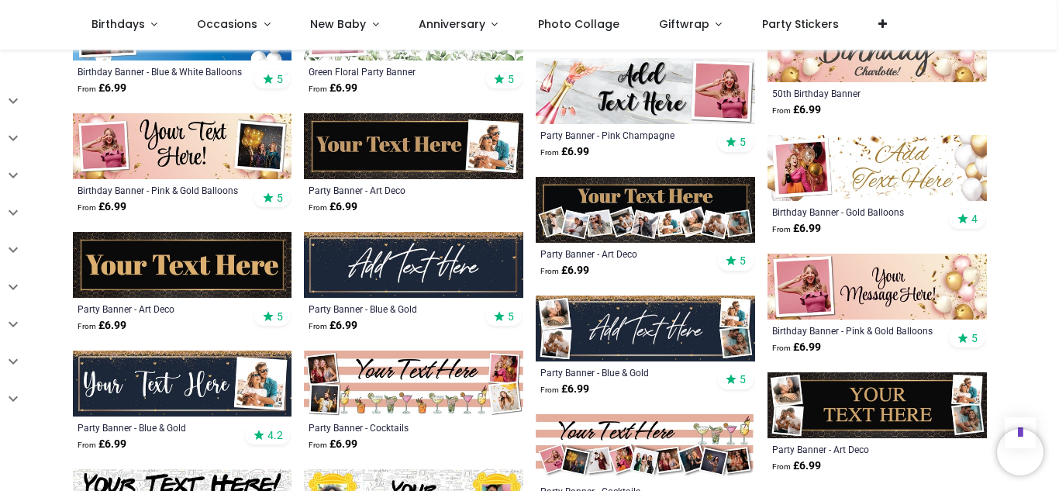
scroll to position [1774, 0]
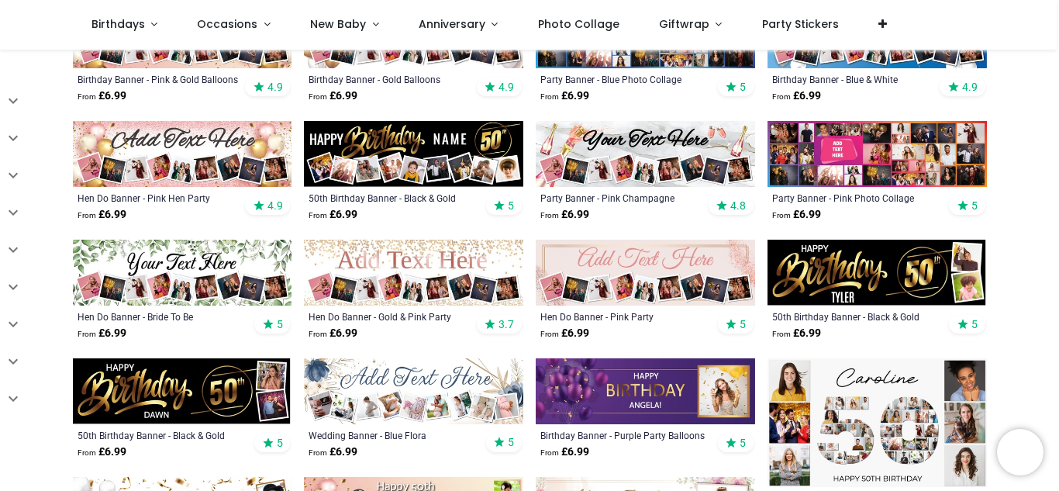
scroll to position [285, 0]
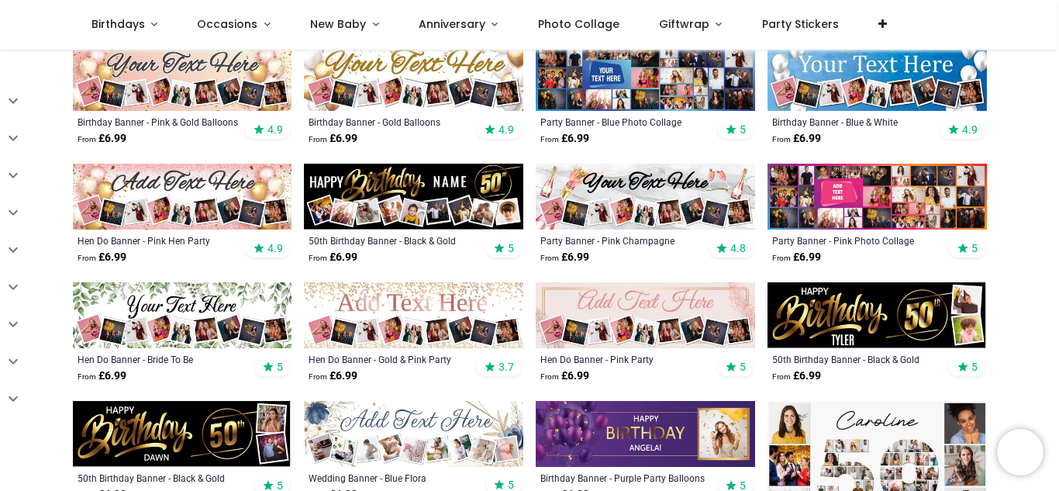
click at [633, 314] on img at bounding box center [645, 315] width 219 height 66
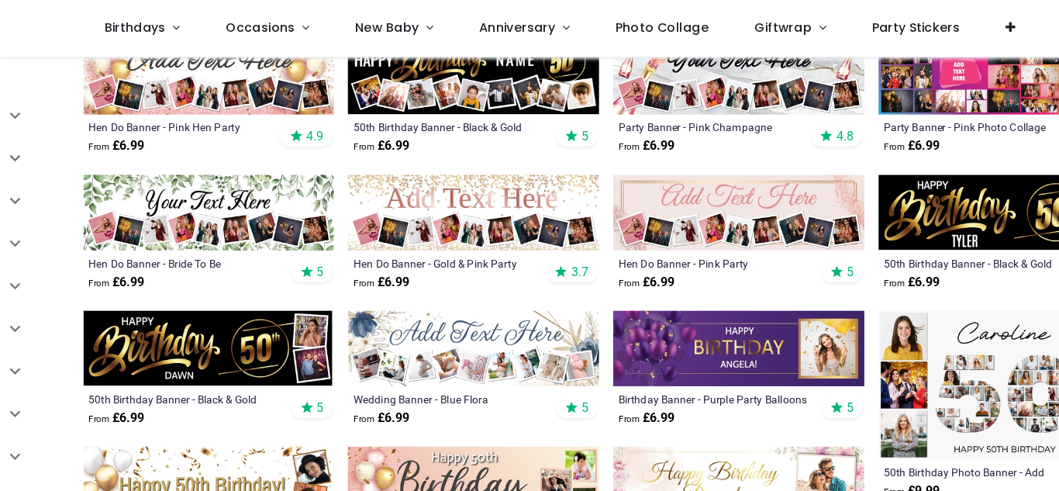
scroll to position [514, 0]
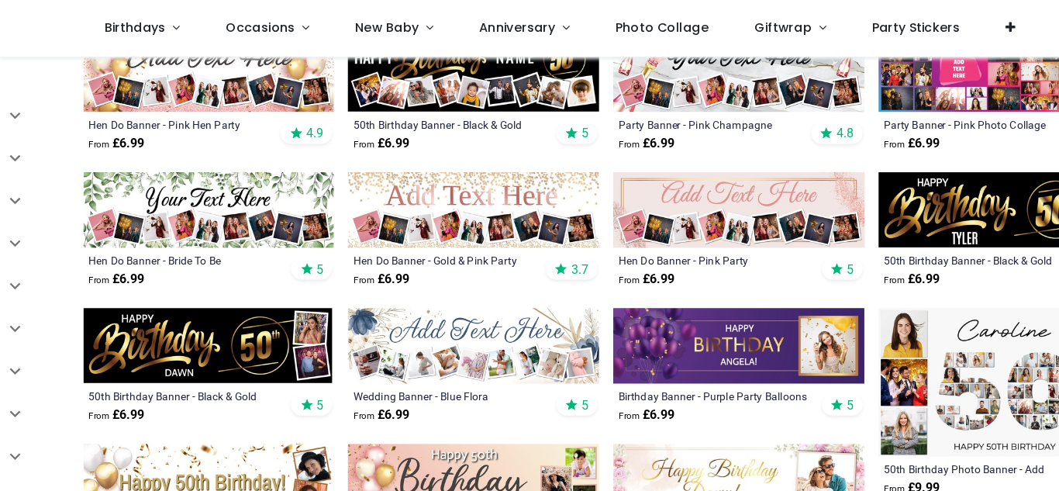
click at [659, 197] on img at bounding box center [645, 183] width 219 height 66
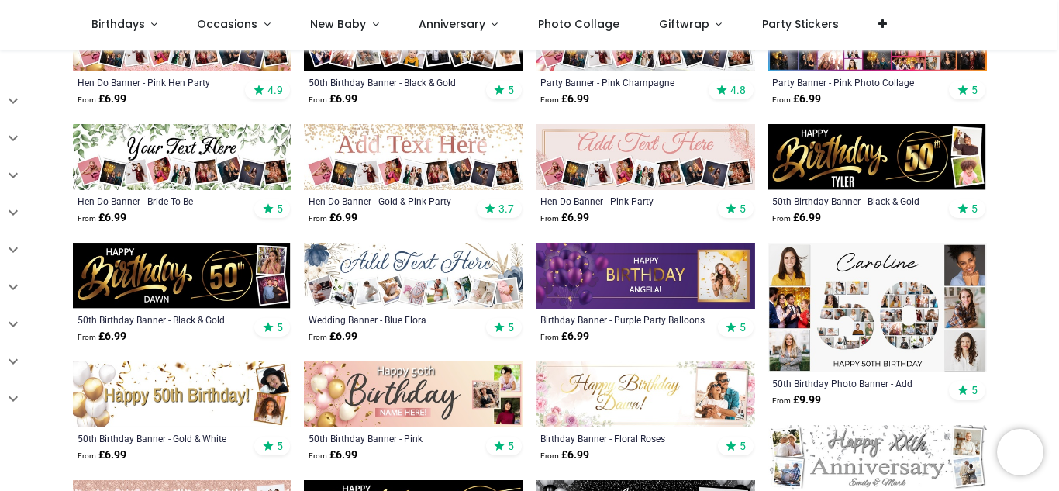
scroll to position [541, 0]
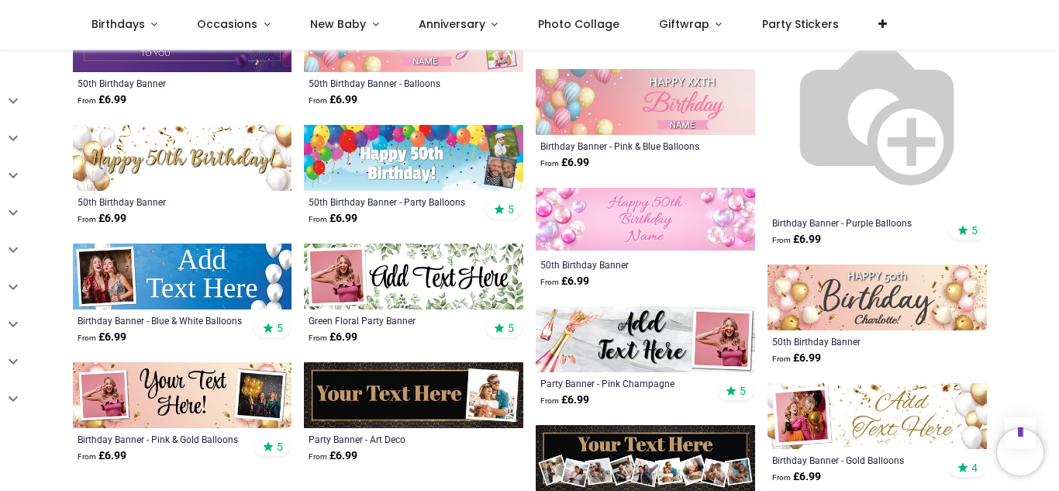
scroll to position [1612, 0]
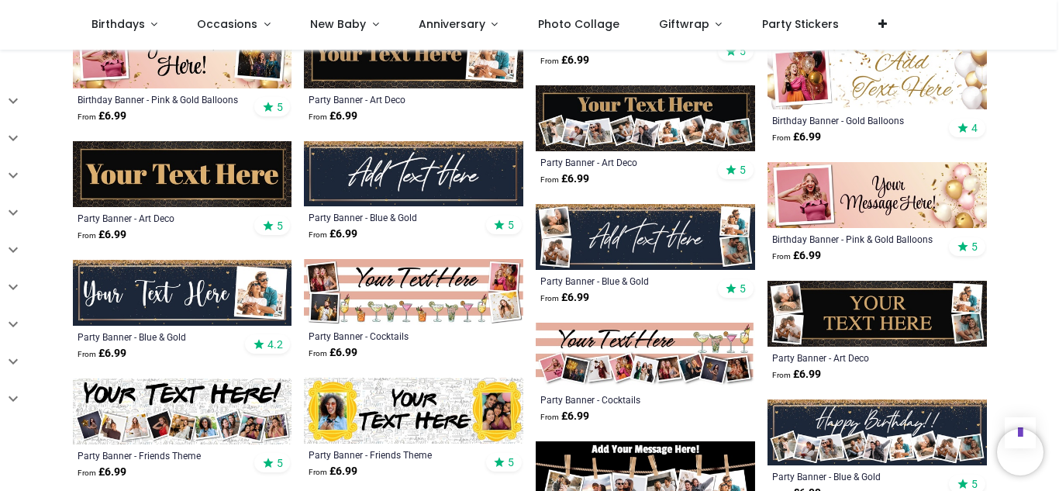
scroll to position [2047, 0]
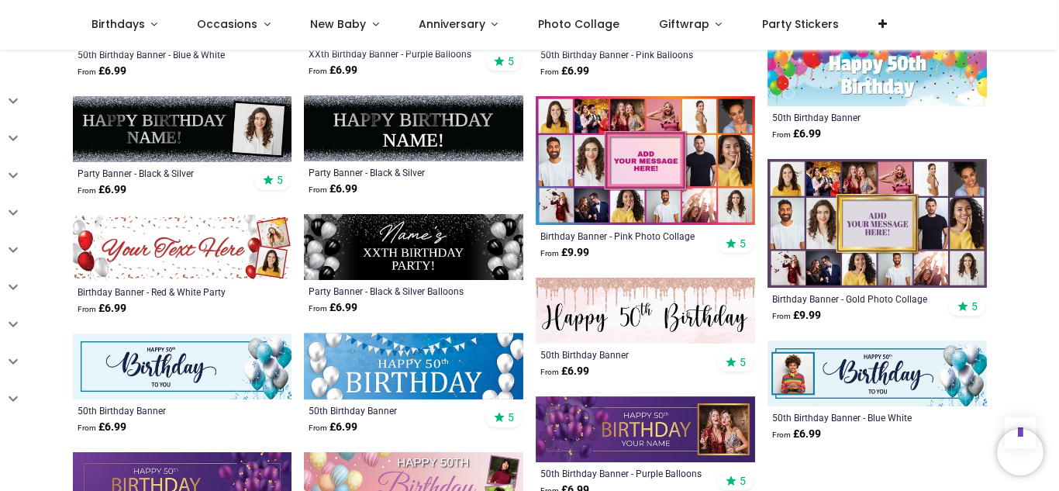
scroll to position [1147, 0]
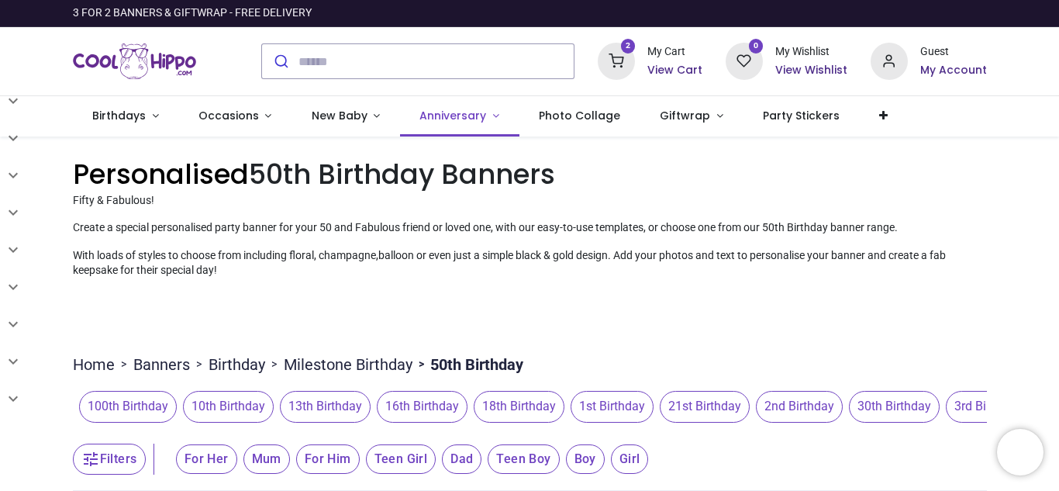
click at [451, 124] on link "Anniversary" at bounding box center [459, 116] width 119 height 40
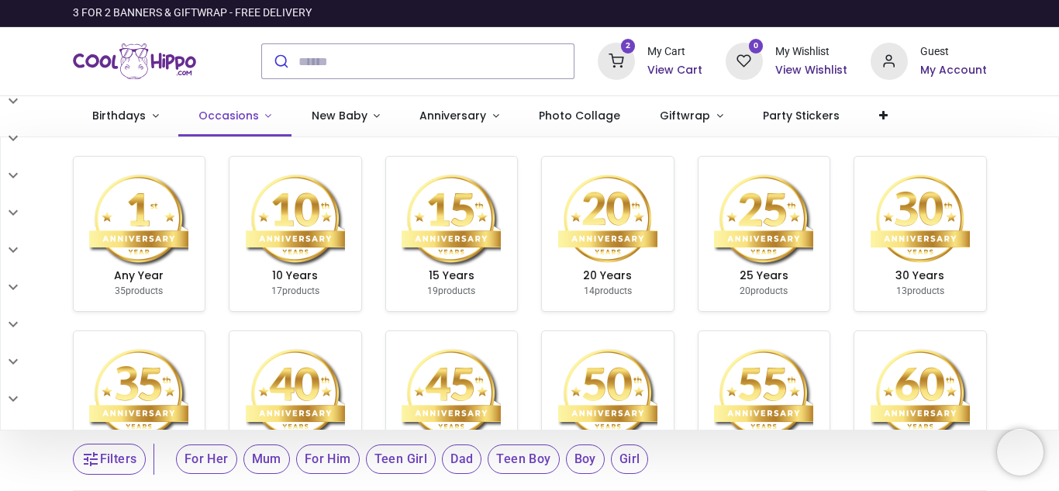
click at [237, 118] on span "Occasions" at bounding box center [229, 116] width 60 height 16
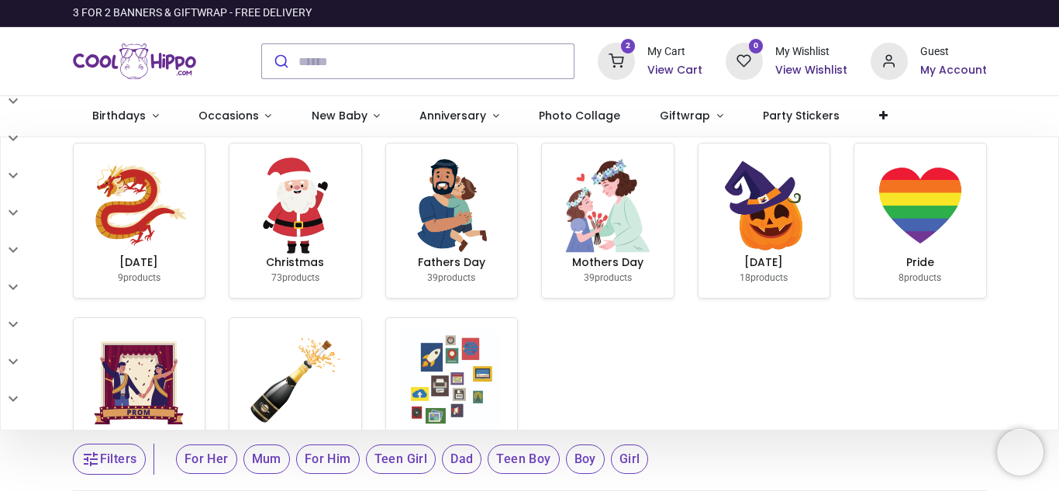
scroll to position [280, 0]
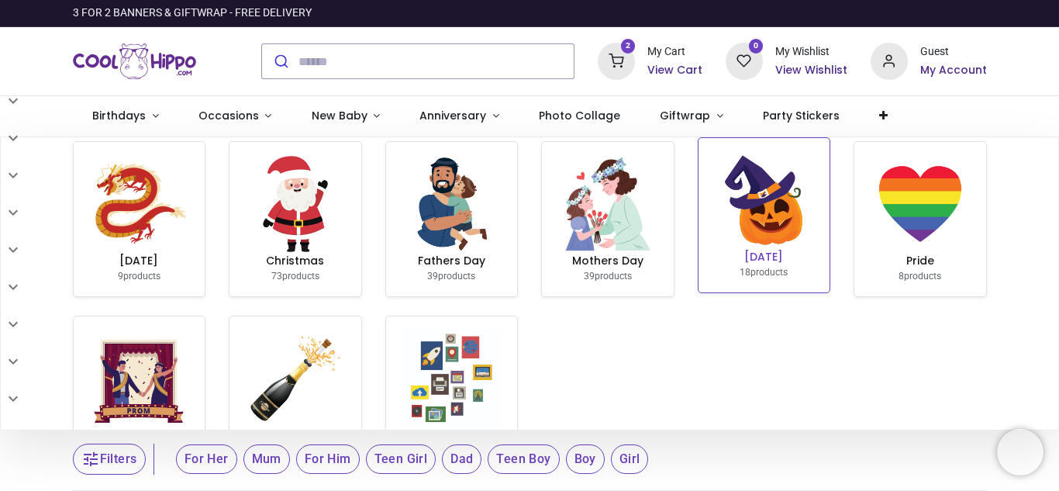
click at [729, 250] on img at bounding box center [763, 199] width 99 height 99
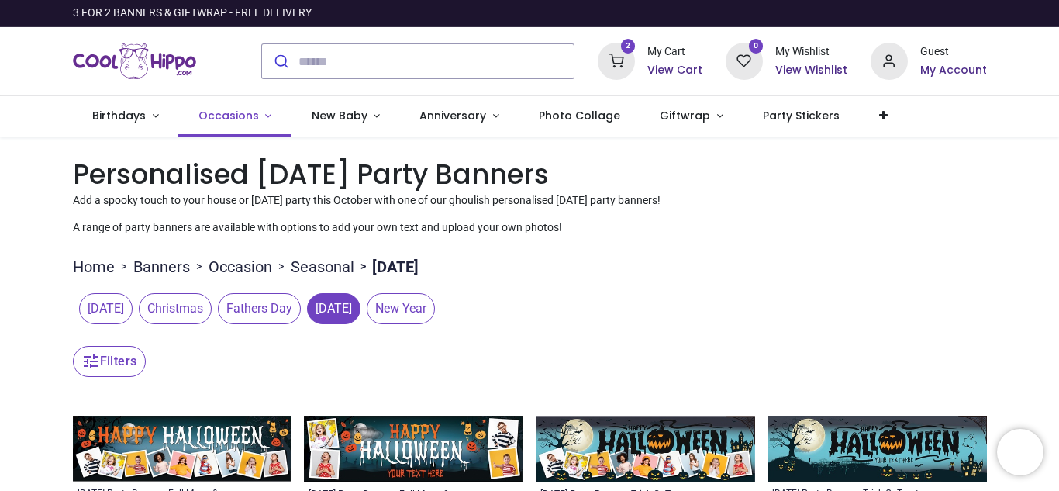
click at [247, 112] on span "Occasions" at bounding box center [229, 116] width 60 height 16
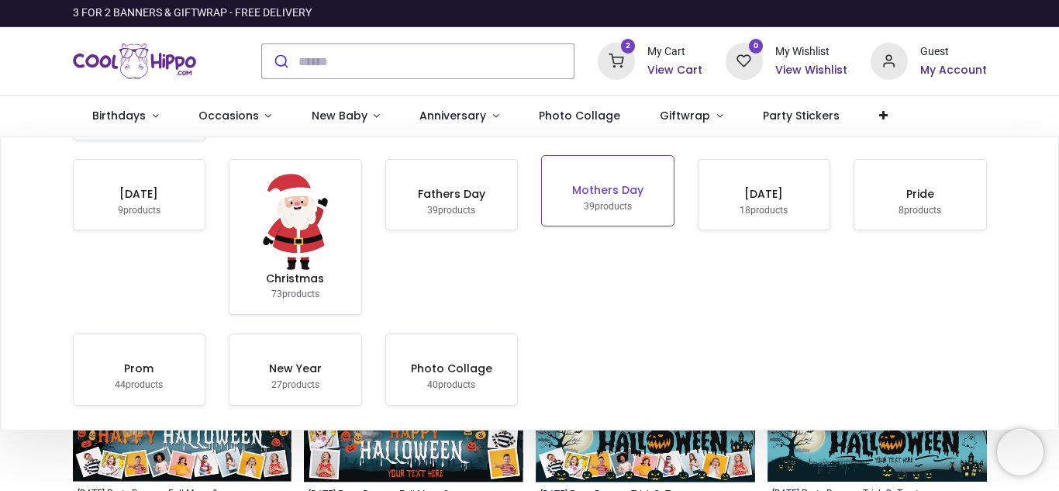
scroll to position [373, 0]
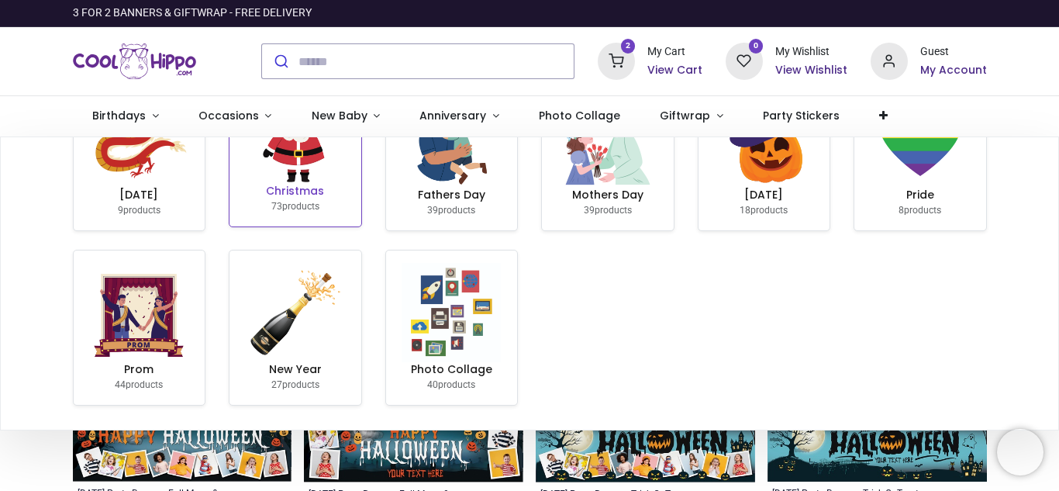
click at [326, 184] on img at bounding box center [295, 134] width 99 height 99
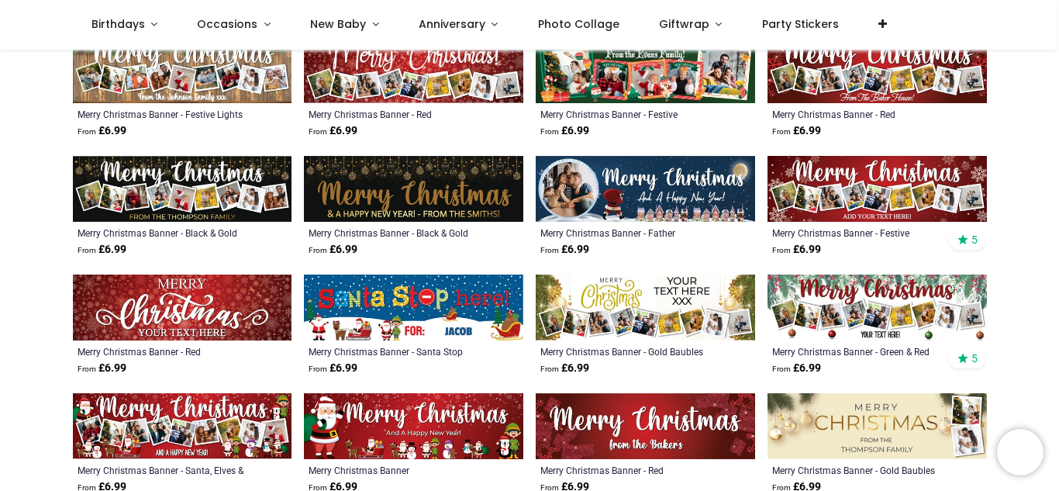
scroll to position [440, 0]
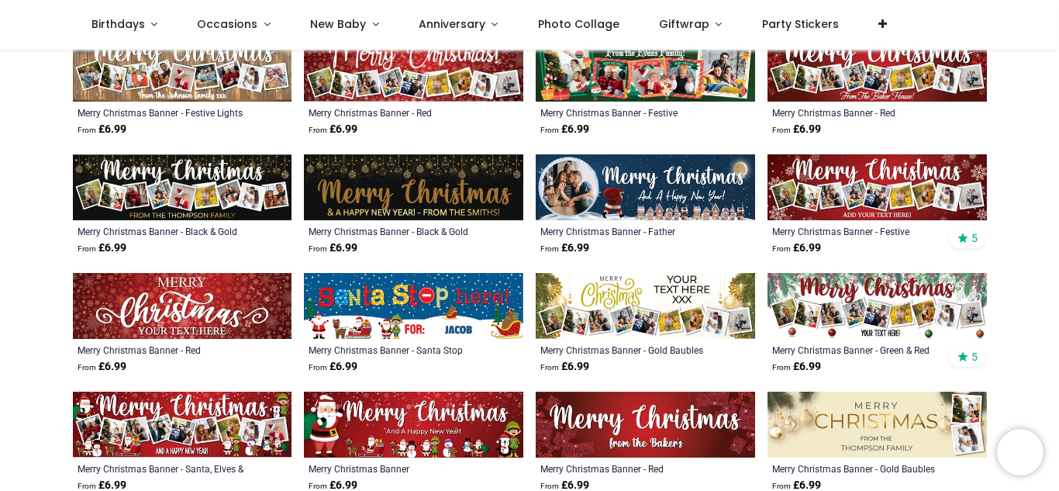
click at [47, 396] on div "Pricelist : Public Pricelist Public Pricelist Categories All Products" at bounding box center [529, 207] width 1059 height 1196
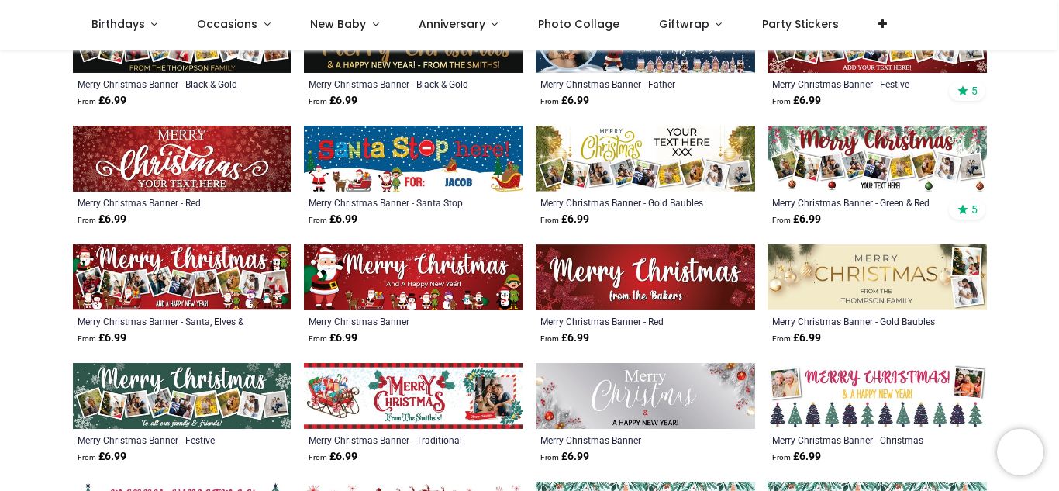
scroll to position [590, 0]
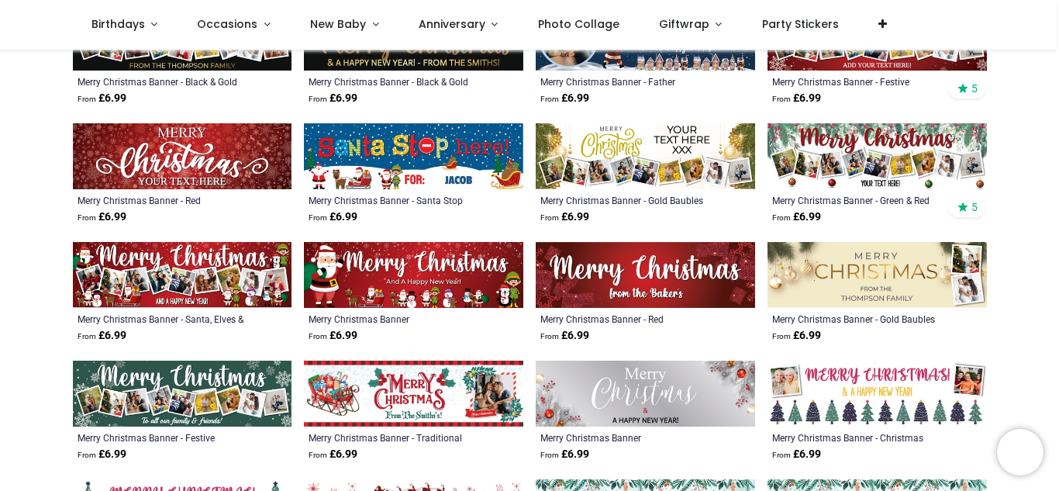
click at [41, 356] on div "Pricelist : Public Pricelist Public Pricelist Categories All Products" at bounding box center [529, 57] width 1059 height 1196
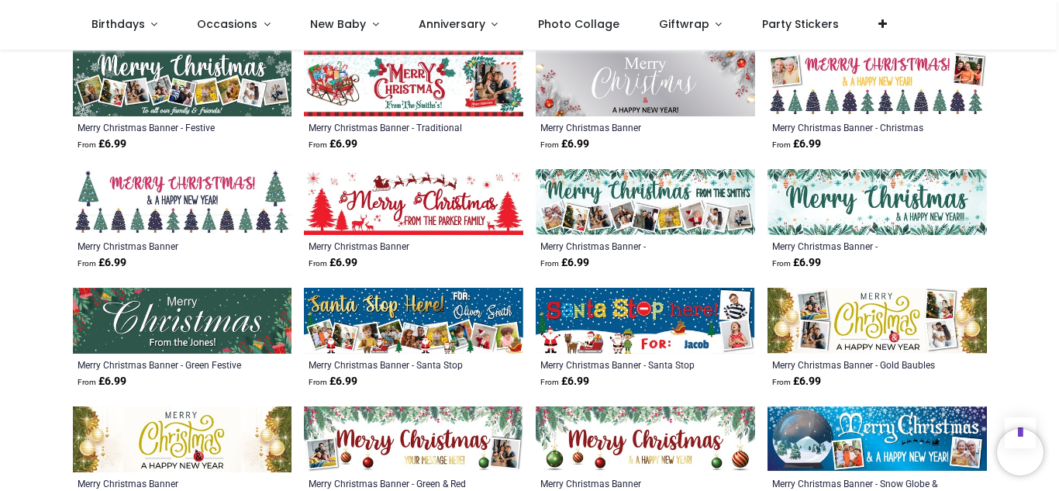
scroll to position [931, 0]
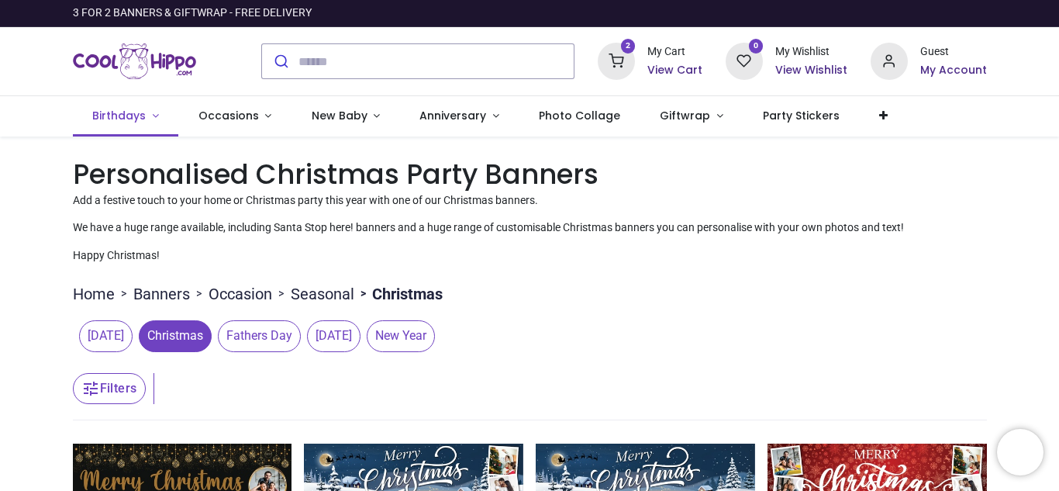
click at [149, 110] on link "Birthdays" at bounding box center [126, 116] width 106 height 40
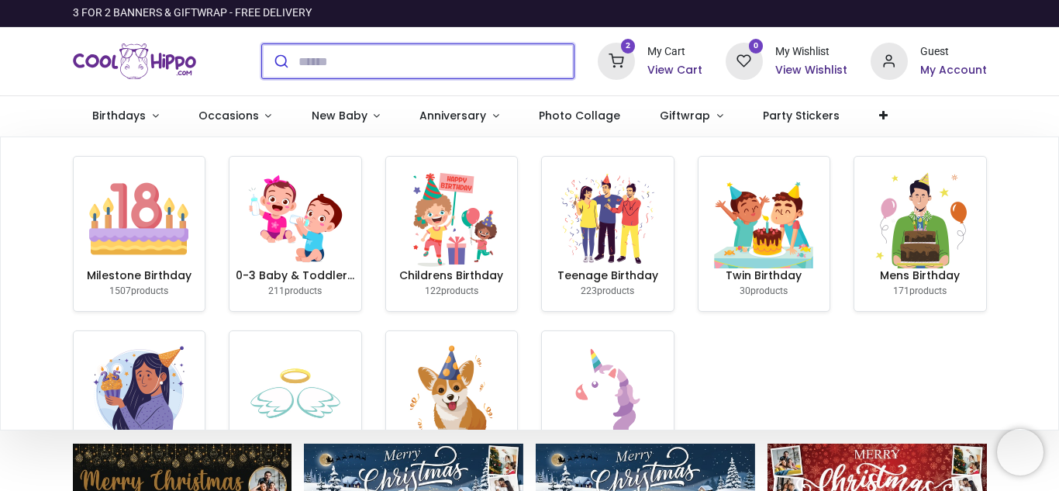
click at [320, 74] on input "search" at bounding box center [436, 61] width 275 height 34
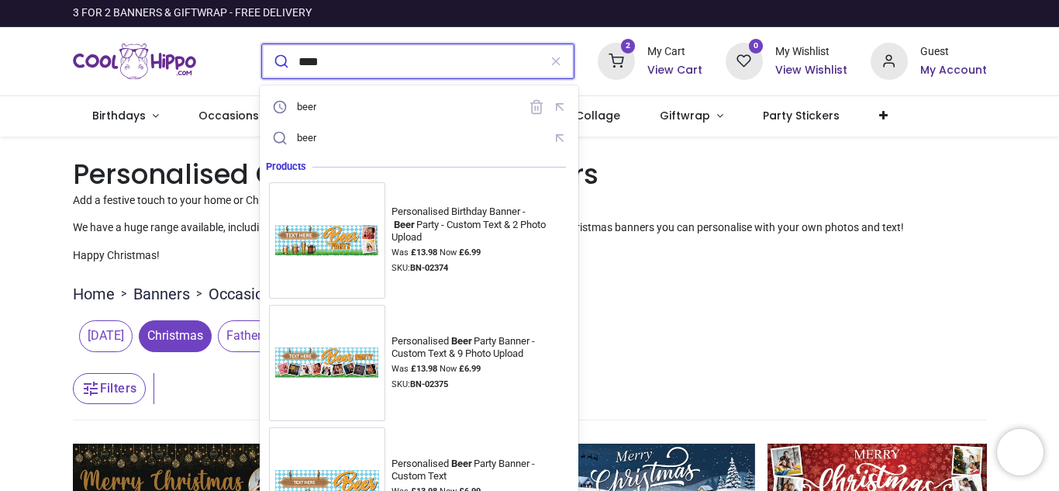
type input "****"
click at [262, 44] on button "submit" at bounding box center [280, 61] width 36 height 34
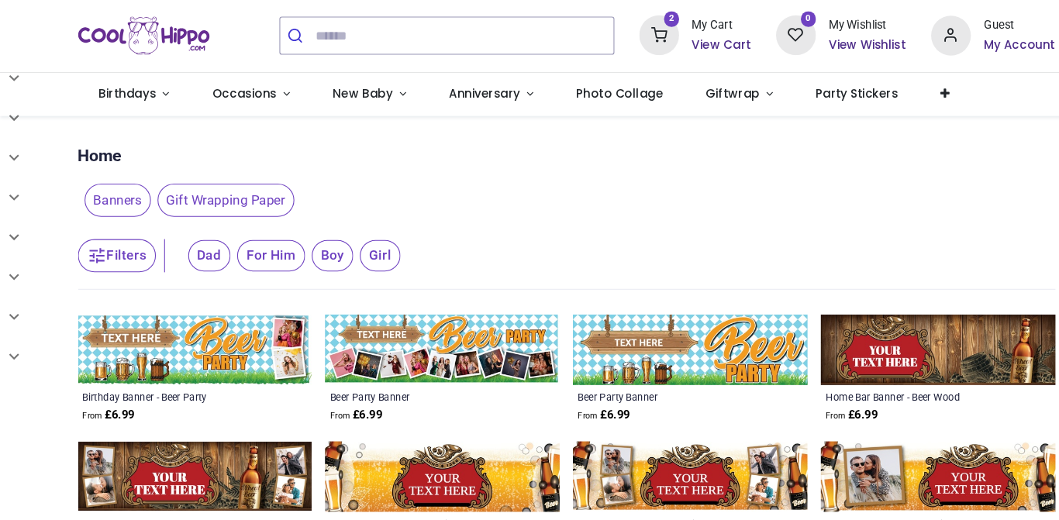
click at [154, 119] on link "Birthdays" at bounding box center [126, 116] width 106 height 40
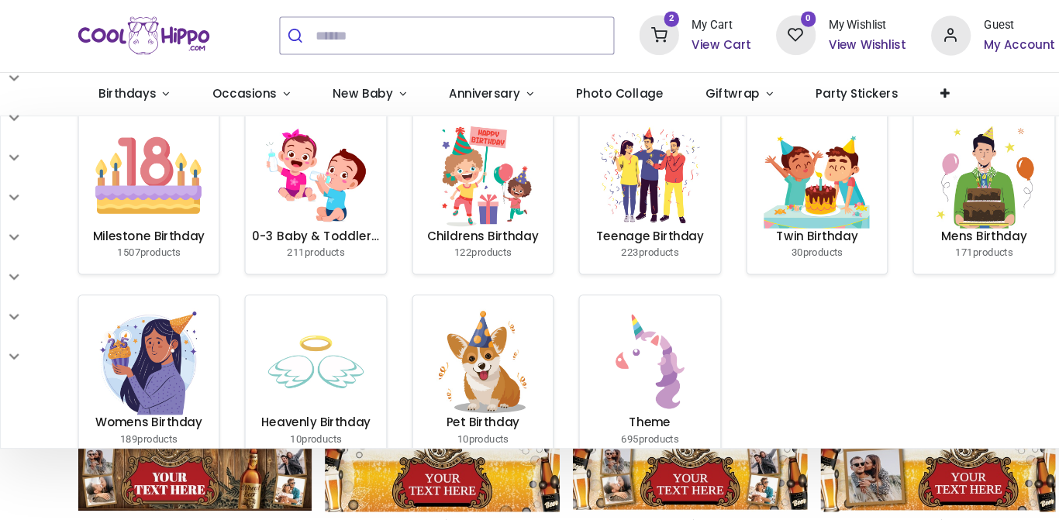
scroll to position [36, 0]
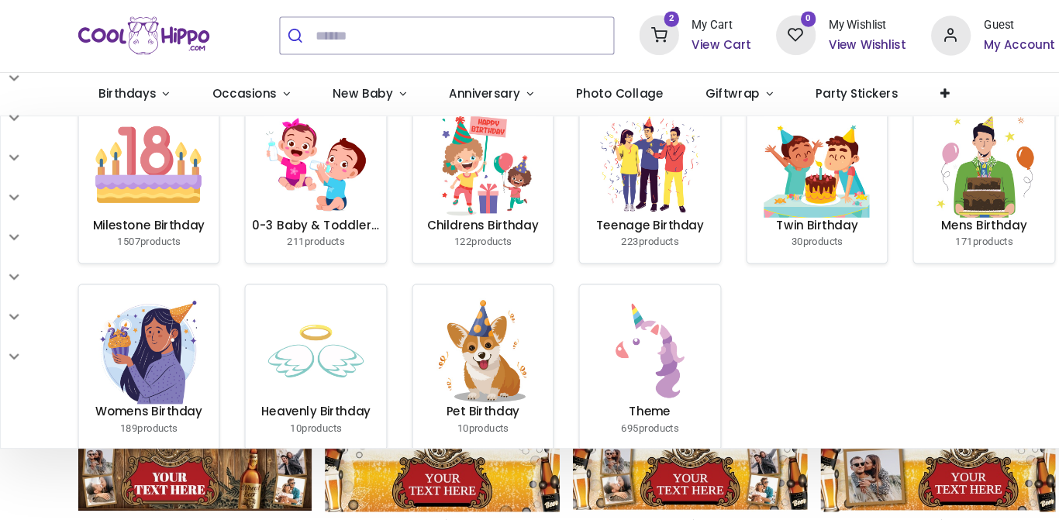
click at [320, 375] on img at bounding box center [295, 356] width 99 height 99
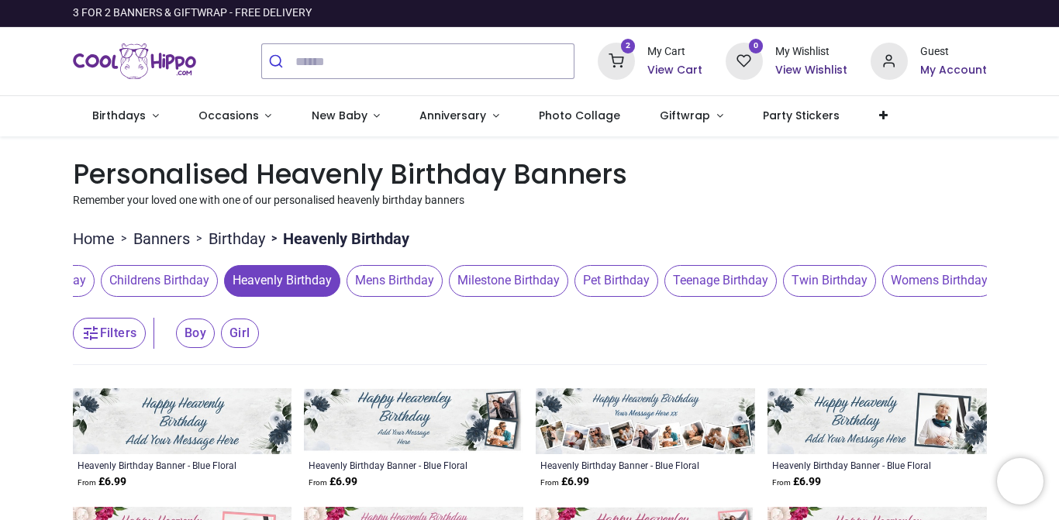
scroll to position [0, 164]
click at [932, 278] on span "Womens Birthday" at bounding box center [930, 280] width 114 height 31
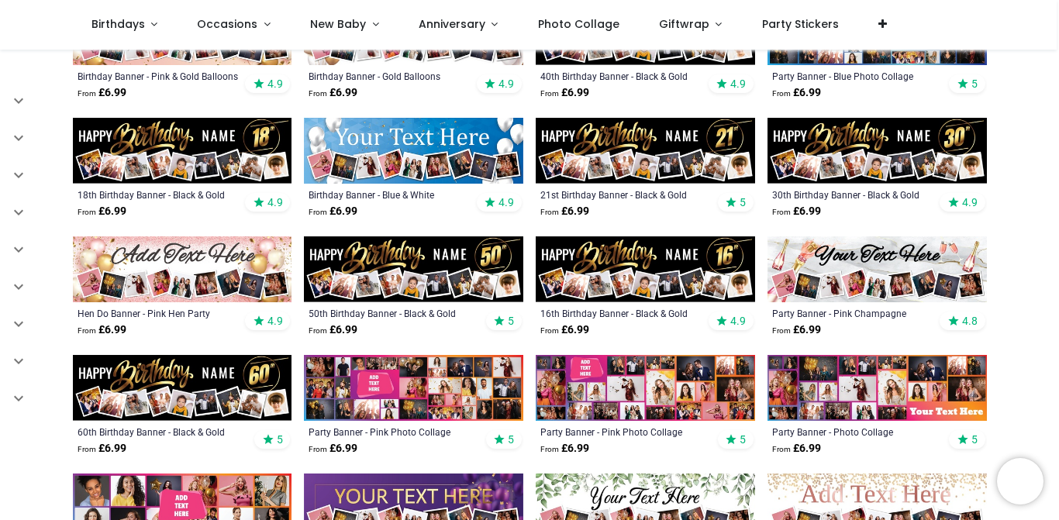
scroll to position [319, 0]
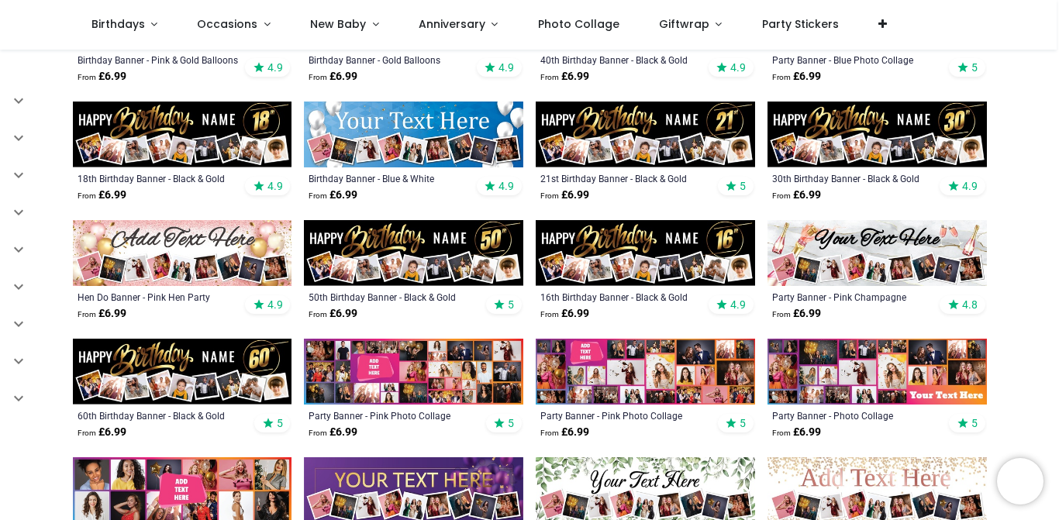
click at [902, 266] on img at bounding box center [877, 253] width 219 height 66
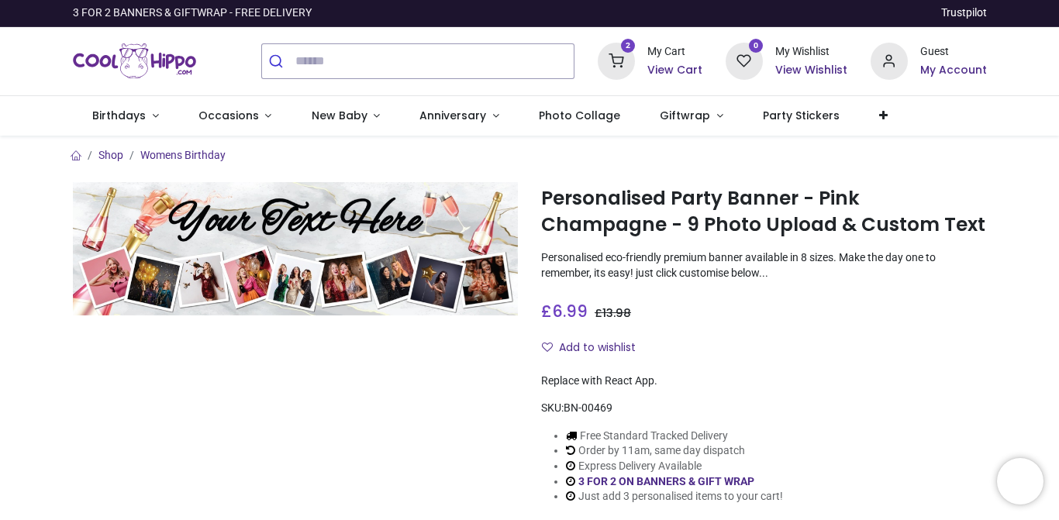
click at [819, 428] on div "Free Standard Tracked Delivery Order by 11am, same day dispatch Express Deliver…" at bounding box center [764, 466] width 446 height 101
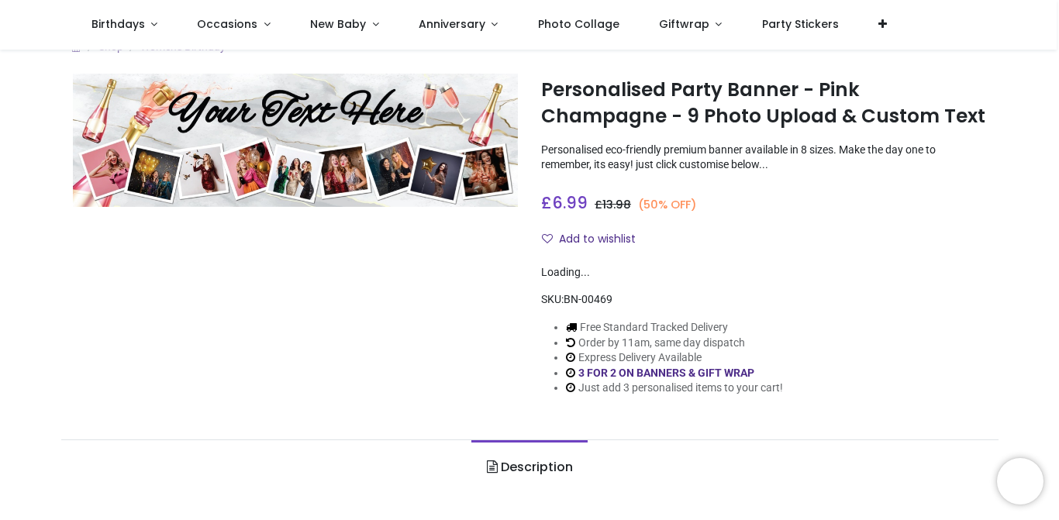
scroll to position [16, 0]
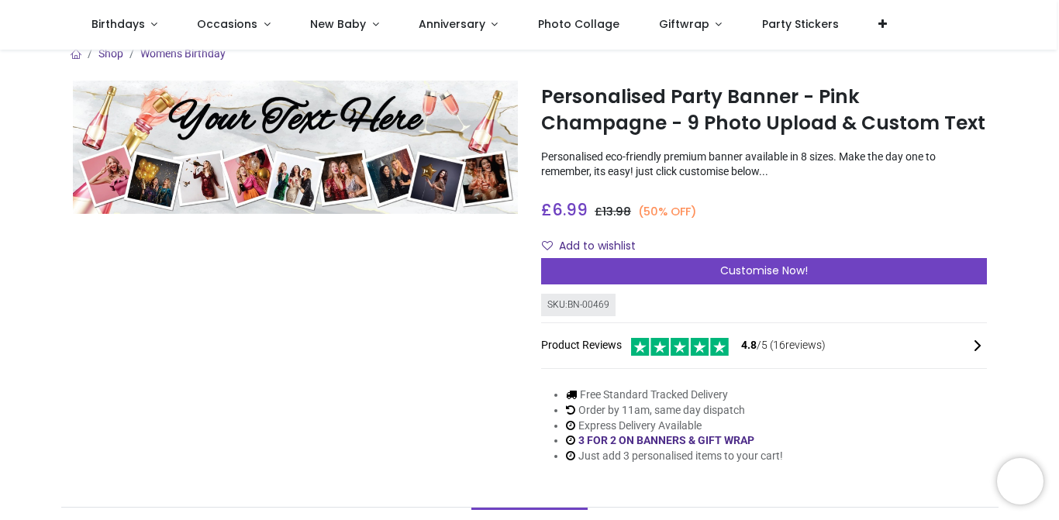
click at [873, 275] on div "Customise Now!" at bounding box center [764, 271] width 446 height 26
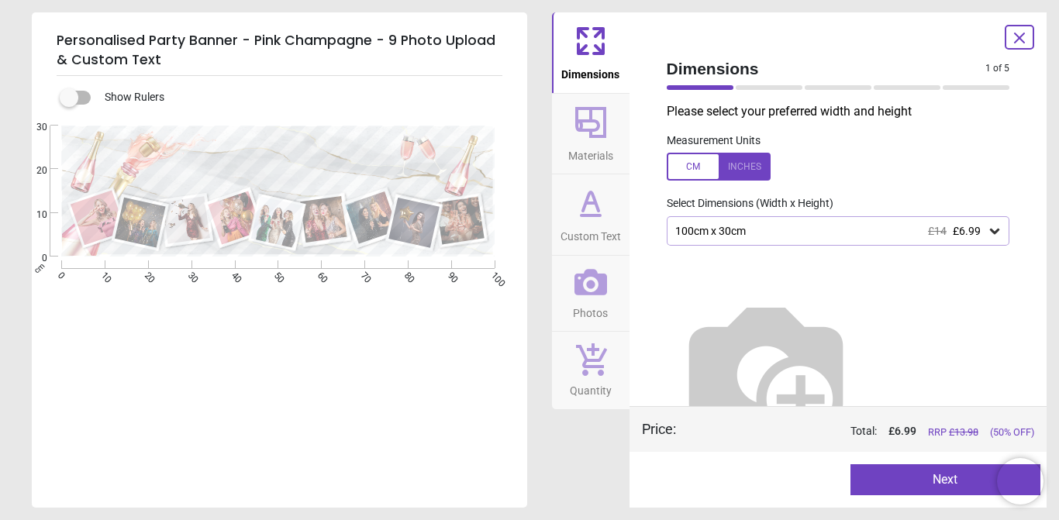
click at [998, 234] on icon at bounding box center [995, 231] width 16 height 16
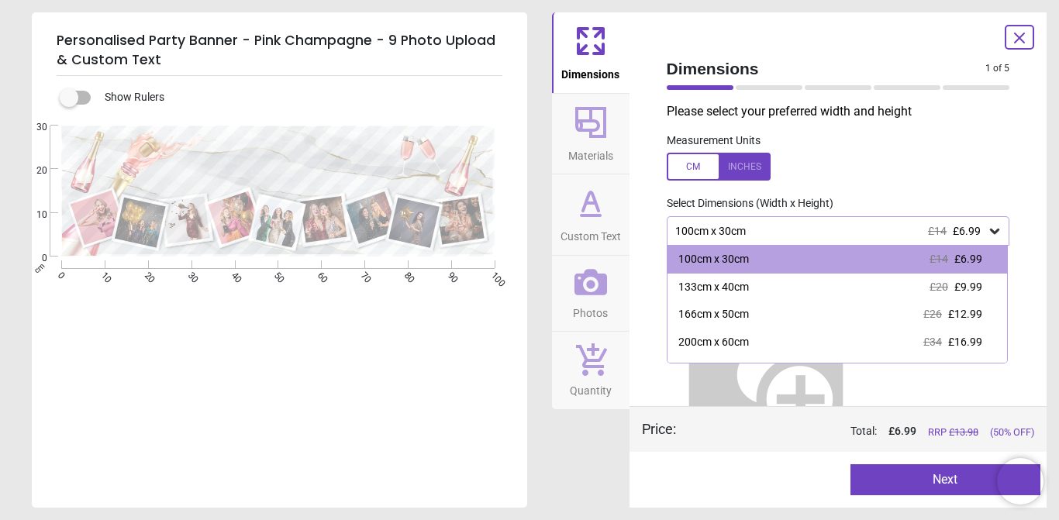
click at [987, 284] on div "133cm x 40cm £20 £9.99" at bounding box center [838, 288] width 340 height 28
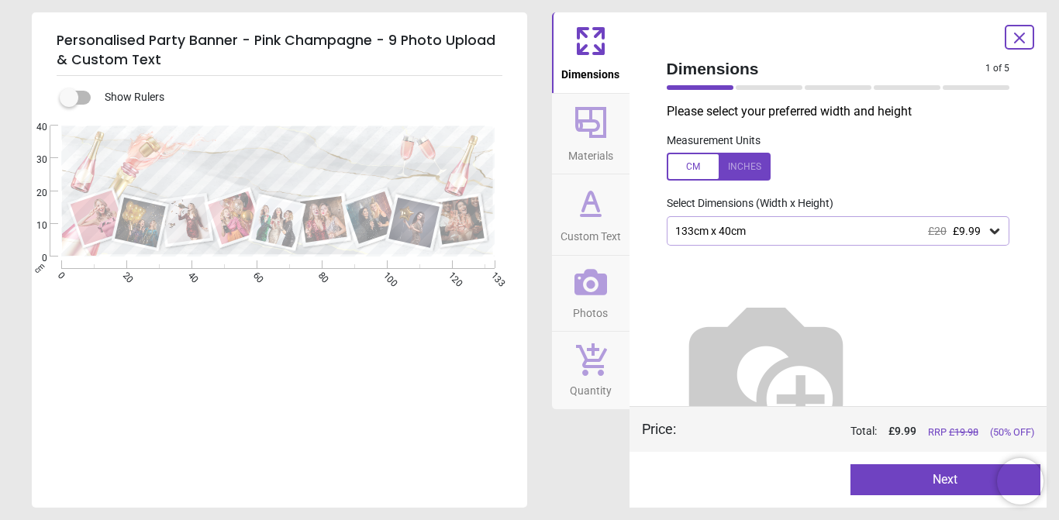
click at [921, 489] on button "Next" at bounding box center [946, 480] width 190 height 31
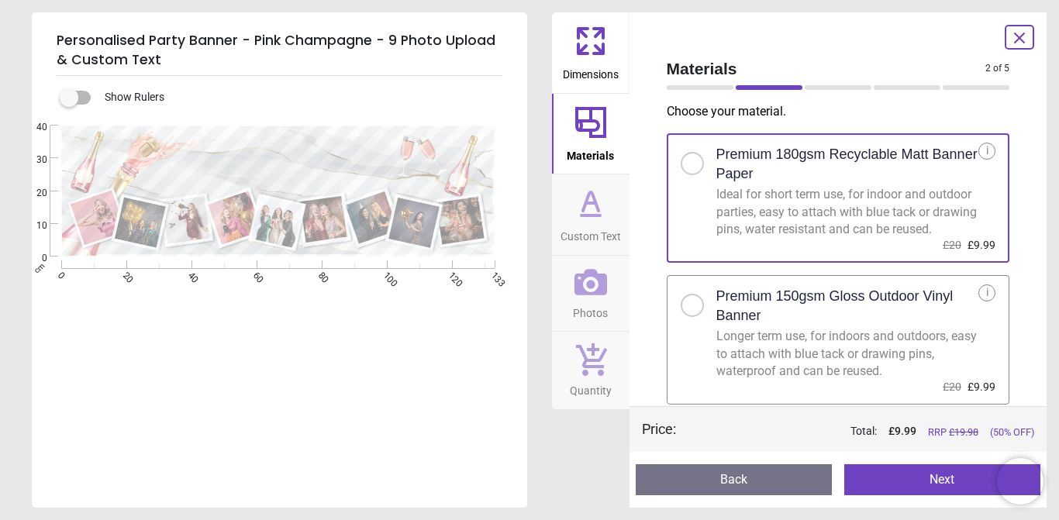
click at [955, 343] on div "Longer term use, for indoors and outdoors, easy to attach with blue tack or dra…" at bounding box center [848, 354] width 263 height 52
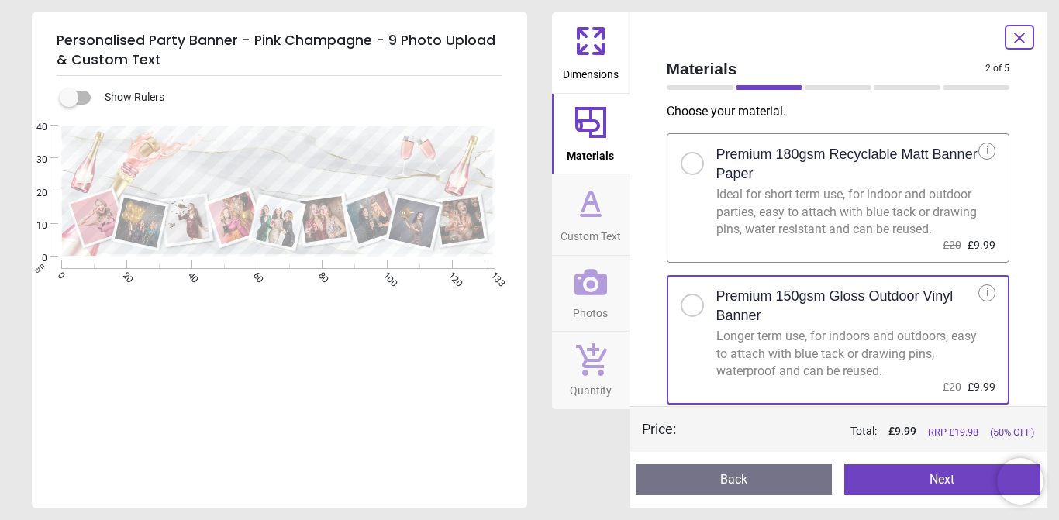
click at [912, 485] on button "Next" at bounding box center [943, 480] width 196 height 31
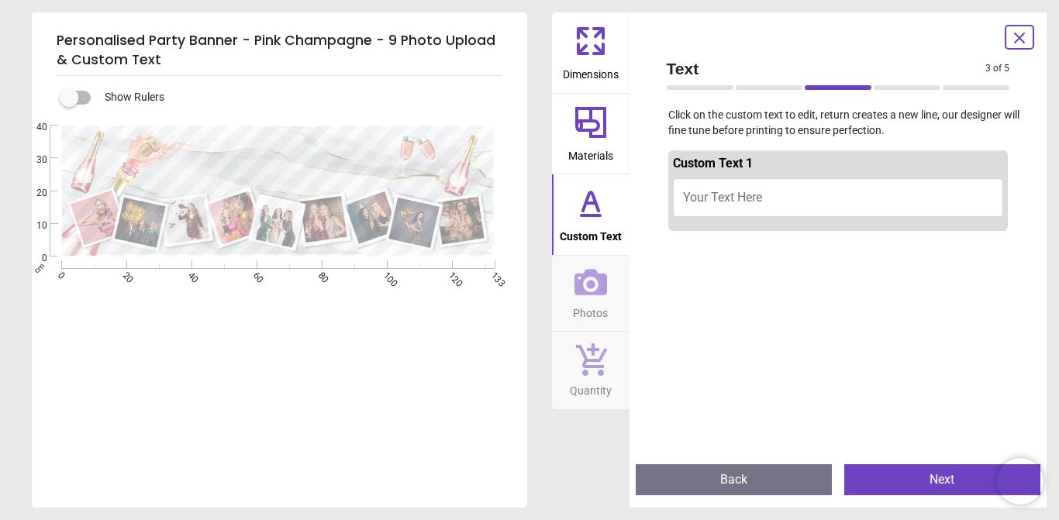
click at [763, 208] on button "Your Text Here" at bounding box center [838, 197] width 331 height 39
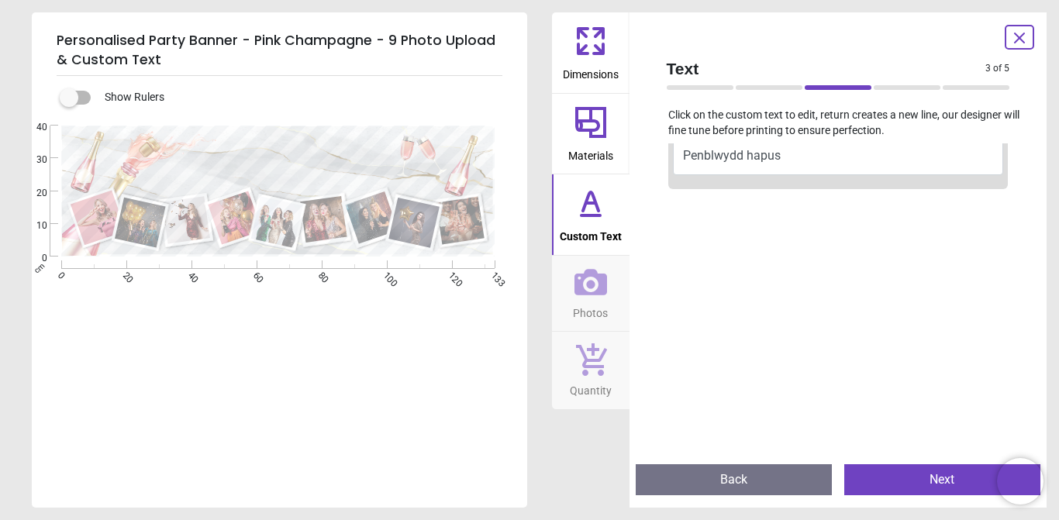
click at [878, 160] on button "Penblwydd hapus" at bounding box center [838, 155] width 331 height 39
type textarea "**********"
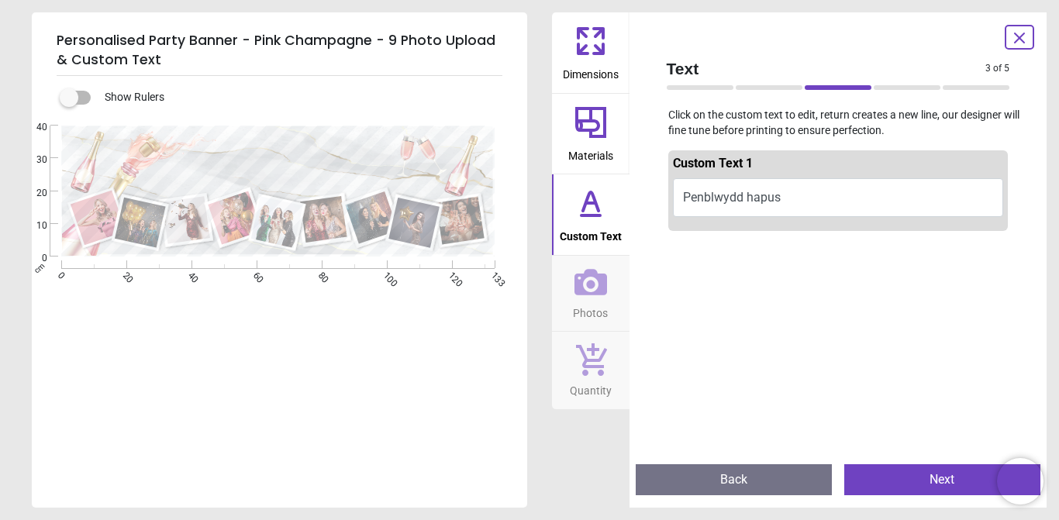
click at [915, 476] on button "Next" at bounding box center [943, 480] width 196 height 31
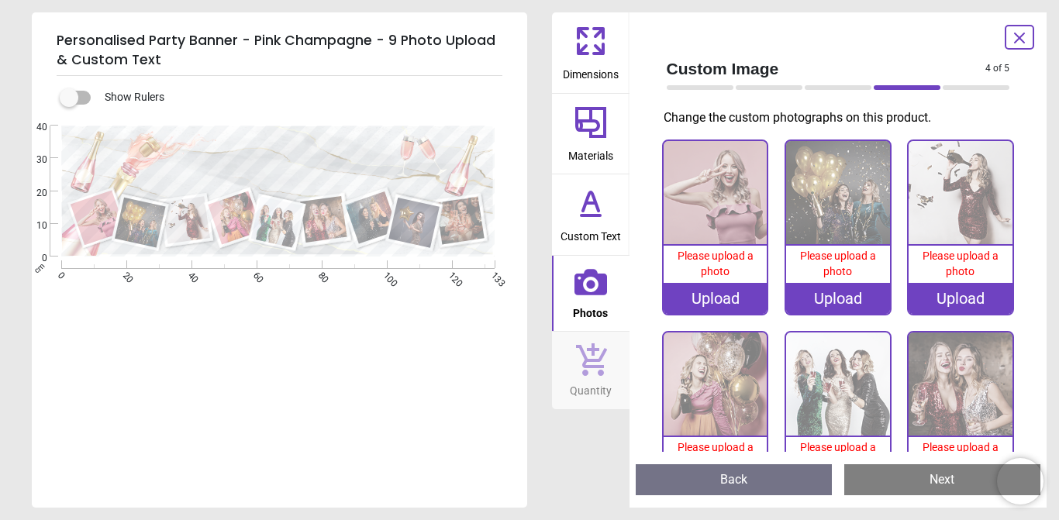
click at [592, 127] on icon at bounding box center [590, 122] width 37 height 37
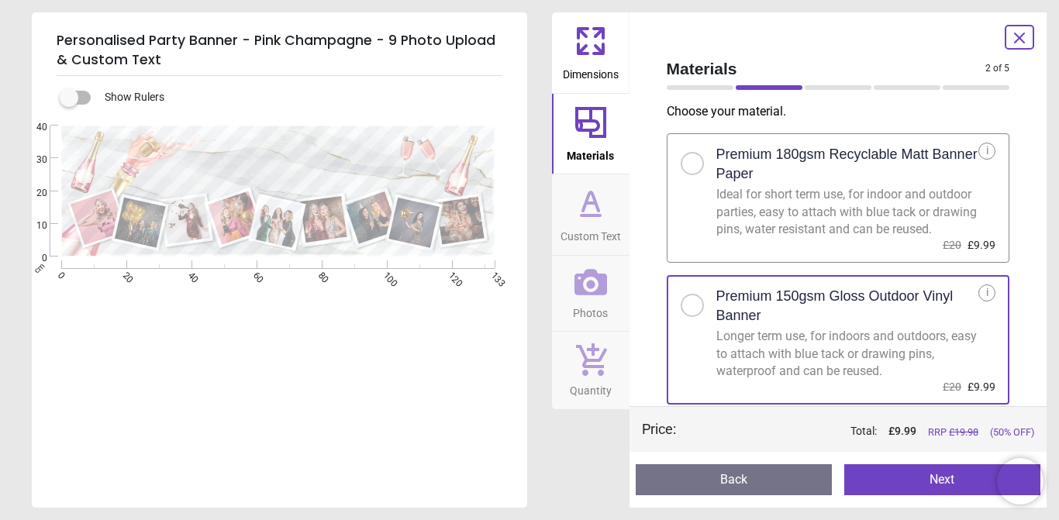
click at [592, 219] on icon at bounding box center [590, 203] width 37 height 37
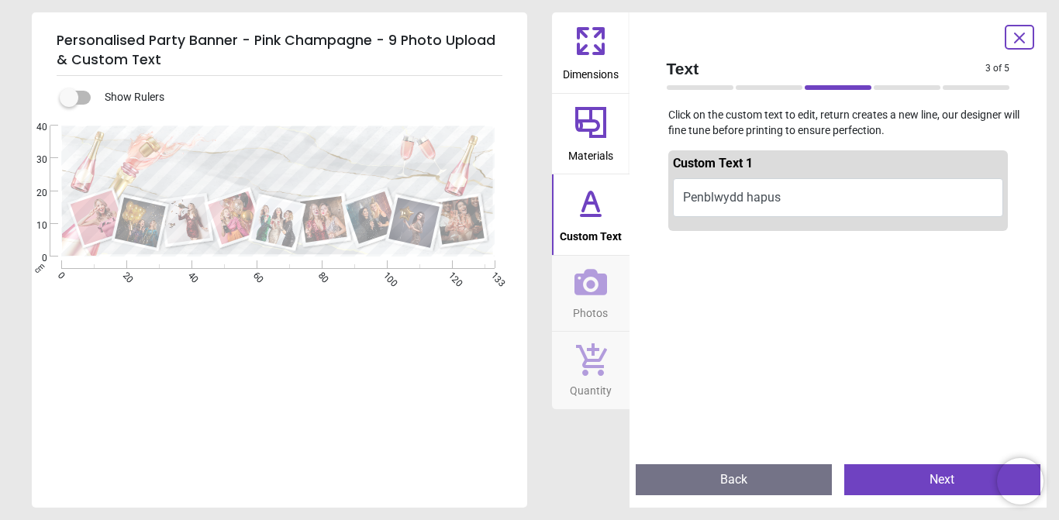
click at [592, 286] on icon at bounding box center [591, 282] width 33 height 26
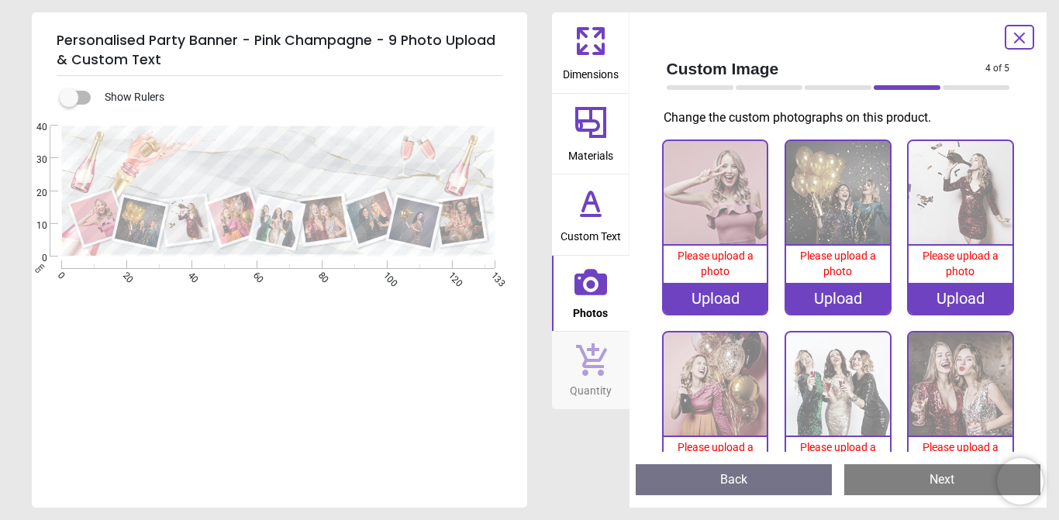
click at [733, 212] on img at bounding box center [716, 193] width 104 height 104
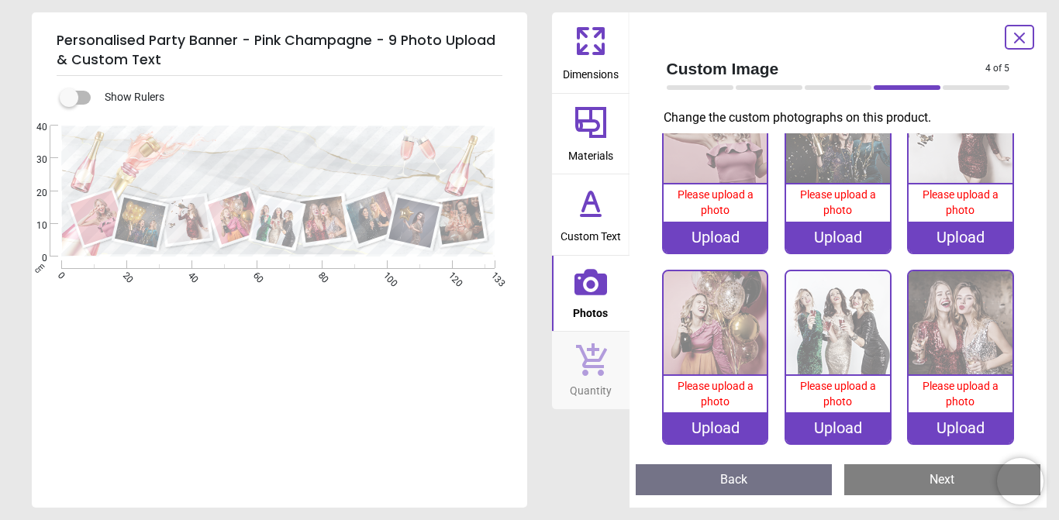
scroll to position [47, 0]
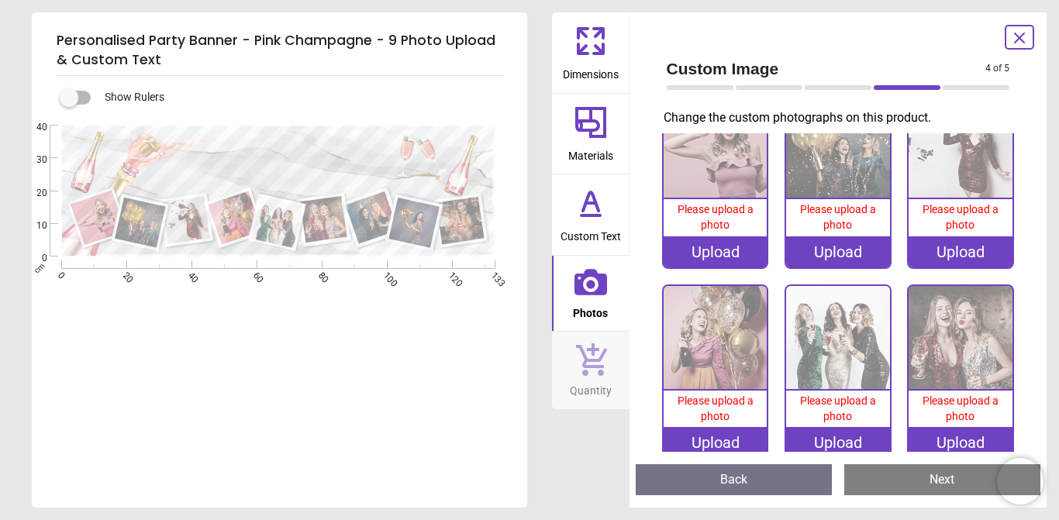
click at [856, 345] on img at bounding box center [838, 338] width 104 height 104
click at [851, 340] on img at bounding box center [838, 338] width 104 height 104
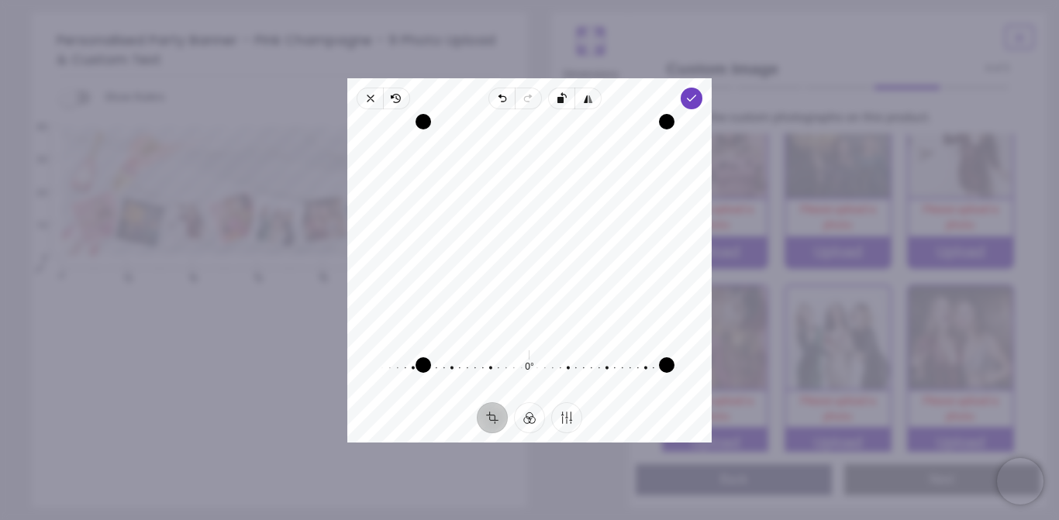
click at [703, 88] on span "Done" at bounding box center [692, 99] width 22 height 22
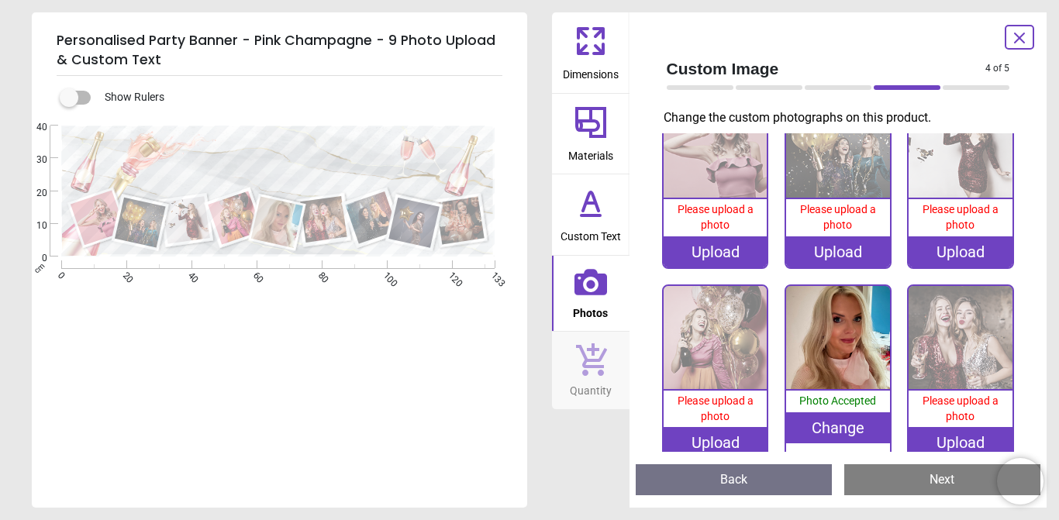
scroll to position [0, 0]
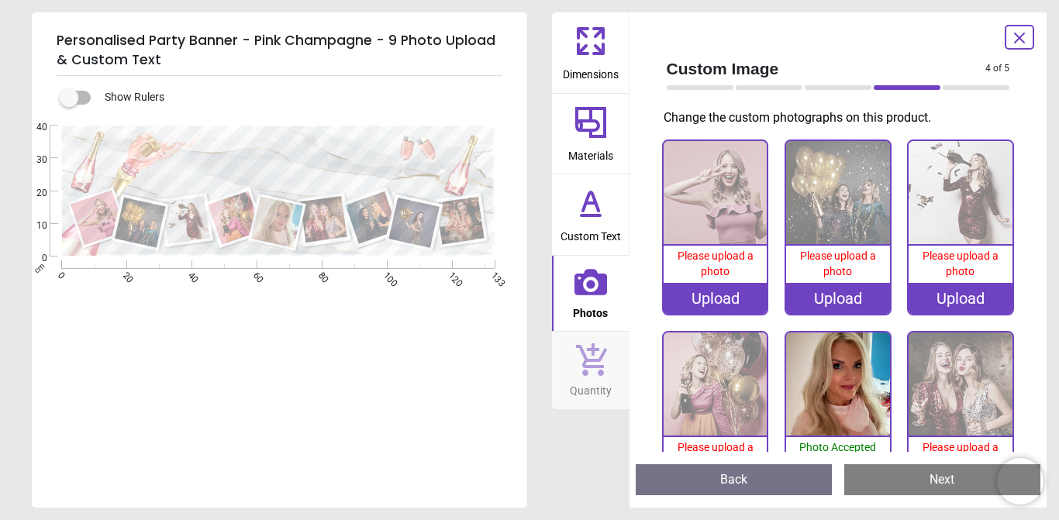
click at [727, 218] on img at bounding box center [716, 193] width 104 height 104
click at [1016, 36] on icon at bounding box center [1019, 38] width 19 height 19
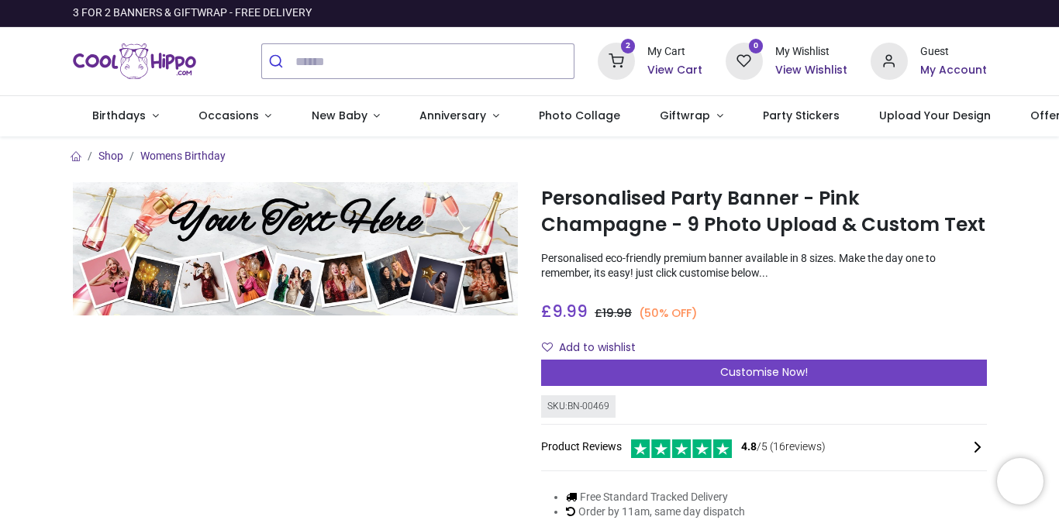
click at [635, 60] on icon at bounding box center [616, 61] width 37 height 37
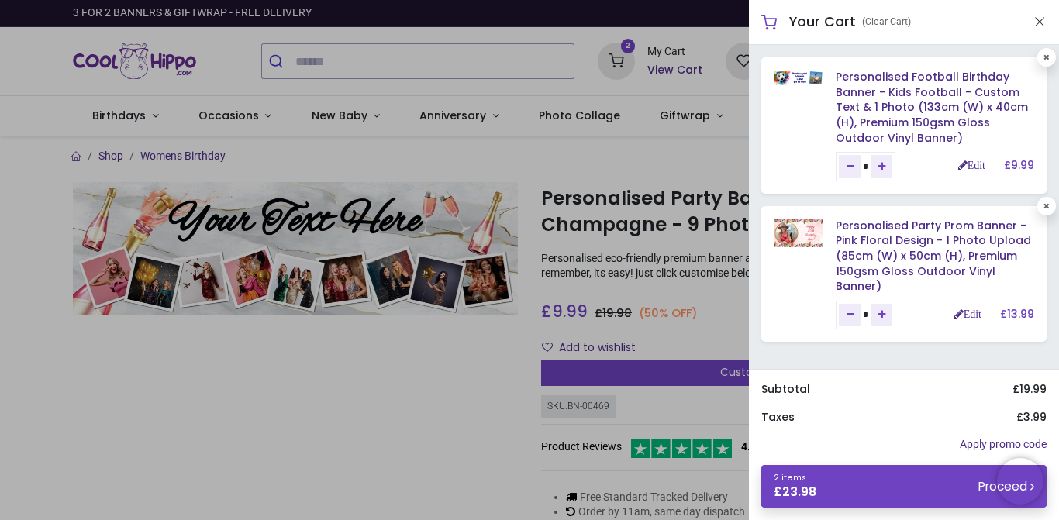
click at [851, 310] on icon "Remove one" at bounding box center [850, 314] width 7 height 9
type input "*"
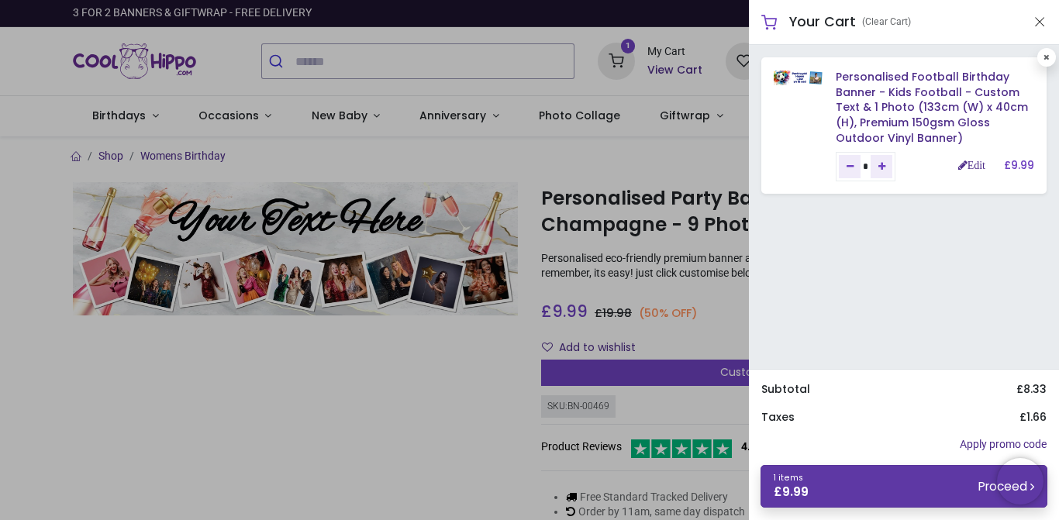
click at [939, 485] on link "1 items £ 9.99 Proceed" at bounding box center [904, 486] width 287 height 43
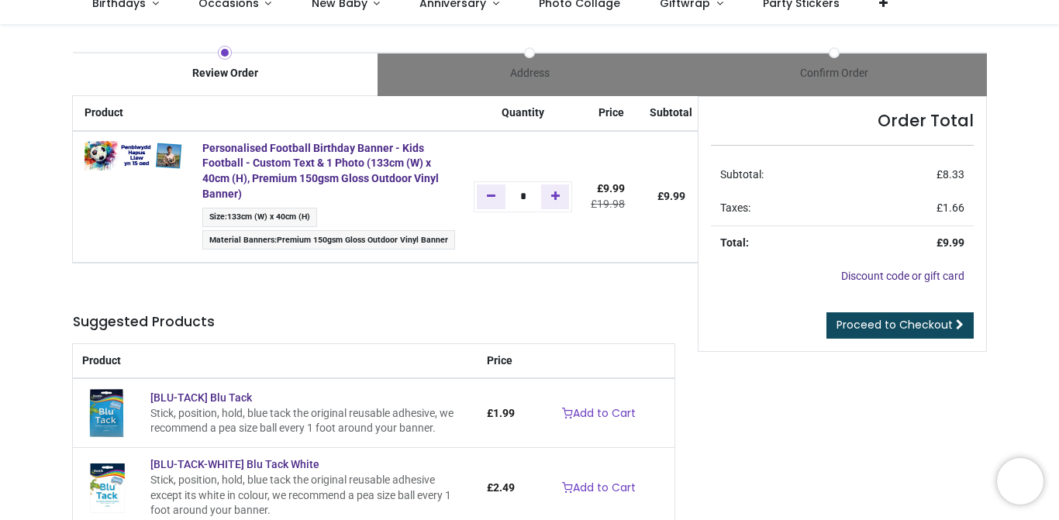
scroll to position [164, 0]
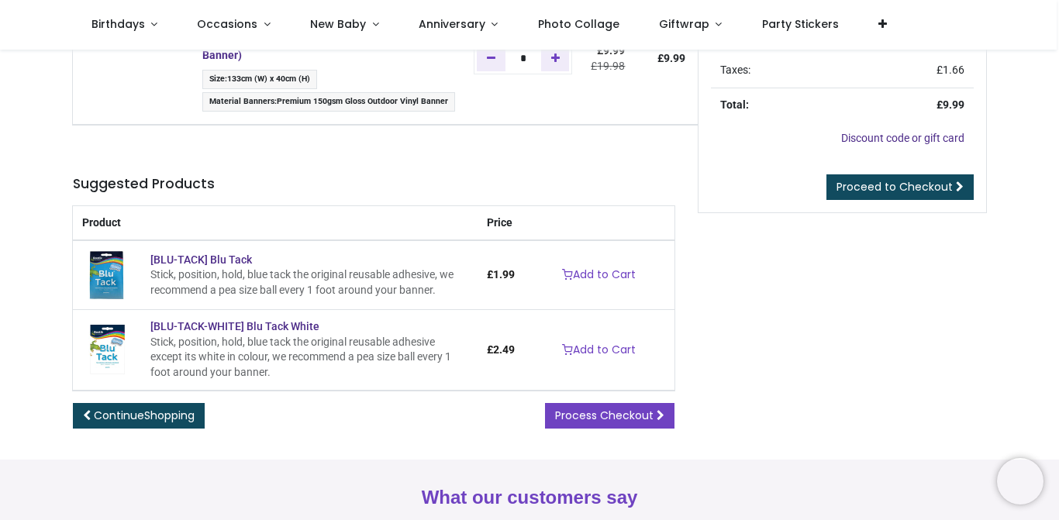
click at [617, 349] on link "Add to Cart" at bounding box center [599, 350] width 94 height 26
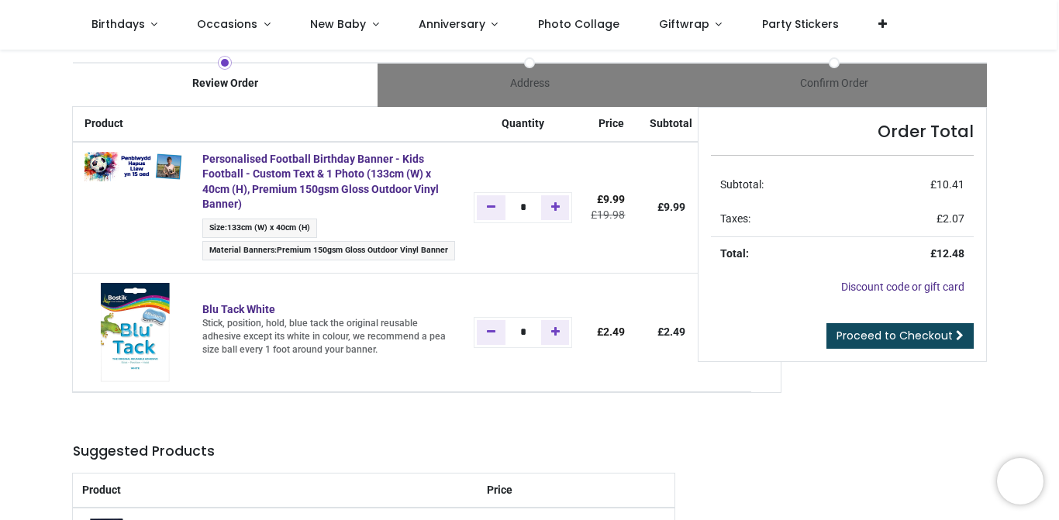
scroll to position [5, 0]
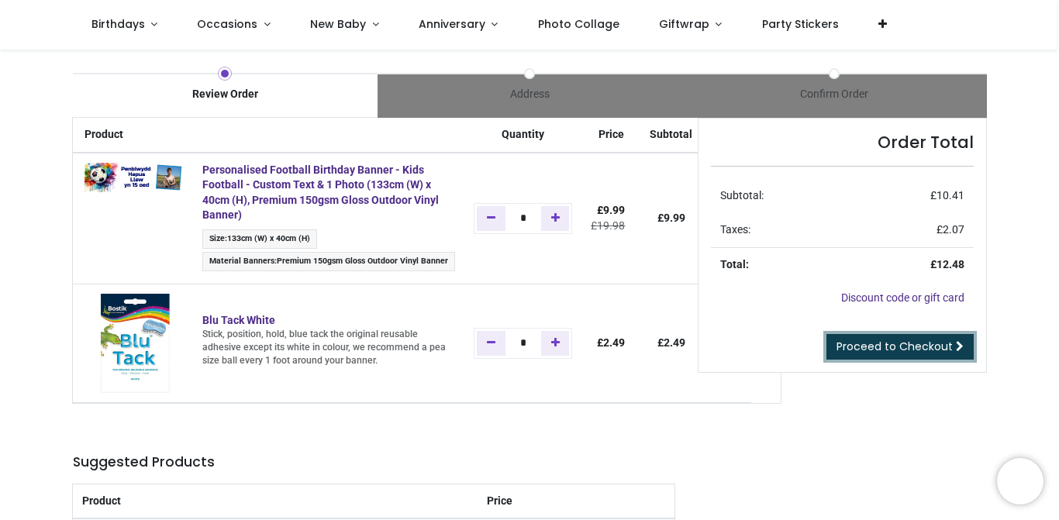
click at [927, 351] on span "Proceed to Checkout" at bounding box center [895, 347] width 116 height 16
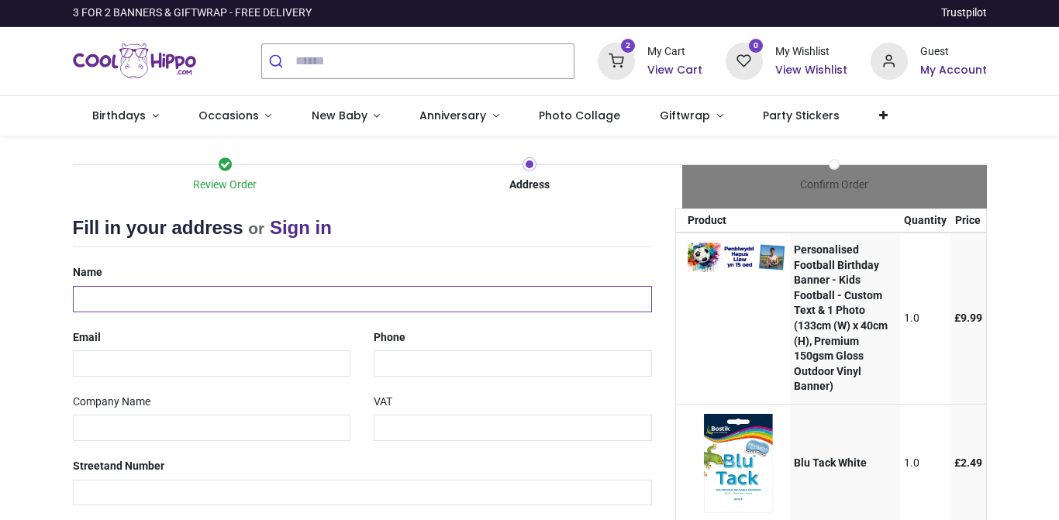
click at [349, 306] on input "text" at bounding box center [362, 299] width 579 height 26
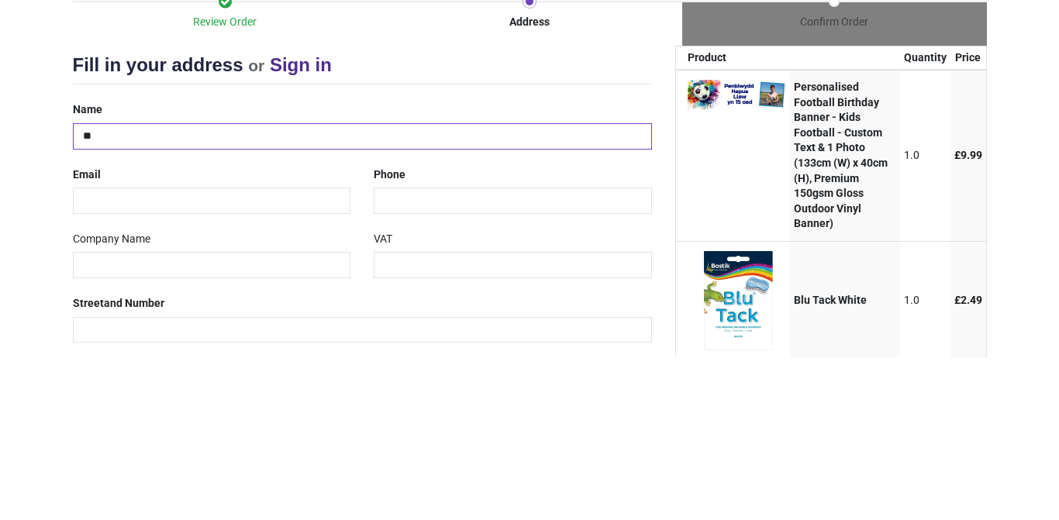
type input "***"
select select "***"
type input "**********"
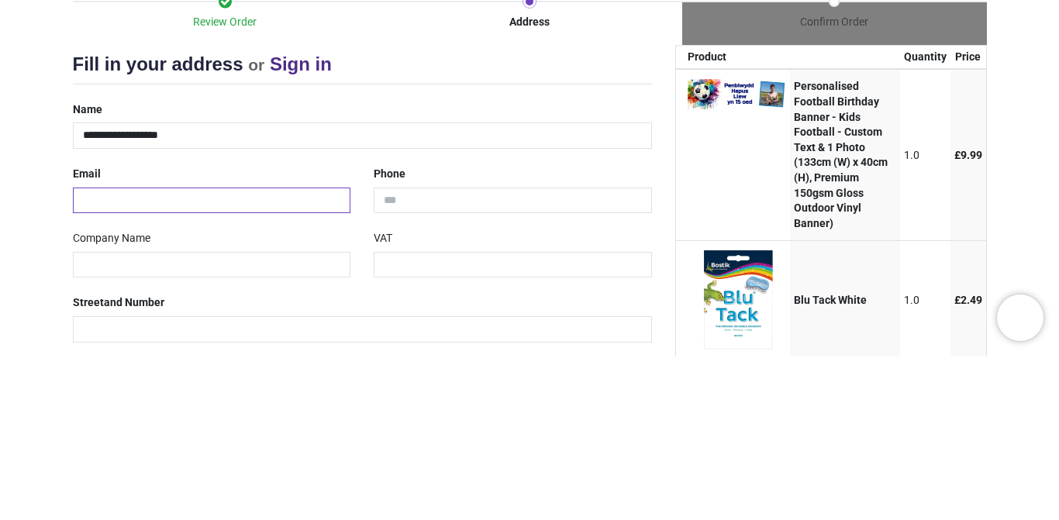
click at [110, 364] on input "email" at bounding box center [212, 364] width 278 height 26
type input "**********"
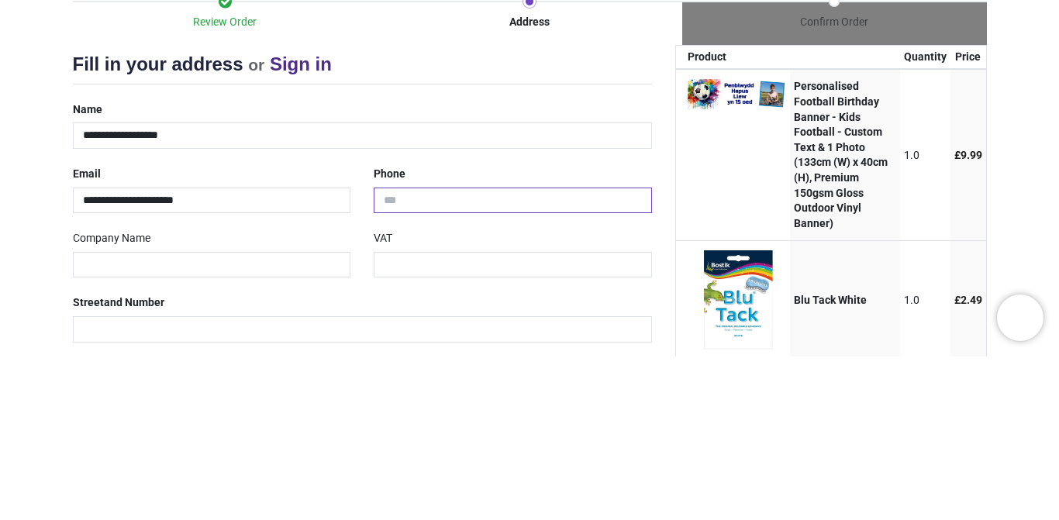
click at [412, 364] on input "tel" at bounding box center [513, 364] width 278 height 26
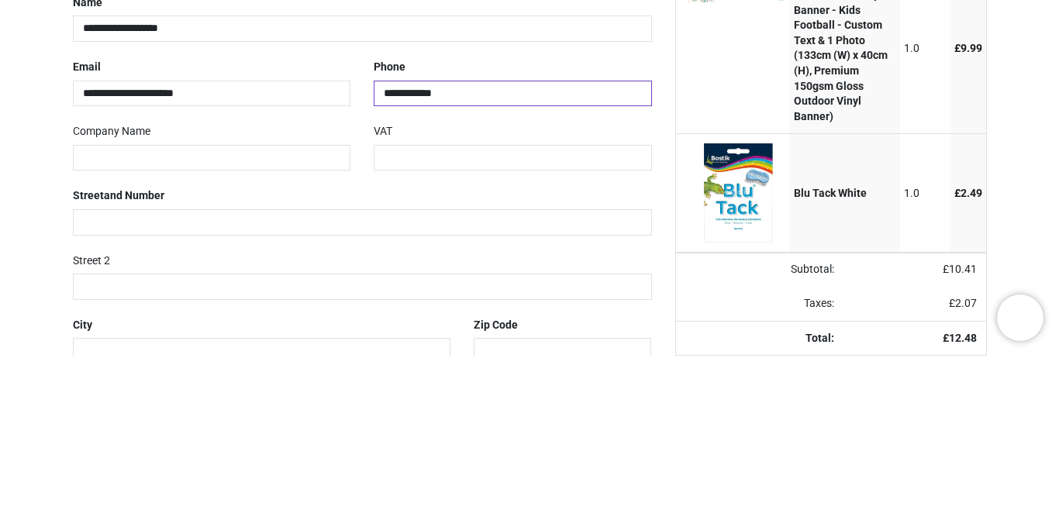
scroll to position [109, 0]
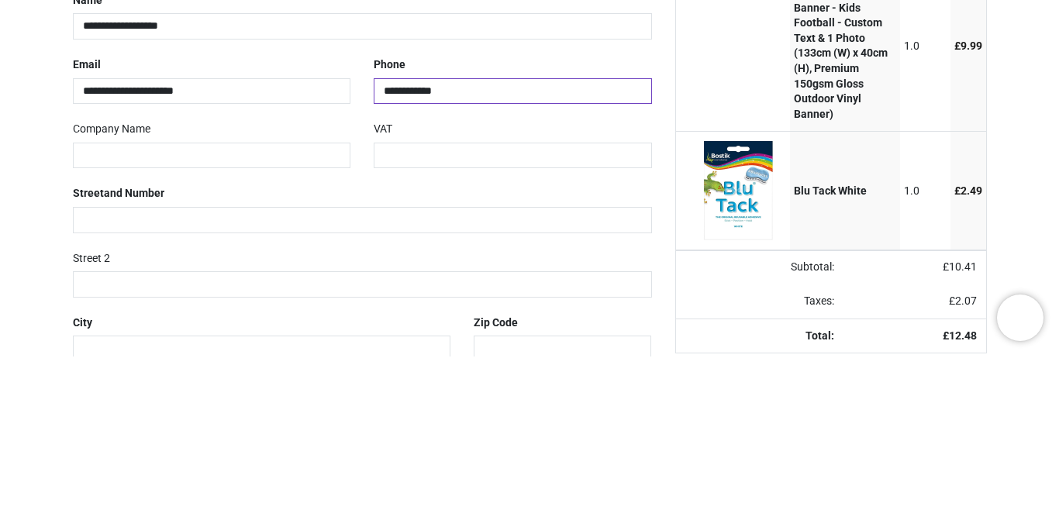
type input "**********"
click at [98, 381] on input "text" at bounding box center [362, 384] width 579 height 26
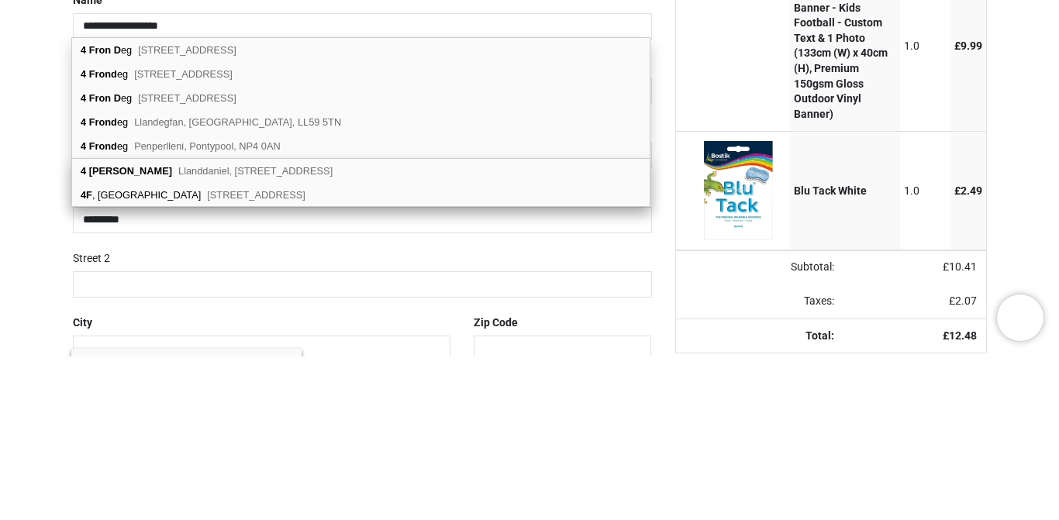
click at [143, 337] on b "4 Fron Daniel" at bounding box center [127, 335] width 92 height 12
type input "**********"
type input "********"
select select "***"
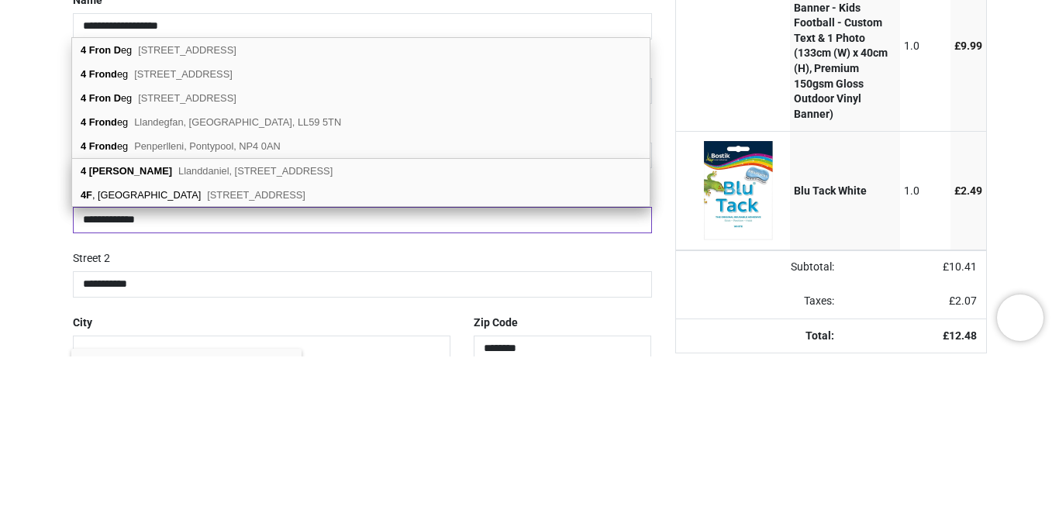
type input "*******"
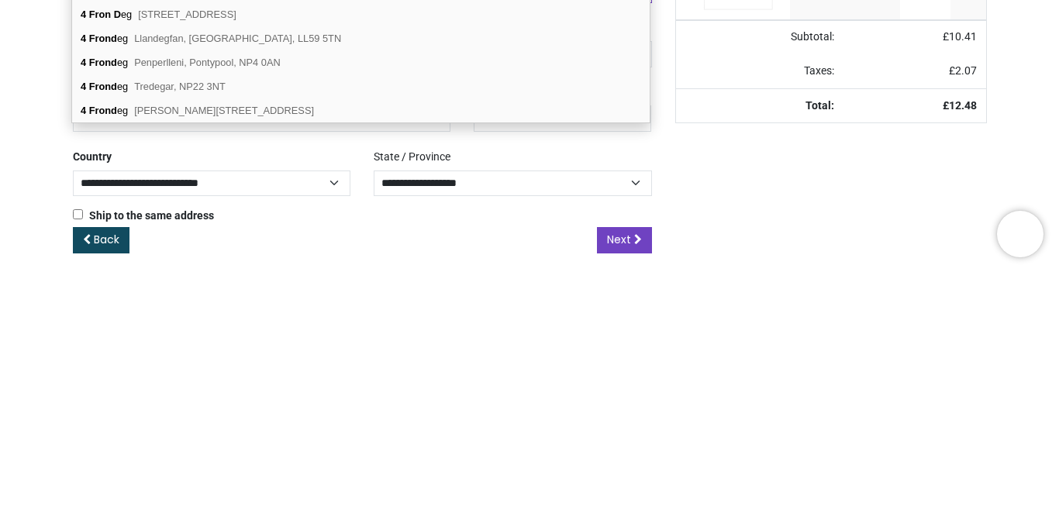
scroll to position [268, 0]
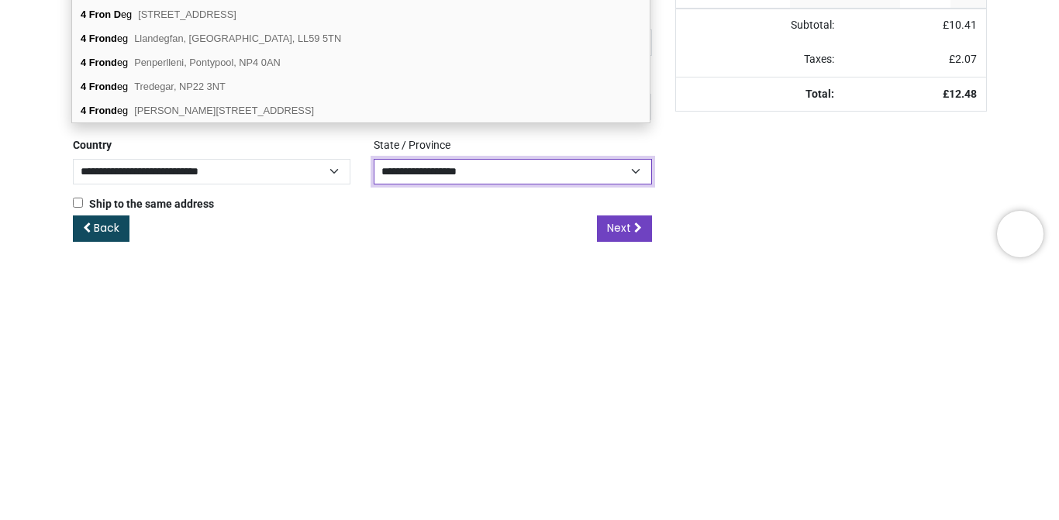
click at [430, 418] on select "**********" at bounding box center [513, 419] width 278 height 26
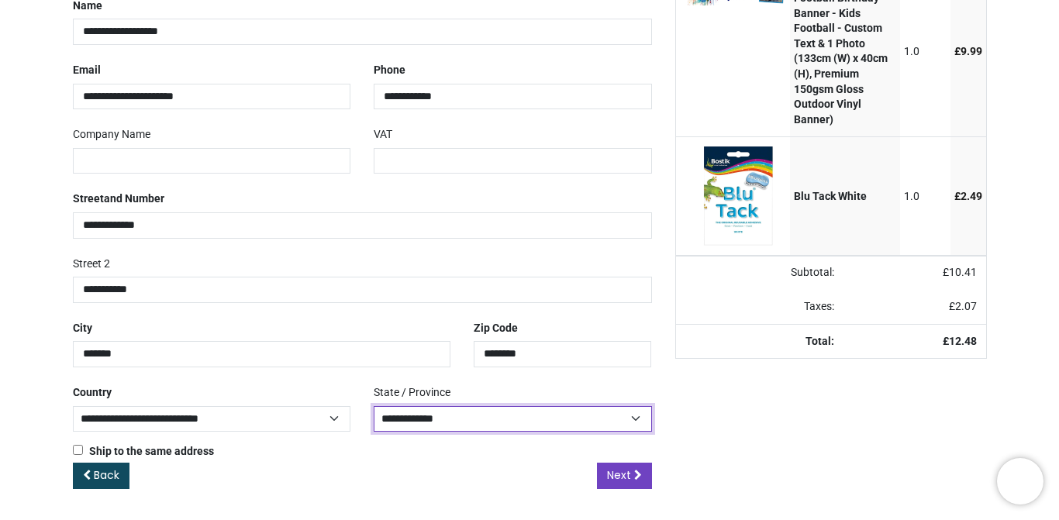
click at [374, 406] on select "**********" at bounding box center [513, 419] width 278 height 26
click at [524, 430] on select "**********" at bounding box center [513, 419] width 278 height 26
select select "***"
click at [374, 406] on select "**********" at bounding box center [513, 419] width 278 height 26
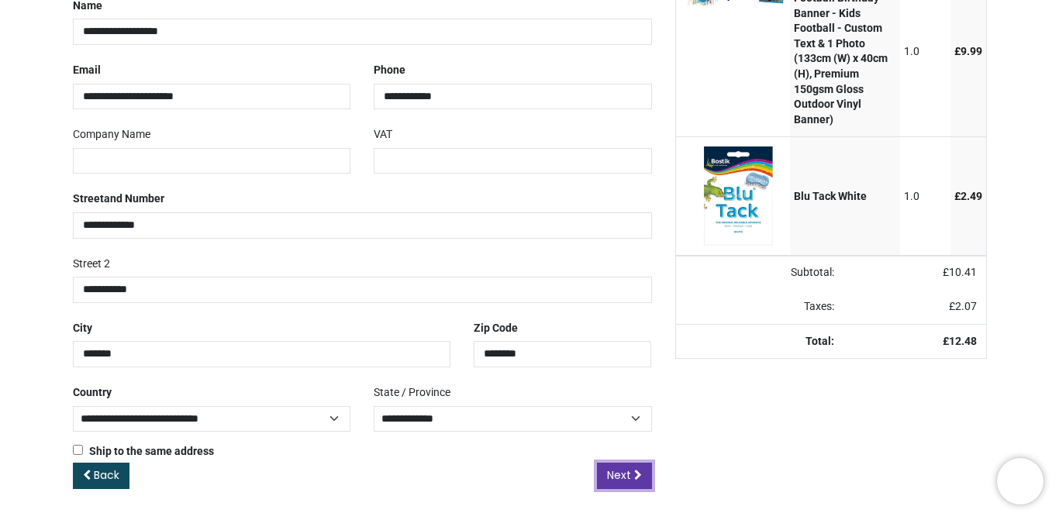
click at [635, 479] on icon at bounding box center [638, 475] width 8 height 11
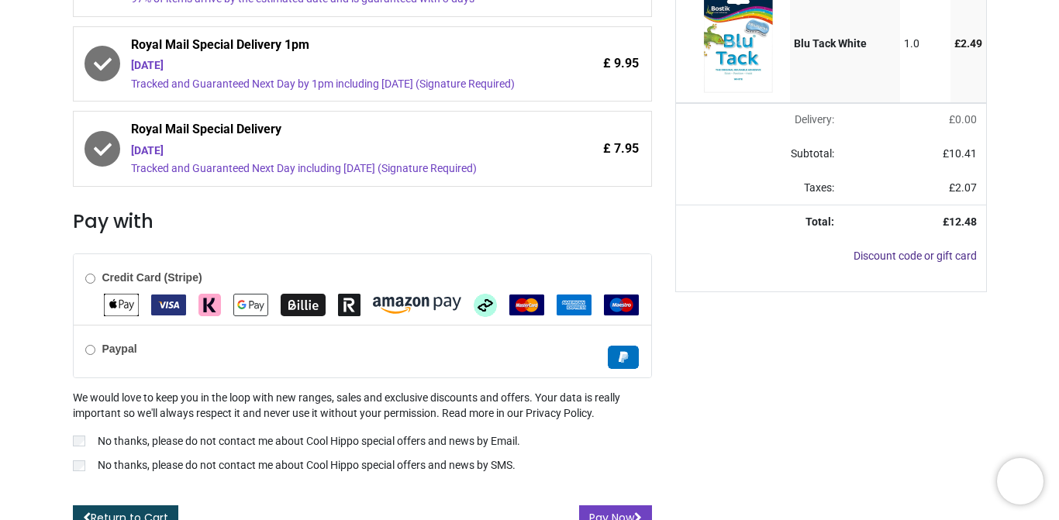
scroll to position [438, 0]
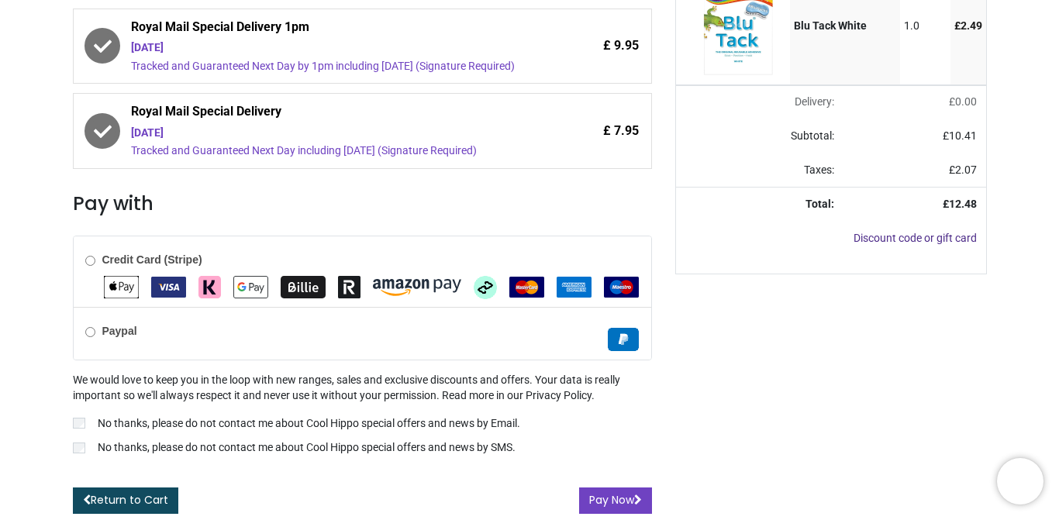
click at [92, 349] on div "Paypal" at bounding box center [363, 333] width 578 height 53
click at [525, 288] on img "MasterCard" at bounding box center [527, 287] width 35 height 21
click at [630, 503] on button "Pay Now" at bounding box center [615, 501] width 73 height 26
